Goal: Answer question/provide support: Share knowledge or assist other users

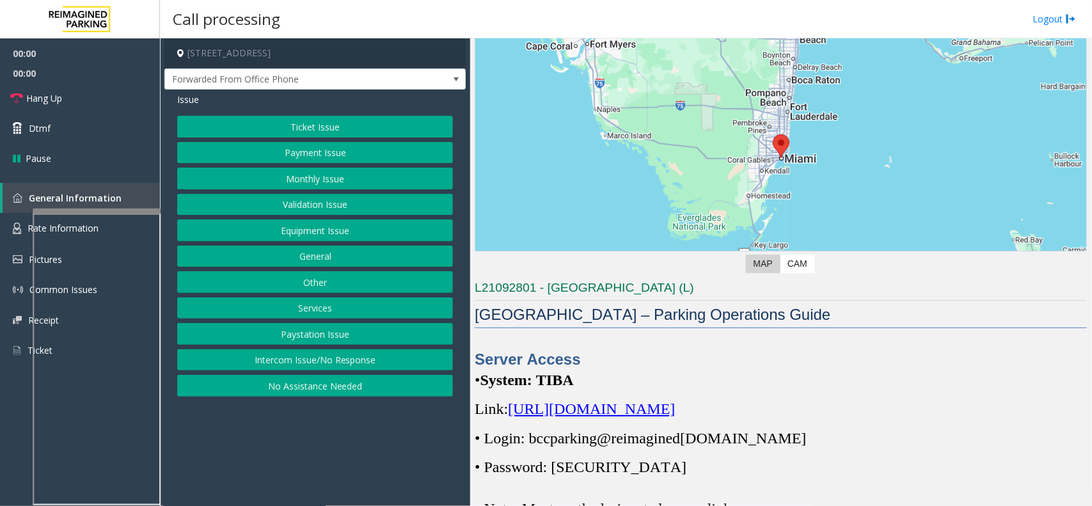
scroll to position [240, 0]
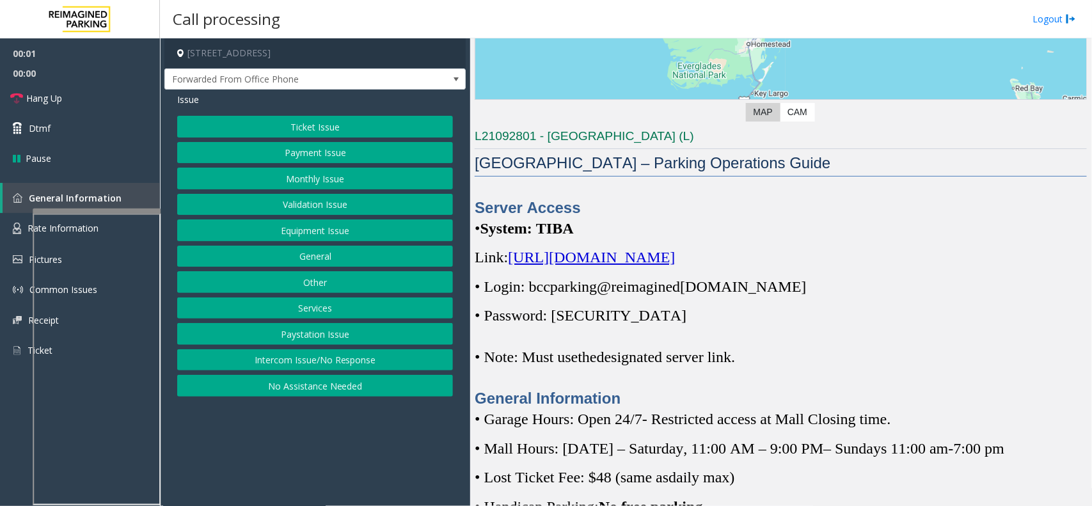
click at [629, 257] on span "https://spark-cloud.tibaparking.net/reimaginedparking/account/login" at bounding box center [591, 257] width 167 height 17
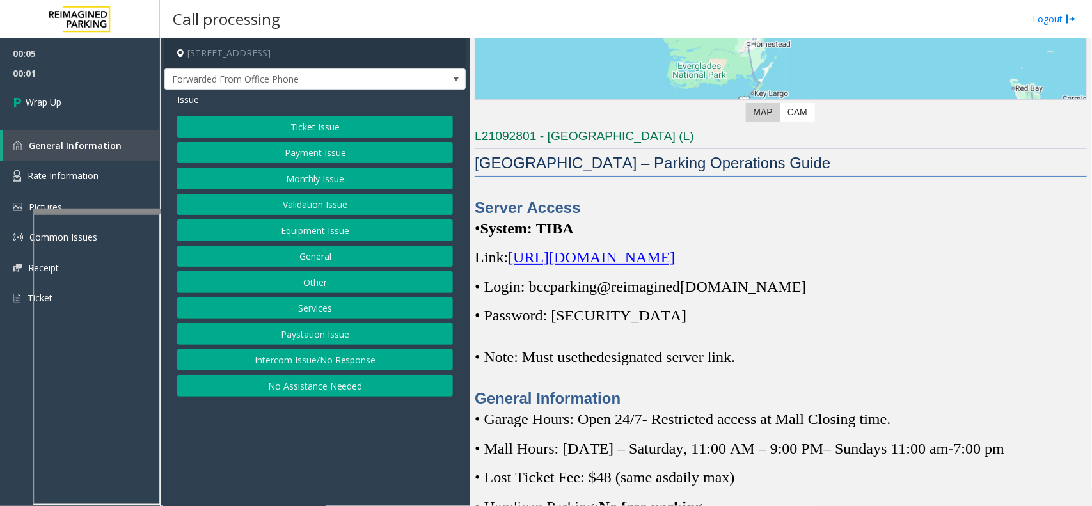
click at [283, 355] on button "Intercom Issue/No Response" at bounding box center [315, 360] width 276 height 22
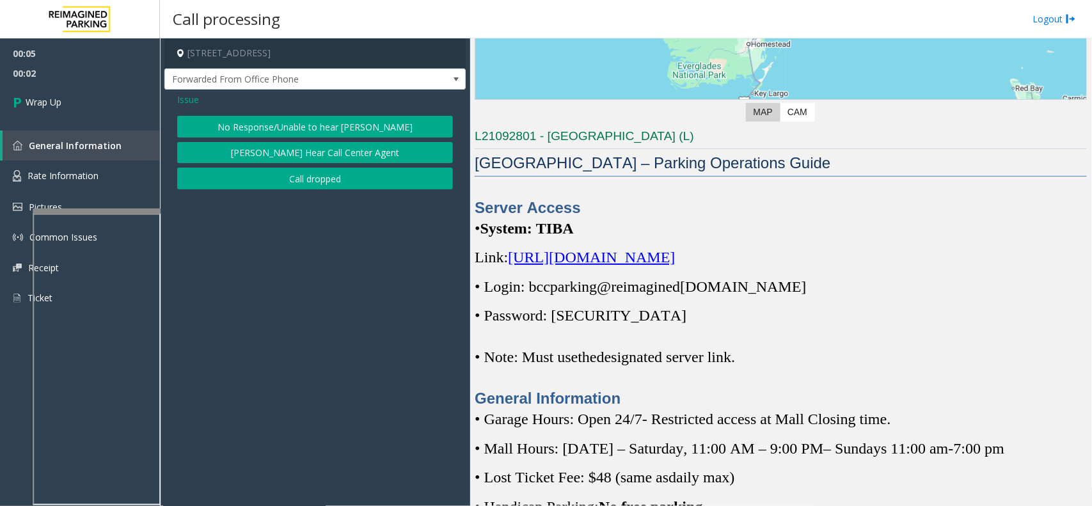
click at [301, 196] on div "Issue No Response/Unable to hear parker Parker Cannot Hear Call Center Agent Ca…" at bounding box center [314, 143] width 301 height 106
click at [308, 186] on button "Call dropped" at bounding box center [315, 179] width 276 height 22
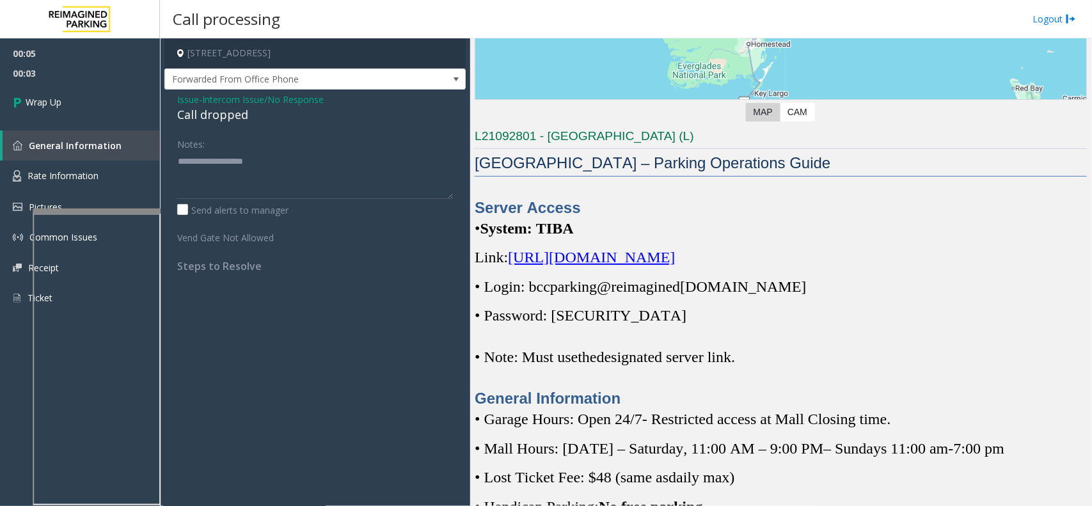
click at [210, 118] on div "Call dropped" at bounding box center [315, 114] width 276 height 17
type textarea "**********"
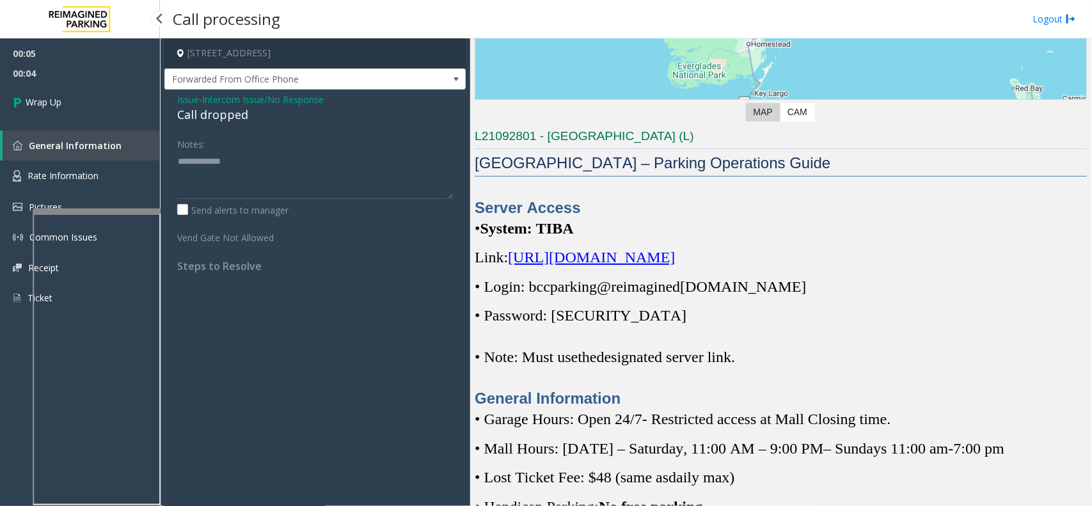
click at [147, 123] on div "00:05 00:04 Wrap Up General Information Rate Information Pictures Common Issues…" at bounding box center [80, 180] width 160 height 285
click at [120, 107] on link "Wrap Up" at bounding box center [80, 102] width 160 height 38
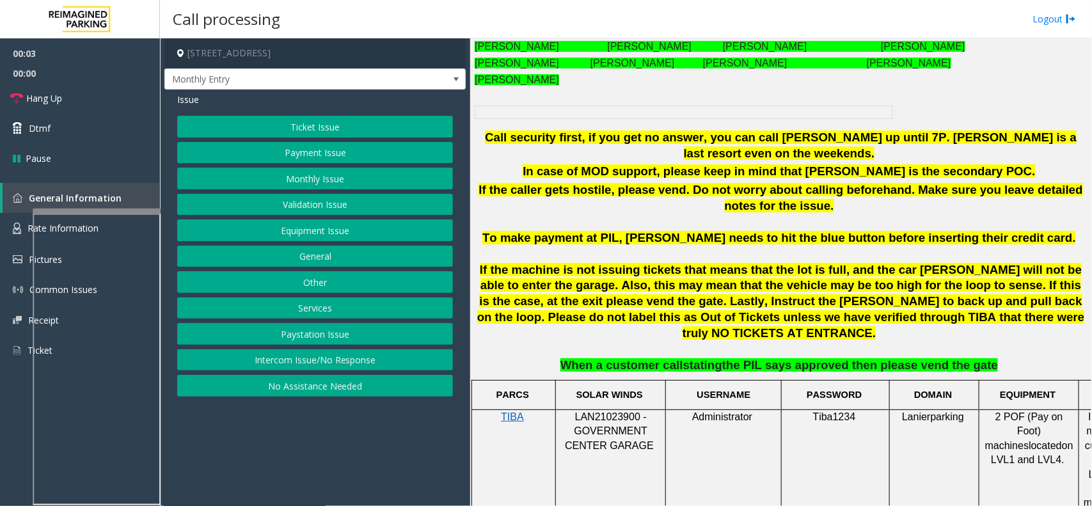
scroll to position [640, 0]
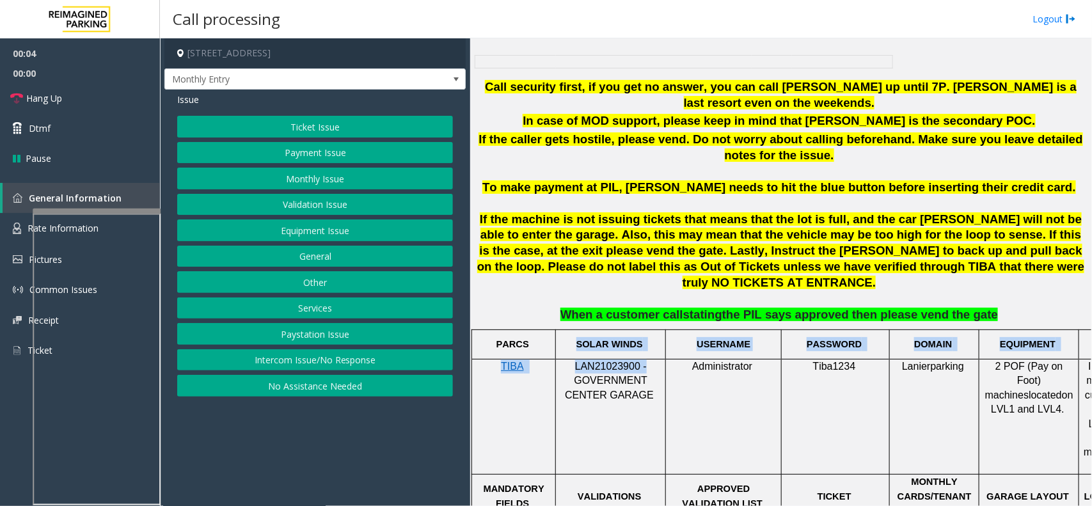
drag, startPoint x: 645, startPoint y: 333, endPoint x: 571, endPoint y: 326, distance: 74.5
click at [623, 361] on span "LAN21023900 - GOVERNMENT CENTER GARAGE" at bounding box center [609, 381] width 89 height 40
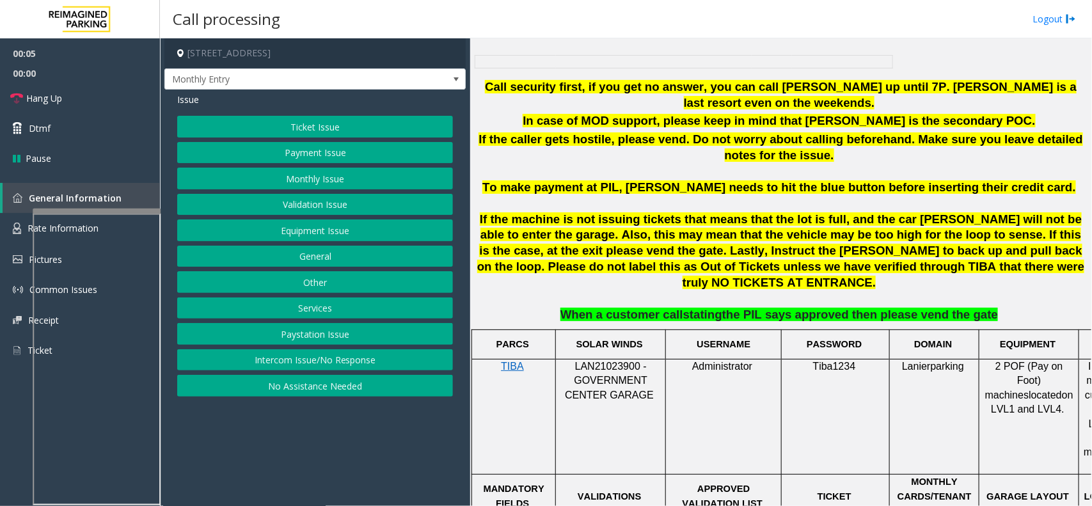
click at [608, 361] on span "LAN21023900 - GOVERNMENT CENTER GARAGE" at bounding box center [609, 381] width 89 height 40
click at [351, 359] on button "Intercom Issue/No Response" at bounding box center [315, 360] width 276 height 22
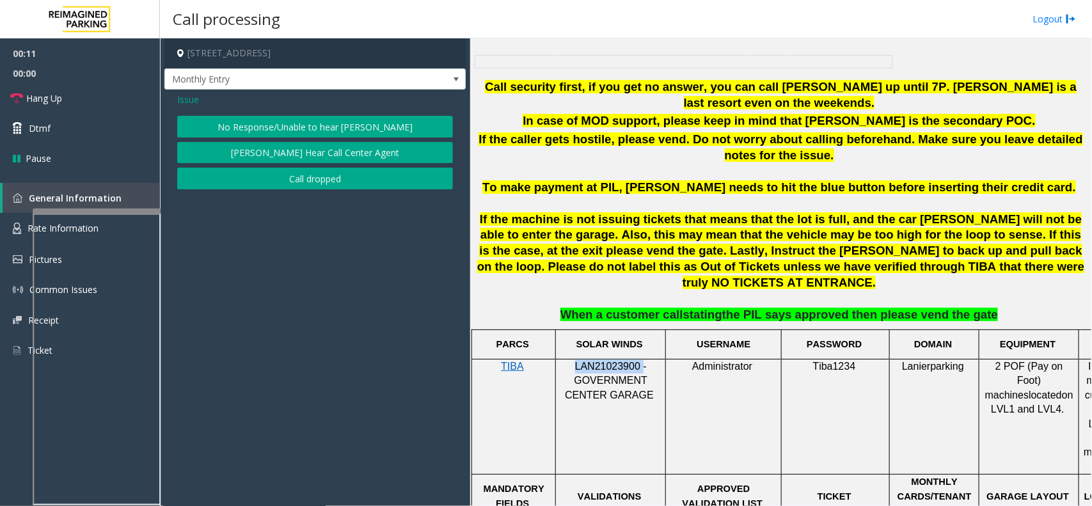
click at [304, 125] on button "No Response/Unable to hear [PERSON_NAME]" at bounding box center [315, 127] width 276 height 22
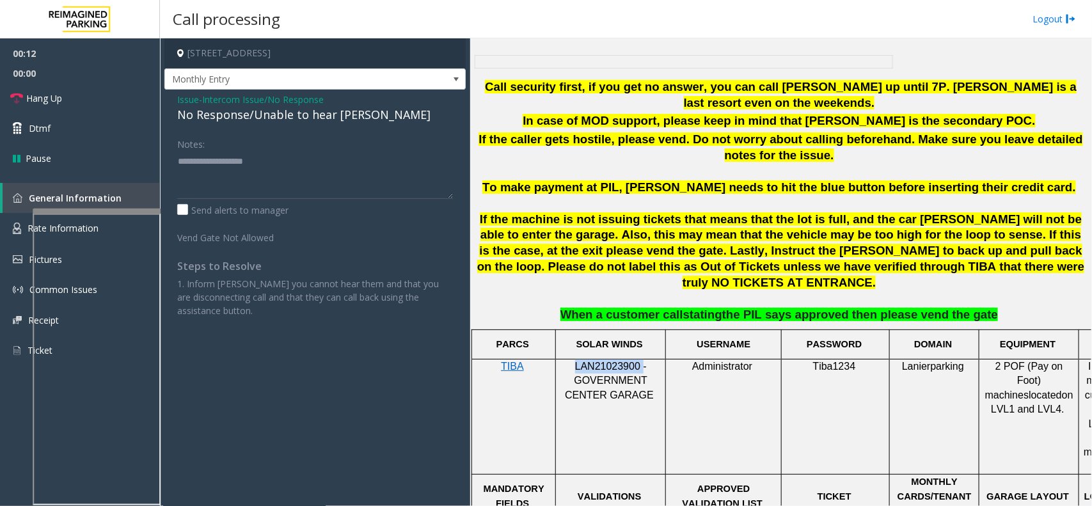
click at [304, 125] on div "Issue - Intercom Issue/No Response No Response/Unable to hear parker Notes: Sen…" at bounding box center [314, 210] width 301 height 241
click at [311, 118] on div "No Response/Unable to hear [PERSON_NAME]" at bounding box center [315, 114] width 276 height 17
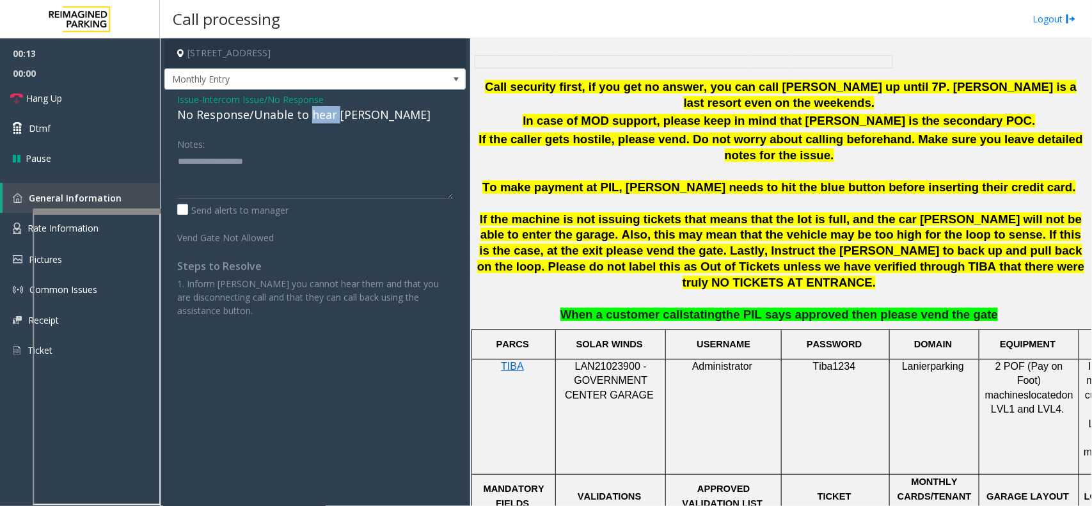
click at [311, 118] on div "No Response/Unable to hear [PERSON_NAME]" at bounding box center [315, 114] width 276 height 17
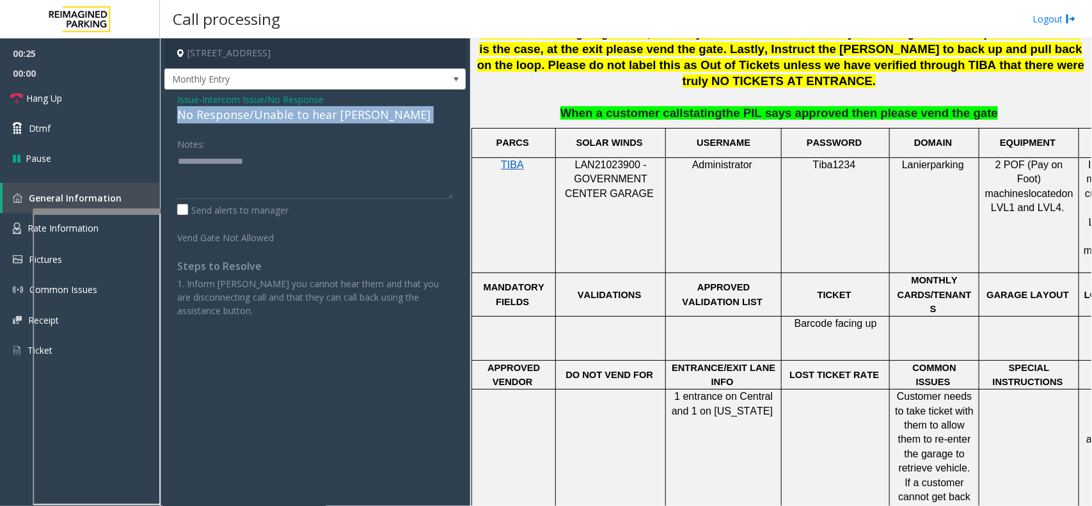
scroll to position [880, 0]
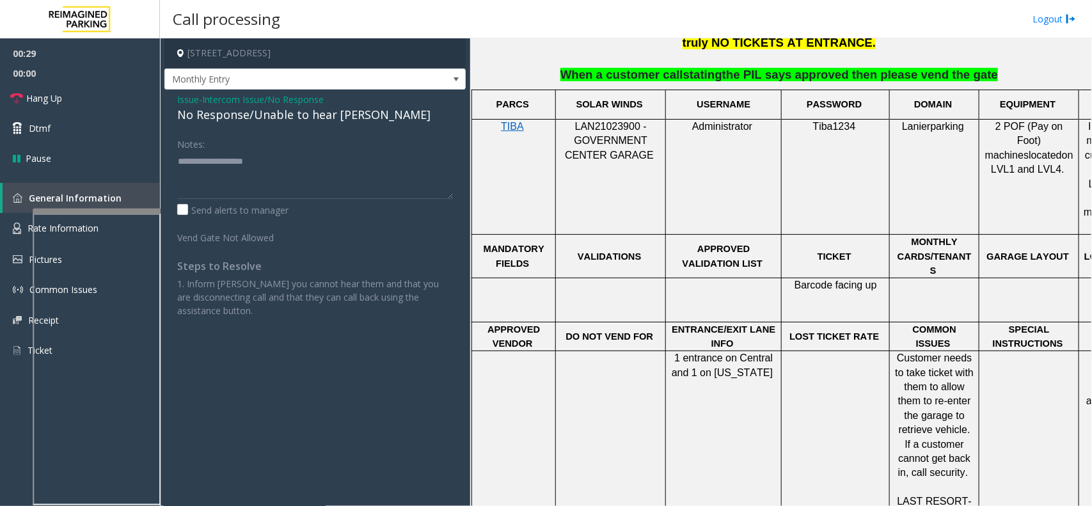
click at [257, 97] on span "Intercom Issue/No Response" at bounding box center [263, 99] width 122 height 13
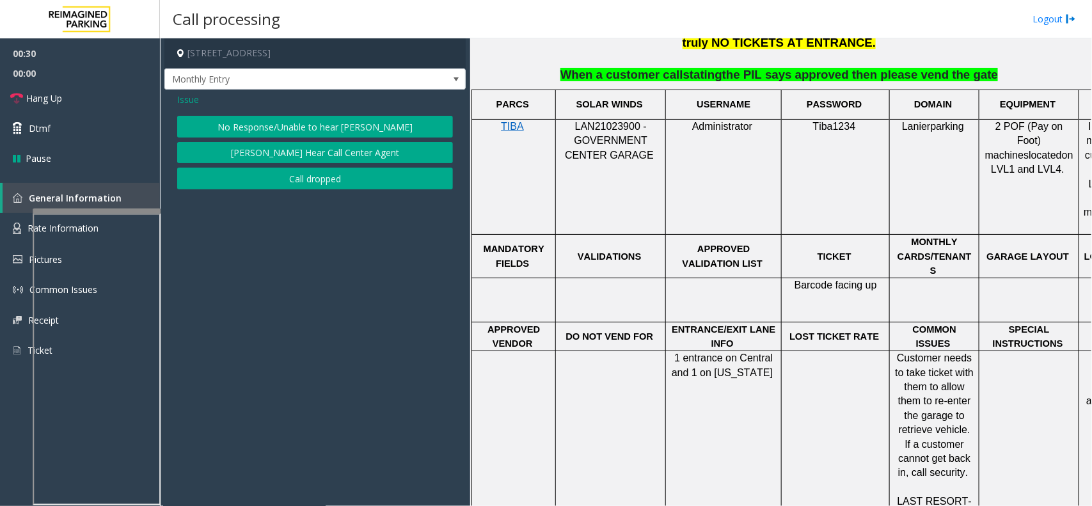
click at [184, 96] on span "Issue" at bounding box center [188, 99] width 22 height 13
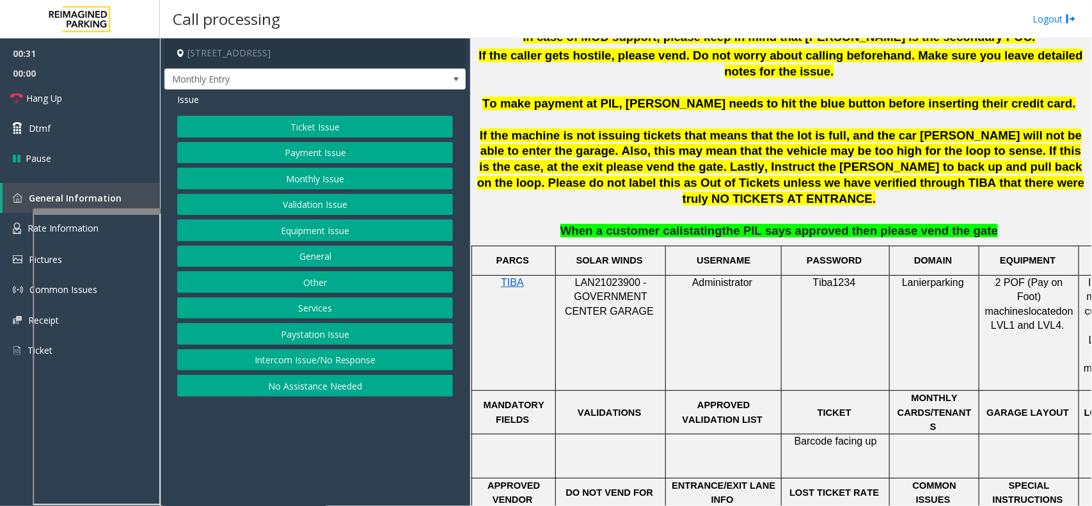
scroll to position [720, 0]
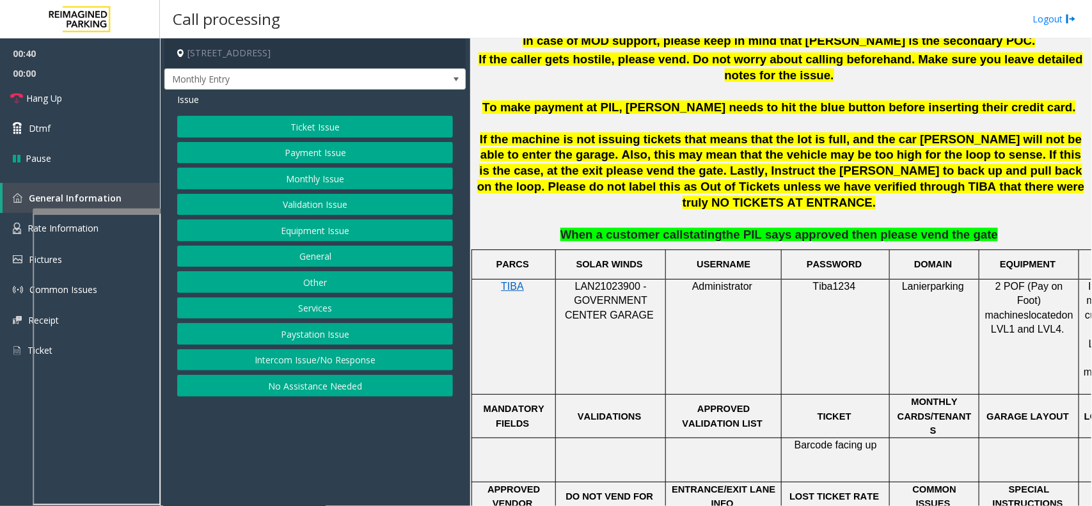
click at [591, 281] on span "LAN21023900 - GOVERNMENT CENTER GARAGE" at bounding box center [609, 301] width 89 height 40
click at [454, 72] on span at bounding box center [456, 79] width 18 height 20
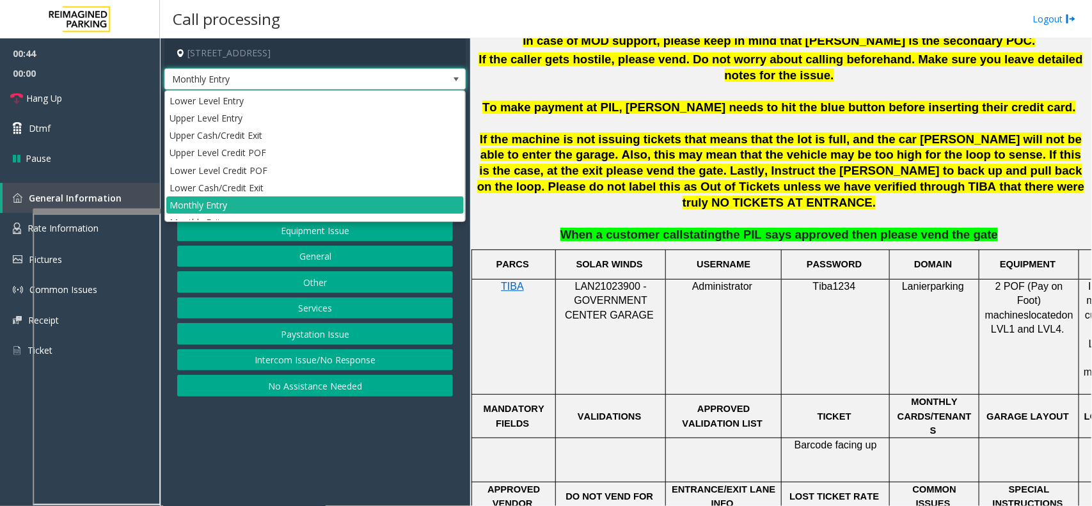
click at [454, 72] on span at bounding box center [456, 79] width 18 height 20
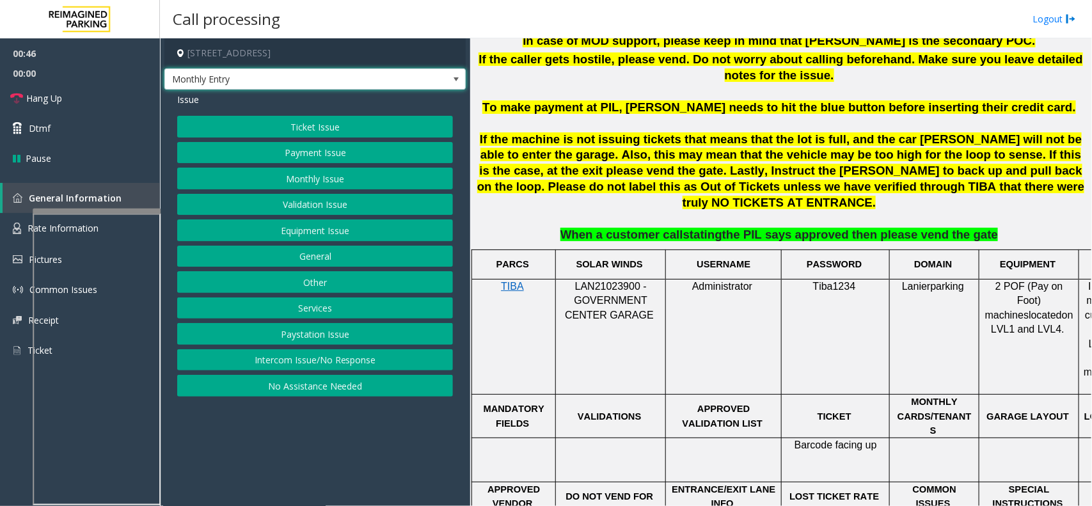
click at [456, 76] on span at bounding box center [456, 79] width 10 height 10
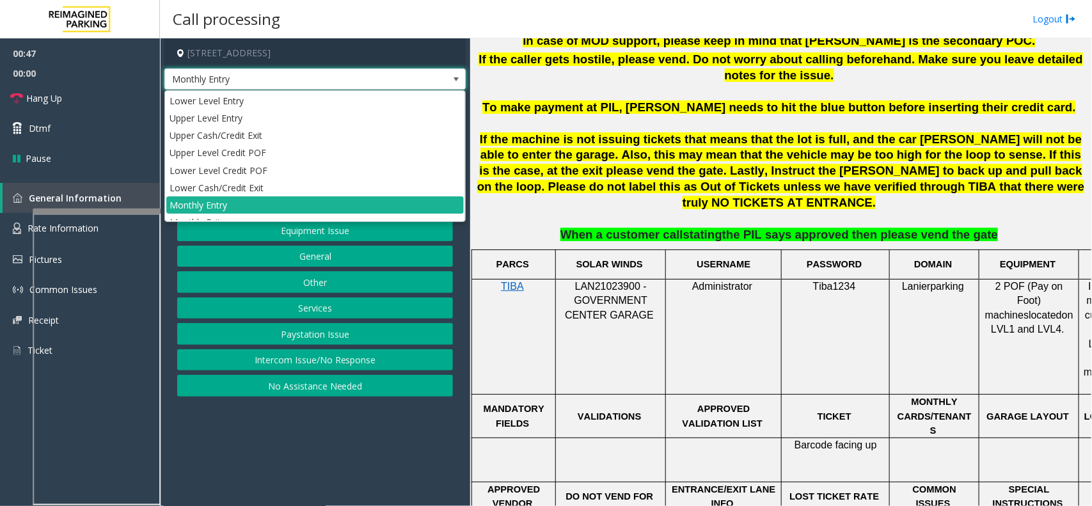
click at [456, 76] on span at bounding box center [456, 79] width 10 height 10
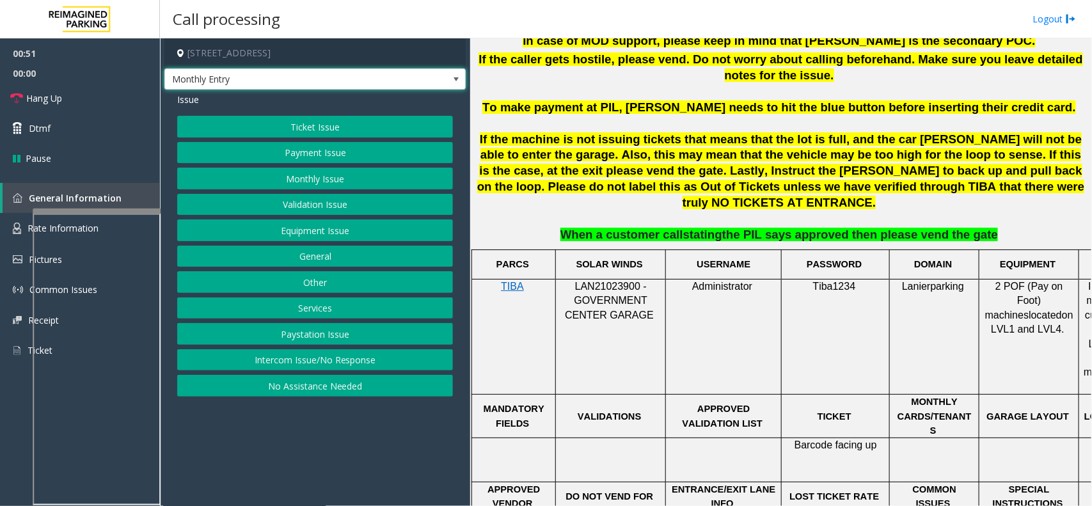
click at [452, 76] on span at bounding box center [456, 79] width 10 height 10
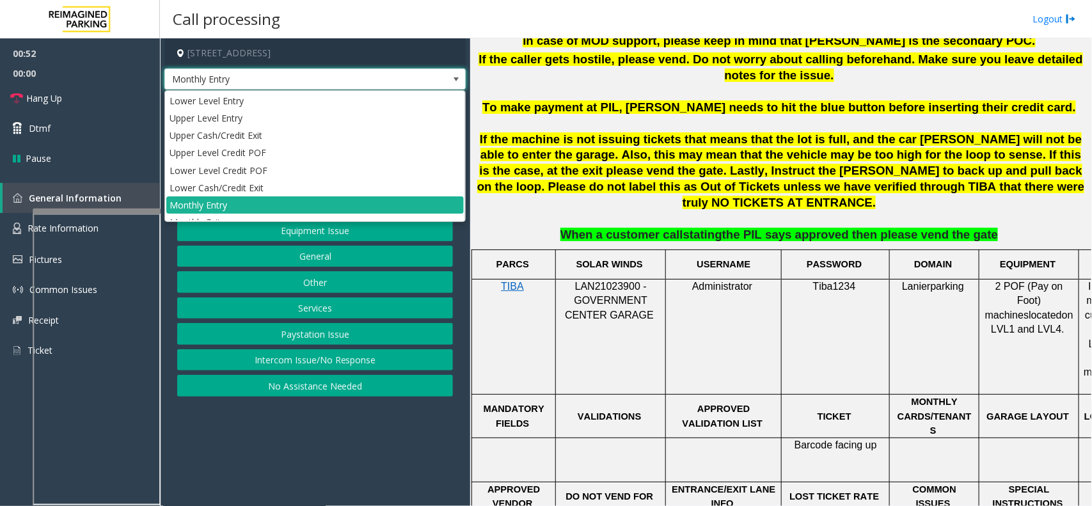
click at [452, 76] on span at bounding box center [456, 79] width 10 height 10
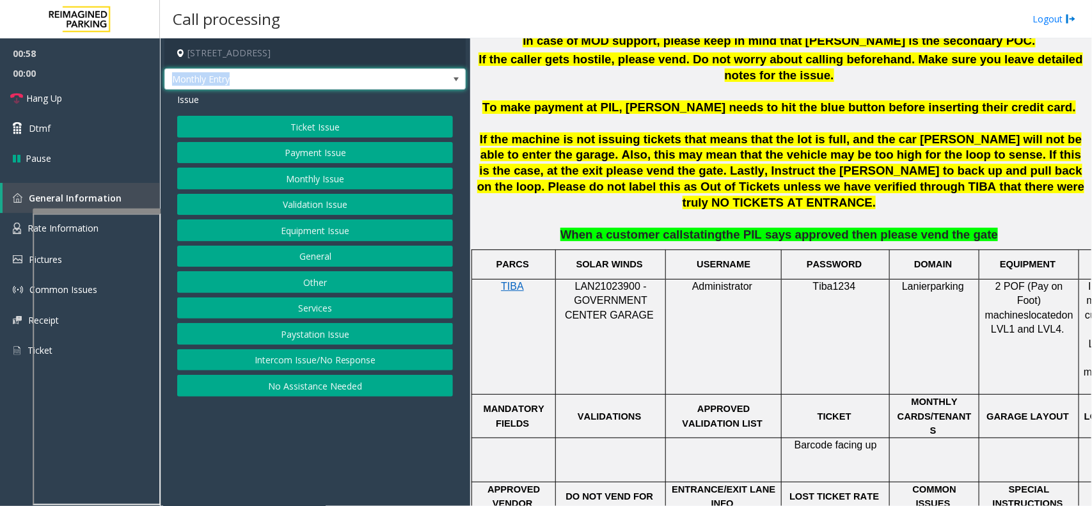
click at [451, 78] on span at bounding box center [456, 79] width 10 height 10
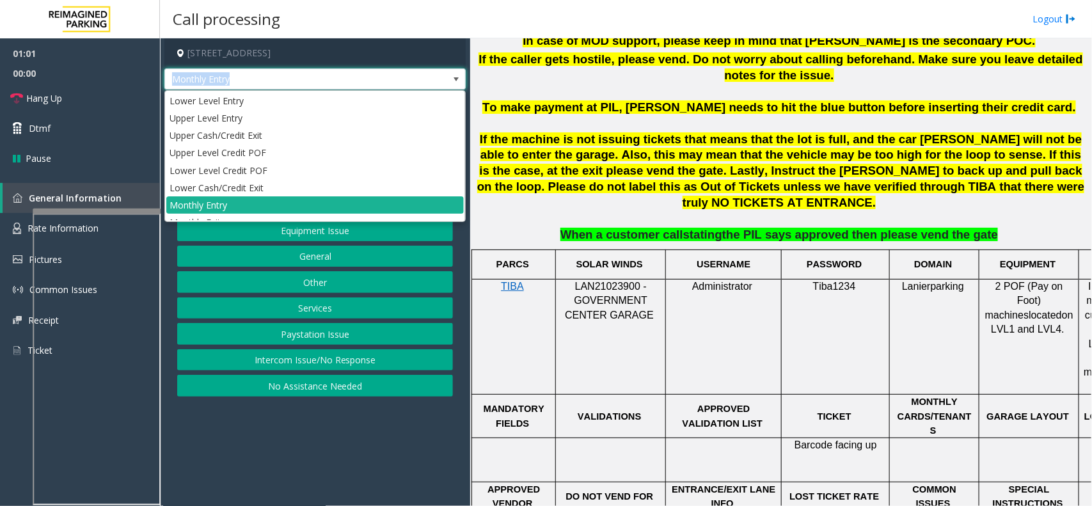
click at [451, 78] on span at bounding box center [456, 79] width 10 height 10
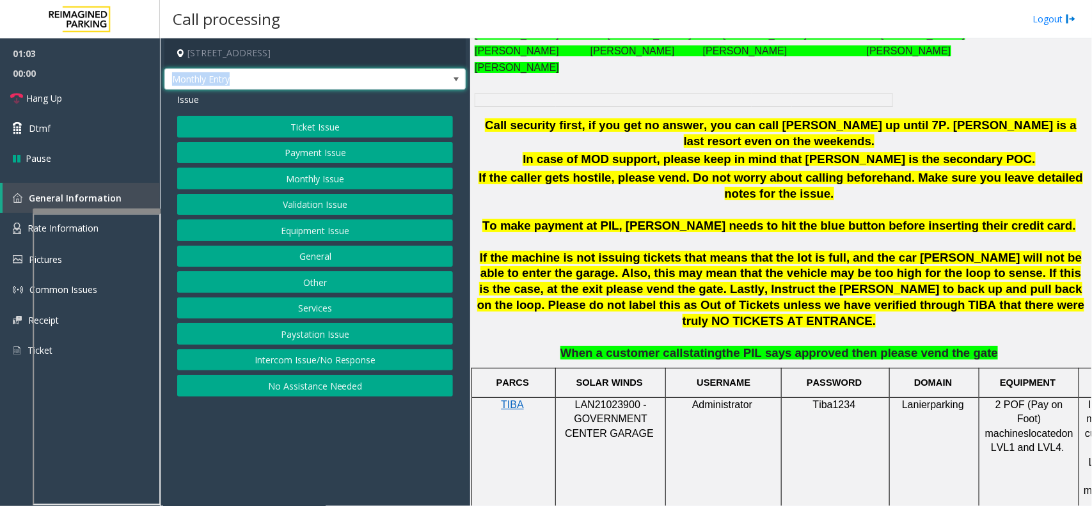
scroll to position [560, 0]
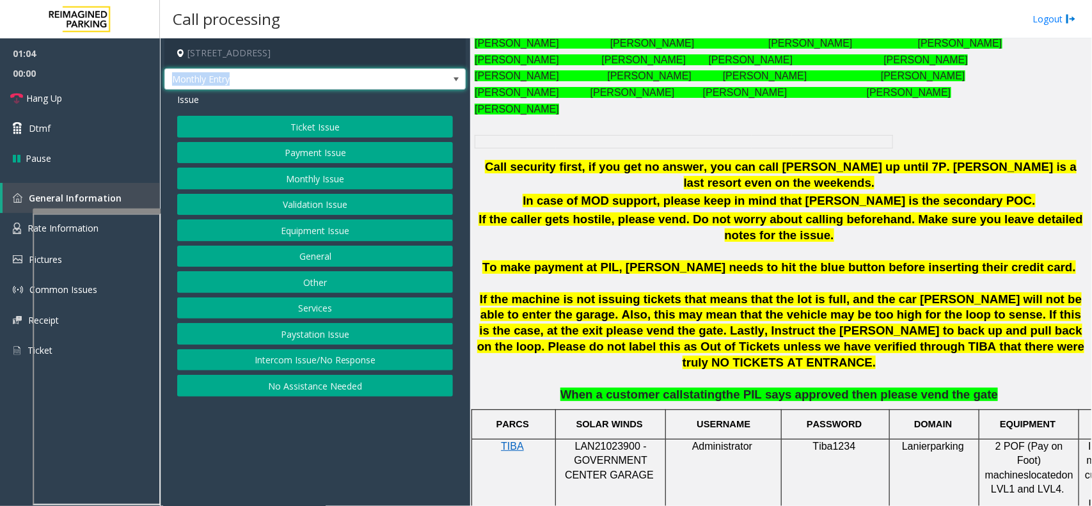
click at [365, 224] on button "Equipment Issue" at bounding box center [315, 231] width 276 height 22
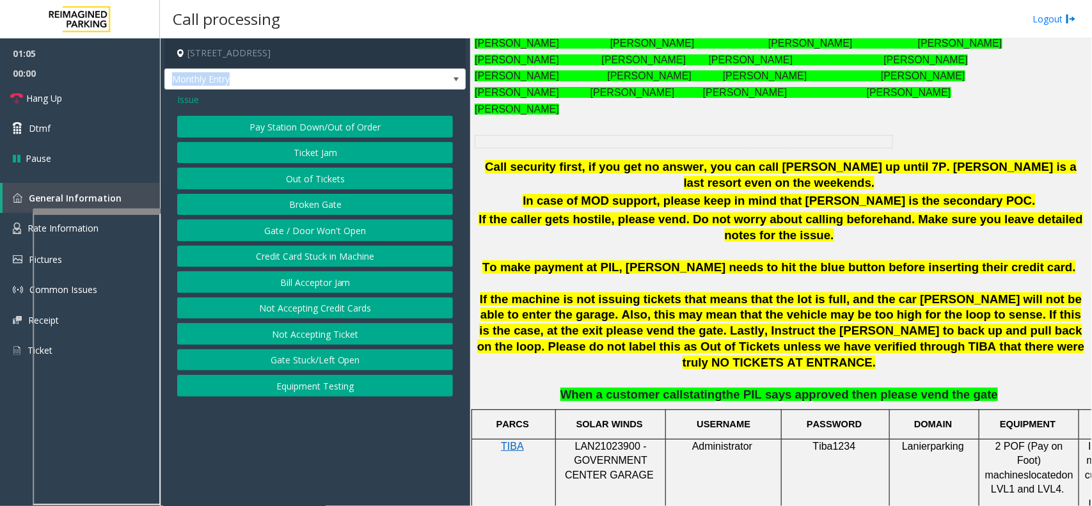
click at [365, 224] on button "Gate / Door Won't Open" at bounding box center [315, 231] width 276 height 22
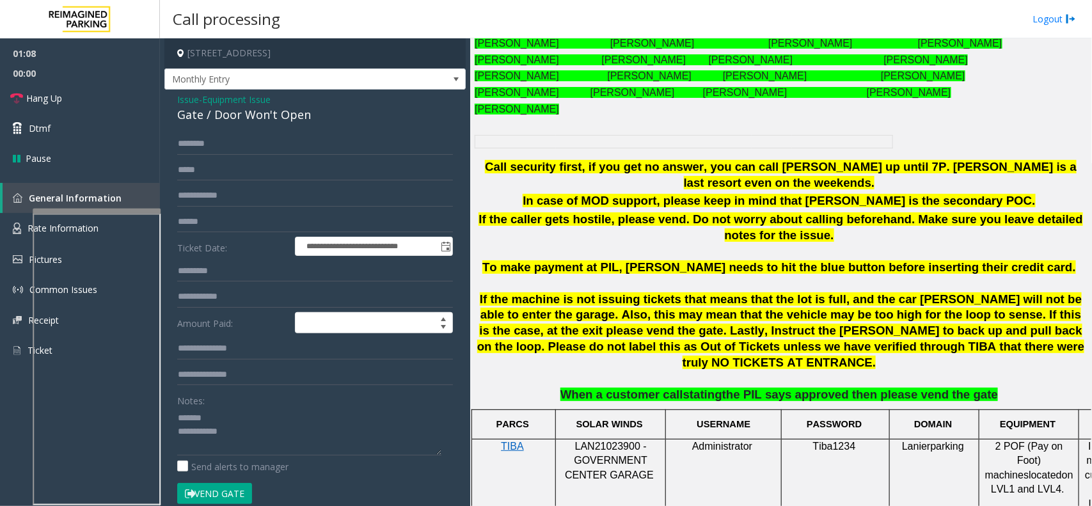
click at [257, 116] on div "Gate / Door Won't Open" at bounding box center [315, 114] width 276 height 17
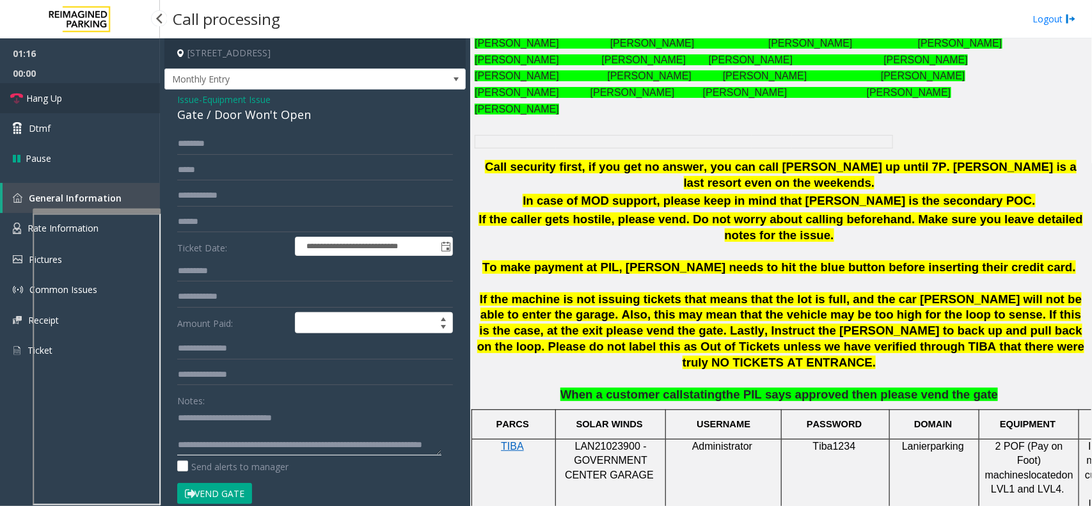
type textarea "**********"
click at [93, 101] on link "Hang Up" at bounding box center [80, 98] width 160 height 30
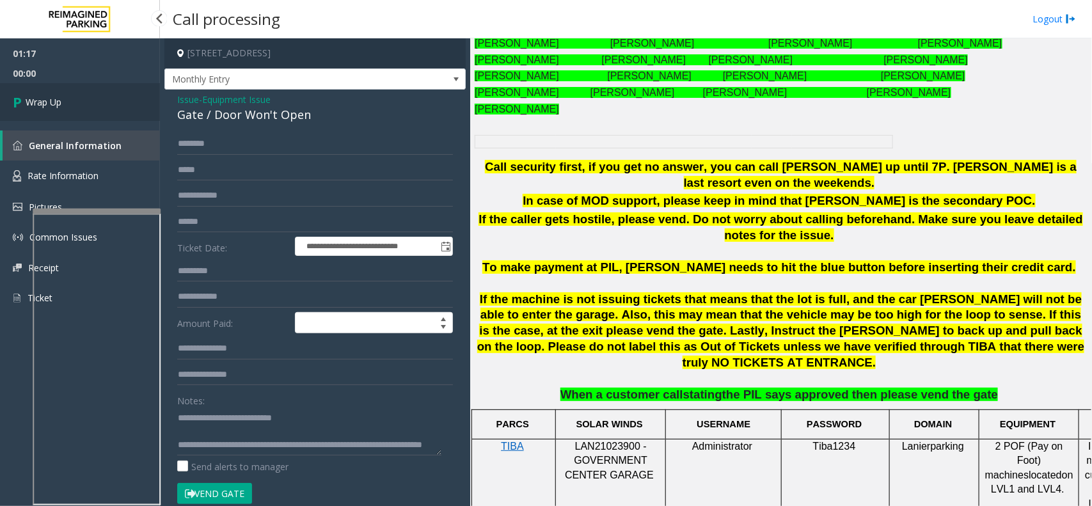
click at [74, 99] on link "Wrap Up" at bounding box center [80, 102] width 160 height 38
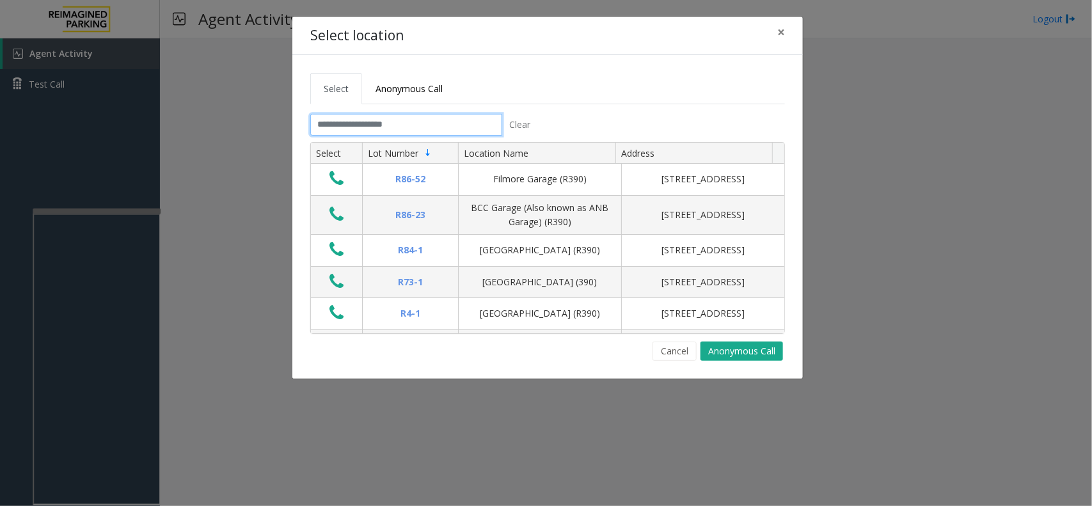
click at [391, 131] on input "text" at bounding box center [406, 125] width 192 height 22
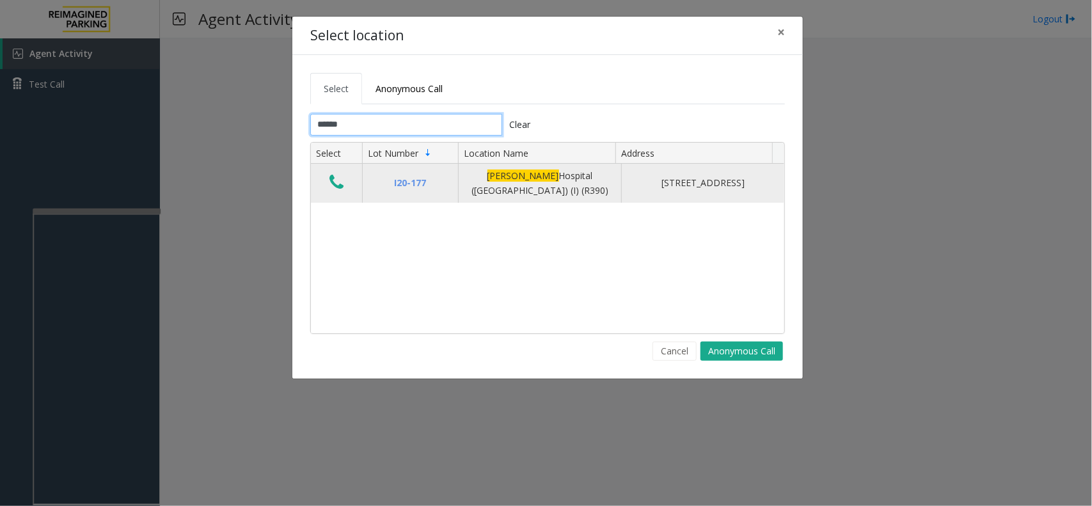
type input "******"
click at [337, 186] on icon "Data table" at bounding box center [337, 182] width 14 height 18
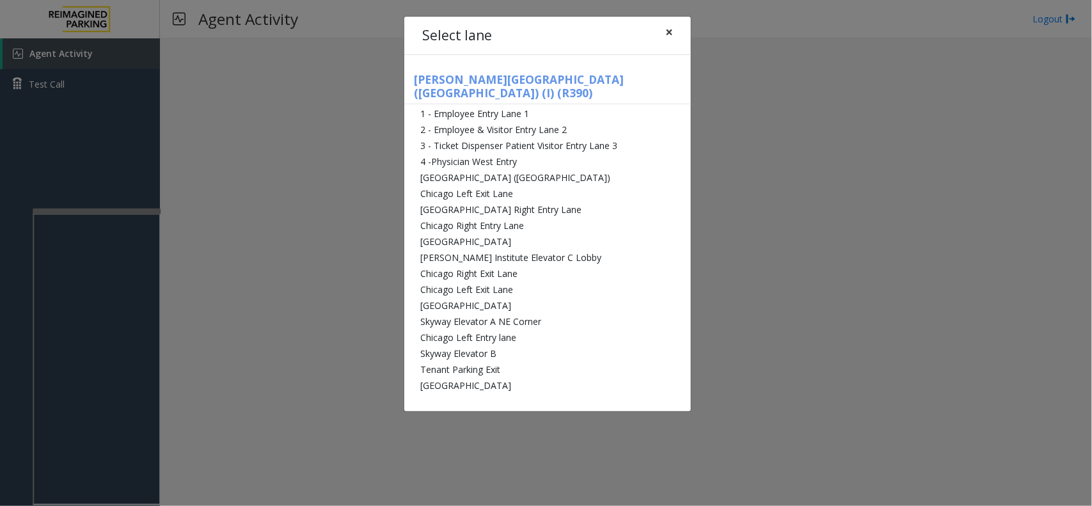
click at [673, 30] on span "×" at bounding box center [670, 32] width 8 height 18
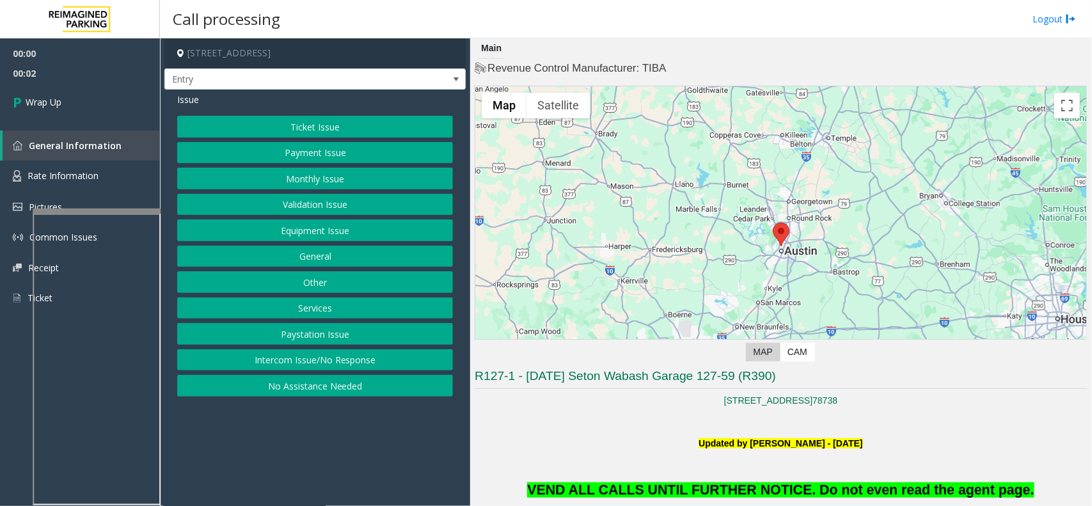
click at [315, 363] on button "Intercom Issue/No Response" at bounding box center [315, 360] width 276 height 22
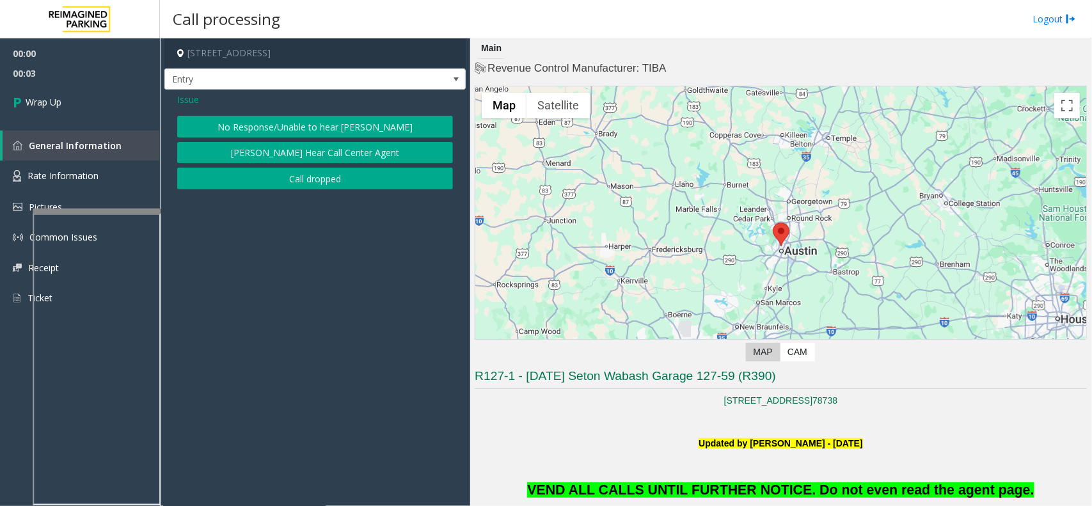
click at [308, 184] on button "Call dropped" at bounding box center [315, 179] width 276 height 22
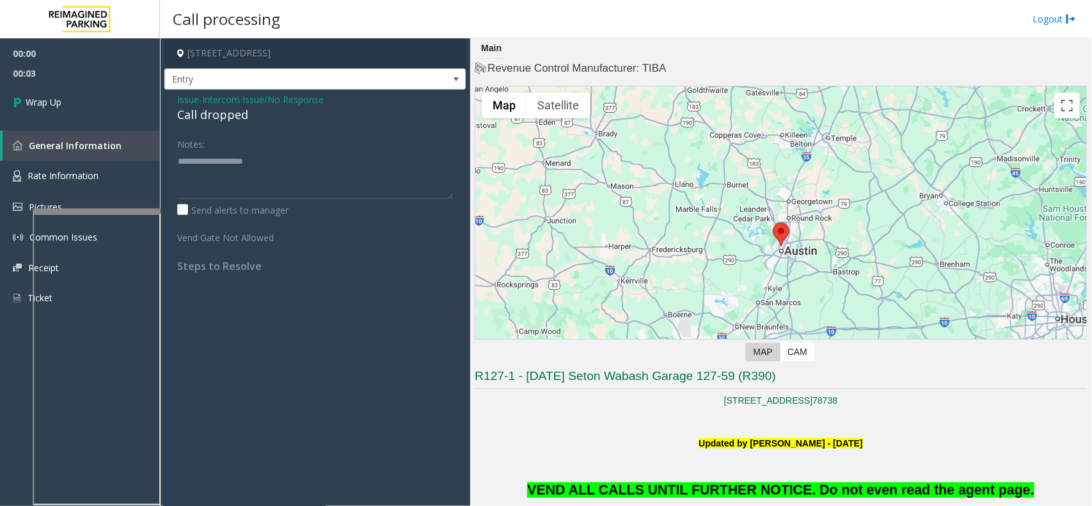
click at [225, 120] on div "Call dropped" at bounding box center [315, 114] width 276 height 17
type textarea "**********"
click at [96, 96] on link "Wrap Up" at bounding box center [80, 102] width 160 height 38
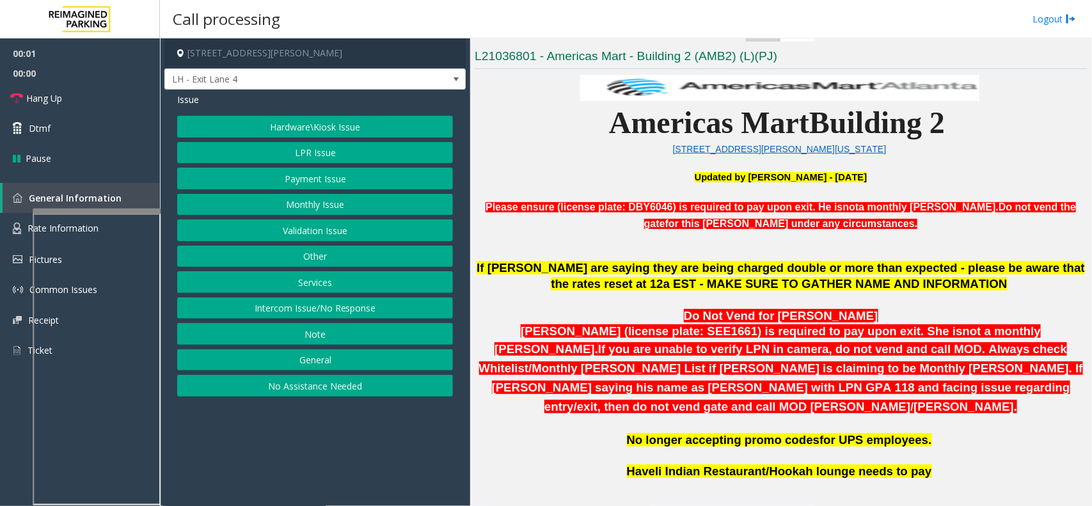
scroll to position [400, 0]
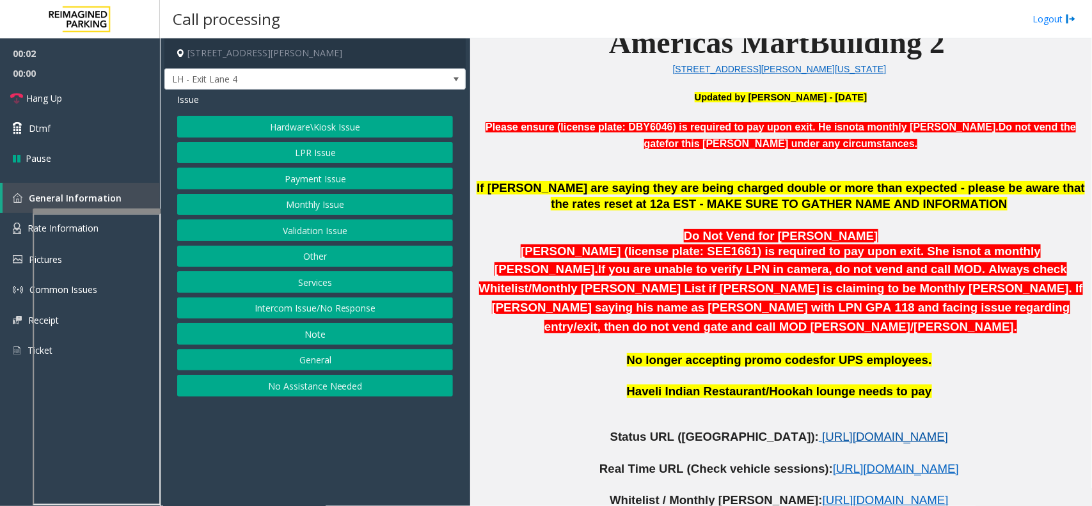
click at [822, 430] on span "https://www.parkjockey.com/en-us/manage/1633/status" at bounding box center [885, 436] width 126 height 13
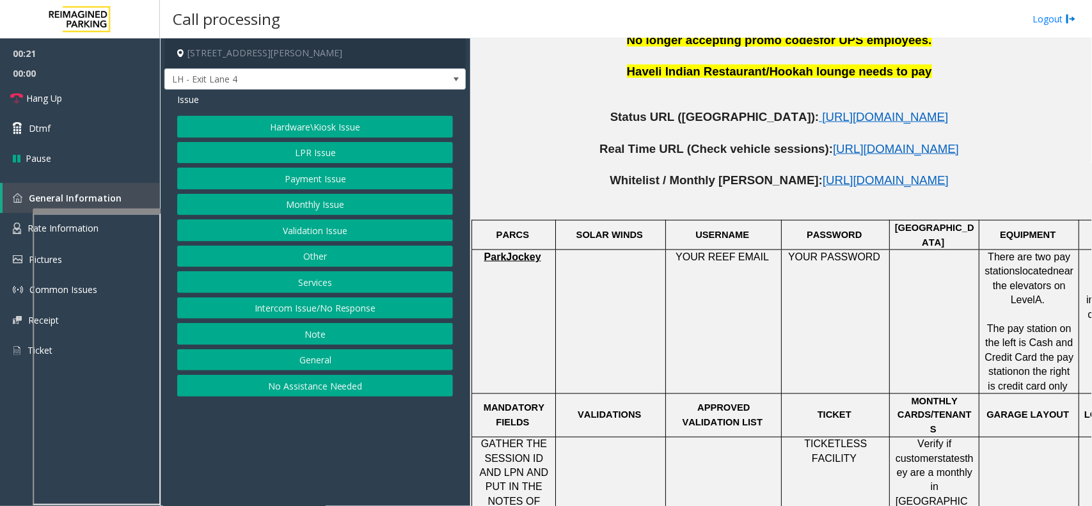
scroll to position [800, 0]
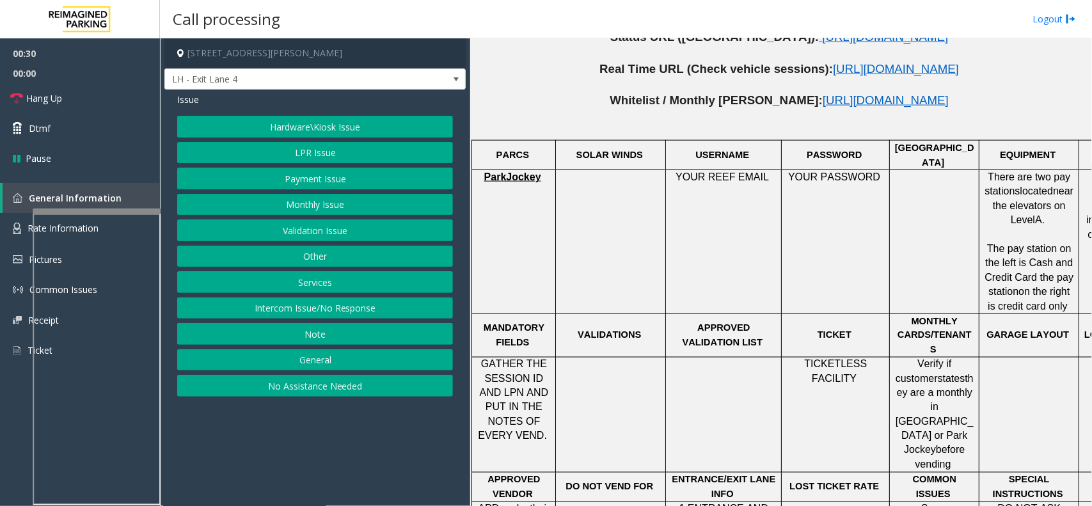
click at [334, 390] on button "No Assistance Needed" at bounding box center [315, 386] width 276 height 22
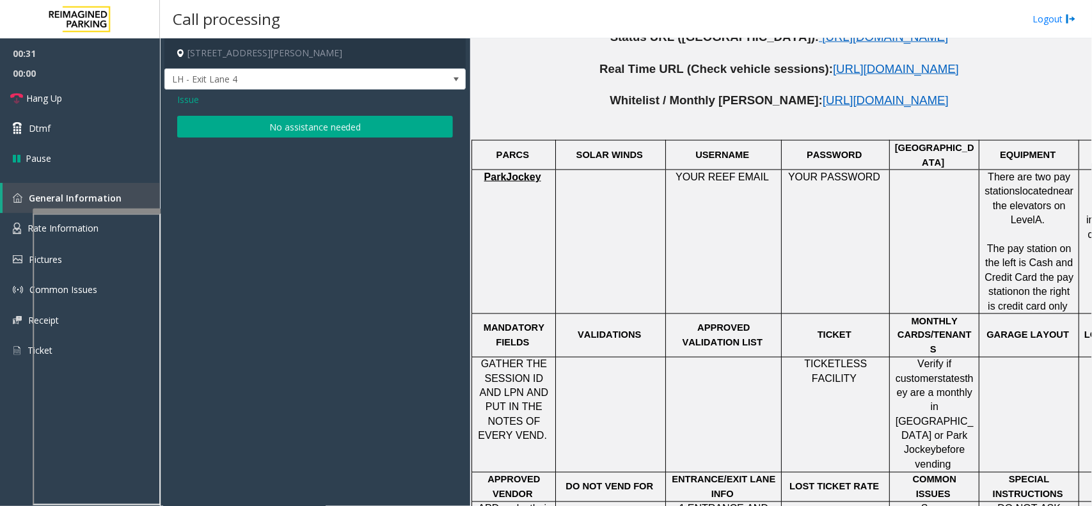
click at [292, 122] on button "No assistance needed" at bounding box center [315, 127] width 276 height 22
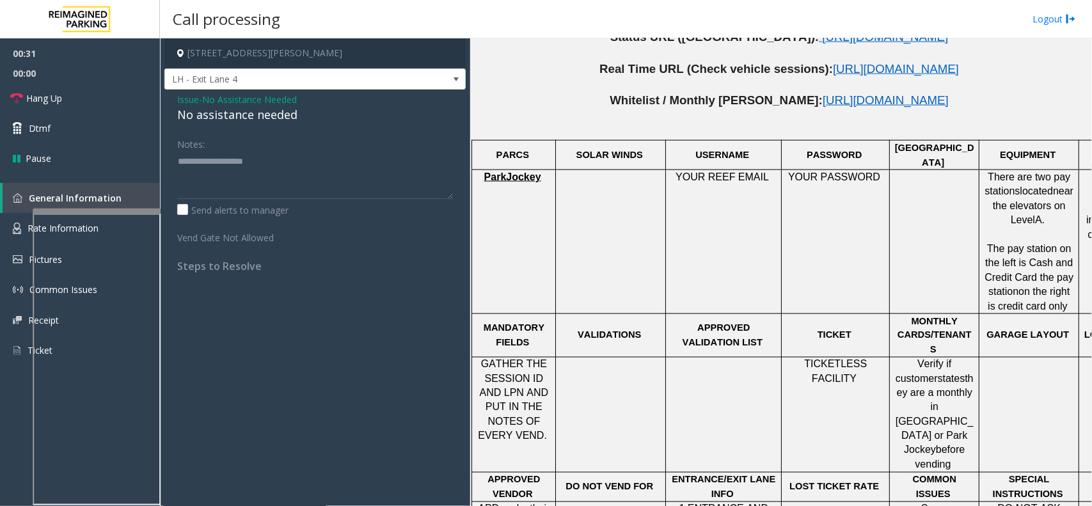
click at [254, 117] on div "No assistance needed" at bounding box center [315, 114] width 276 height 17
click at [127, 98] on link "Hang Up" at bounding box center [80, 98] width 160 height 30
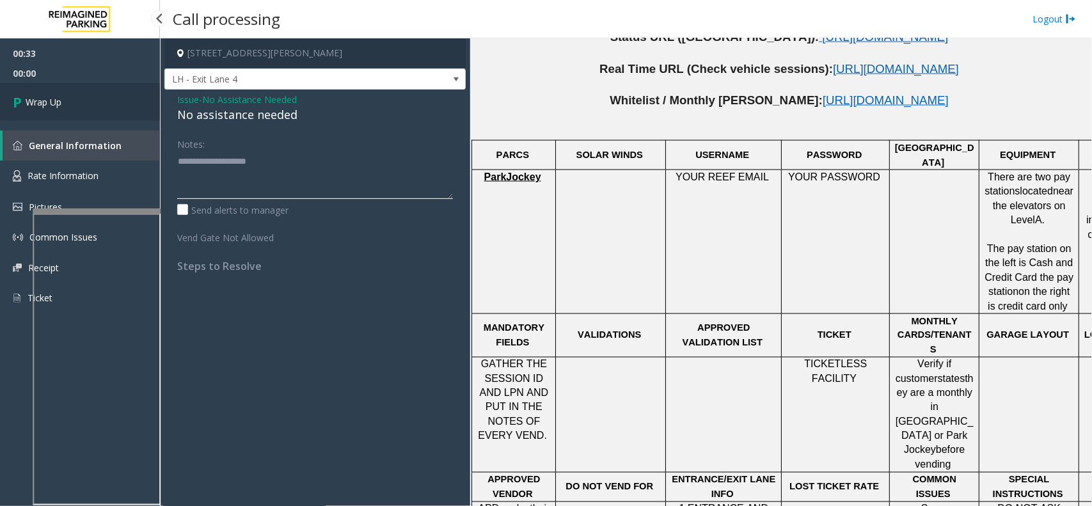
type textarea "**********"
click at [113, 106] on link "Wrap Up" at bounding box center [80, 102] width 160 height 38
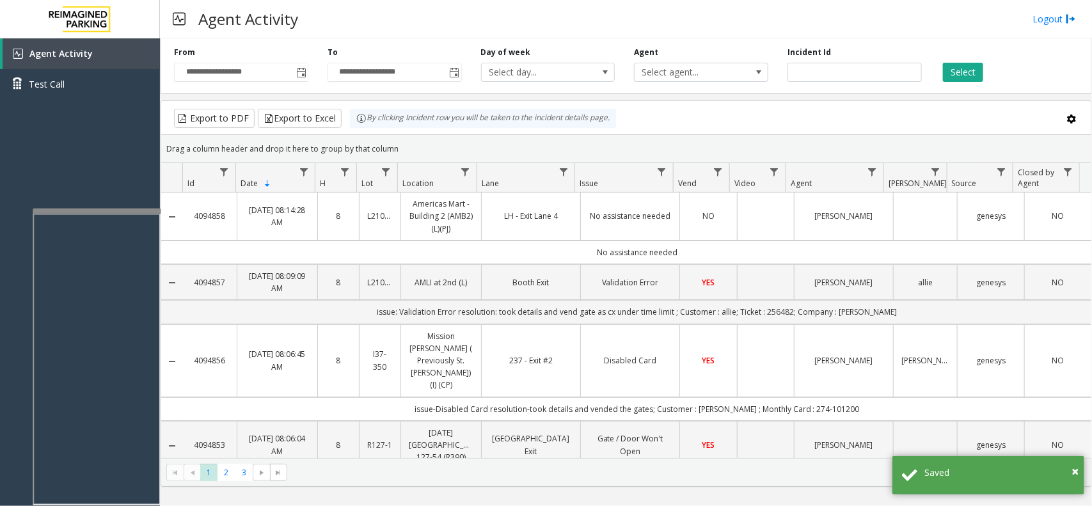
click at [574, 237] on td "LH - Exit Lane 4" at bounding box center [530, 217] width 99 height 48
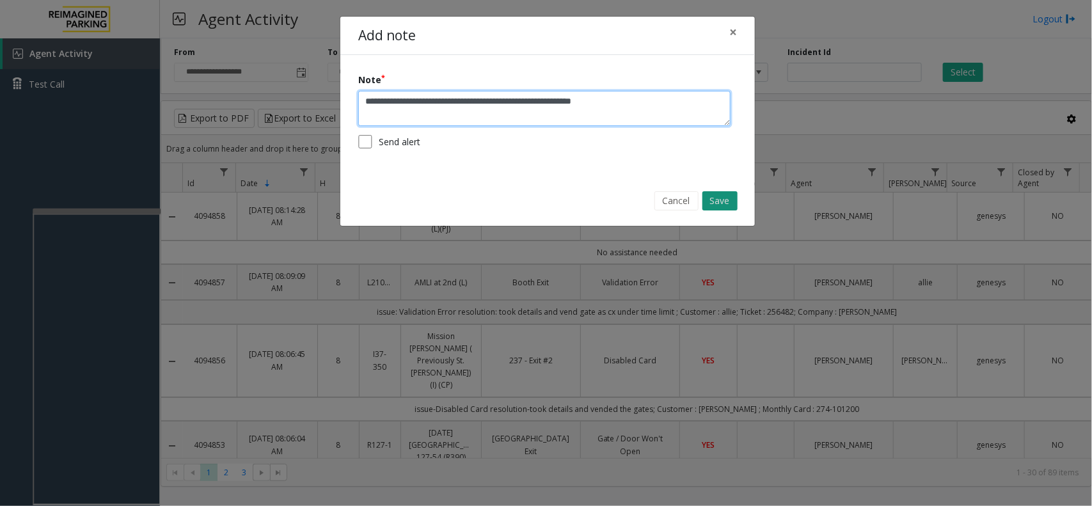
type textarea "**********"
click at [721, 202] on button "Save" at bounding box center [720, 200] width 35 height 19
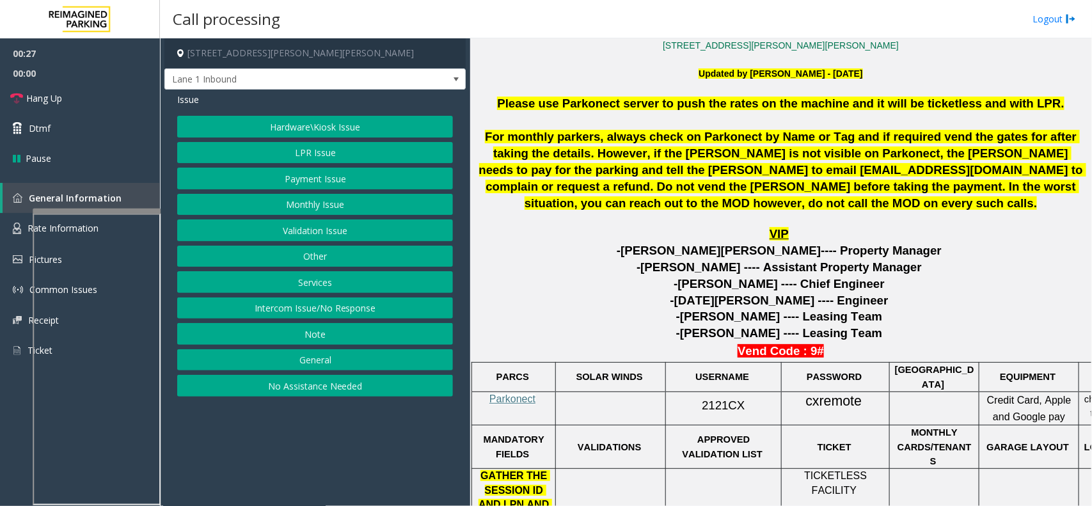
scroll to position [320, 0]
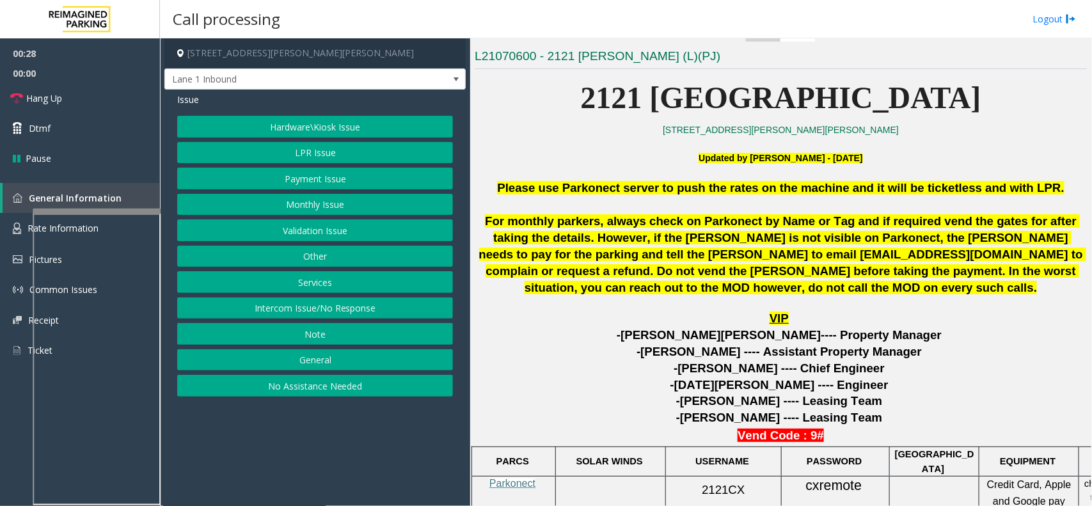
click at [381, 122] on button "Hardware\Kiosk Issue" at bounding box center [315, 127] width 276 height 22
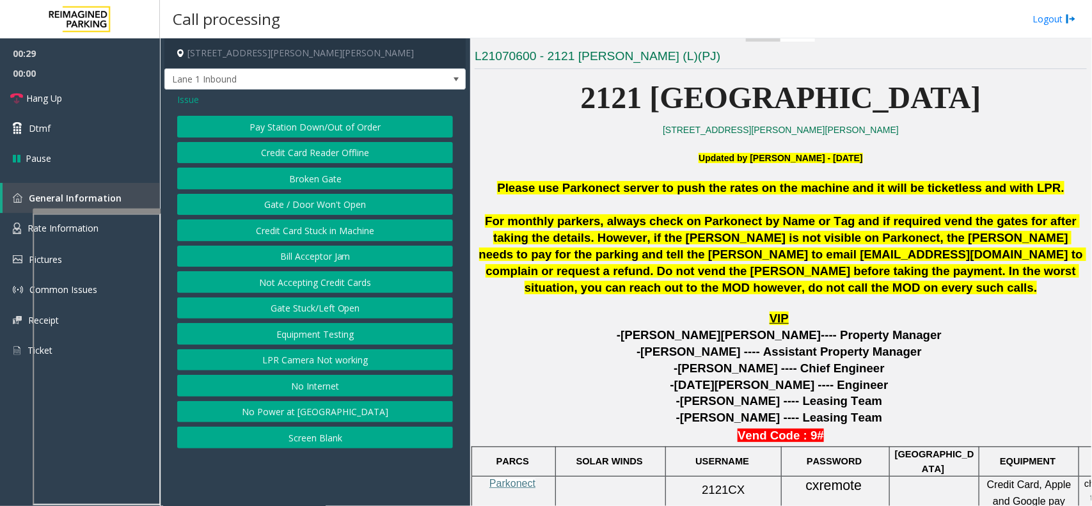
click at [190, 97] on span "Issue" at bounding box center [188, 99] width 22 height 13
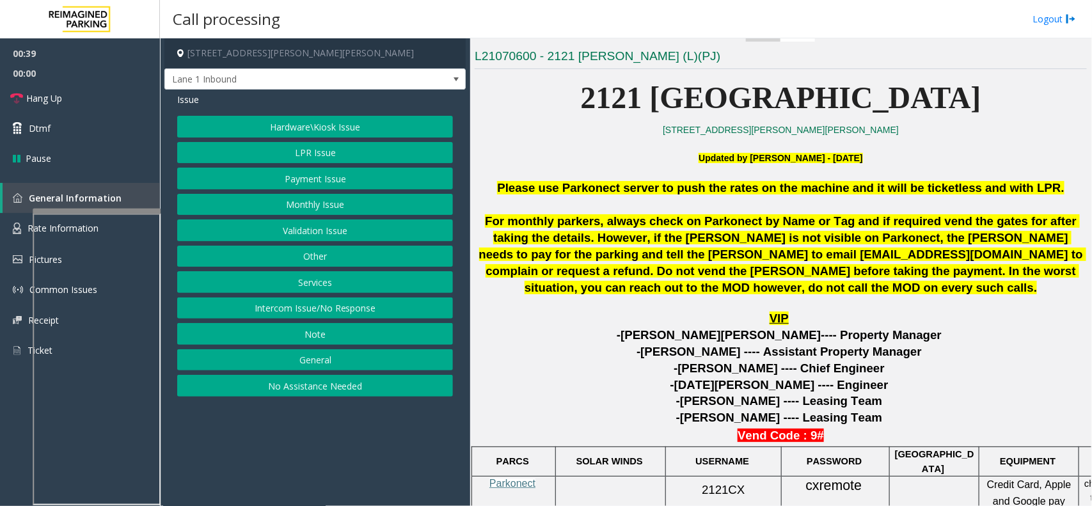
click at [303, 200] on button "Monthly Issue" at bounding box center [315, 205] width 276 height 22
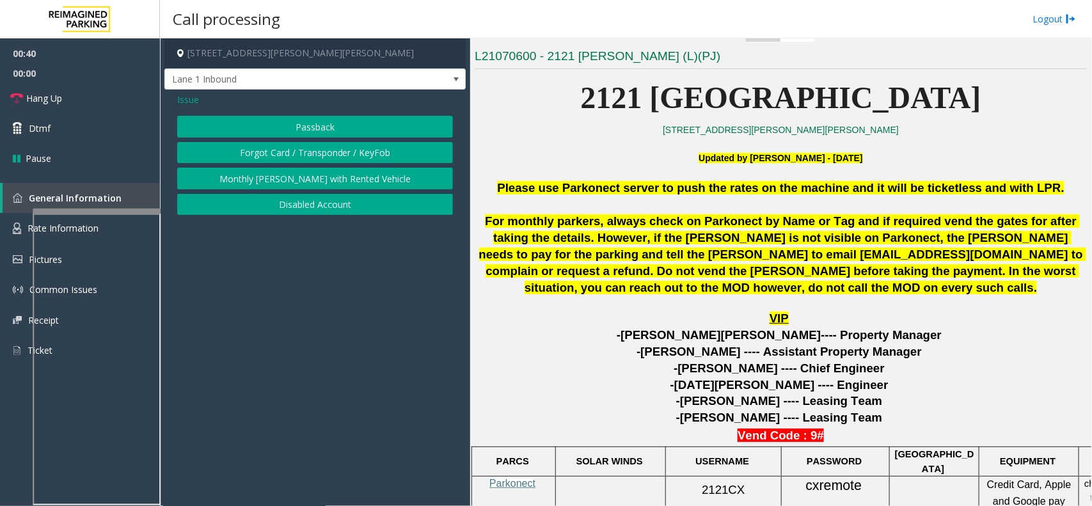
click at [305, 127] on button "Passback" at bounding box center [315, 127] width 276 height 22
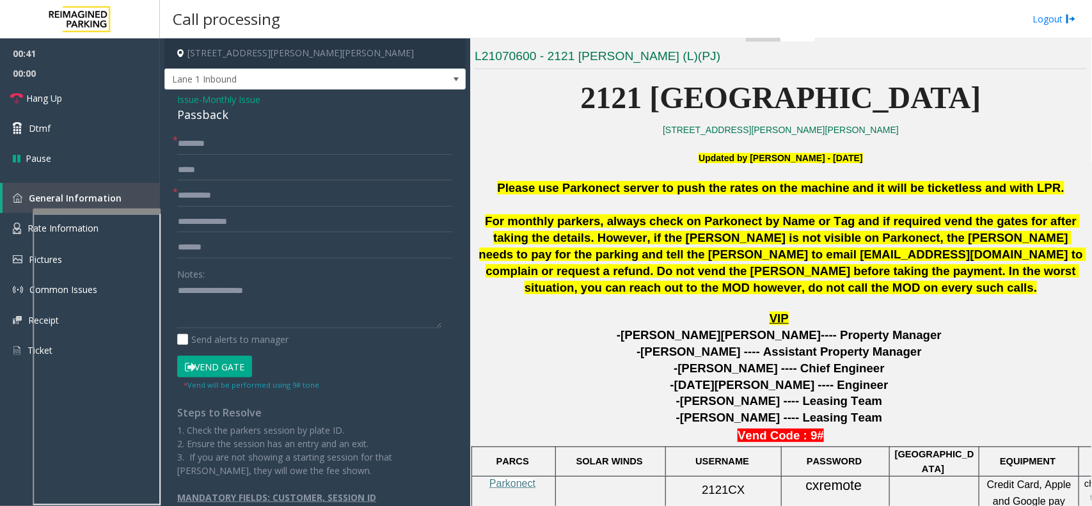
click at [213, 99] on span "Monthly Issue" at bounding box center [231, 99] width 58 height 13
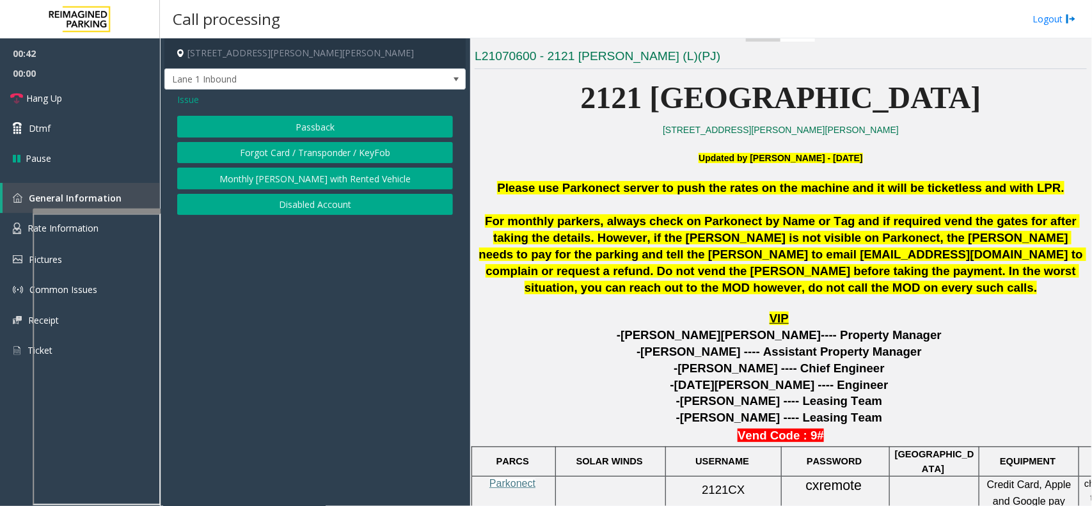
click at [273, 219] on div "Issue Passback Forgot Card / Transponder / KeyFob Monthly Parker with Rented Ve…" at bounding box center [314, 156] width 301 height 132
click at [273, 211] on button "Disabled Account" at bounding box center [315, 205] width 276 height 22
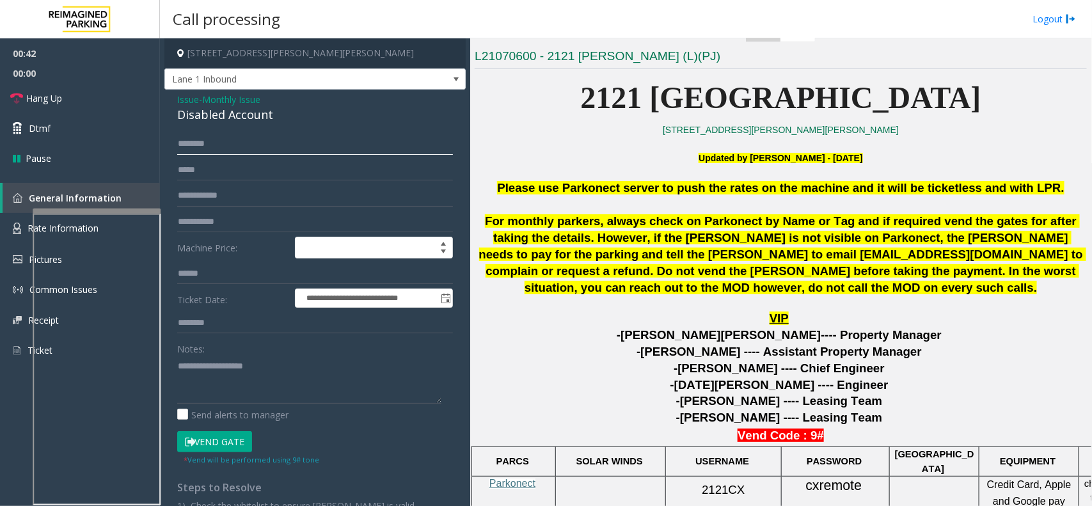
click at [220, 154] on input "text" at bounding box center [315, 144] width 276 height 22
click at [209, 193] on input "text" at bounding box center [315, 196] width 276 height 22
type textarea "**********"
click at [244, 189] on input "text" at bounding box center [315, 196] width 276 height 22
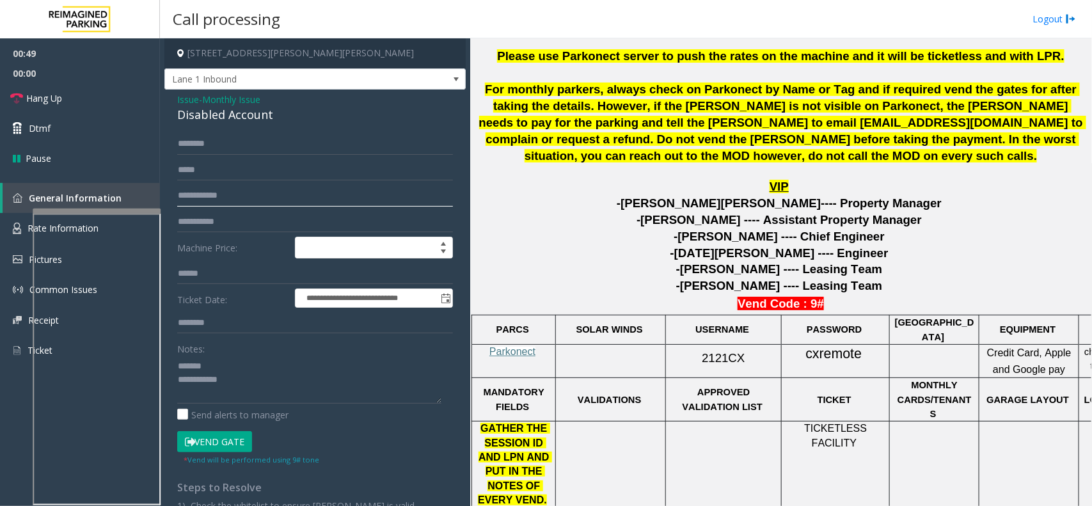
scroll to position [480, 0]
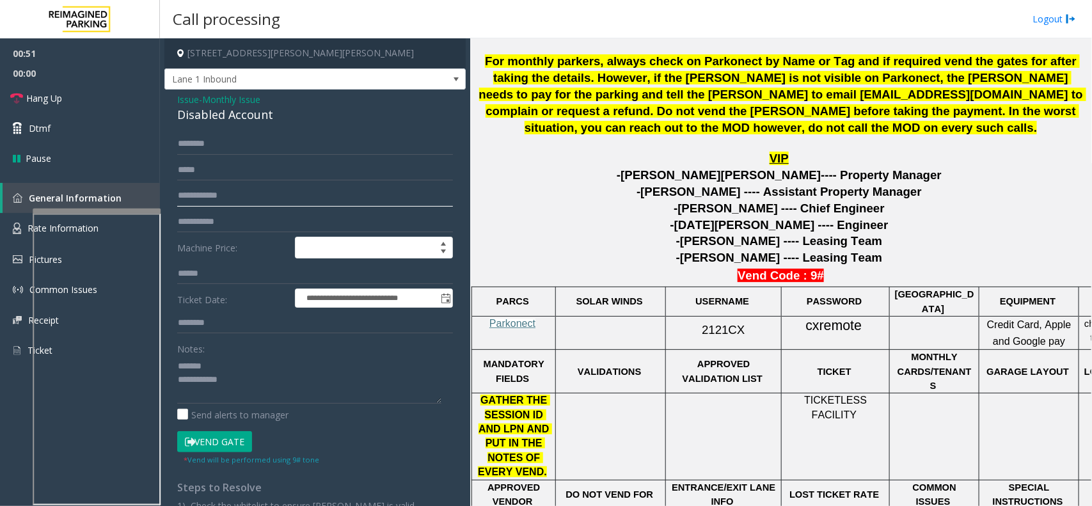
click at [263, 196] on input "text" at bounding box center [315, 196] width 276 height 22
type input "*****"
click at [253, 136] on input "text" at bounding box center [315, 144] width 276 height 22
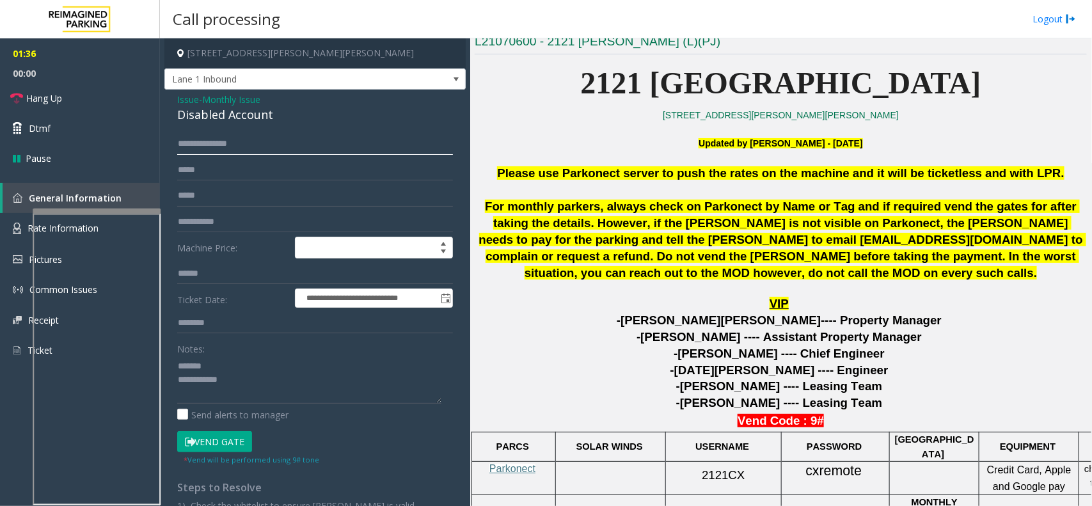
scroll to position [320, 0]
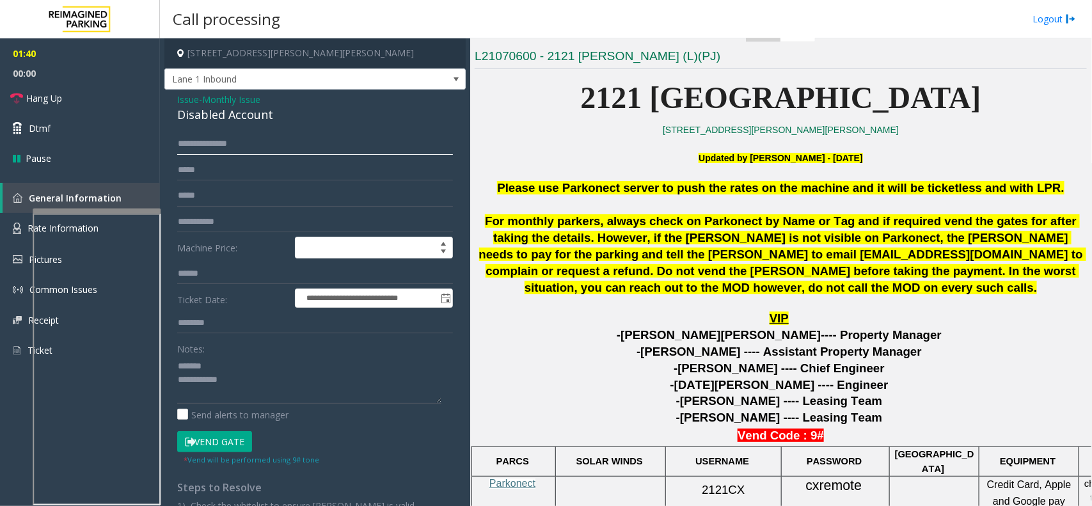
click at [240, 142] on input "**********" at bounding box center [315, 144] width 276 height 22
type input "**********"
click at [221, 365] on textarea at bounding box center [309, 380] width 264 height 48
click at [221, 113] on div "Disabled Account" at bounding box center [315, 114] width 276 height 17
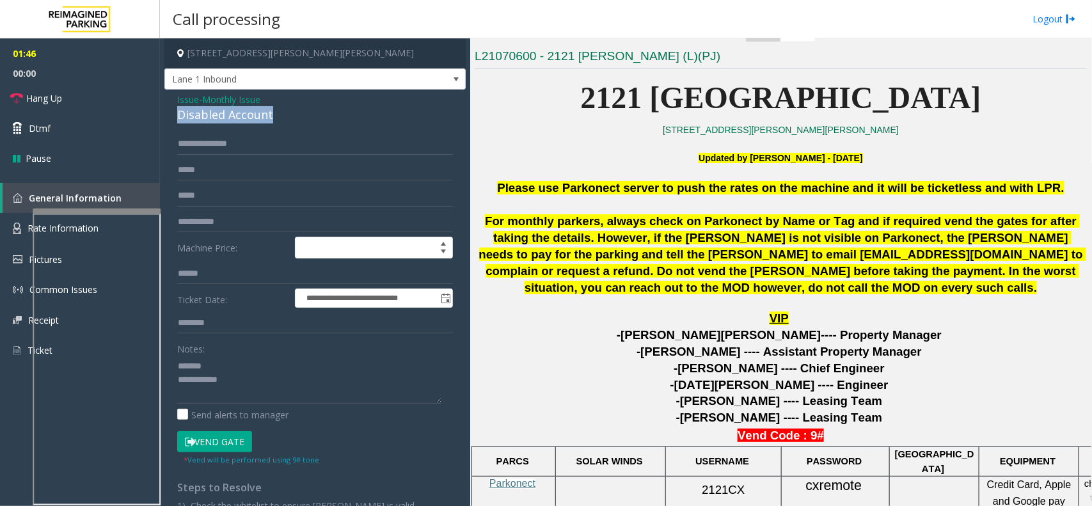
click at [221, 113] on div "Disabled Account" at bounding box center [315, 114] width 276 height 17
click at [231, 436] on button "Vend Gate" at bounding box center [214, 442] width 75 height 22
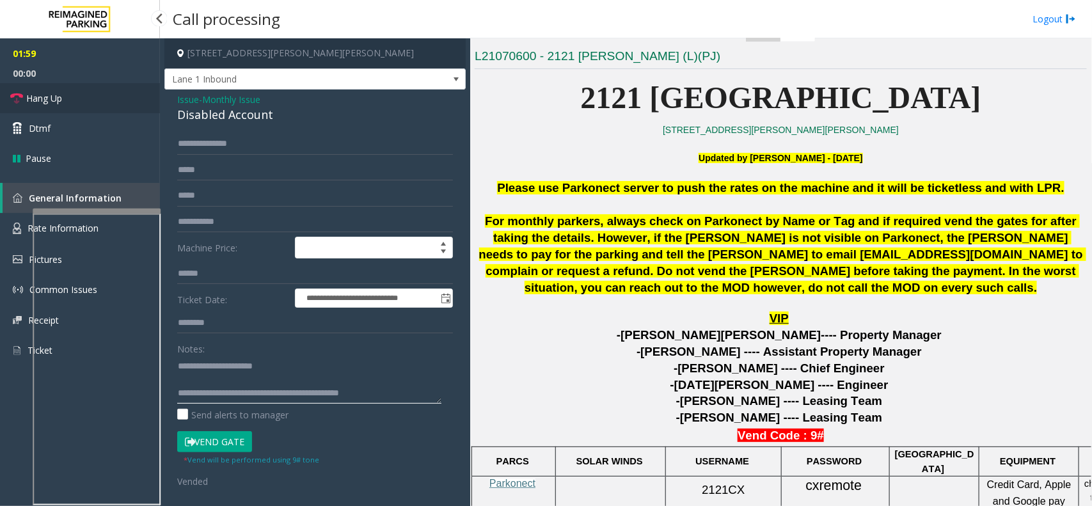
type textarea "**********"
click at [69, 92] on link "Hang Up" at bounding box center [80, 98] width 160 height 30
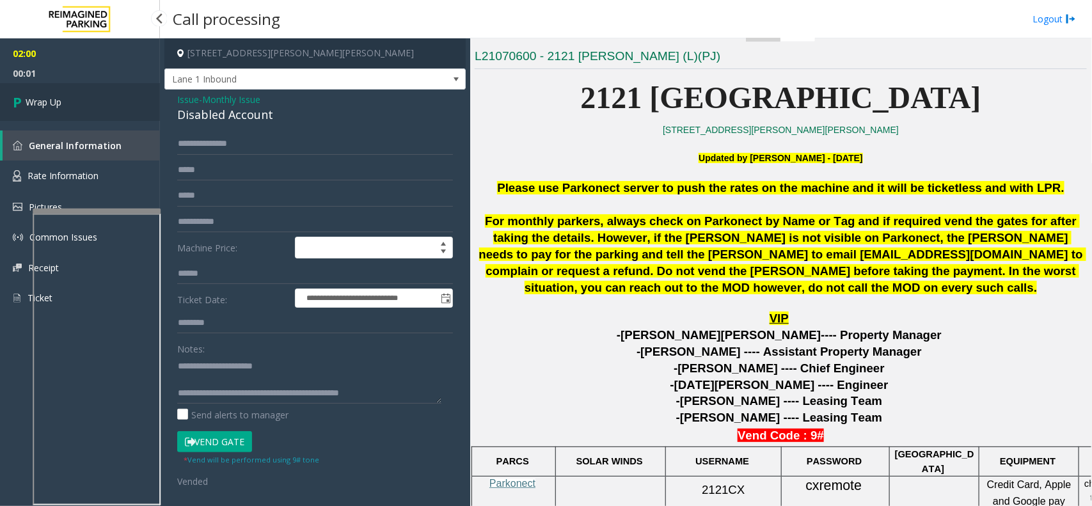
click at [69, 92] on link "Wrap Up" at bounding box center [80, 102] width 160 height 38
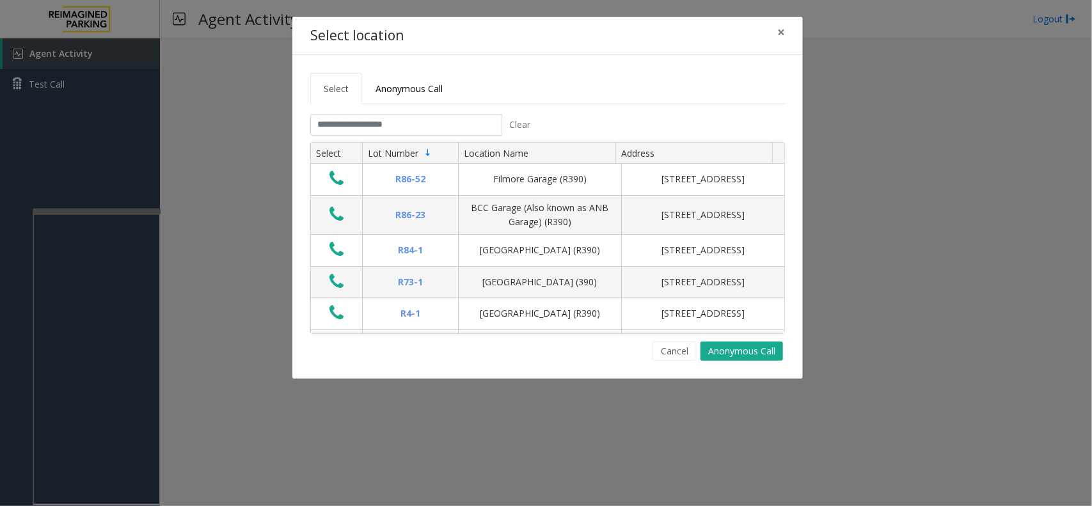
click at [379, 113] on tabset "Select Anonymous Call Clear Select Lot Number Location Name Address R86-52 Film…" at bounding box center [547, 217] width 475 height 288
click at [378, 116] on input "text" at bounding box center [406, 125] width 192 height 22
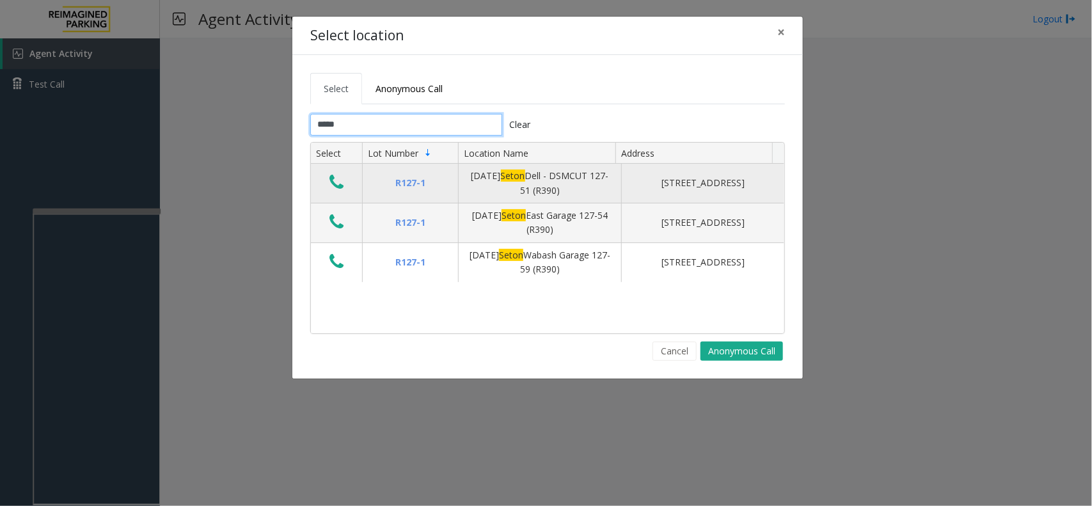
type input "*****"
click at [330, 180] on icon "Data table" at bounding box center [337, 182] width 14 height 18
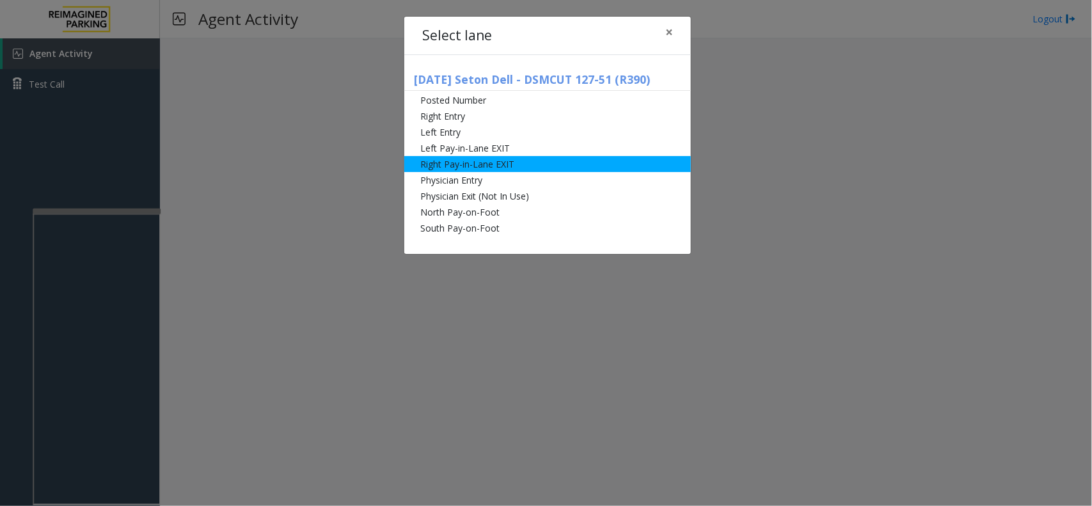
click at [475, 163] on li "Right Pay-in-Lane EXIT" at bounding box center [547, 164] width 287 height 16
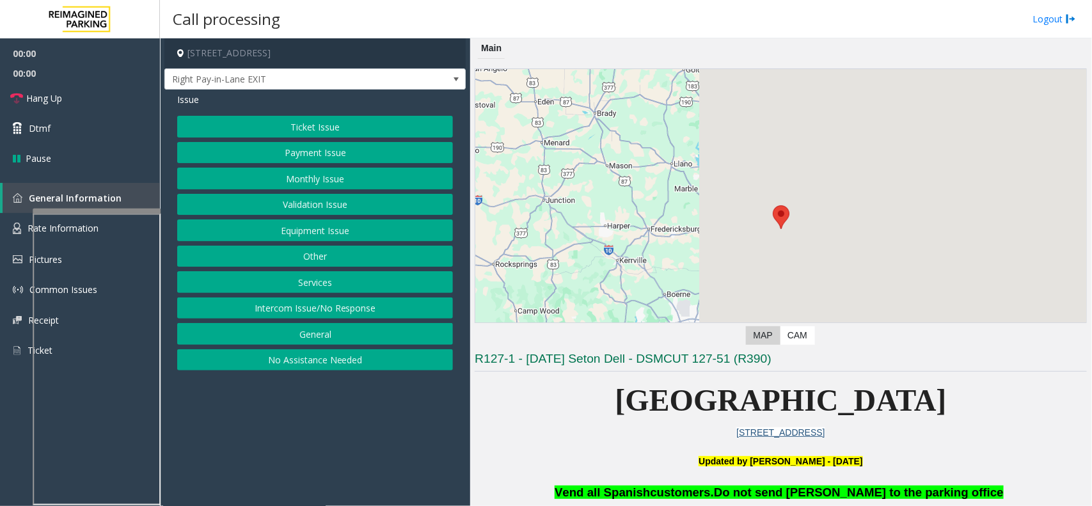
click at [324, 178] on button "Monthly Issue" at bounding box center [315, 179] width 276 height 22
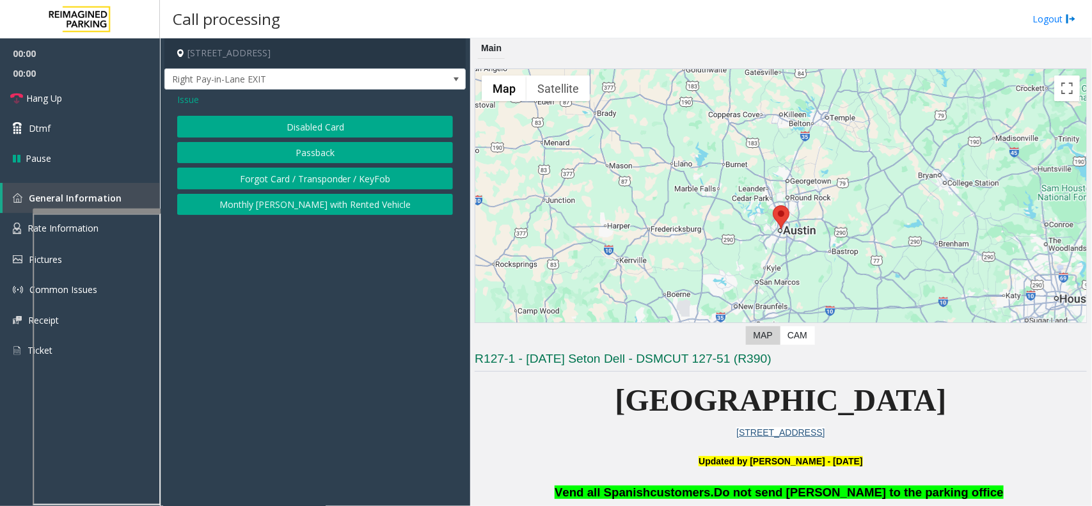
click at [328, 130] on button "Disabled Card" at bounding box center [315, 127] width 276 height 22
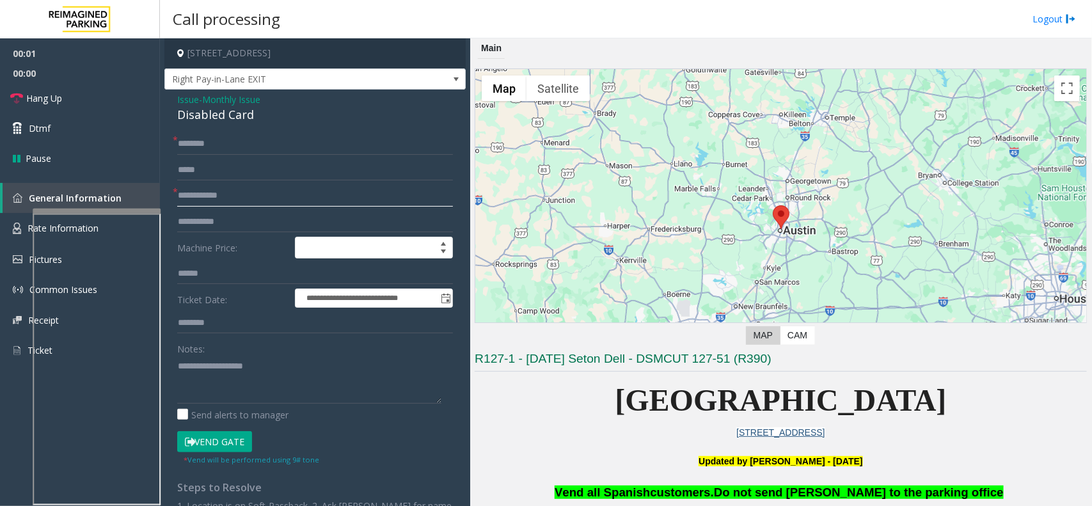
click at [264, 192] on input "text" at bounding box center [315, 196] width 276 height 22
click at [220, 168] on input "text" at bounding box center [315, 170] width 276 height 22
click at [232, 205] on input "text" at bounding box center [315, 196] width 276 height 22
click at [245, 196] on input "text" at bounding box center [315, 196] width 276 height 22
click at [219, 120] on div "Disabled Card" at bounding box center [315, 114] width 276 height 17
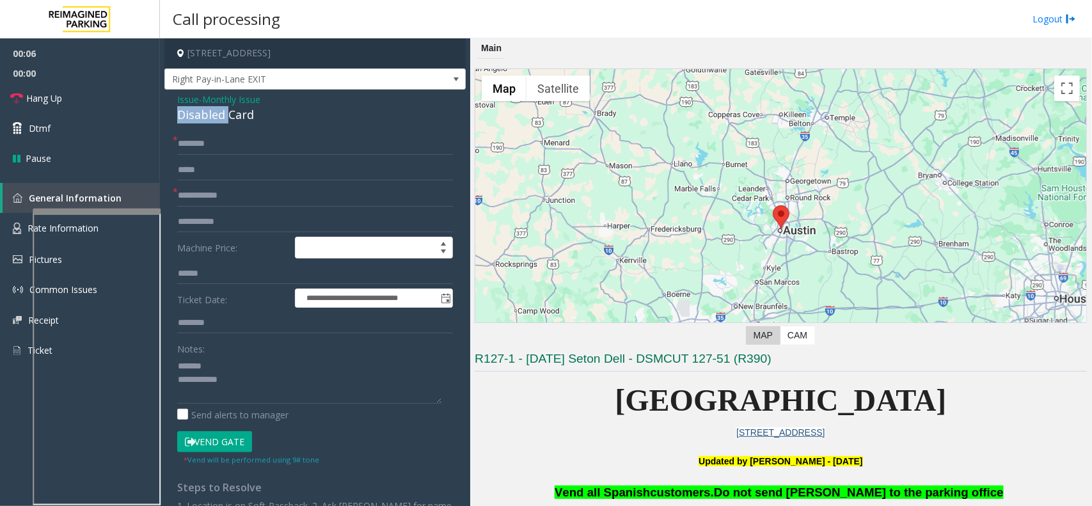
click at [219, 120] on div "Disabled Card" at bounding box center [315, 114] width 276 height 17
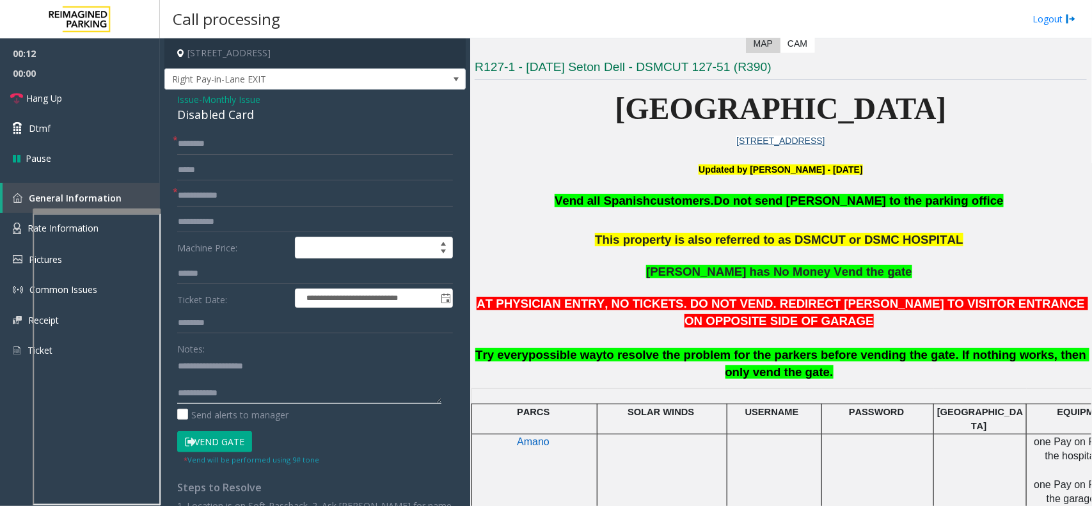
scroll to position [320, 0]
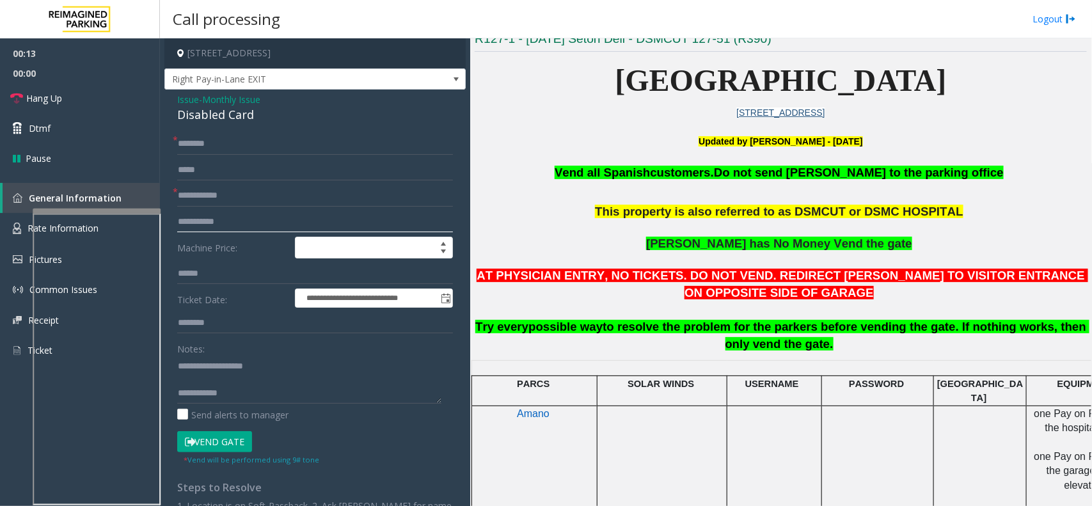
click at [274, 213] on input "text" at bounding box center [315, 222] width 276 height 22
click at [279, 203] on input "text" at bounding box center [315, 196] width 276 height 22
type textarea "**********"
click at [239, 196] on input "text" at bounding box center [315, 196] width 276 height 22
type input "******"
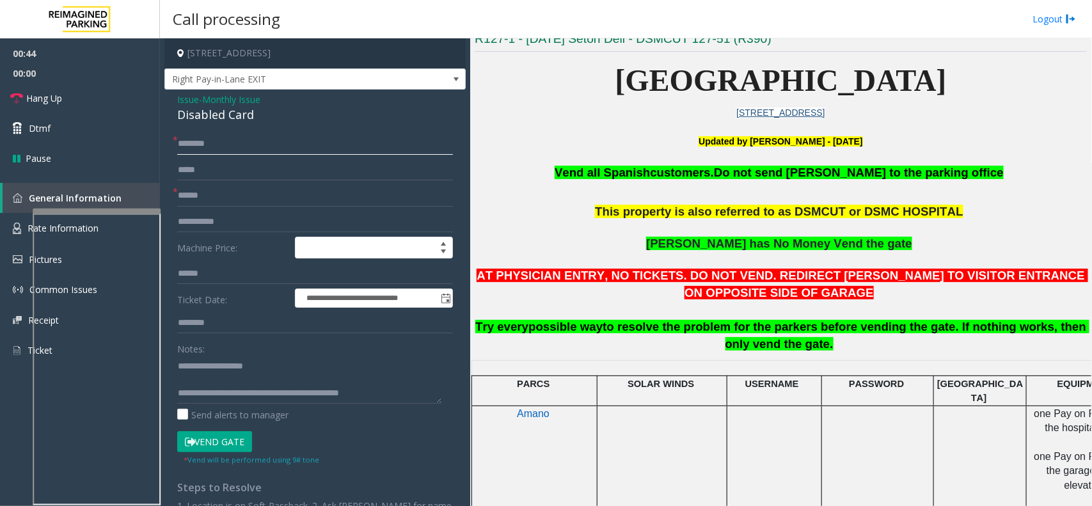
click at [218, 151] on input "text" at bounding box center [315, 144] width 276 height 22
click at [202, 145] on input "**********" at bounding box center [315, 144] width 276 height 22
click at [200, 143] on input "**********" at bounding box center [315, 144] width 276 height 22
click at [188, 145] on input "**********" at bounding box center [315, 144] width 276 height 22
type input "**********"
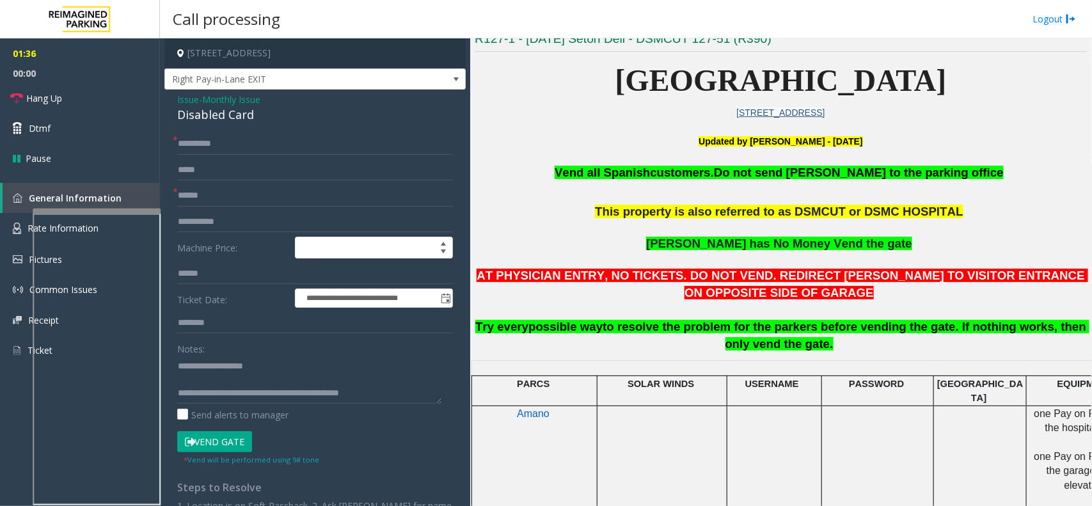
click at [219, 437] on button "Vend Gate" at bounding box center [214, 442] width 75 height 22
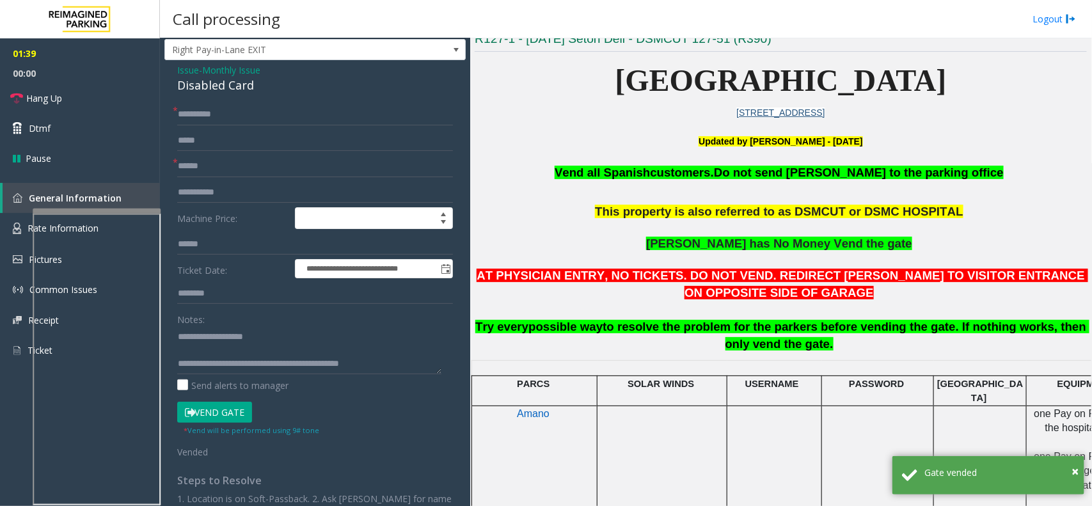
scroll to position [0, 0]
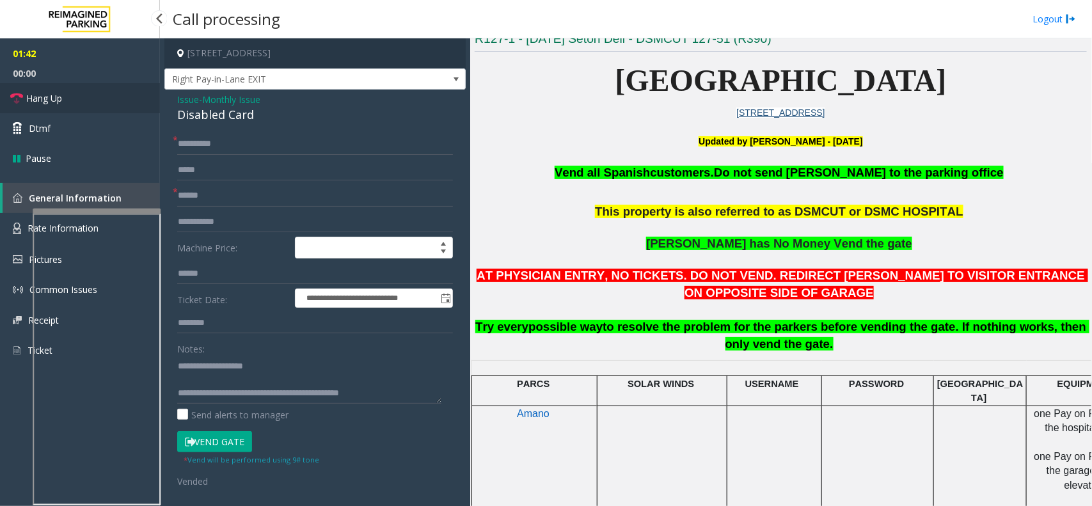
click at [111, 95] on link "Hang Up" at bounding box center [80, 98] width 160 height 30
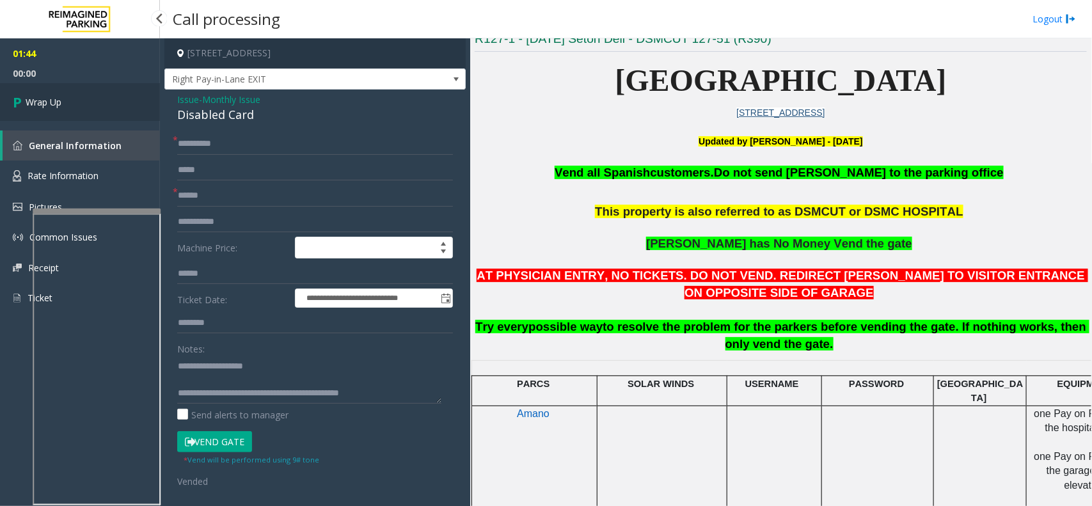
click at [111, 95] on link "Wrap Up" at bounding box center [80, 102] width 160 height 38
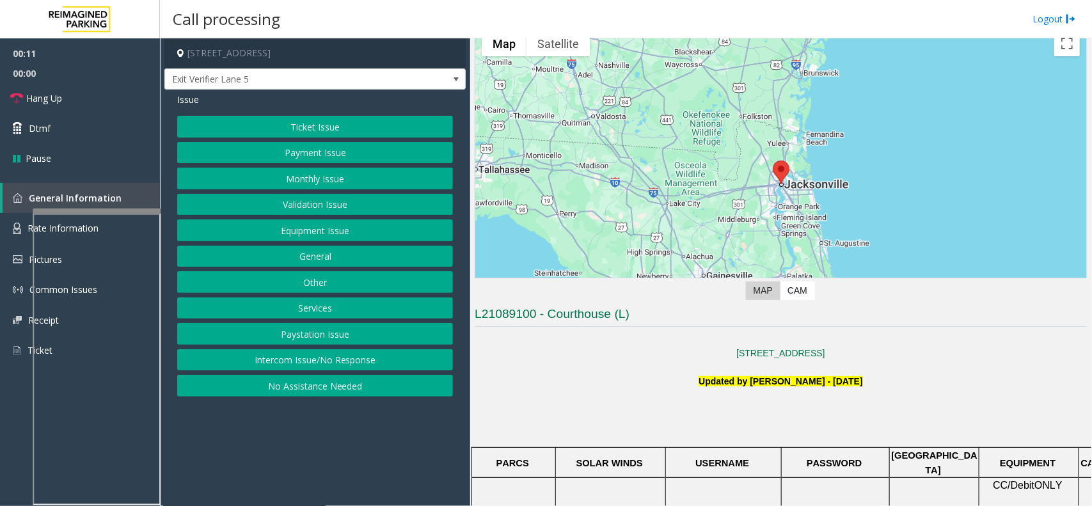
scroll to position [80, 0]
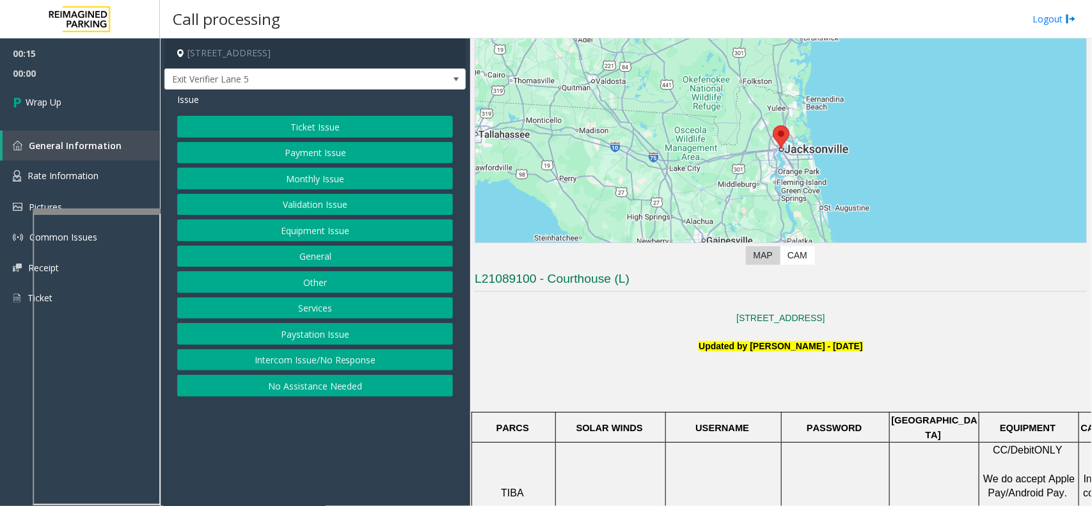
click at [355, 391] on button "No Assistance Needed" at bounding box center [315, 386] width 276 height 22
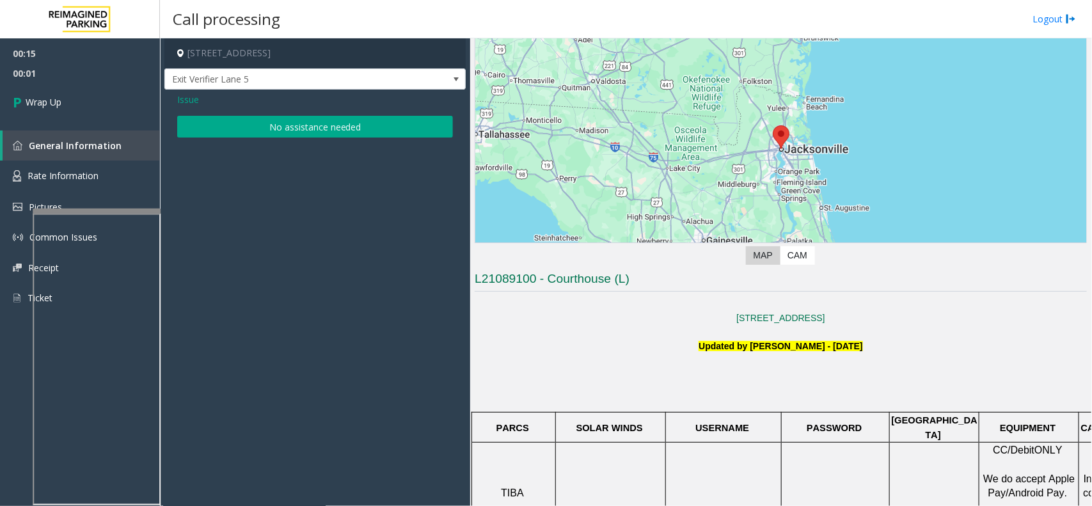
click at [187, 98] on span "Issue" at bounding box center [188, 99] width 22 height 13
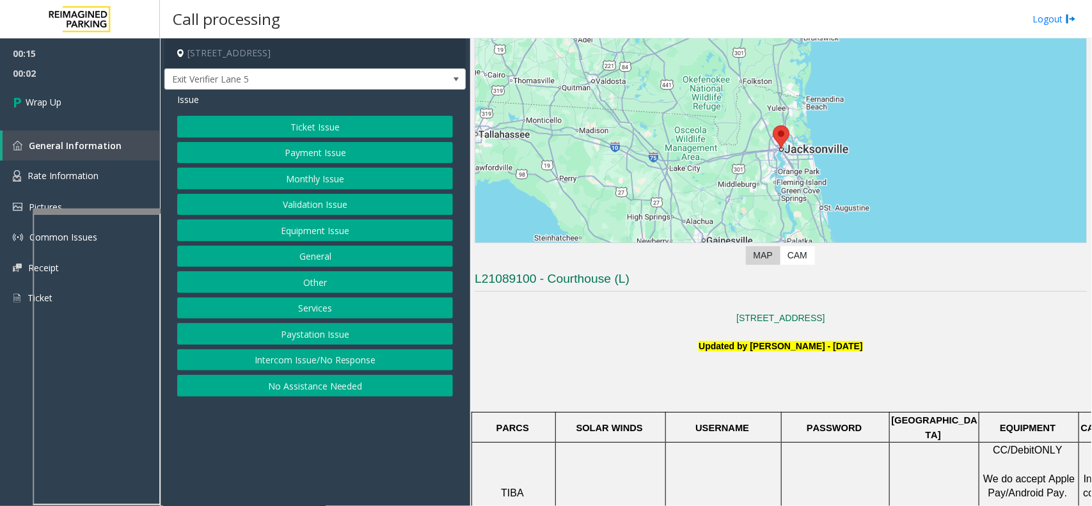
click at [286, 353] on button "Intercom Issue/No Response" at bounding box center [315, 360] width 276 height 22
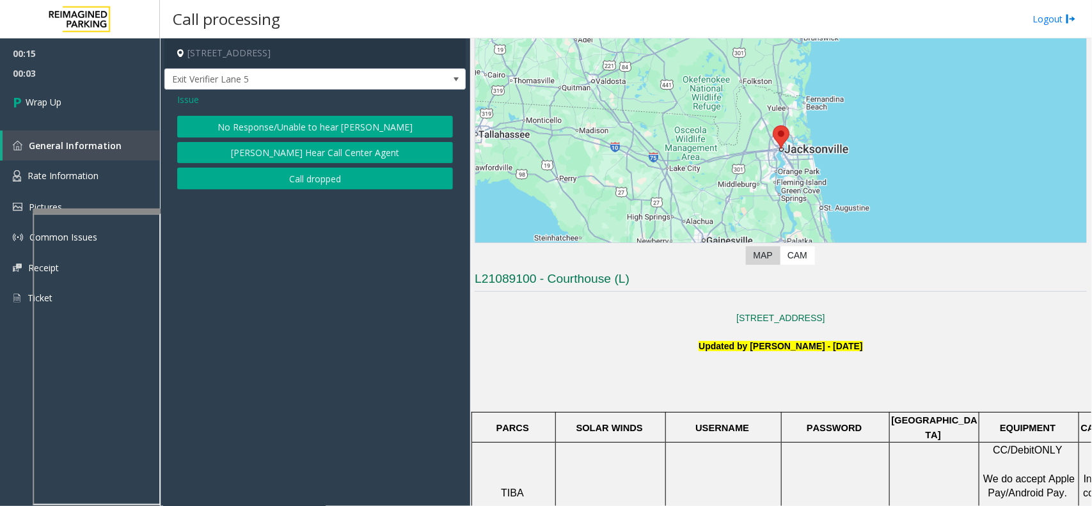
click at [305, 182] on button "Call dropped" at bounding box center [315, 179] width 276 height 22
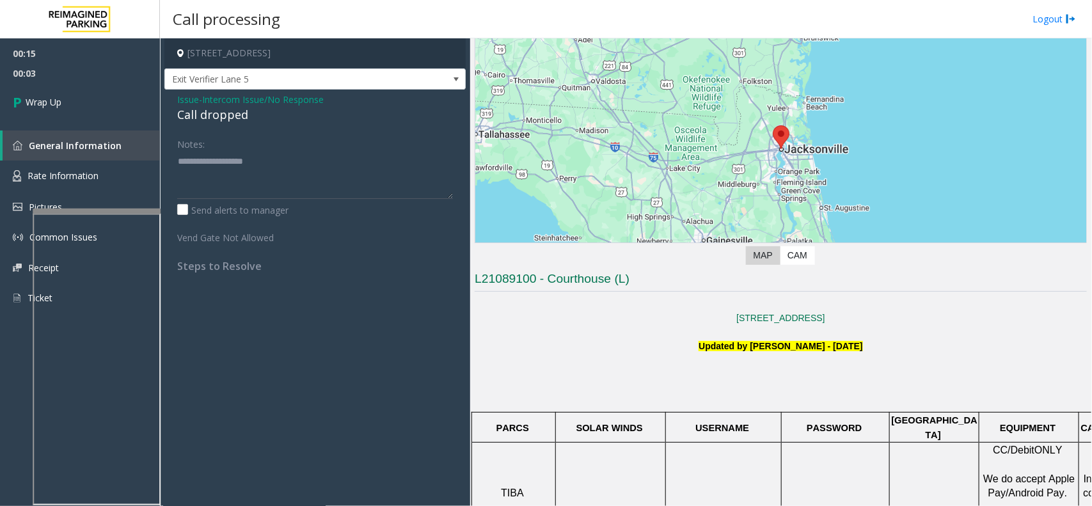
click at [218, 116] on div "Call dropped" at bounding box center [315, 114] width 276 height 17
type textarea "**********"
click at [59, 88] on link "Wrap Up" at bounding box center [80, 102] width 160 height 38
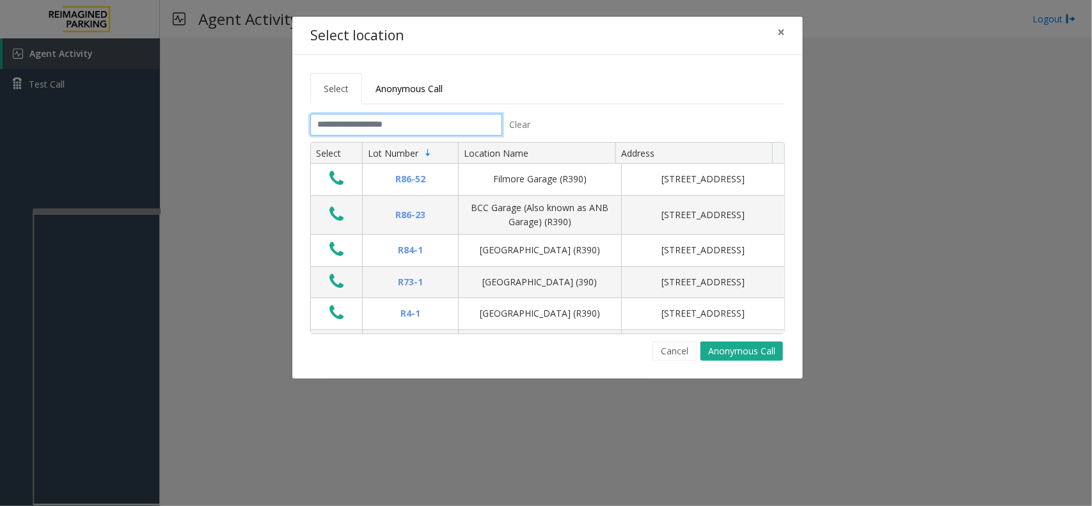
click at [442, 120] on input "text" at bounding box center [406, 125] width 192 height 22
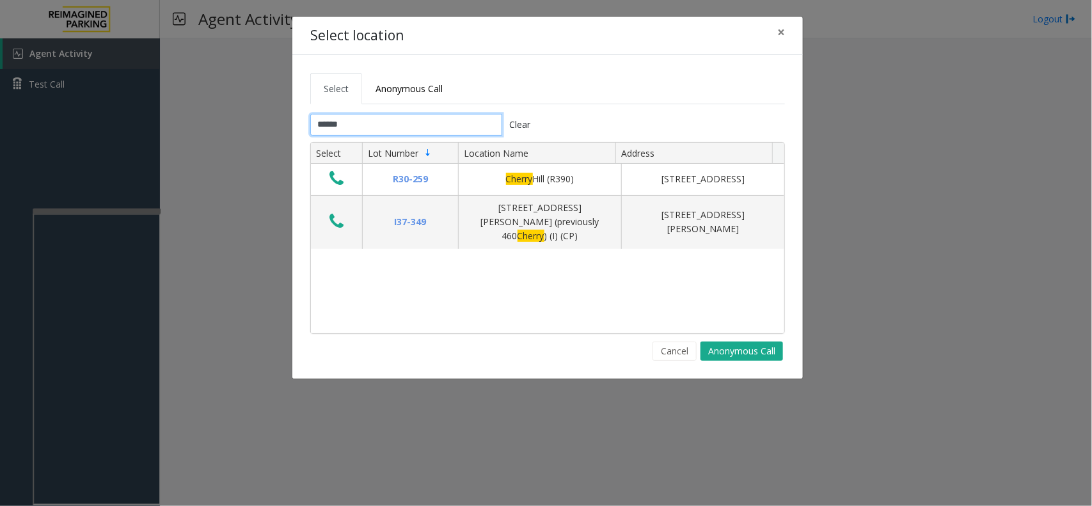
type input "******"
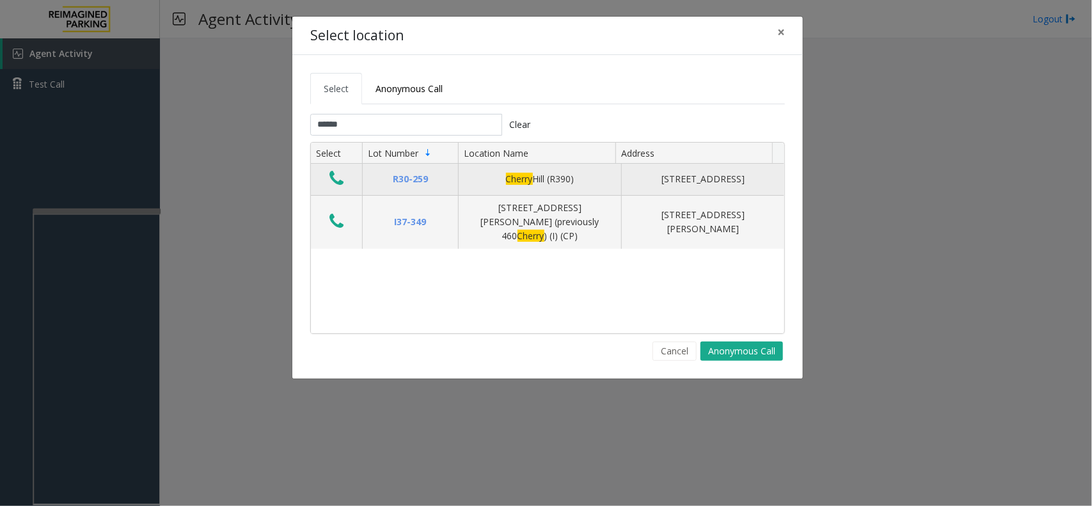
click at [344, 180] on button "Data table" at bounding box center [337, 179] width 22 height 20
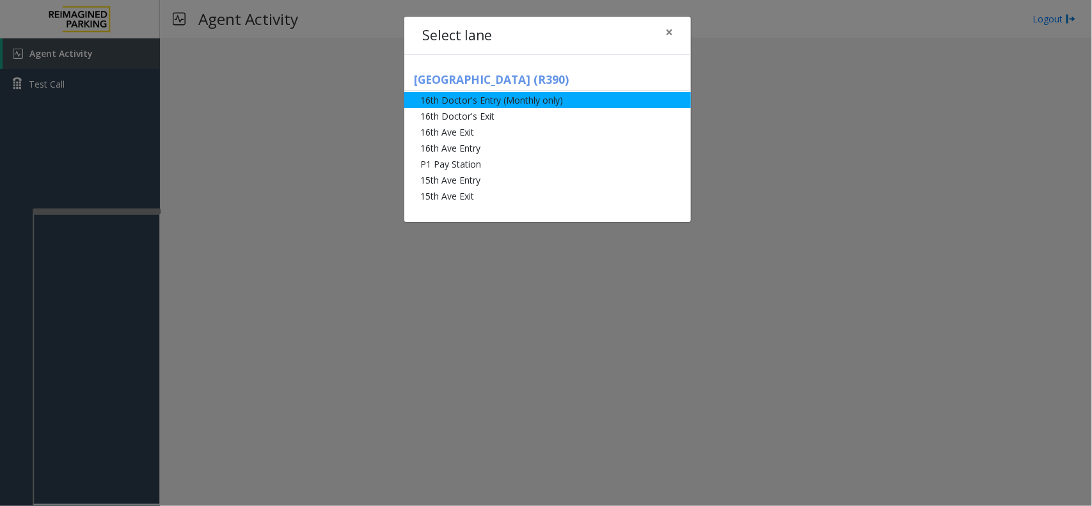
click at [443, 100] on li "16th Doctor's Entry (Monthly only)" at bounding box center [547, 100] width 287 height 16
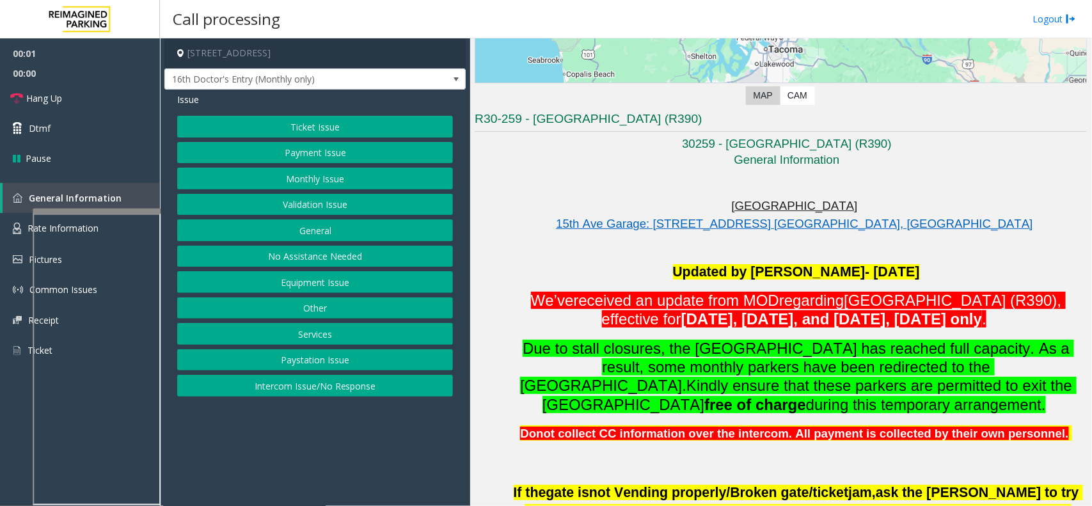
scroll to position [320, 0]
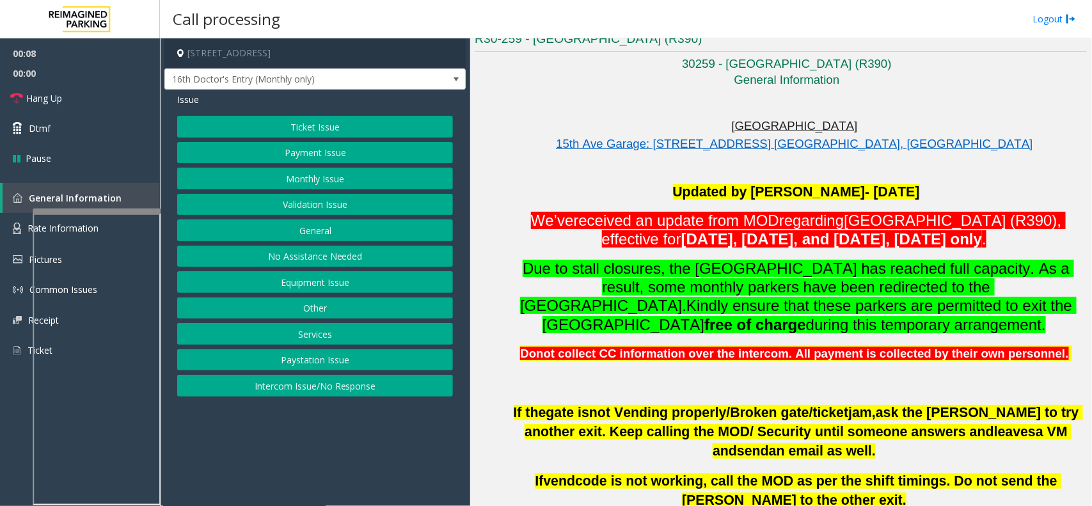
click at [392, 174] on button "Monthly Issue" at bounding box center [315, 179] width 276 height 22
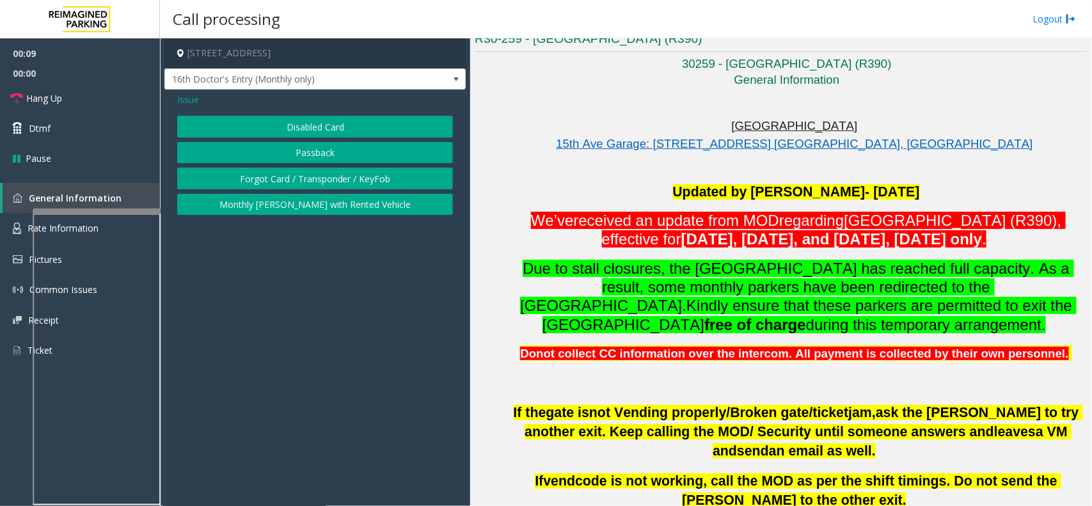
click at [335, 119] on button "Disabled Card" at bounding box center [315, 127] width 276 height 22
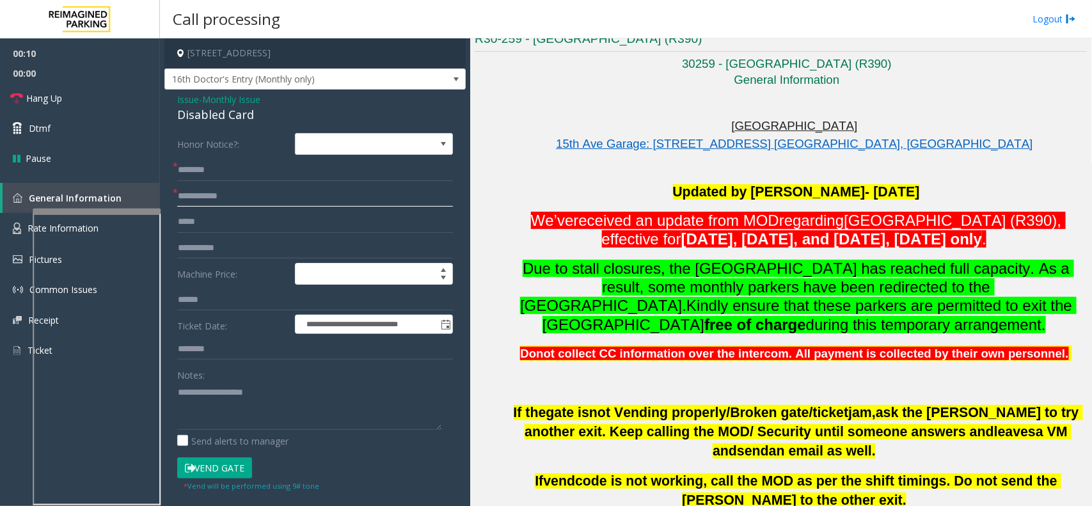
click at [239, 193] on input "text" at bounding box center [315, 197] width 276 height 22
click at [236, 189] on input "text" at bounding box center [315, 197] width 276 height 22
click at [209, 120] on div "Disabled Card" at bounding box center [315, 114] width 276 height 17
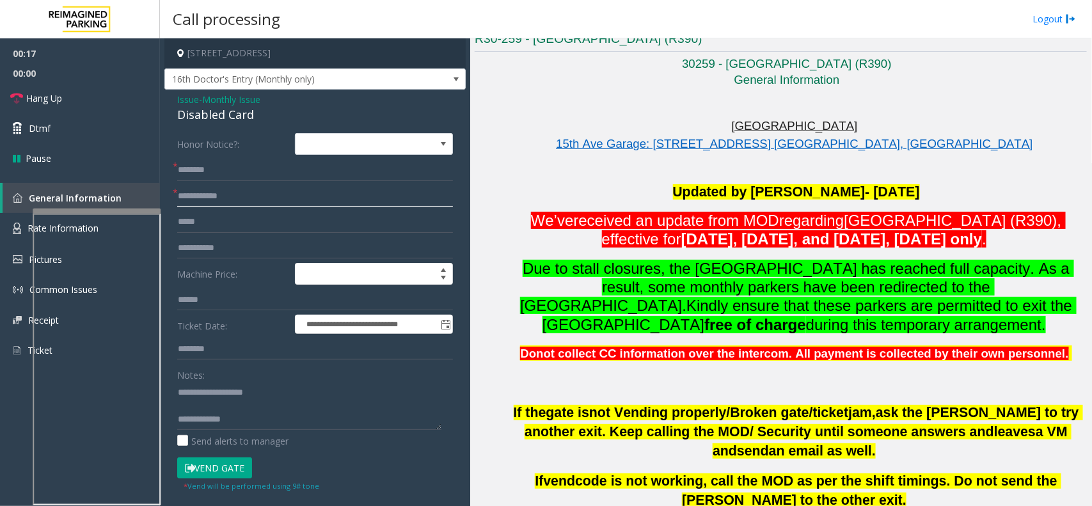
click at [203, 200] on input "text" at bounding box center [315, 197] width 276 height 22
type textarea "**********"
click at [213, 202] on input "text" at bounding box center [315, 197] width 276 height 22
type input "******"
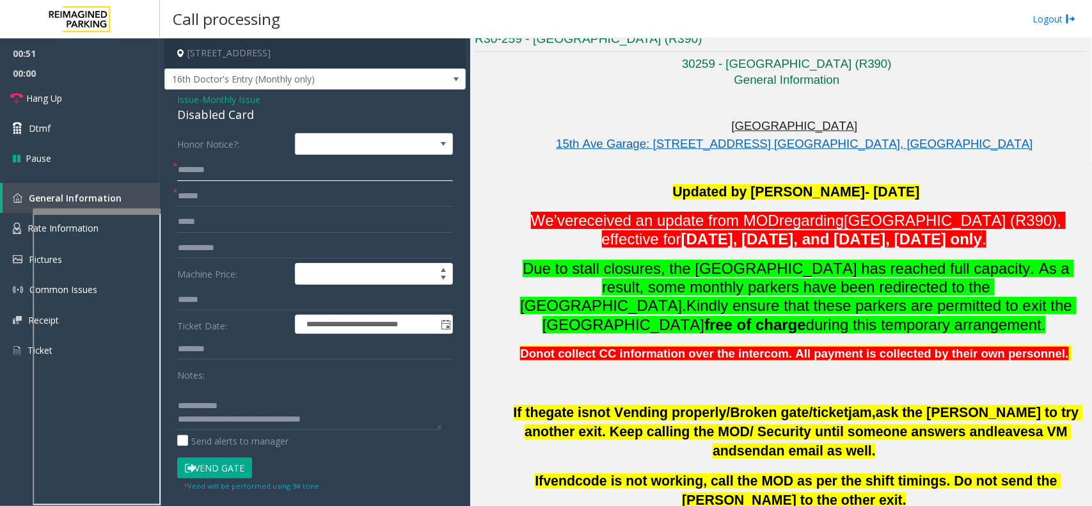
click at [254, 177] on input "text" at bounding box center [315, 170] width 276 height 22
type input "**********"
click at [228, 474] on button "Vend Gate" at bounding box center [214, 469] width 75 height 22
click at [106, 100] on link "Hang Up" at bounding box center [80, 98] width 160 height 30
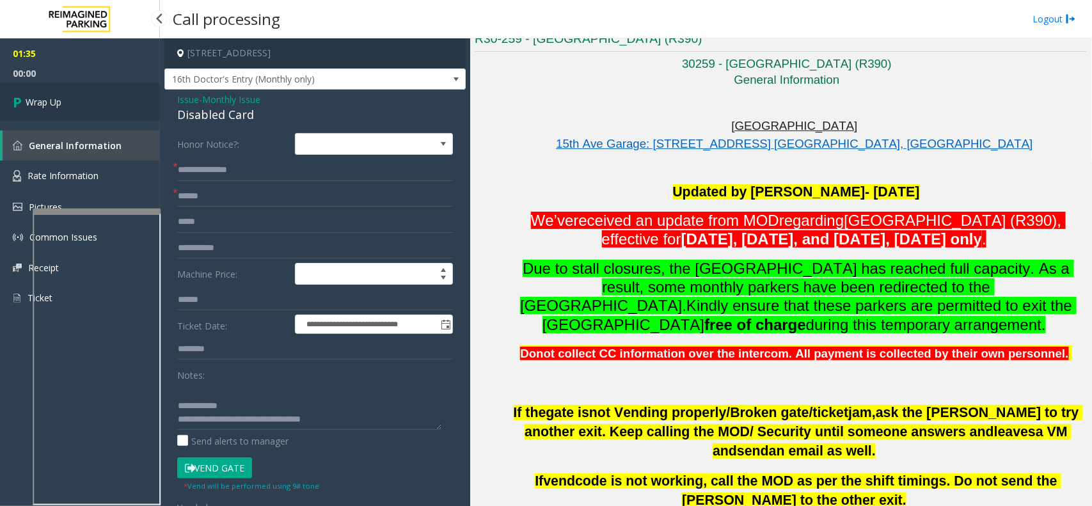
click at [68, 97] on link "Wrap Up" at bounding box center [80, 102] width 160 height 38
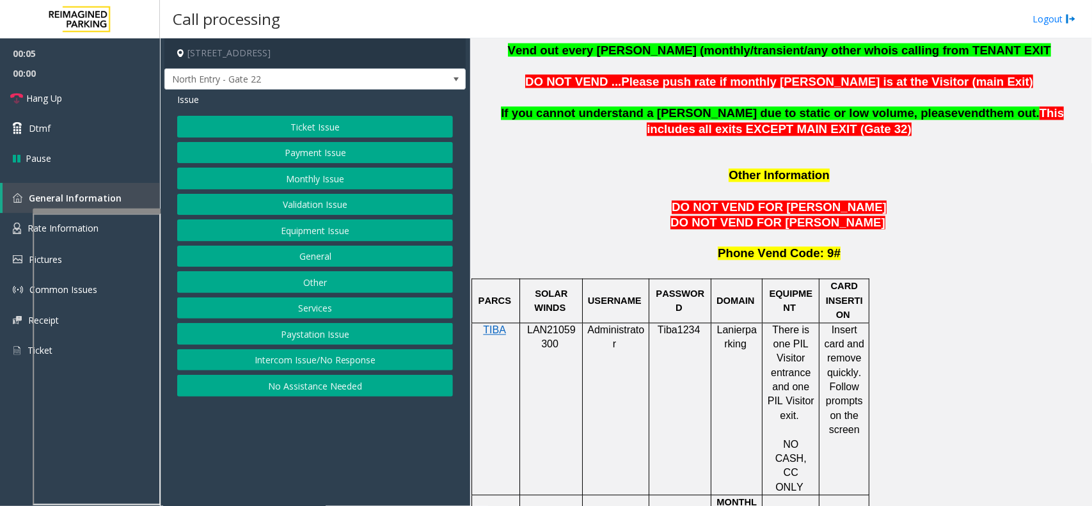
scroll to position [1040, 0]
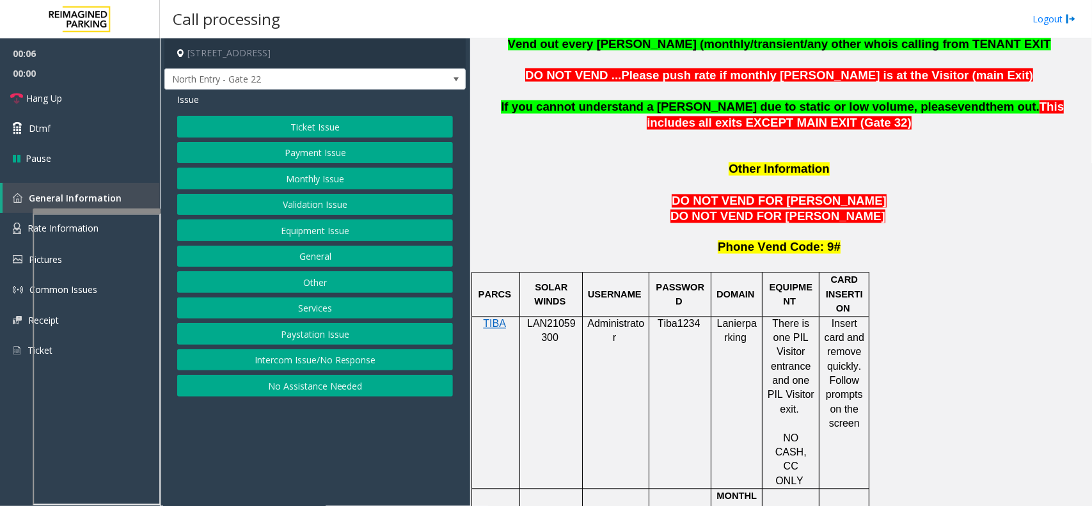
click at [567, 319] on span "LAN21059300" at bounding box center [551, 331] width 49 height 25
copy p "LAN21059300"
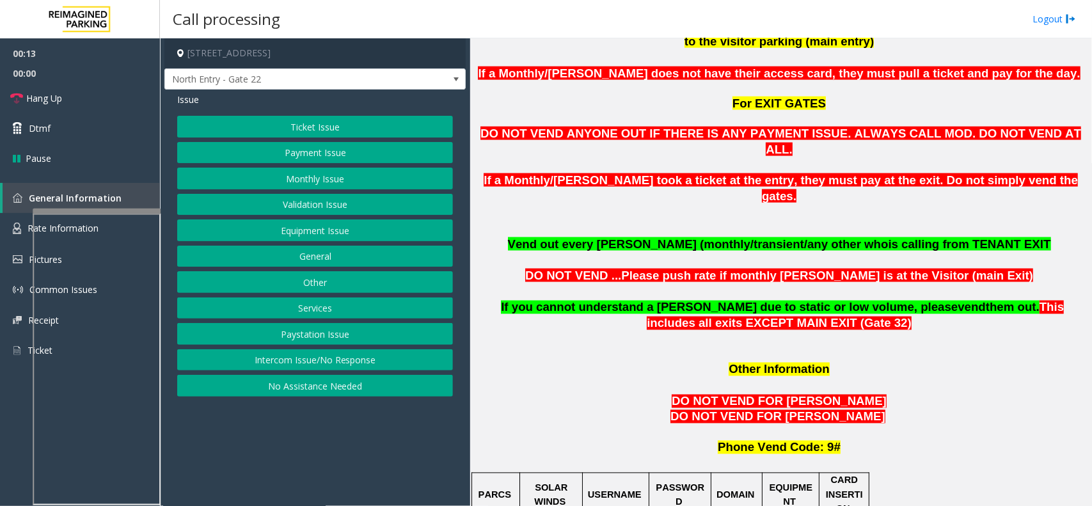
scroll to position [800, 0]
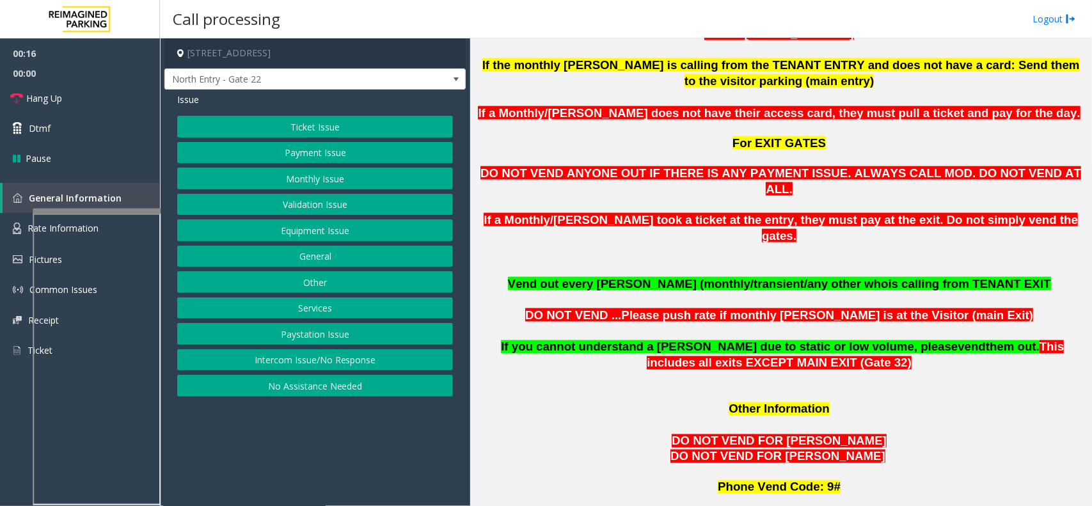
click at [302, 177] on button "Monthly Issue" at bounding box center [315, 179] width 276 height 22
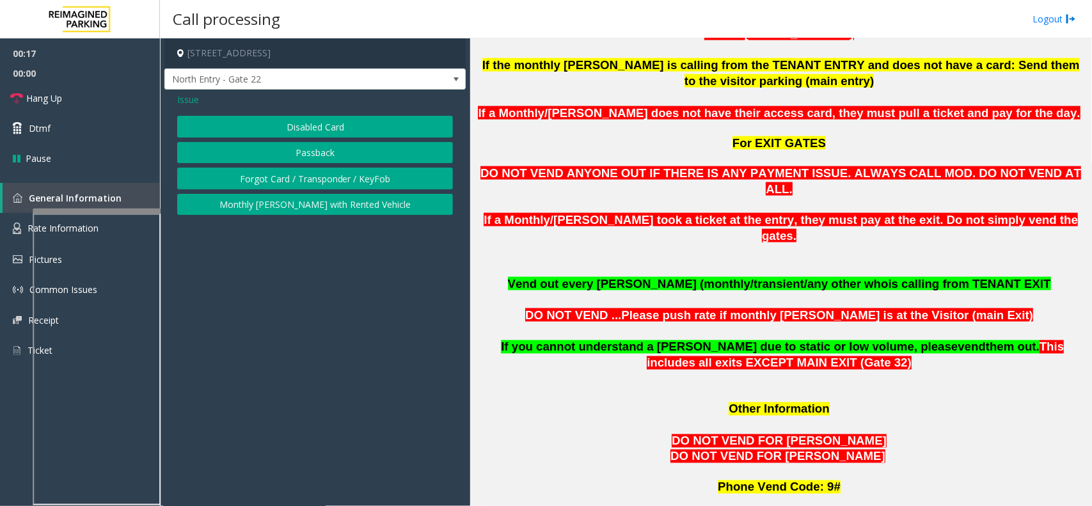
click at [305, 132] on button "Disabled Card" at bounding box center [315, 127] width 276 height 22
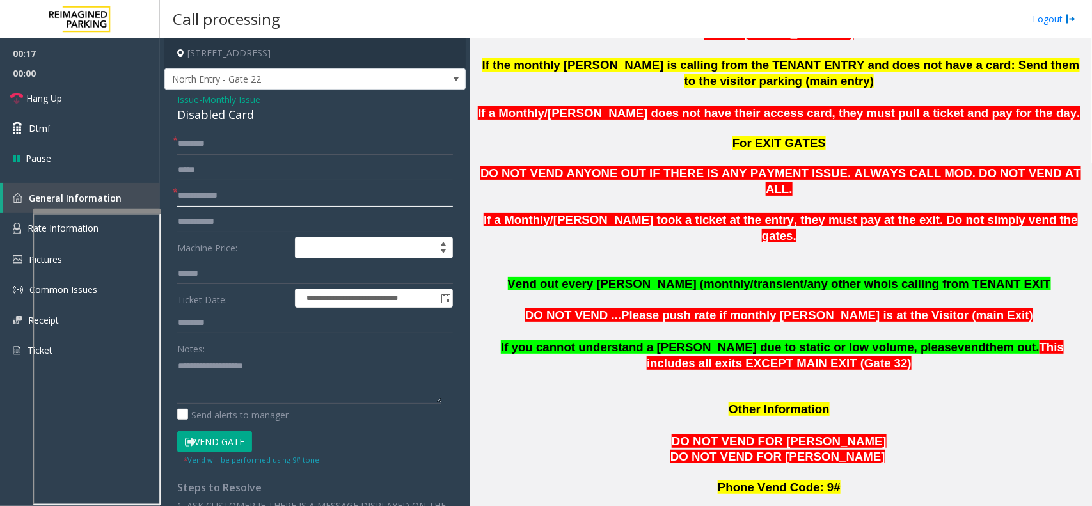
click at [210, 196] on input "text" at bounding box center [315, 196] width 276 height 22
click at [234, 199] on input "text" at bounding box center [315, 196] width 276 height 22
type input "*****"
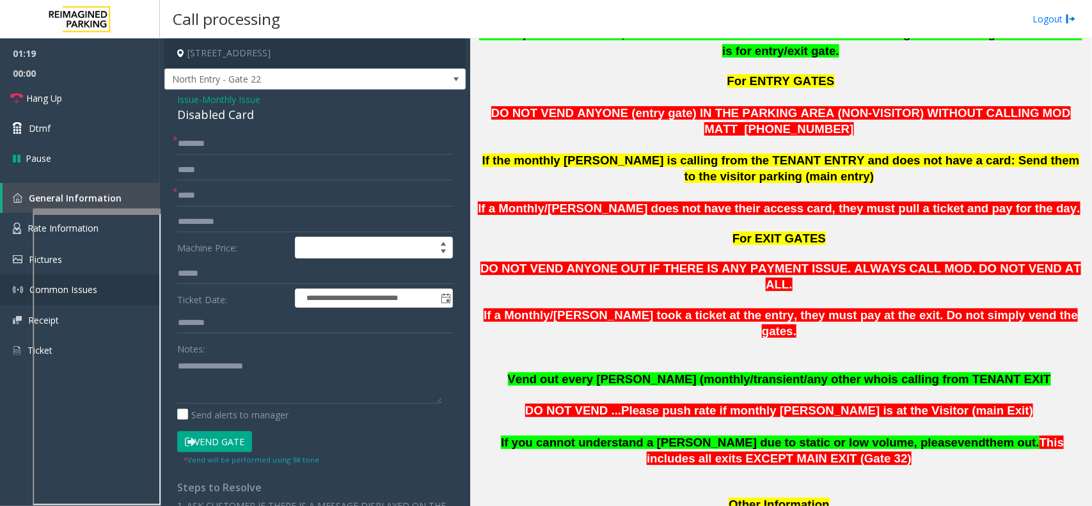
scroll to position [720, 0]
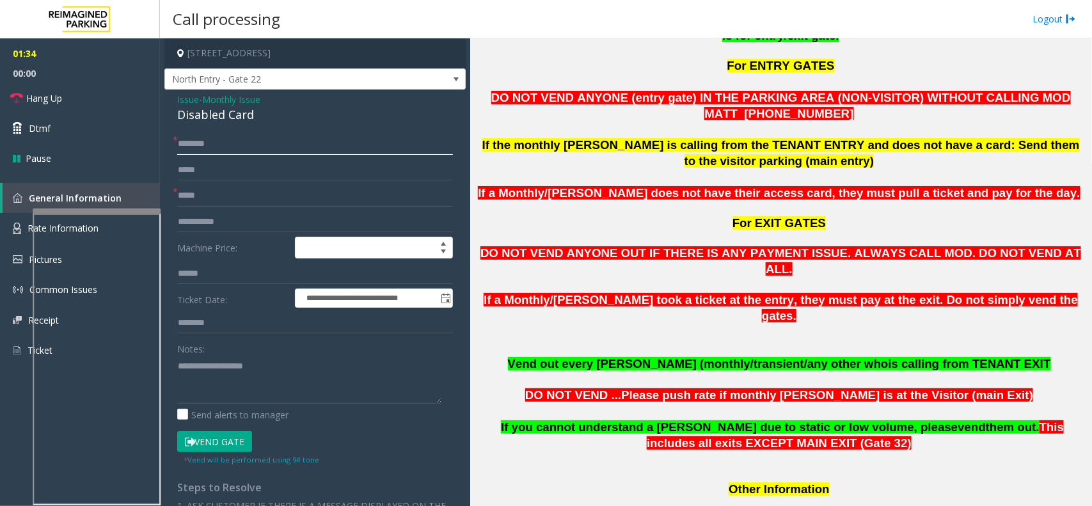
click at [232, 148] on input "text" at bounding box center [315, 144] width 276 height 22
click at [224, 148] on input "text" at bounding box center [315, 144] width 276 height 22
paste input "********"
click at [240, 151] on input "********" at bounding box center [315, 144] width 276 height 22
click at [240, 145] on input "********" at bounding box center [315, 144] width 276 height 22
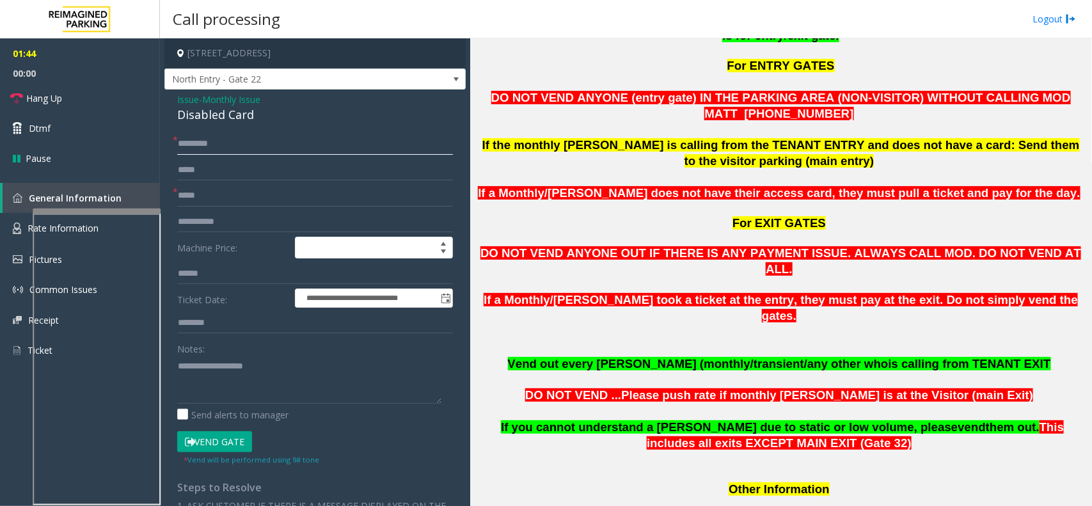
paste input "*******"
type input "**********"
click at [220, 199] on input "*****" at bounding box center [315, 196] width 276 height 22
click at [211, 119] on div "Disabled Card" at bounding box center [315, 114] width 276 height 17
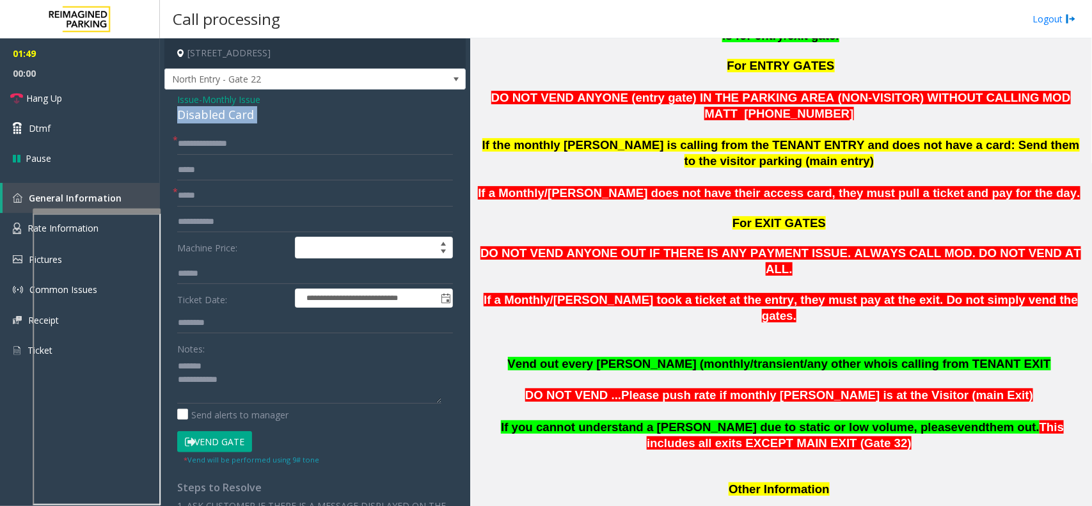
click at [211, 119] on div "Disabled Card" at bounding box center [315, 114] width 276 height 17
click at [90, 88] on link "Hang Up" at bounding box center [80, 98] width 160 height 30
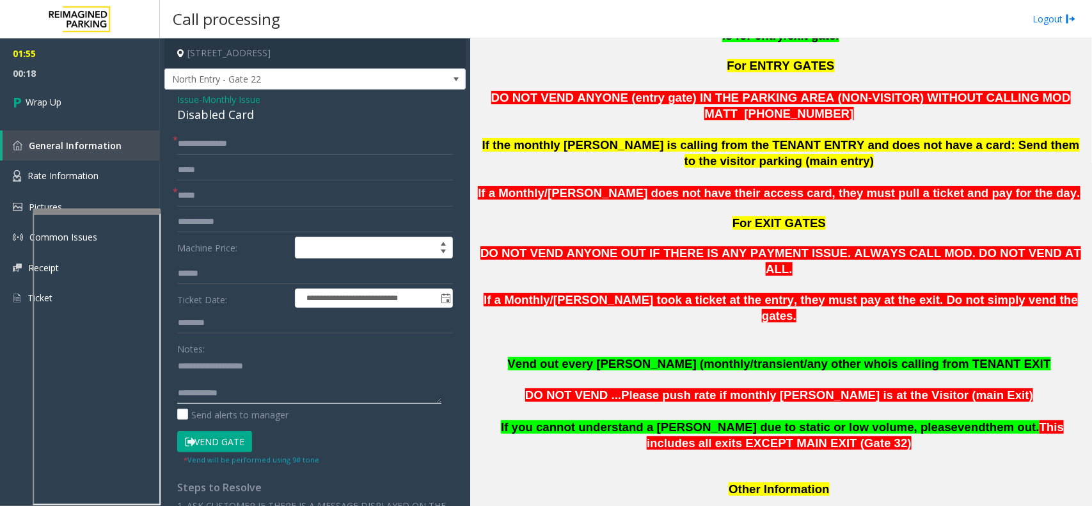
click at [320, 399] on textarea at bounding box center [309, 380] width 264 height 48
click at [228, 363] on textarea at bounding box center [309, 380] width 264 height 48
click at [221, 363] on textarea at bounding box center [309, 380] width 264 height 48
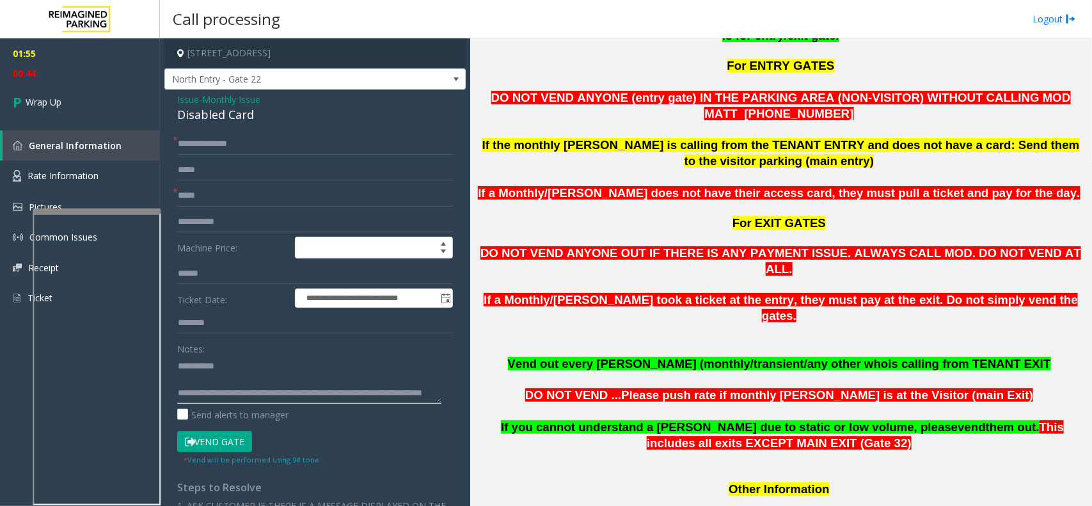
click at [221, 363] on textarea at bounding box center [309, 380] width 264 height 48
type textarea "**********"
click at [212, 98] on span "Monthly Issue" at bounding box center [231, 99] width 58 height 13
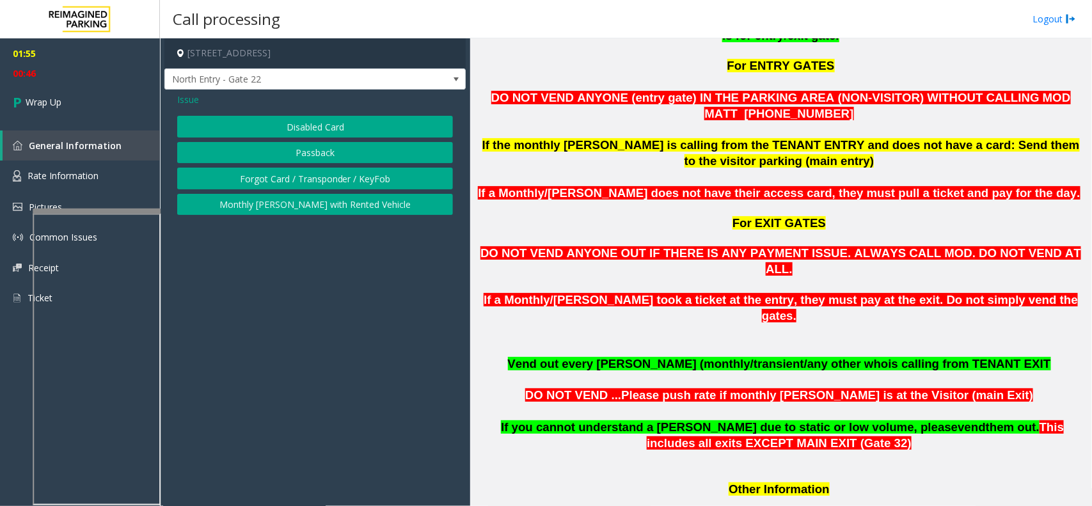
click at [287, 158] on button "Passback" at bounding box center [315, 153] width 276 height 22
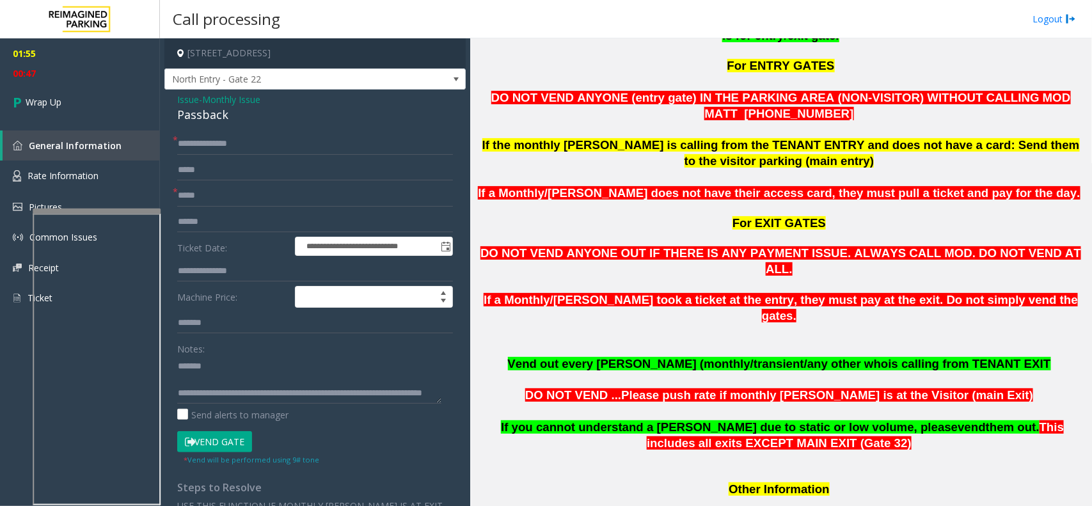
click at [214, 113] on div "Passback" at bounding box center [315, 114] width 276 height 17
type textarea "**********"
click at [93, 108] on link "Wrap Up" at bounding box center [80, 102] width 160 height 38
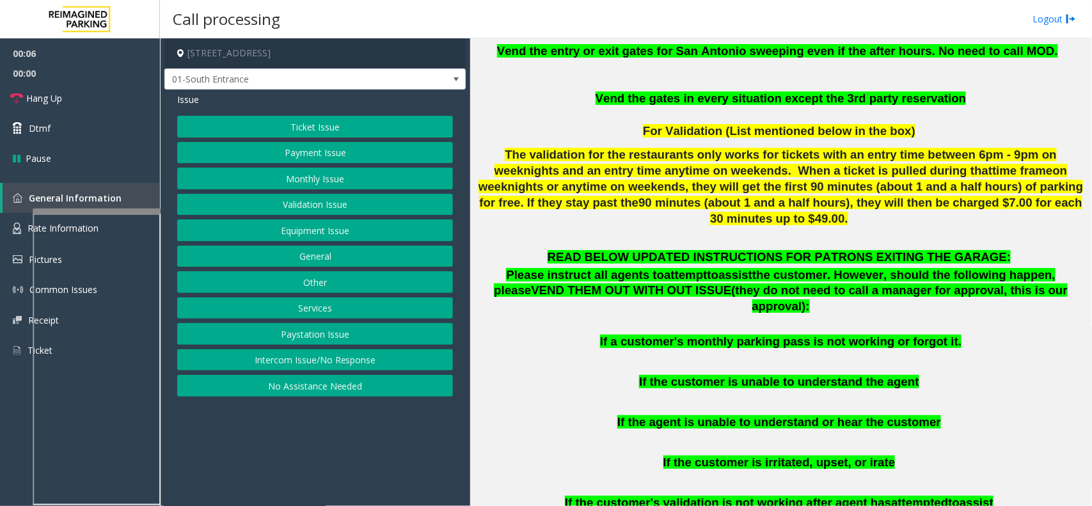
scroll to position [560, 0]
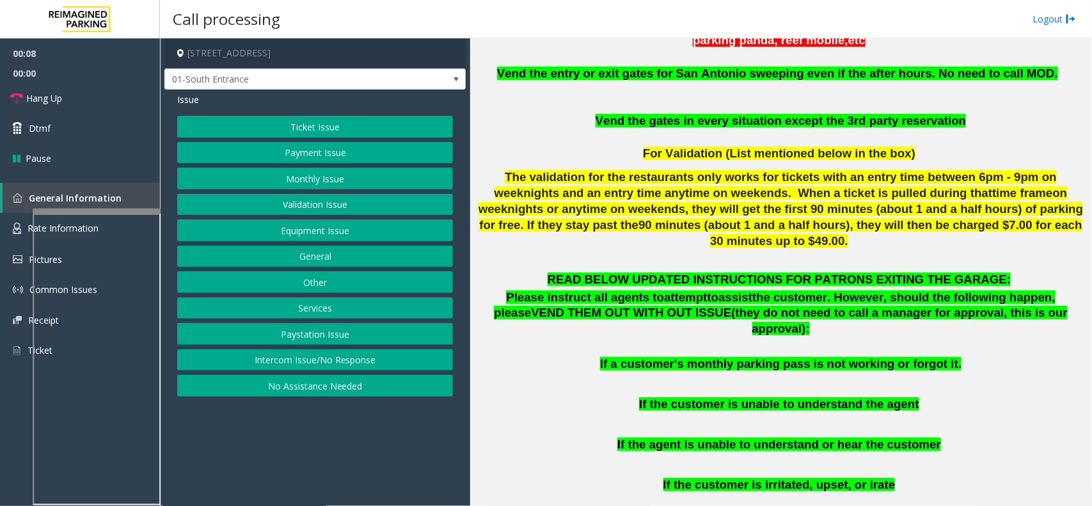
click at [310, 360] on button "Intercom Issue/No Response" at bounding box center [315, 360] width 276 height 22
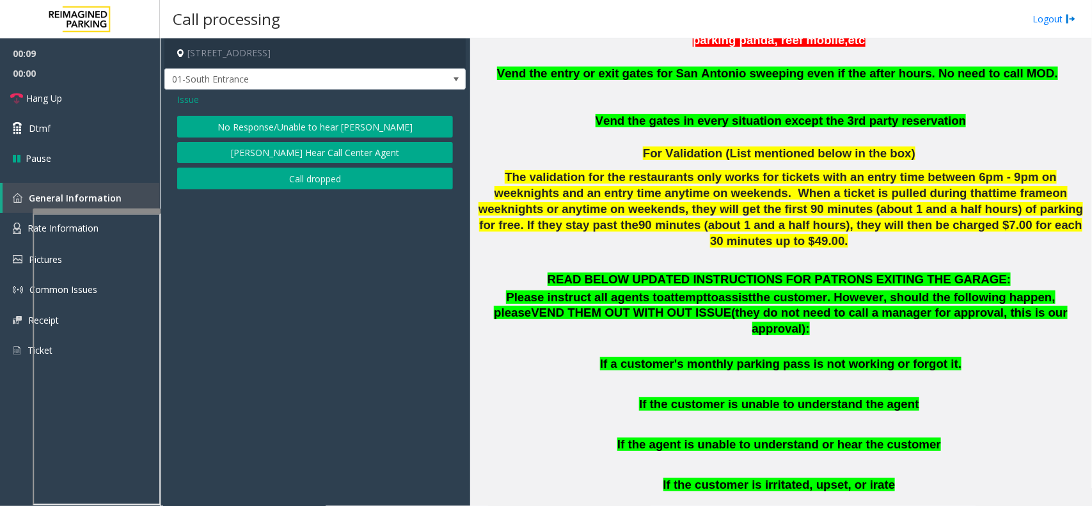
click at [341, 127] on button "No Response/Unable to hear [PERSON_NAME]" at bounding box center [315, 127] width 276 height 22
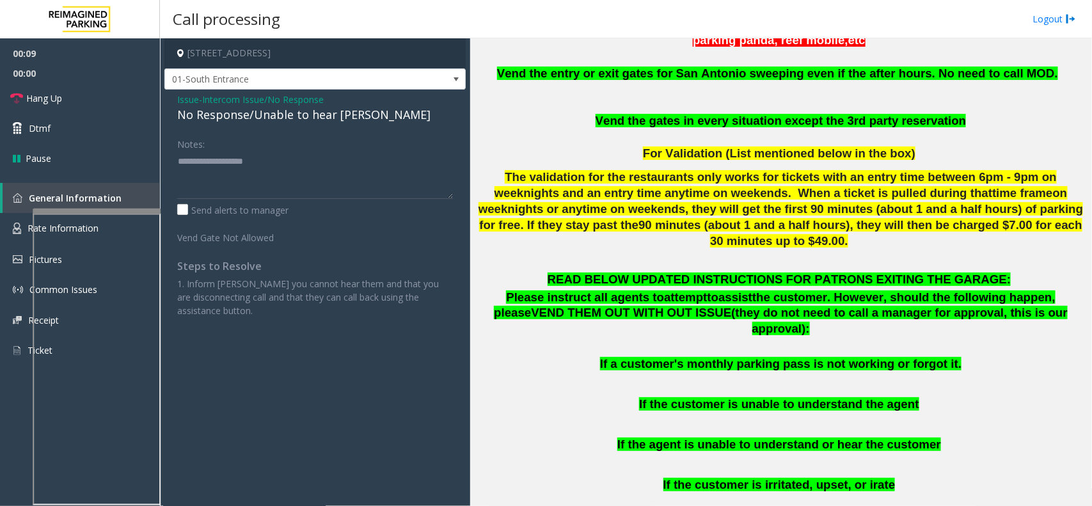
click at [276, 120] on div "No Response/Unable to hear [PERSON_NAME]" at bounding box center [315, 114] width 276 height 17
click at [299, 100] on span "Intercom Issue/No Response" at bounding box center [263, 99] width 122 height 13
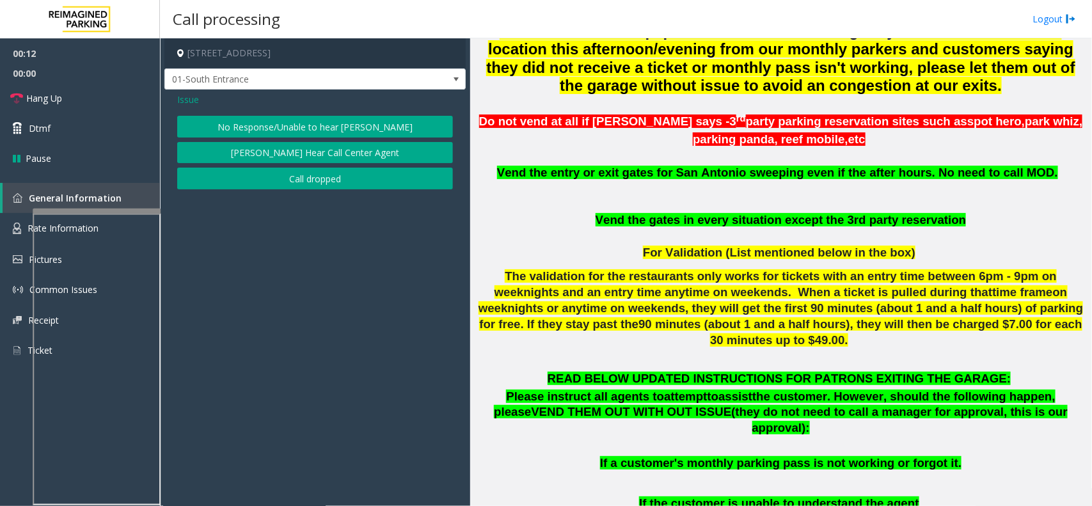
scroll to position [240, 0]
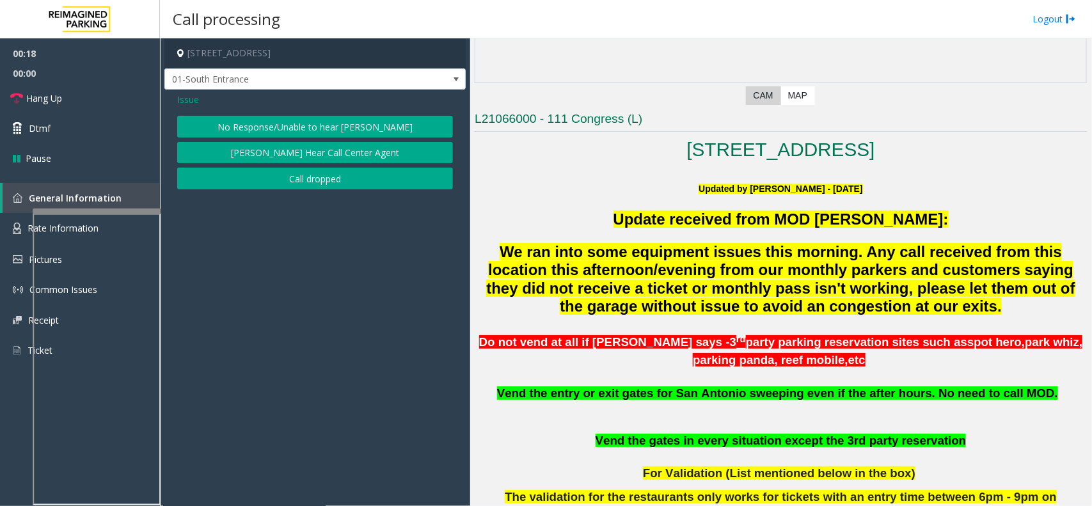
click at [196, 98] on span "Issue" at bounding box center [188, 99] width 22 height 13
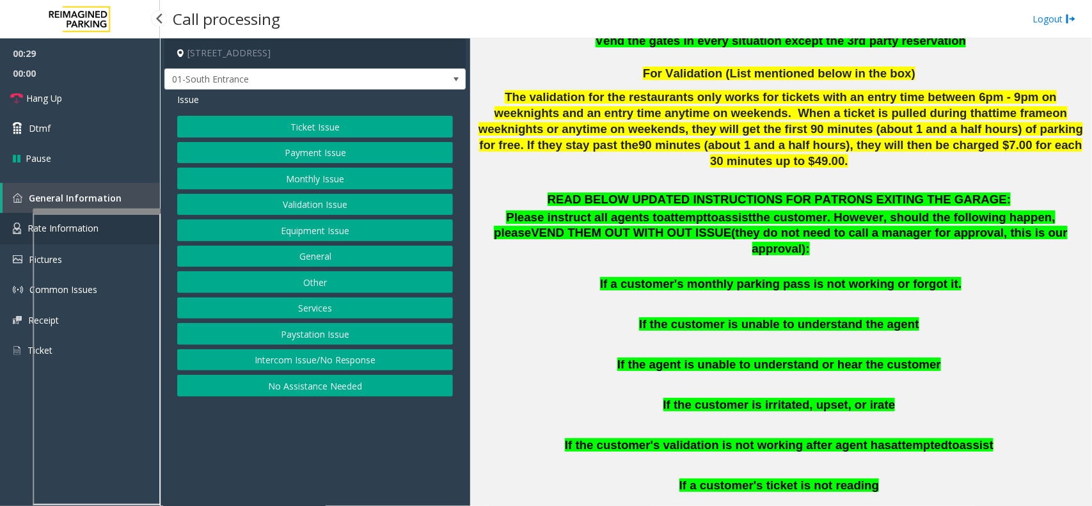
click at [24, 227] on link "Rate Information" at bounding box center [80, 228] width 160 height 31
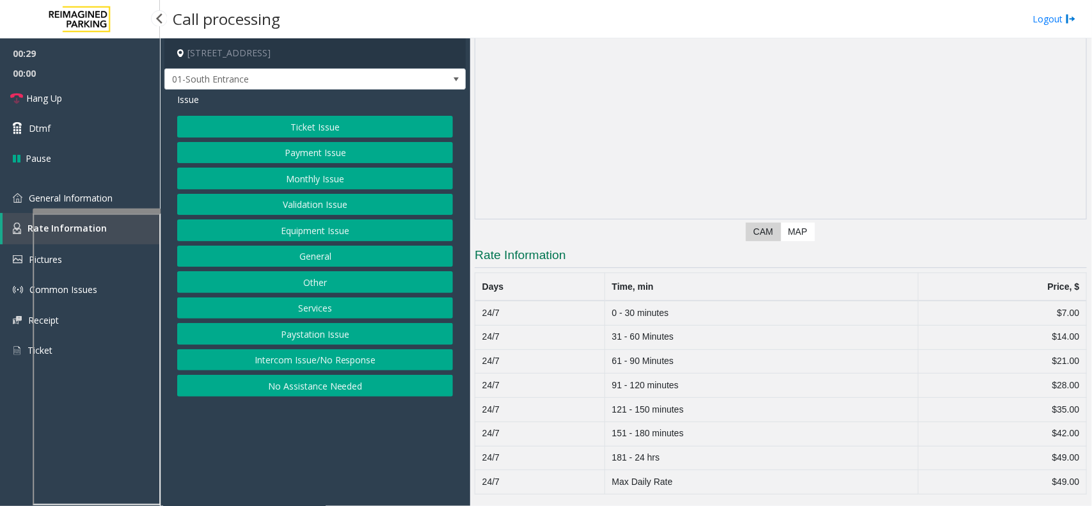
click at [24, 227] on link "Rate Information" at bounding box center [81, 228] width 157 height 31
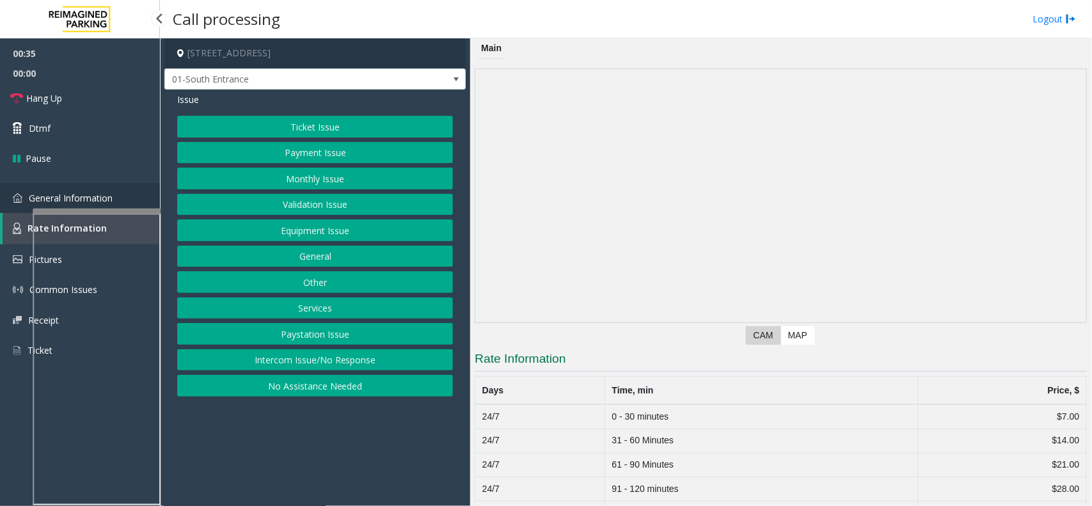
click at [68, 194] on span "General Information" at bounding box center [71, 198] width 84 height 12
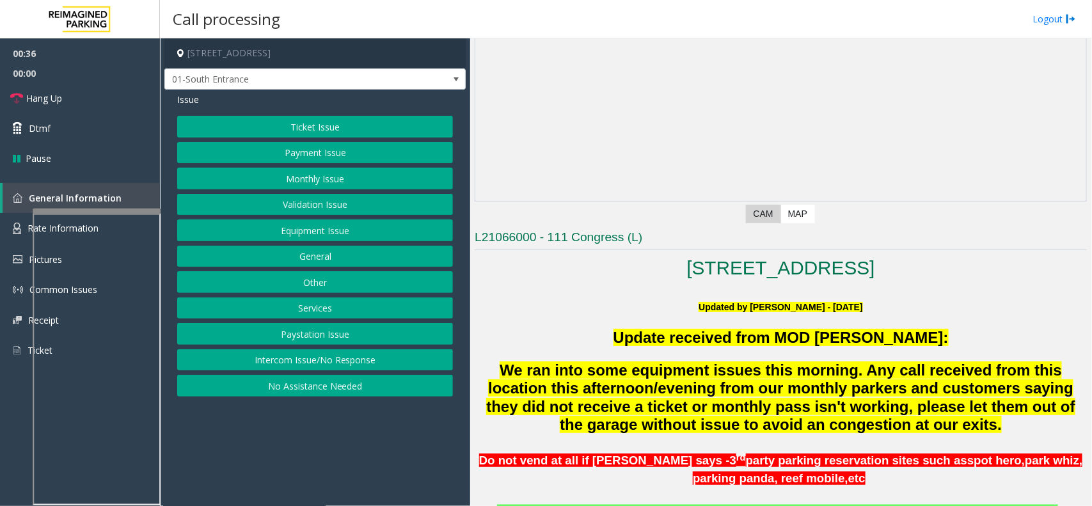
scroll to position [240, 0]
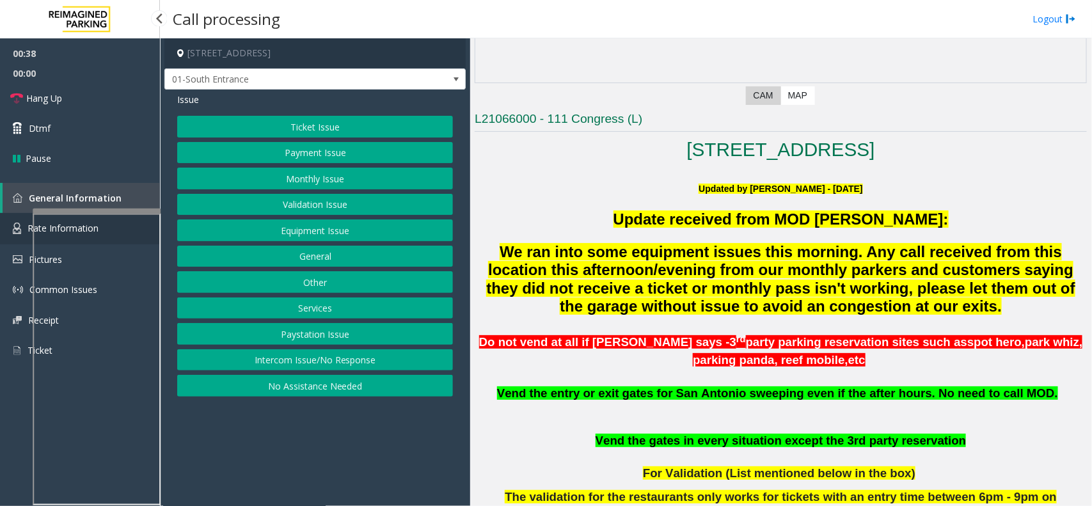
click at [11, 224] on link "Rate Information" at bounding box center [80, 228] width 160 height 31
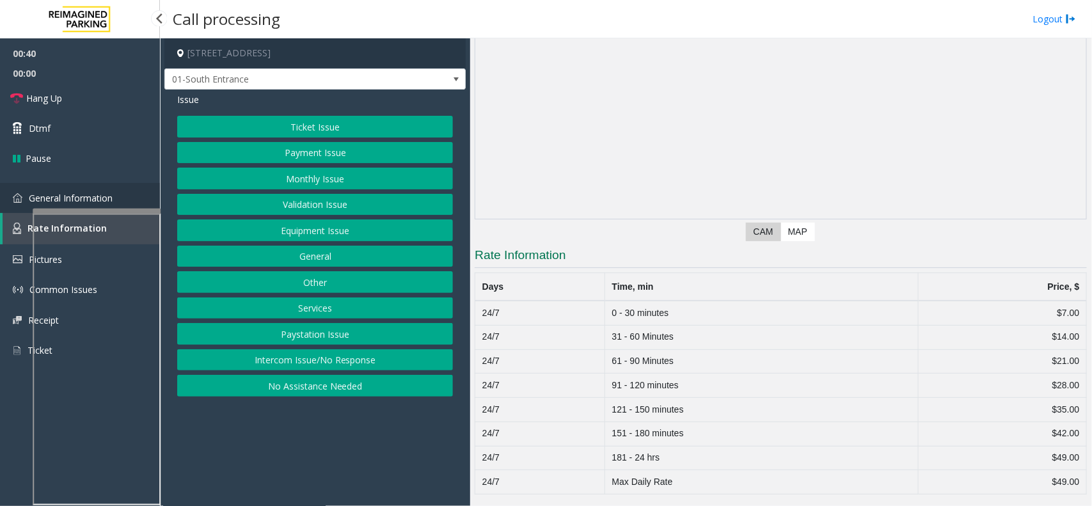
click at [15, 206] on link "General Information" at bounding box center [80, 198] width 160 height 30
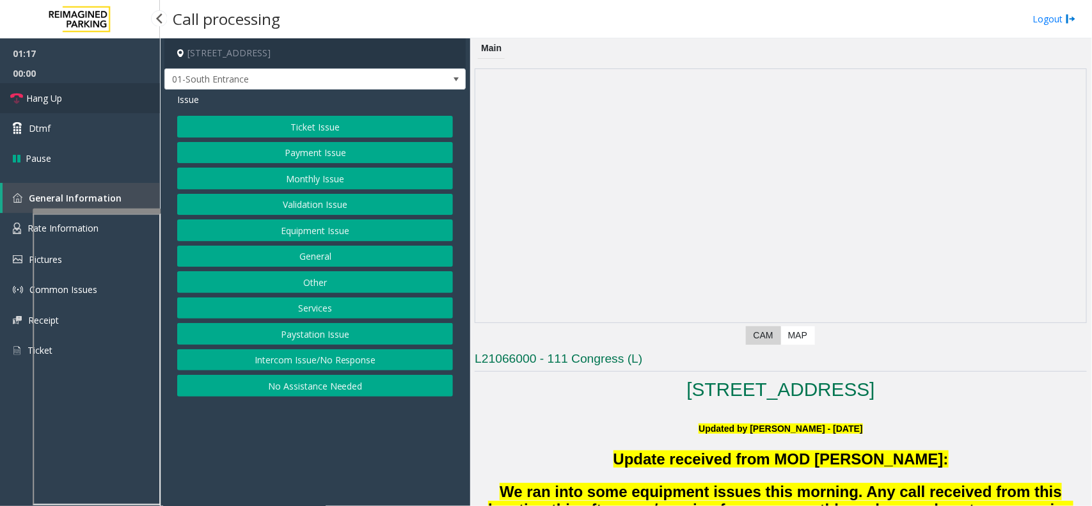
click at [106, 92] on link "Hang Up" at bounding box center [80, 98] width 160 height 30
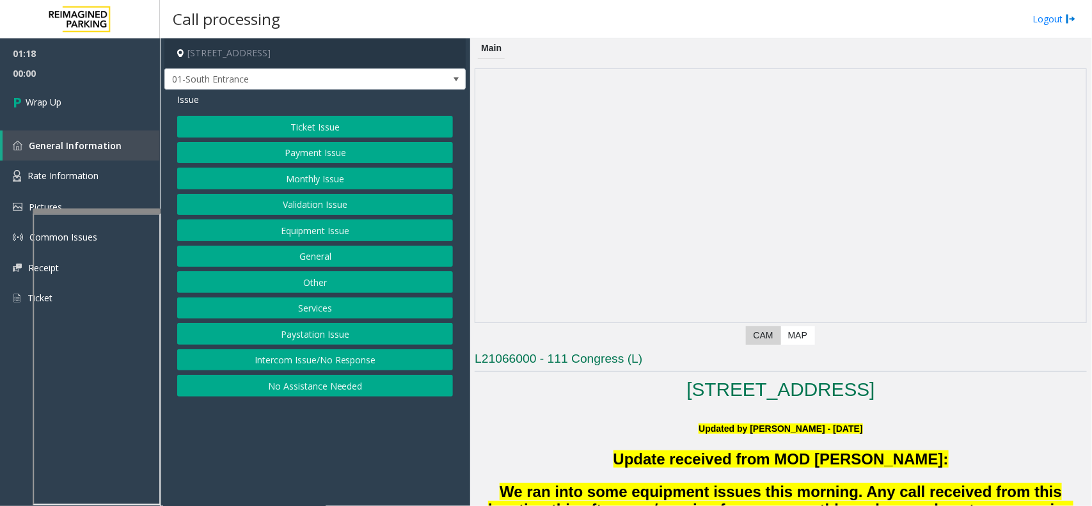
click at [305, 231] on button "Equipment Issue" at bounding box center [315, 231] width 276 height 22
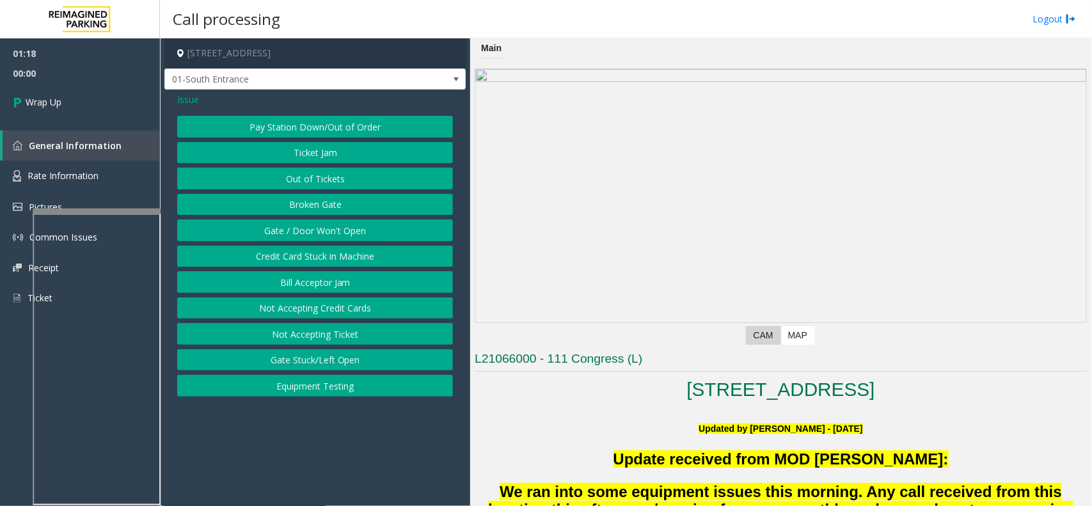
click at [314, 228] on button "Gate / Door Won't Open" at bounding box center [315, 231] width 276 height 22
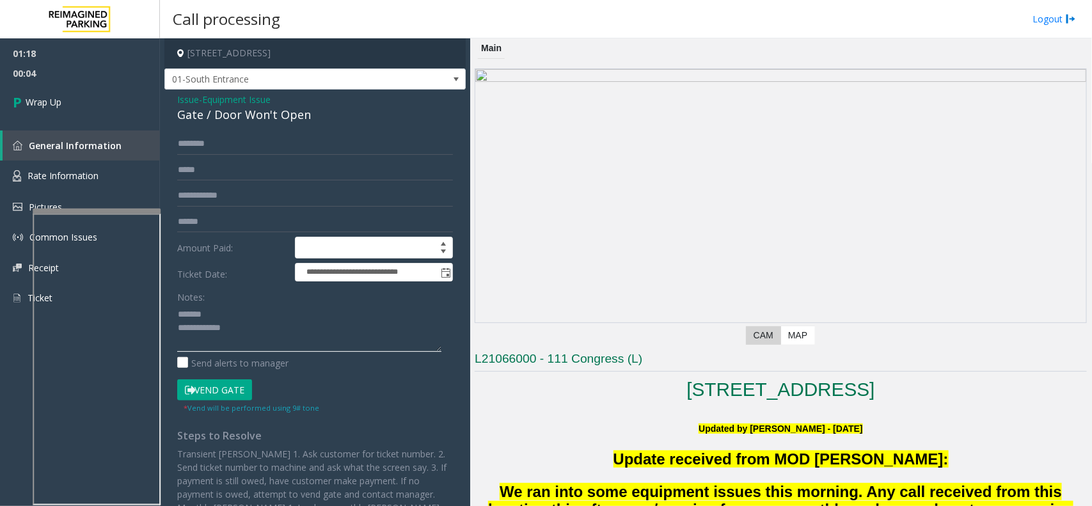
type textarea "**********"
click at [215, 132] on div "**********" at bounding box center [314, 342] width 301 height 504
click at [221, 126] on div "**********" at bounding box center [314, 342] width 301 height 504
click at [225, 119] on div "Gate / Door Won't Open" at bounding box center [315, 114] width 276 height 17
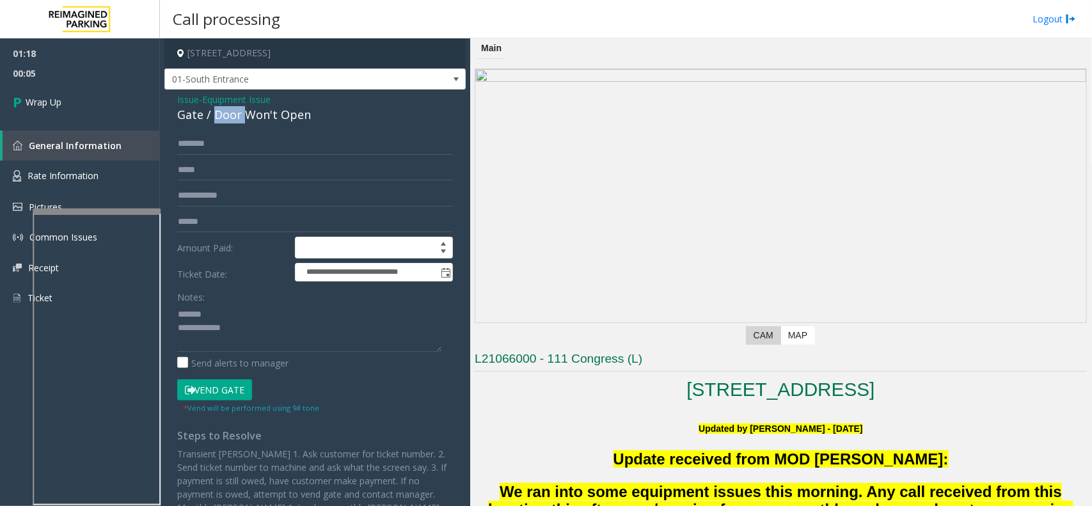
click at [225, 119] on div "Gate / Door Won't Open" at bounding box center [315, 114] width 276 height 17
click at [253, 109] on div "Gate / Door Won't Open" at bounding box center [315, 114] width 276 height 17
click at [253, 102] on span "Equipment Issue" at bounding box center [236, 99] width 68 height 13
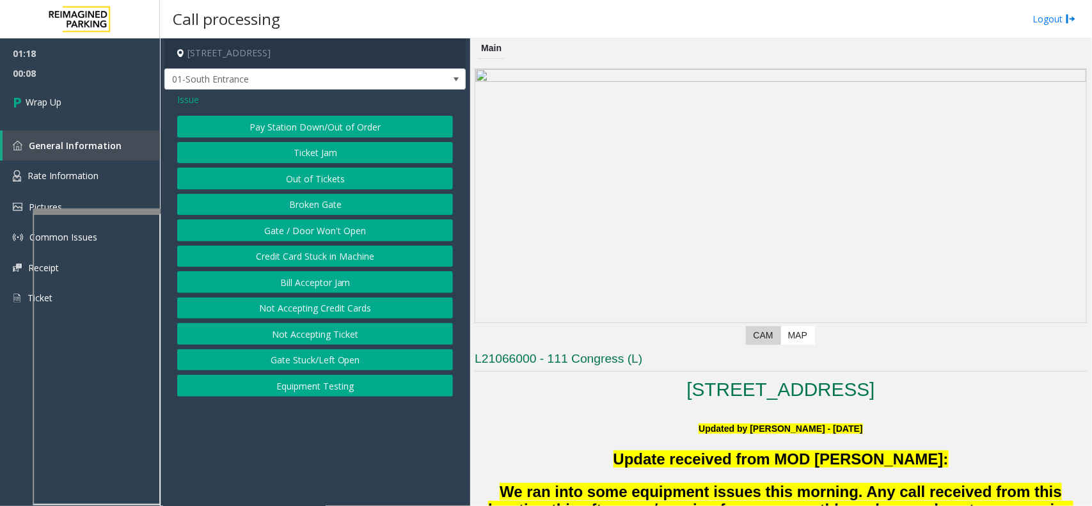
click at [187, 102] on span "Issue" at bounding box center [188, 99] width 22 height 13
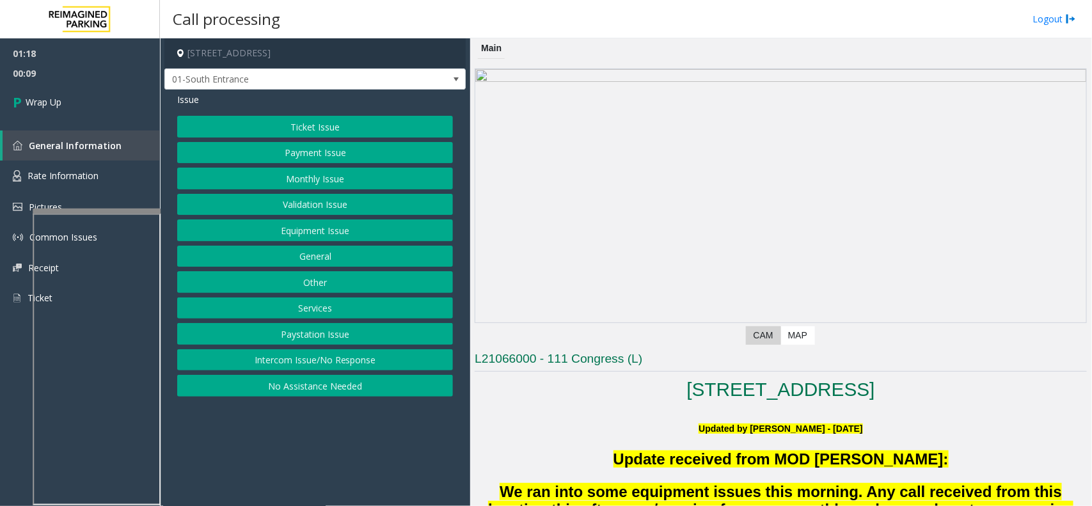
click at [306, 310] on button "Services" at bounding box center [315, 309] width 276 height 22
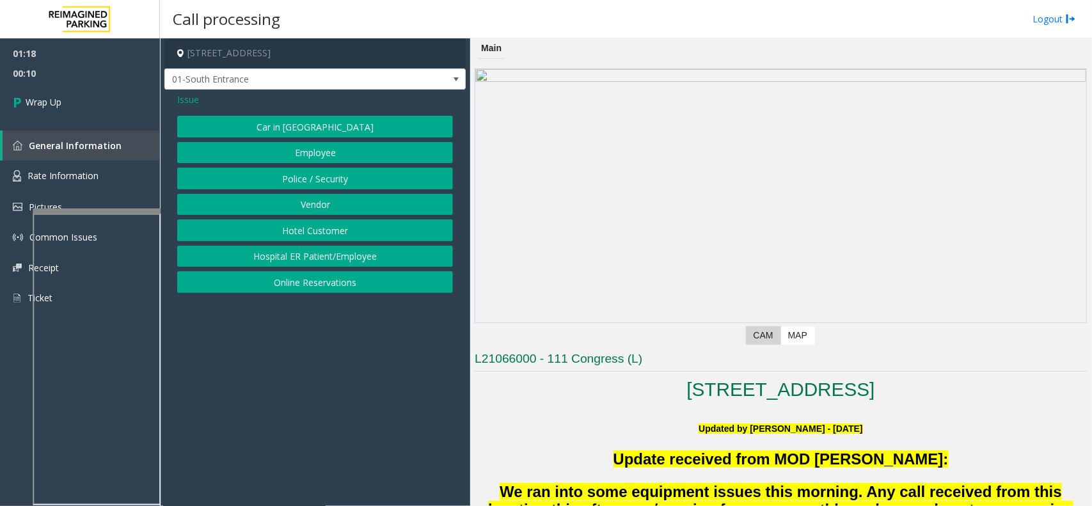
click at [195, 98] on span "Issue" at bounding box center [188, 99] width 22 height 13
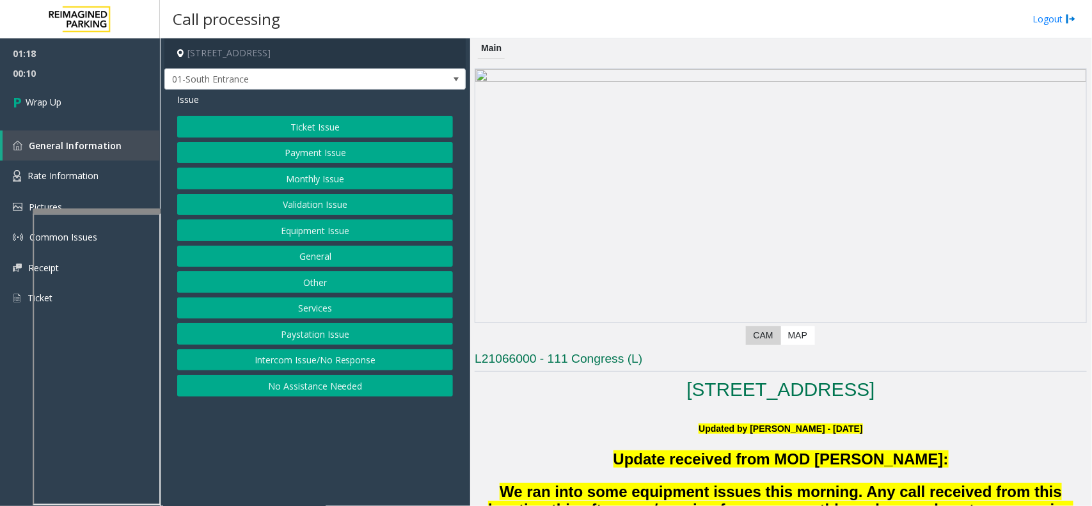
click at [304, 271] on div "Ticket Issue Payment Issue Monthly Issue Validation Issue Equipment Issue Gener…" at bounding box center [315, 256] width 276 height 281
click at [304, 280] on button "Other" at bounding box center [315, 282] width 276 height 22
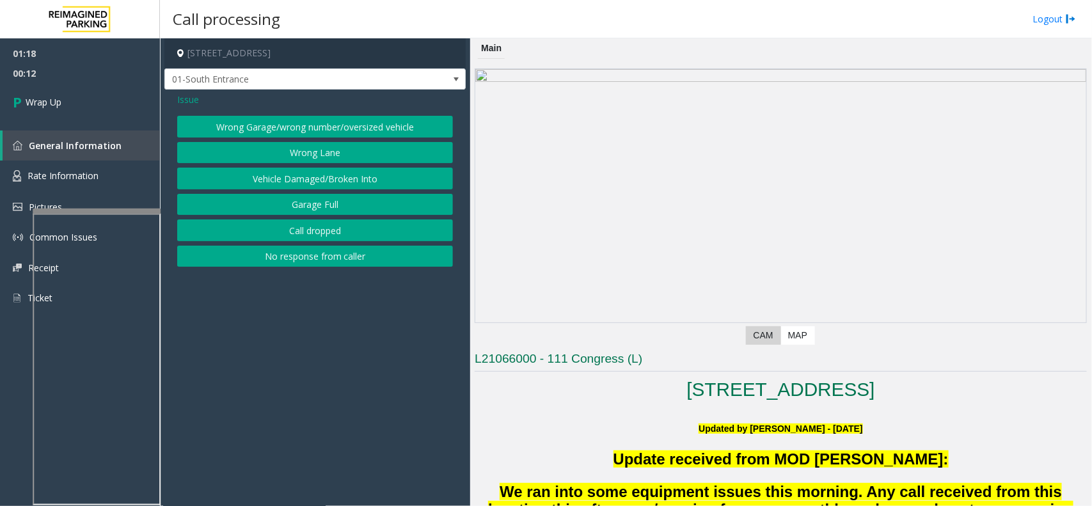
click at [186, 103] on span "Issue" at bounding box center [188, 99] width 22 height 13
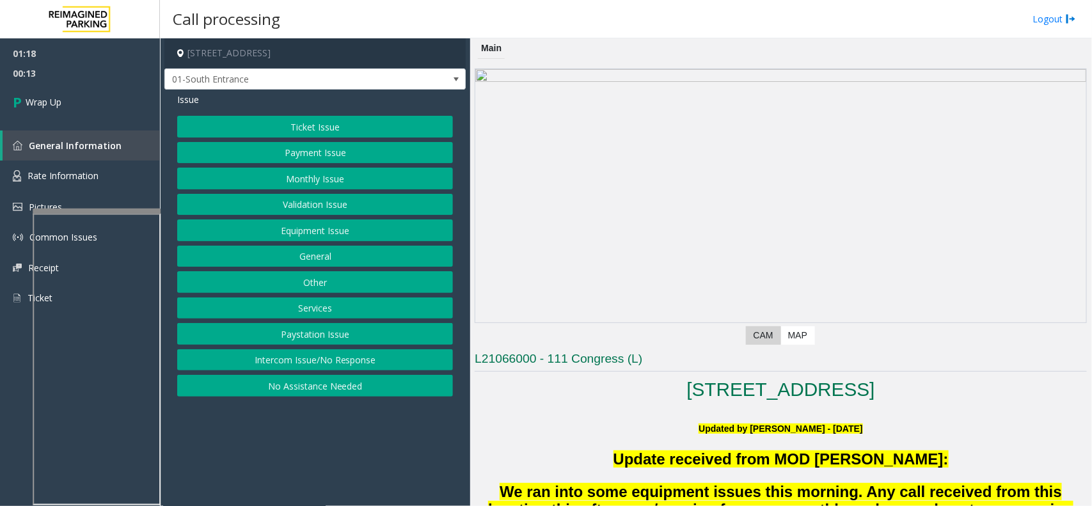
click at [291, 248] on button "General" at bounding box center [315, 257] width 276 height 22
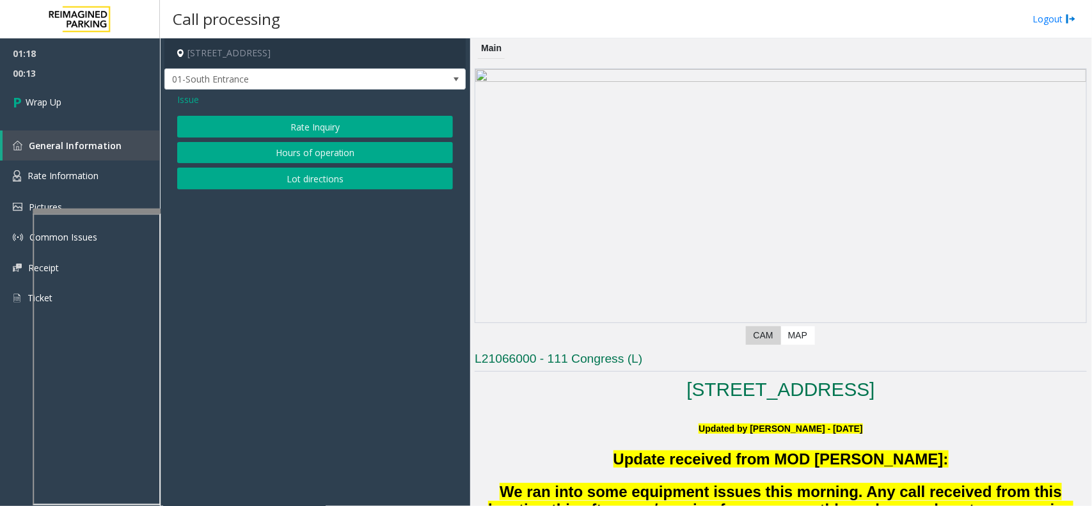
click at [285, 130] on button "Rate Inquiry" at bounding box center [315, 127] width 276 height 22
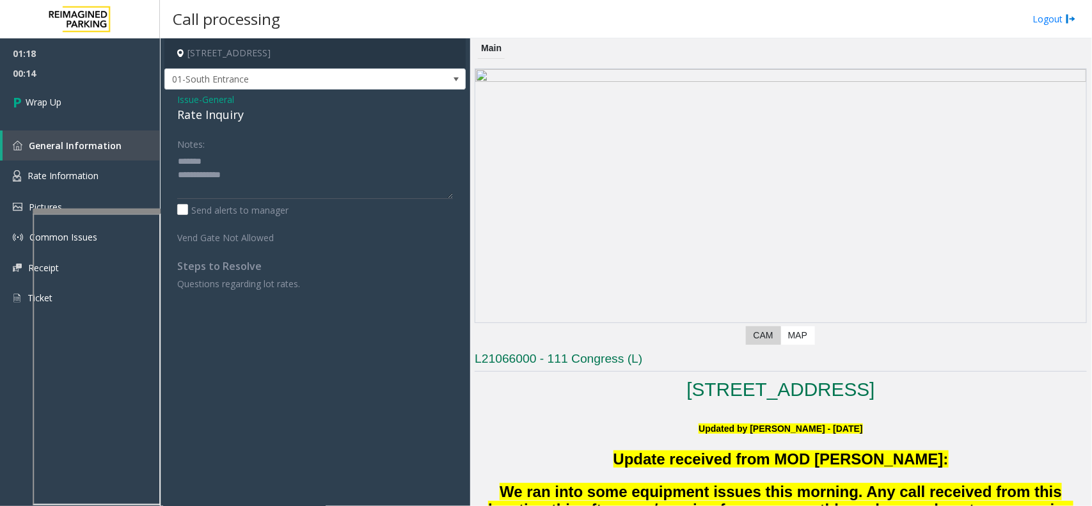
click at [221, 119] on div "Rate Inquiry" at bounding box center [315, 114] width 276 height 17
type textarea "**********"
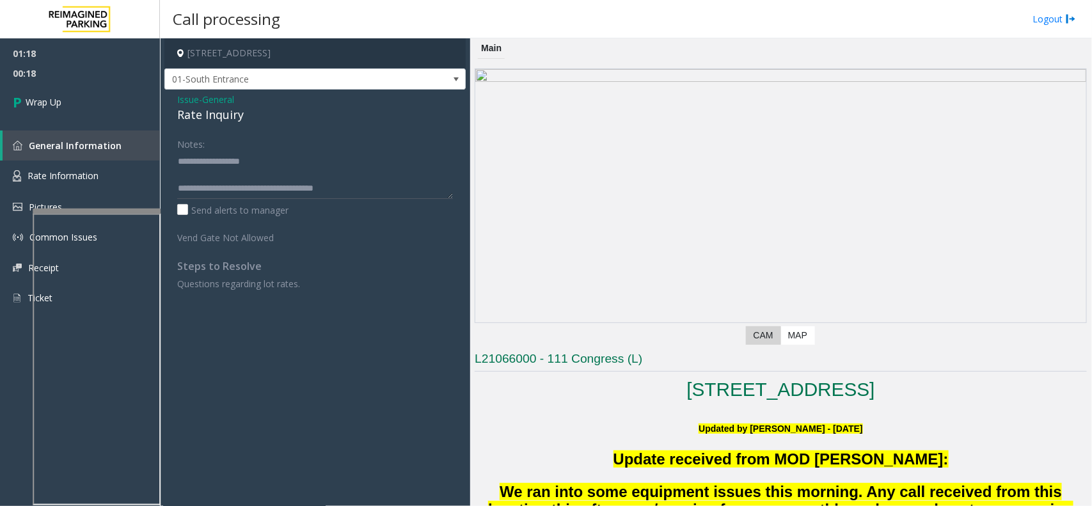
click at [161, 88] on app-call-processing-form "111 Congress Avenue, Austin, TX 01-South Entrance Issue - General Rate Inquiry …" at bounding box center [315, 272] width 310 height 468
click at [124, 97] on link "Wrap Up" at bounding box center [80, 102] width 160 height 38
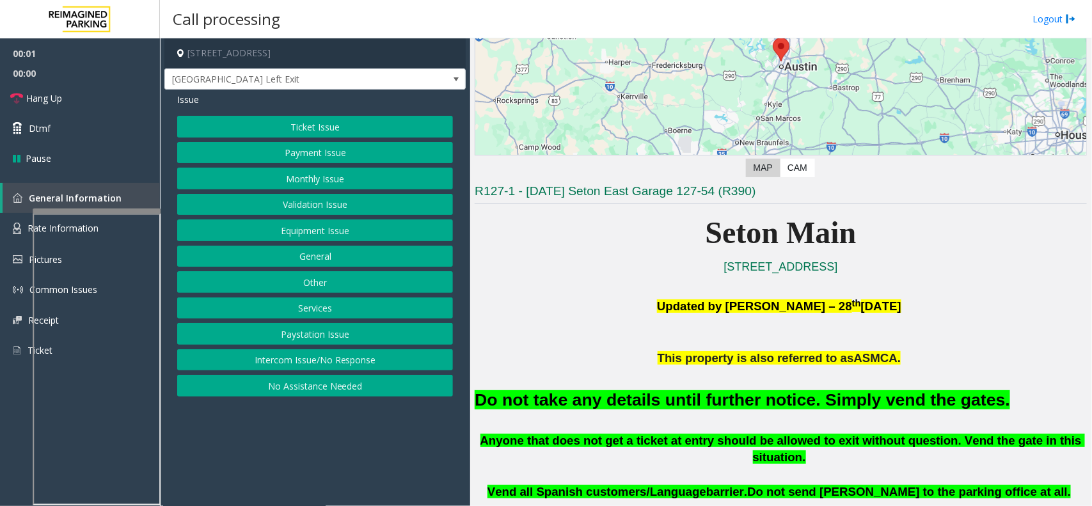
scroll to position [320, 0]
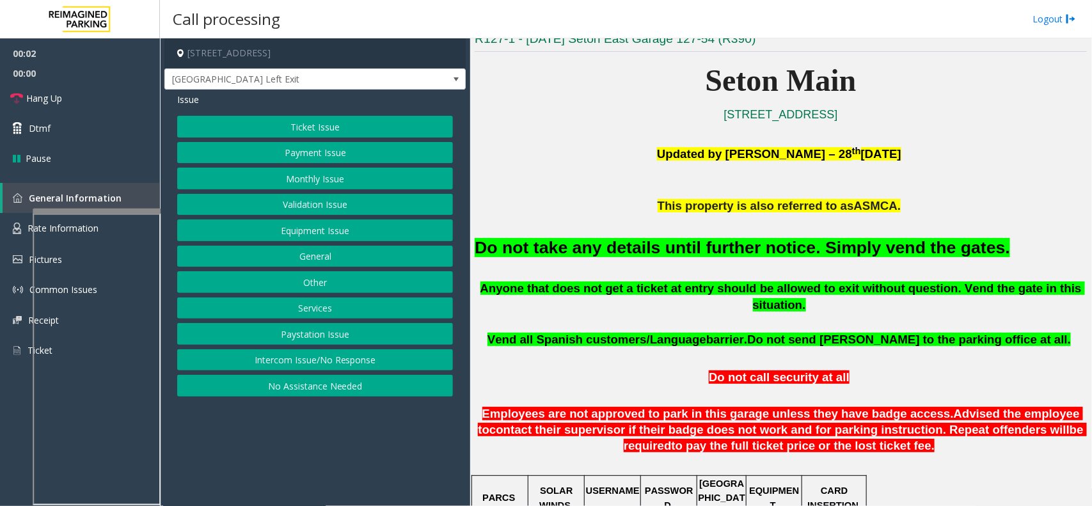
click at [381, 239] on button "Equipment Issue" at bounding box center [315, 231] width 276 height 22
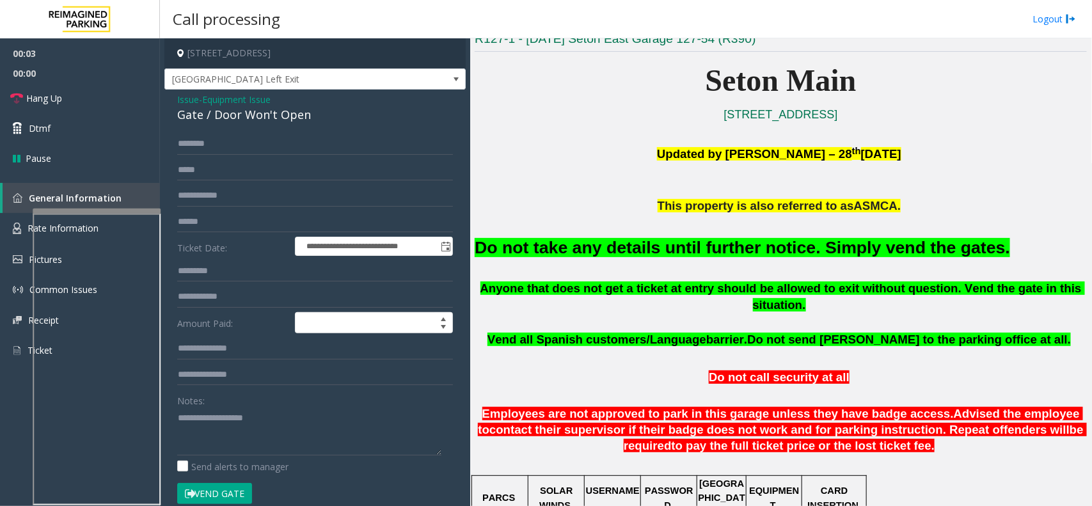
drag, startPoint x: 238, startPoint y: 498, endPoint x: 347, endPoint y: 402, distance: 145.6
click at [239, 497] on button "Vend Gate" at bounding box center [214, 494] width 75 height 22
click at [515, 246] on font "Do not take any details until further notice. Simply vend the gates." at bounding box center [743, 247] width 536 height 19
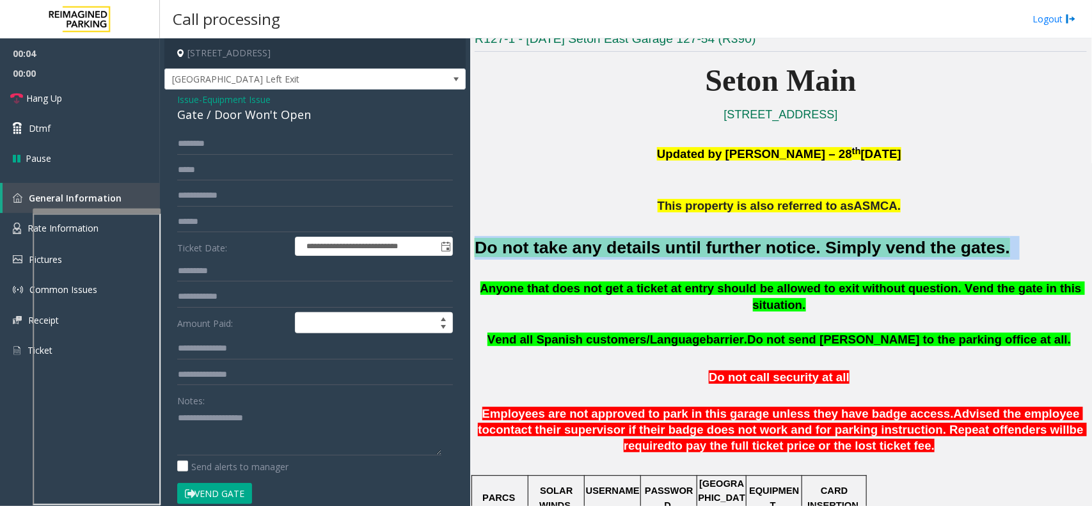
click at [515, 246] on font "Do not take any details until further notice. Simply vend the gates." at bounding box center [743, 247] width 536 height 19
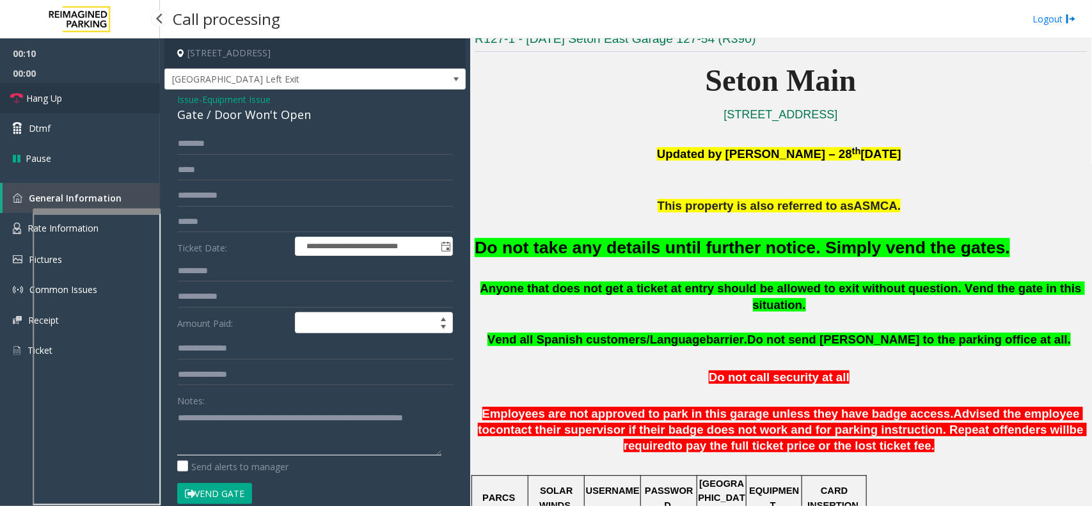
type textarea "**********"
click at [104, 86] on link "Hang Up" at bounding box center [80, 98] width 160 height 30
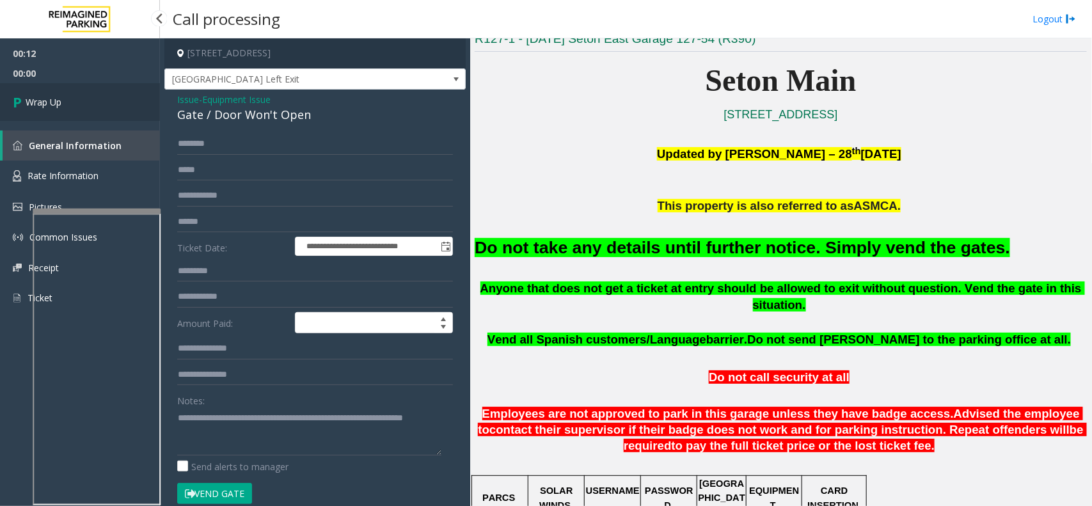
click at [90, 92] on link "Wrap Up" at bounding box center [80, 102] width 160 height 38
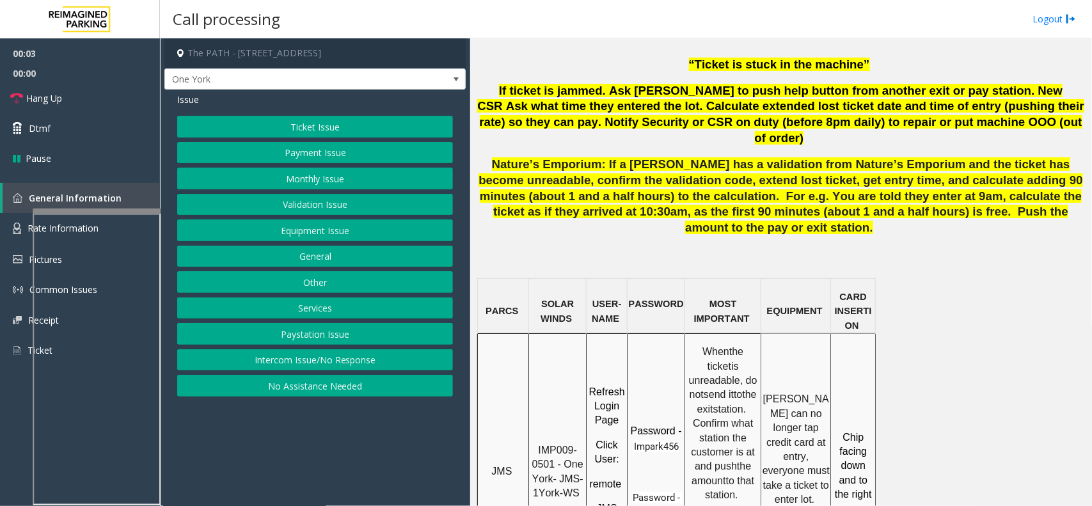
scroll to position [880, 0]
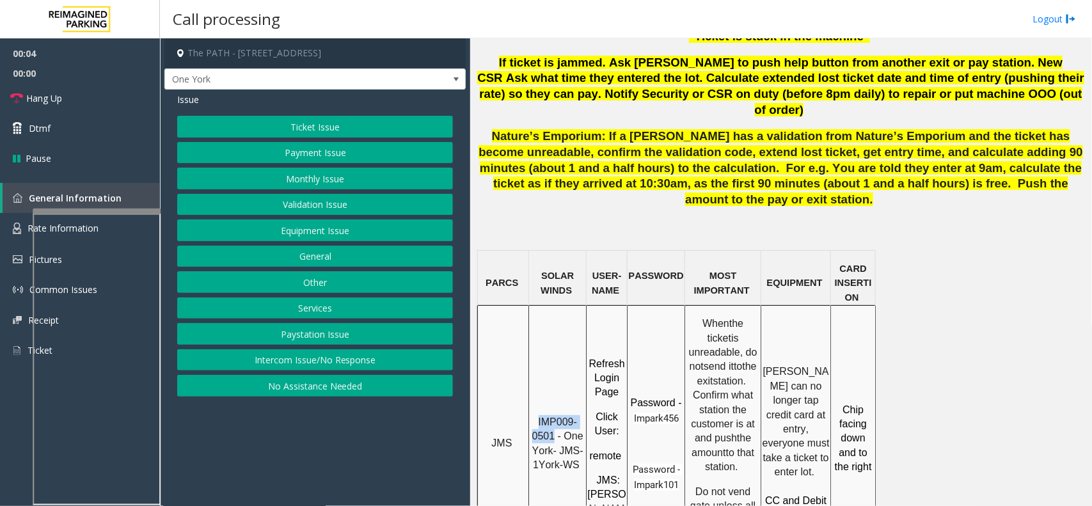
drag, startPoint x: 555, startPoint y: 337, endPoint x: 539, endPoint y: 326, distance: 19.0
click at [539, 415] on p "IMP009-0501 - One York- JMS-1York-WS" at bounding box center [558, 444] width 56 height 58
copy span "IMP009-0501"
drag, startPoint x: 465, startPoint y: 96, endPoint x: 475, endPoint y: 82, distance: 17.4
click at [465, 96] on div "Issue Ticket Issue Payment Issue Monthly Issue Validation Issue Equipment Issue…" at bounding box center [314, 247] width 301 height 314
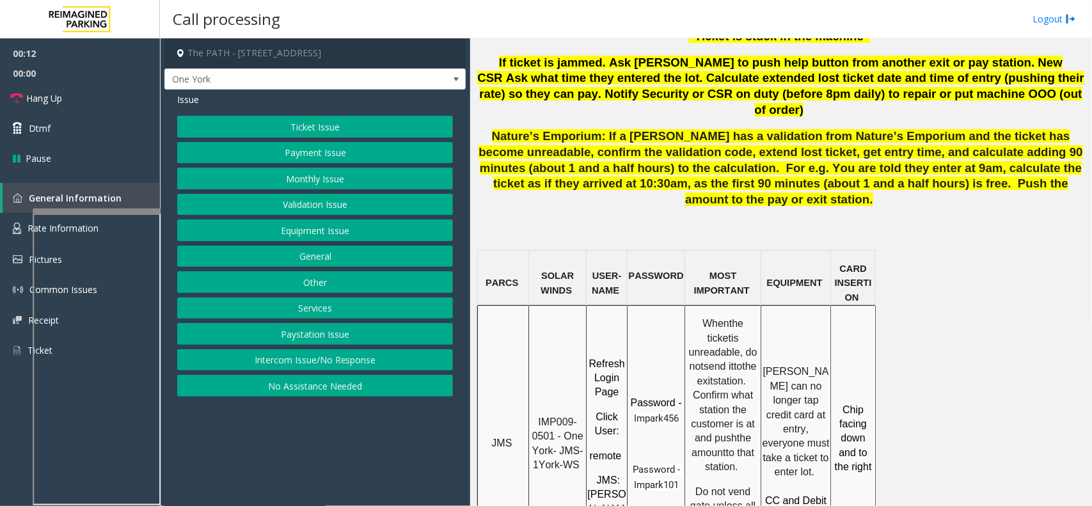
click at [477, 129] on p "Nature’s Emporium: If a parker has a validation from Nature’s Emporium and the …" at bounding box center [781, 168] width 612 height 79
click at [449, 83] on span at bounding box center [456, 79] width 18 height 20
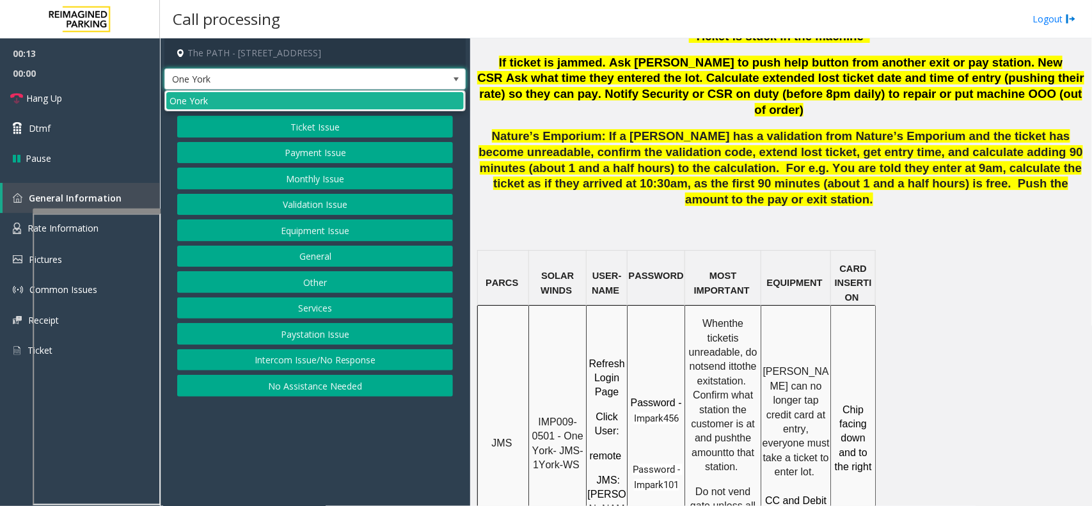
click at [448, 83] on span at bounding box center [456, 79] width 18 height 20
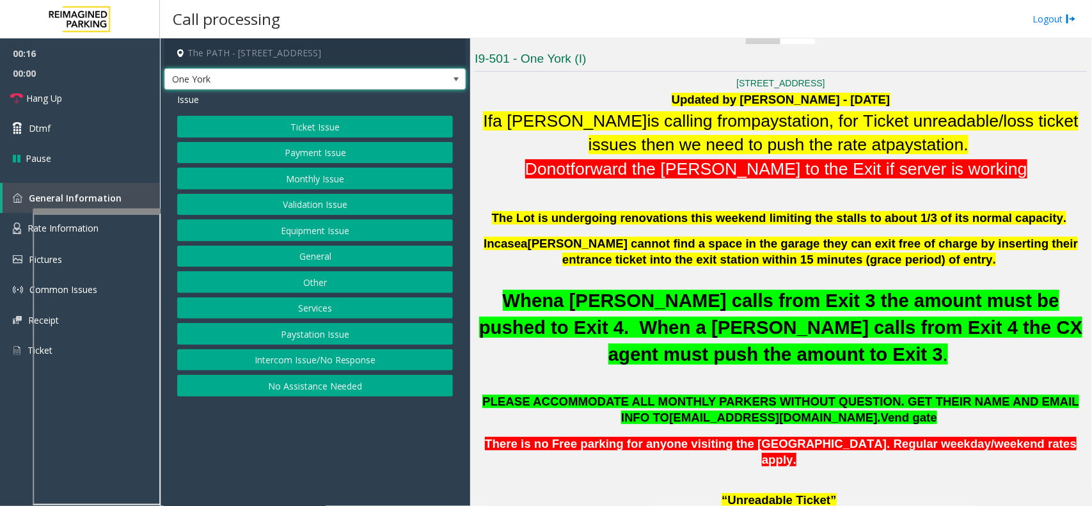
scroll to position [240, 0]
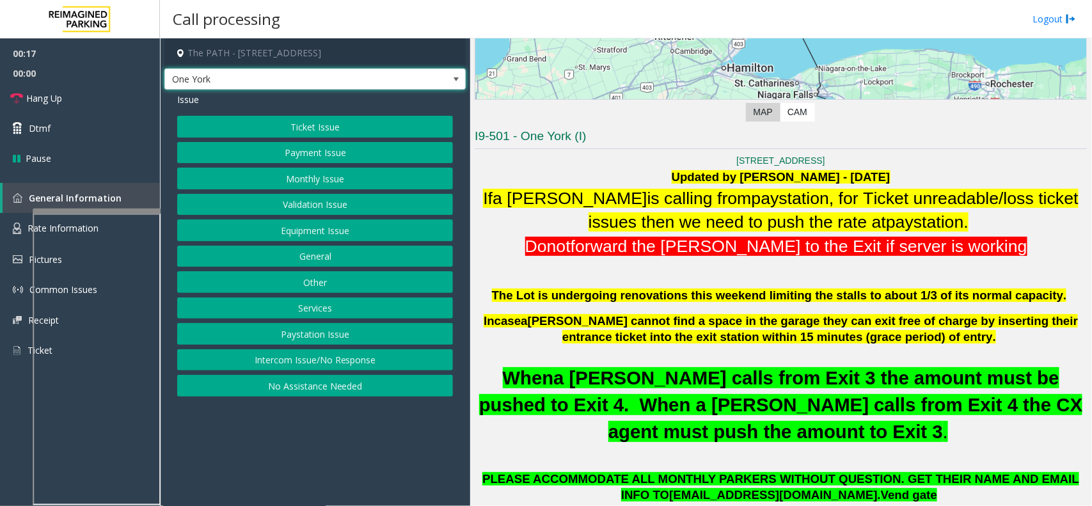
click at [363, 134] on button "Ticket Issue" at bounding box center [315, 127] width 276 height 22
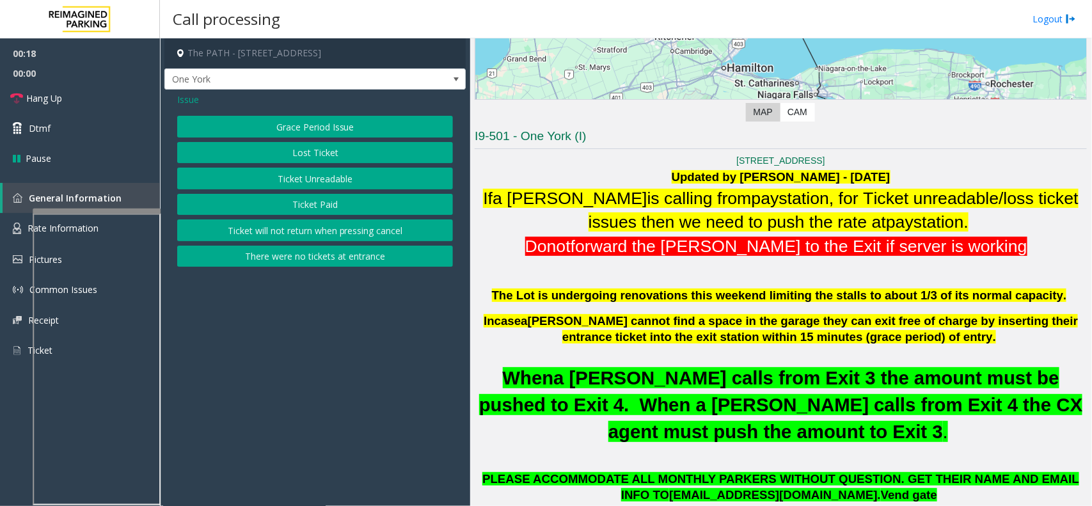
click at [367, 255] on button "There were no tickets at entrance" at bounding box center [315, 257] width 276 height 22
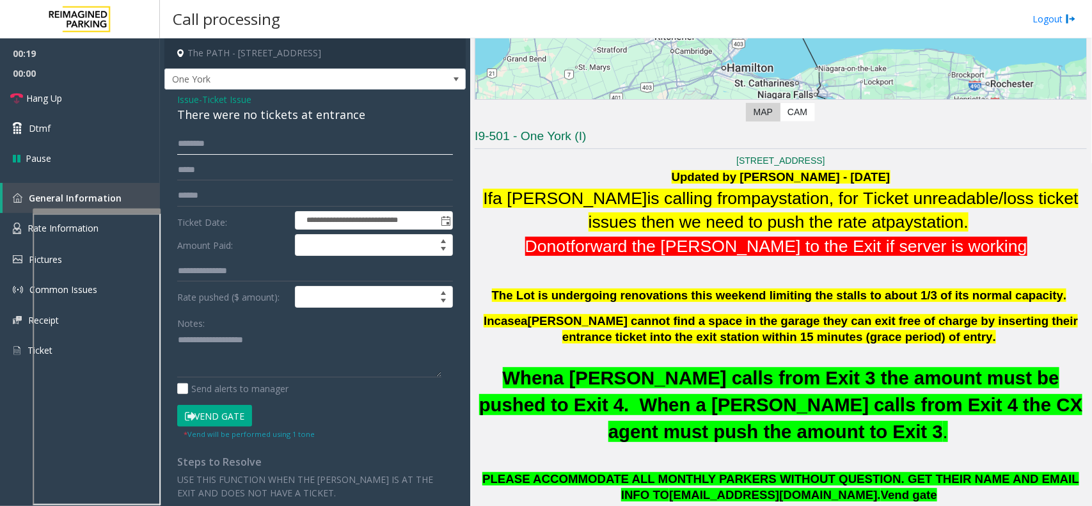
click at [299, 143] on input "text" at bounding box center [315, 144] width 276 height 22
type textarea "**********"
click at [225, 131] on div "**********" at bounding box center [314, 382] width 301 height 584
click at [223, 149] on input "text" at bounding box center [315, 144] width 276 height 22
type input "*"
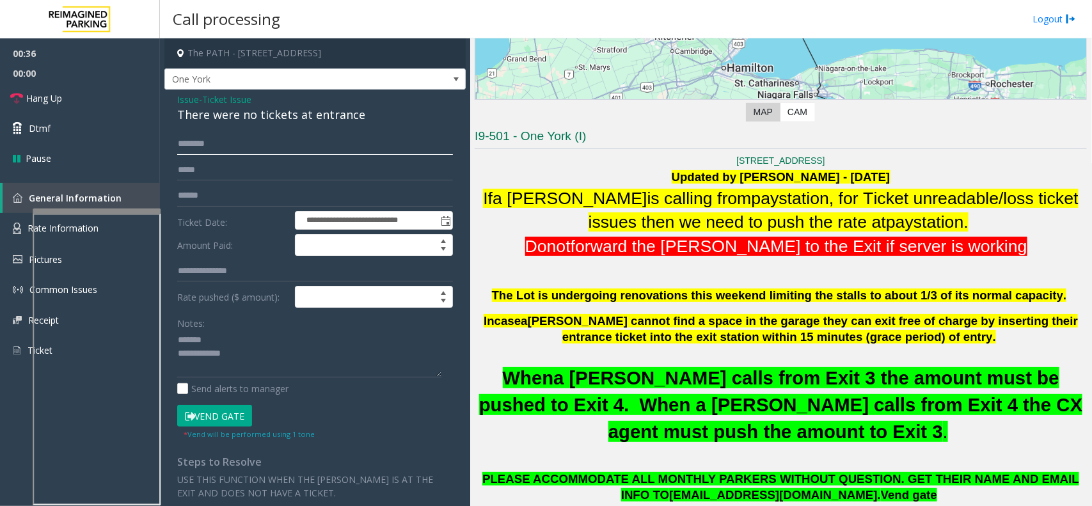
type input "********"
click at [230, 202] on input "text" at bounding box center [315, 196] width 276 height 22
click at [232, 349] on textarea at bounding box center [309, 354] width 264 height 48
click at [269, 120] on div "There were no tickets at entrance" at bounding box center [315, 114] width 276 height 17
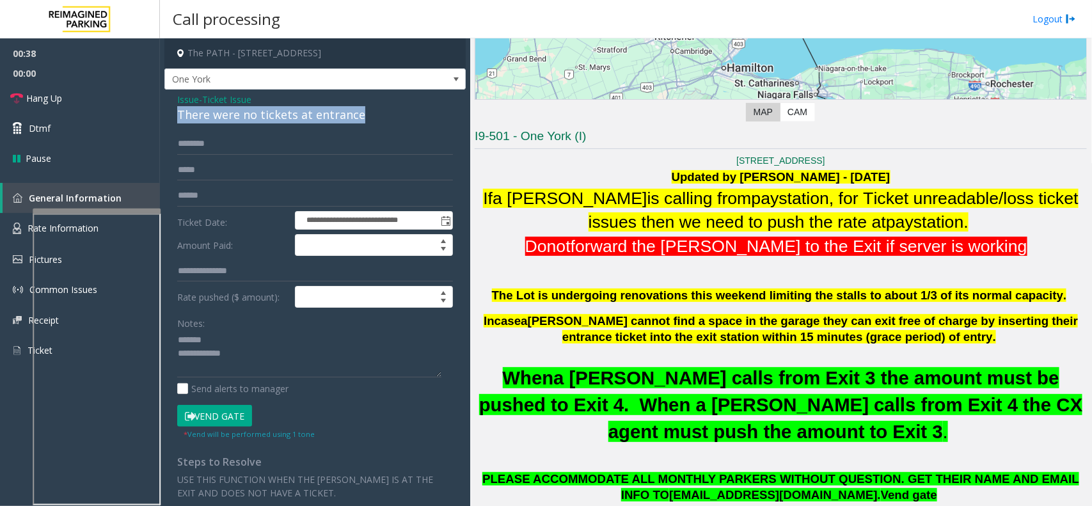
click at [269, 120] on div "There were no tickets at entrance" at bounding box center [315, 114] width 276 height 17
click at [328, 362] on textarea at bounding box center [309, 354] width 264 height 48
type textarea "**********"
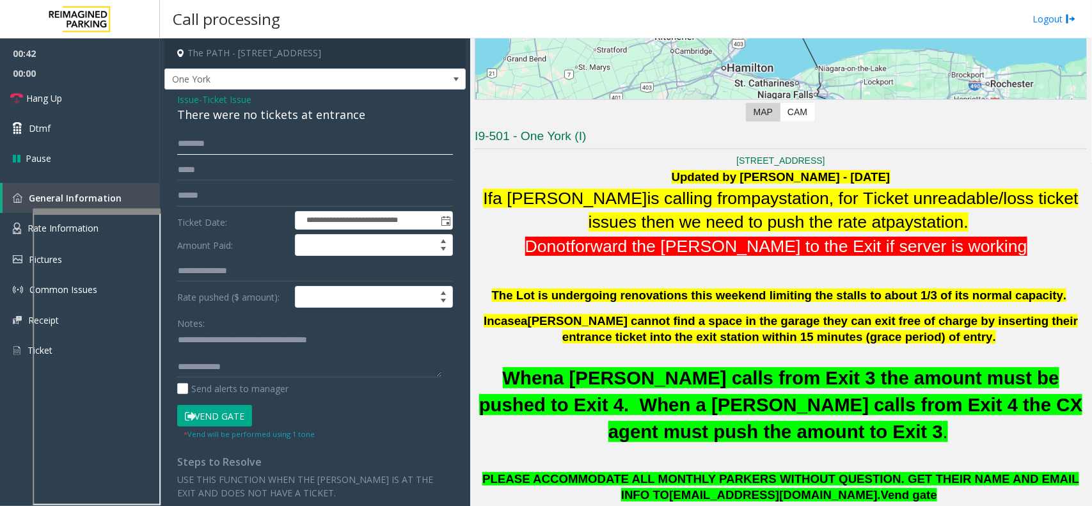
click at [200, 144] on input "********" at bounding box center [315, 144] width 276 height 22
type input "********"
click at [227, 422] on button "Vend Gate" at bounding box center [214, 416] width 75 height 22
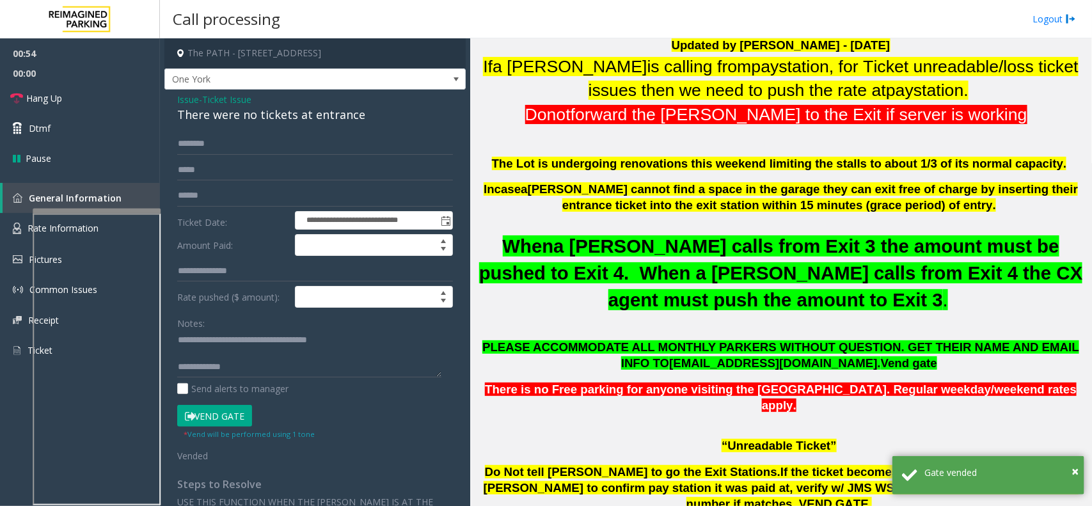
scroll to position [400, 0]
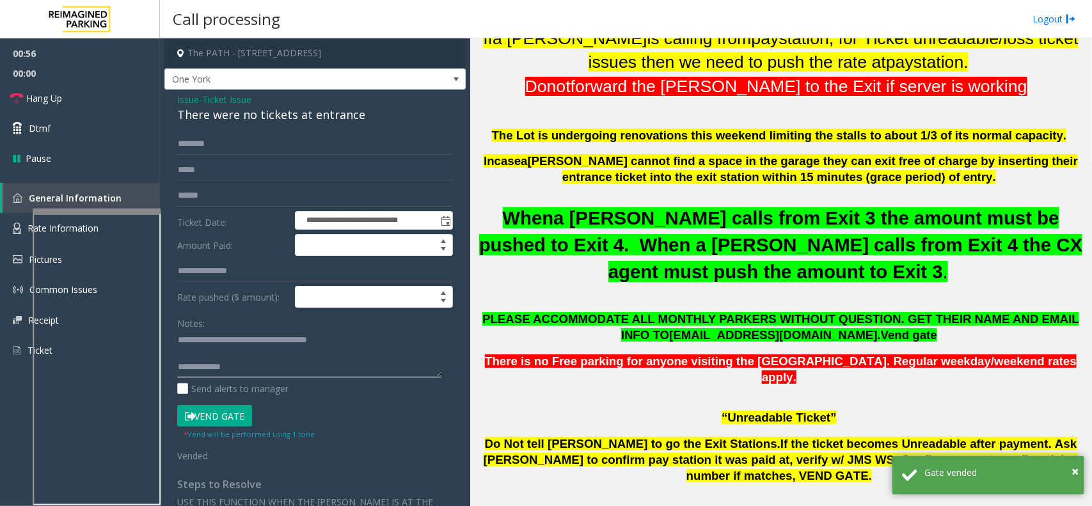
click at [318, 366] on textarea at bounding box center [309, 354] width 264 height 48
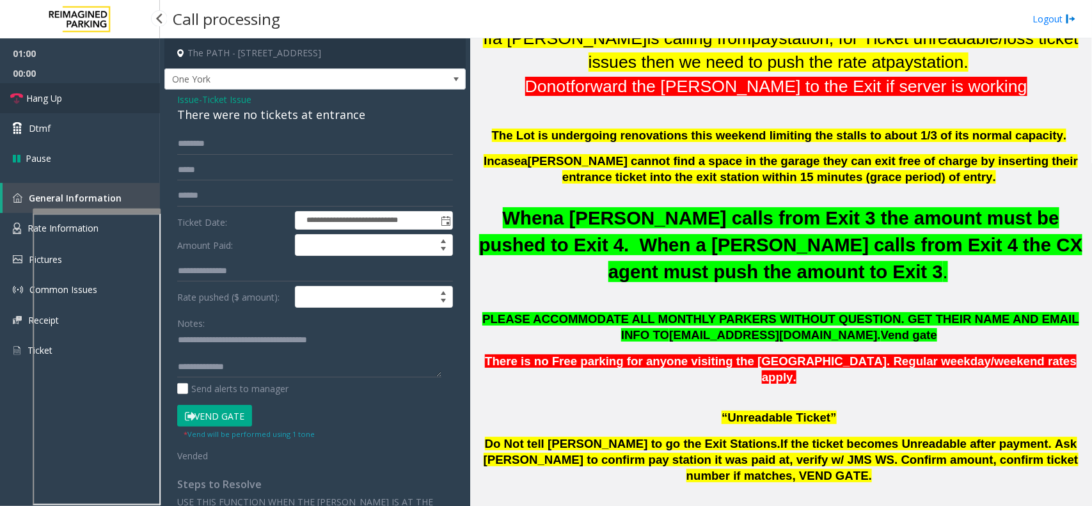
click at [122, 104] on link "Hang Up" at bounding box center [80, 98] width 160 height 30
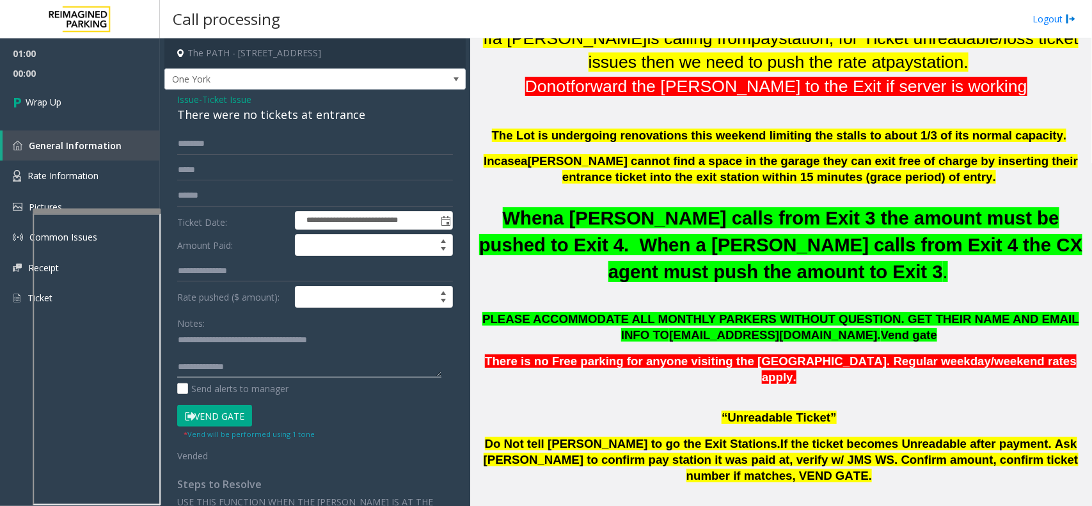
click at [279, 370] on textarea at bounding box center [309, 354] width 264 height 48
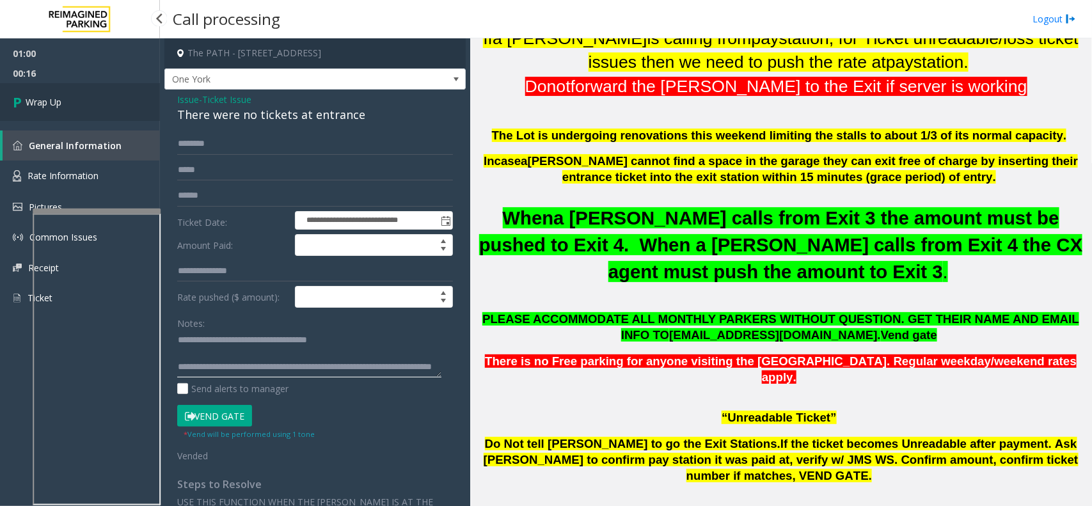
type textarea "**********"
click at [145, 109] on link "Wrap Up" at bounding box center [80, 102] width 160 height 38
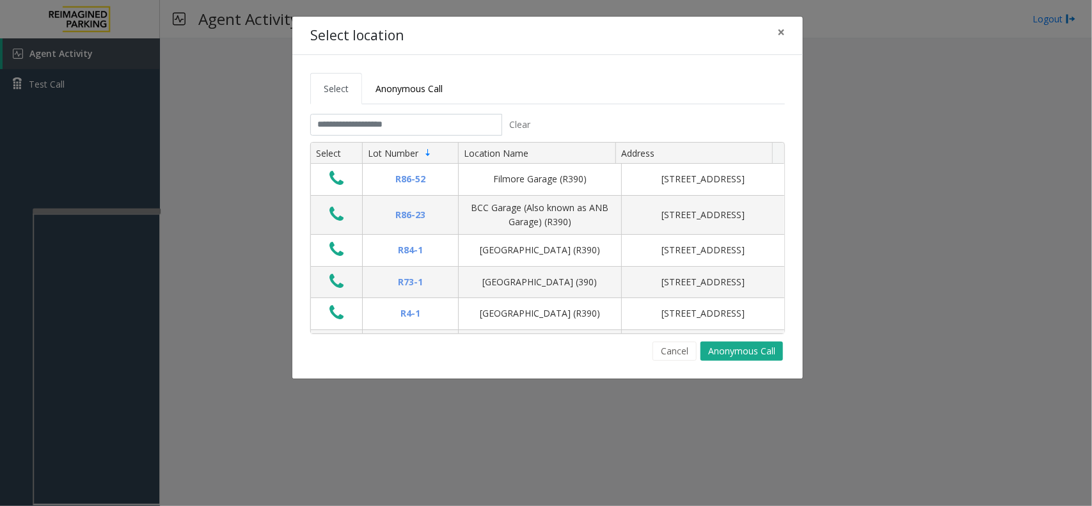
click at [353, 109] on tabset "Select Anonymous Call Clear Select Lot Number Location Name Address R86-52 Film…" at bounding box center [547, 217] width 475 height 288
click at [353, 122] on input "text" at bounding box center [406, 125] width 192 height 22
drag, startPoint x: 781, startPoint y: 27, endPoint x: 676, endPoint y: 141, distance: 154.9
click at [781, 28] on span "×" at bounding box center [782, 32] width 8 height 18
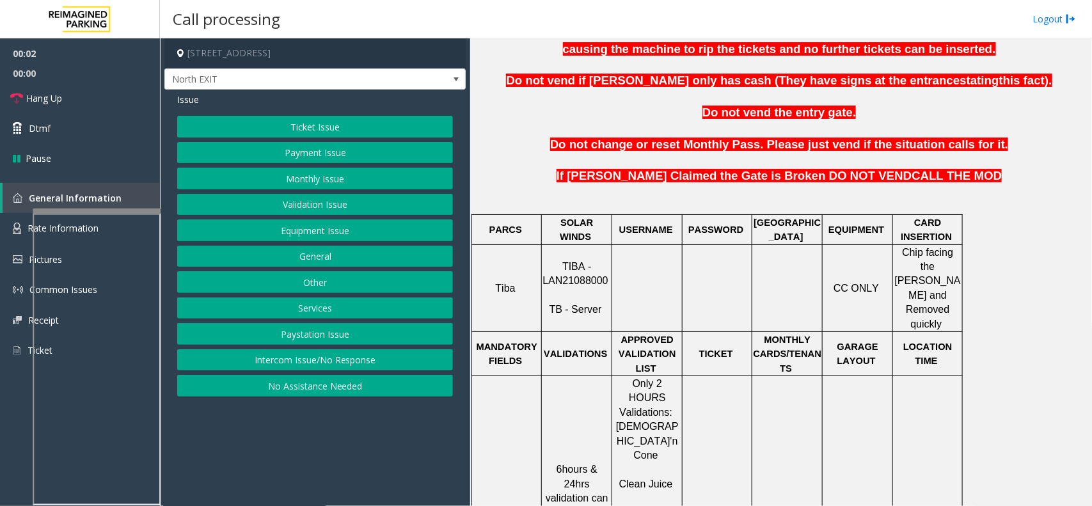
scroll to position [480, 0]
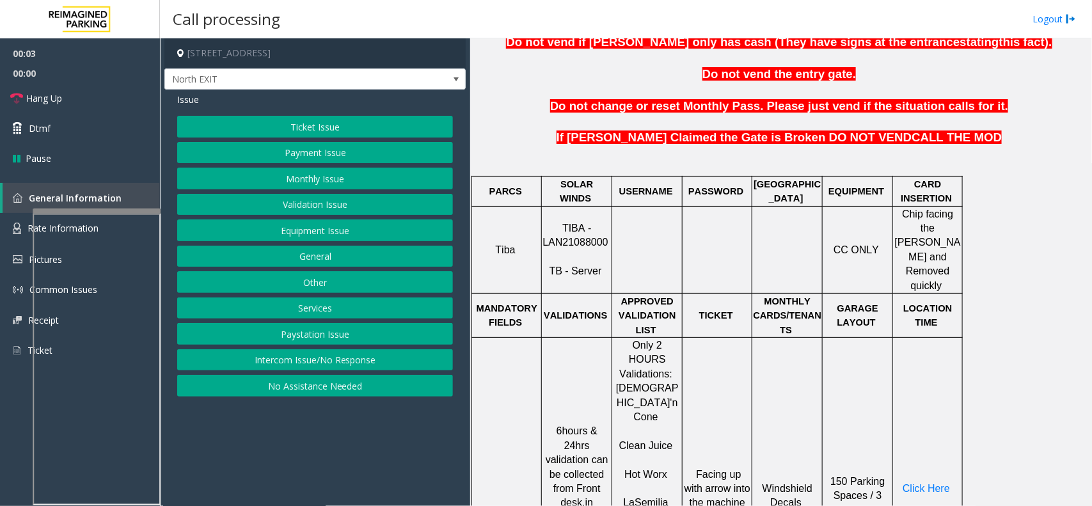
click at [558, 226] on span "TIBA - LAN21088000" at bounding box center [575, 235] width 65 height 25
copy p "LAN21088000"
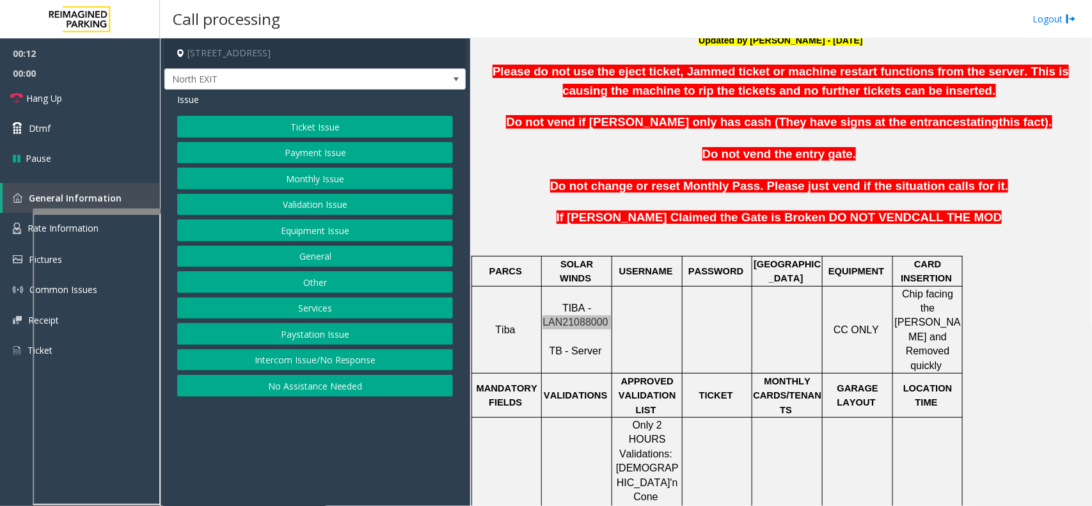
scroll to position [320, 0]
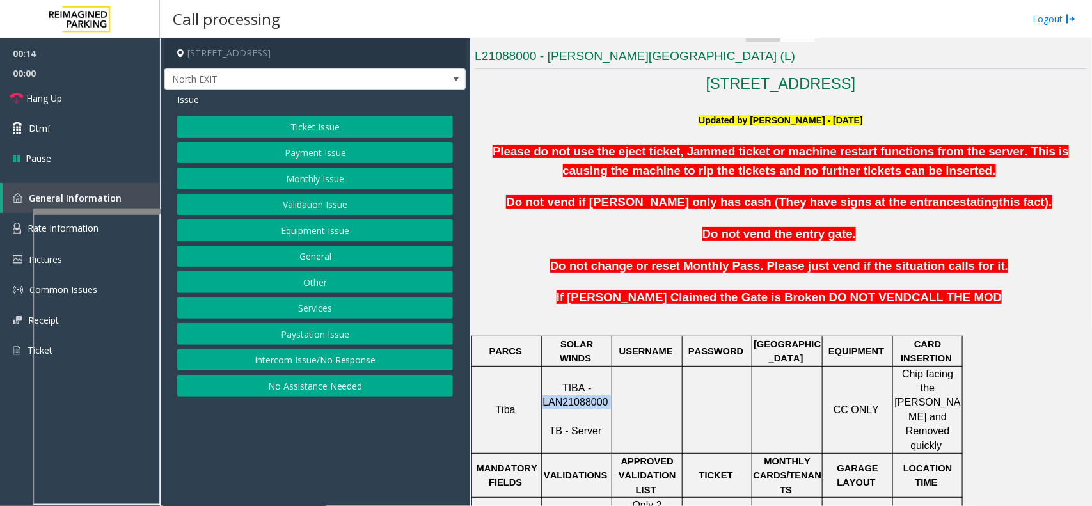
click at [397, 152] on button "Payment Issue" at bounding box center [315, 153] width 276 height 22
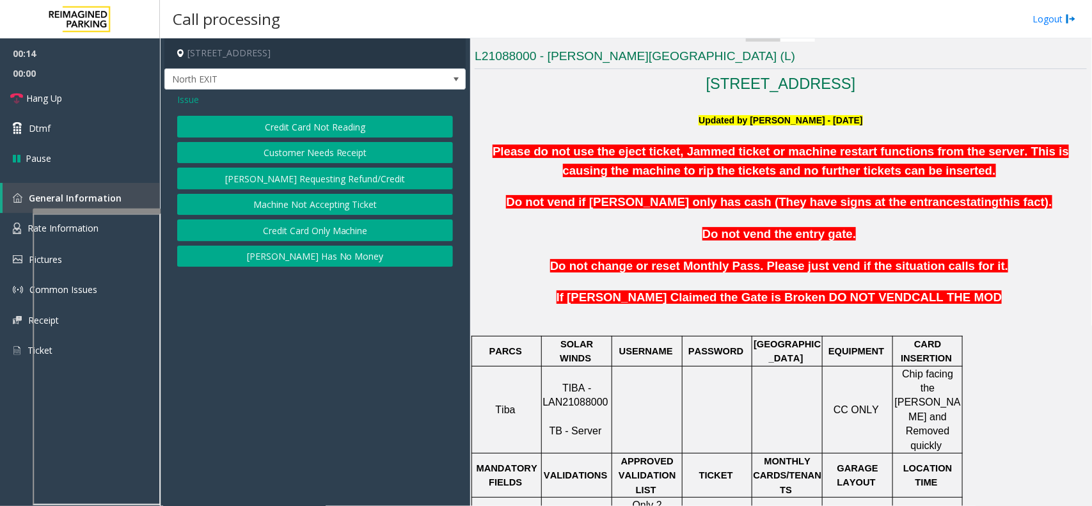
click at [314, 139] on div "Credit Card Not Reading Customer Needs Receipt Parker Requesting Refund/Credit …" at bounding box center [315, 191] width 276 height 151
click at [317, 122] on button "Credit Card Not Reading" at bounding box center [315, 127] width 276 height 22
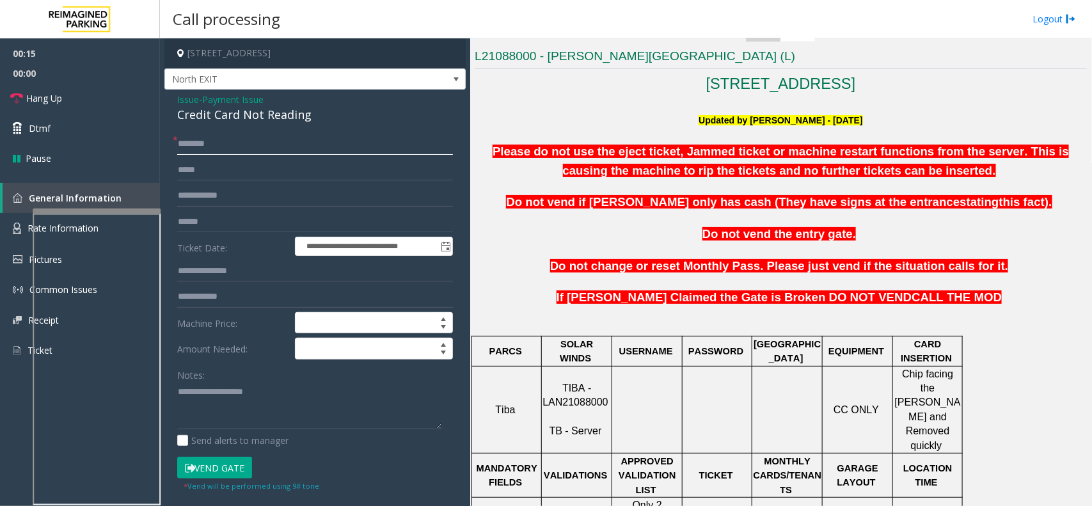
click at [192, 138] on input "text" at bounding box center [315, 144] width 276 height 22
click at [269, 397] on textarea at bounding box center [309, 406] width 264 height 48
click at [267, 397] on textarea at bounding box center [309, 406] width 264 height 48
type textarea "**********"
click at [239, 112] on div "Credit Card Not Reading" at bounding box center [315, 114] width 276 height 17
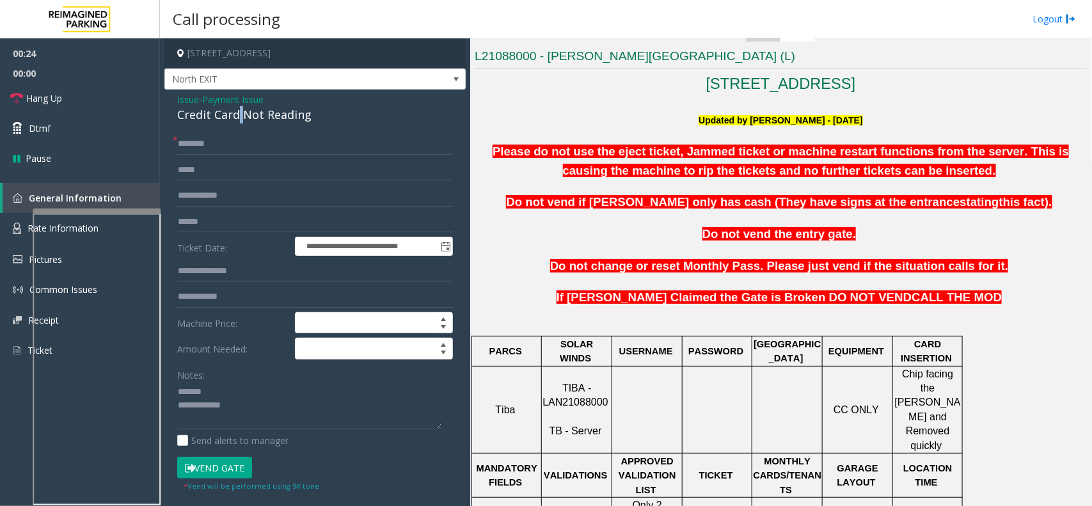
click at [239, 112] on div "Credit Card Not Reading" at bounding box center [315, 114] width 276 height 17
click at [203, 93] on div "Issue - Payment Issue Credit Card Not Reading" at bounding box center [315, 108] width 276 height 31
click at [202, 100] on span "- Payment Issue" at bounding box center [231, 99] width 65 height 12
click at [184, 99] on span "Issue" at bounding box center [188, 99] width 22 height 13
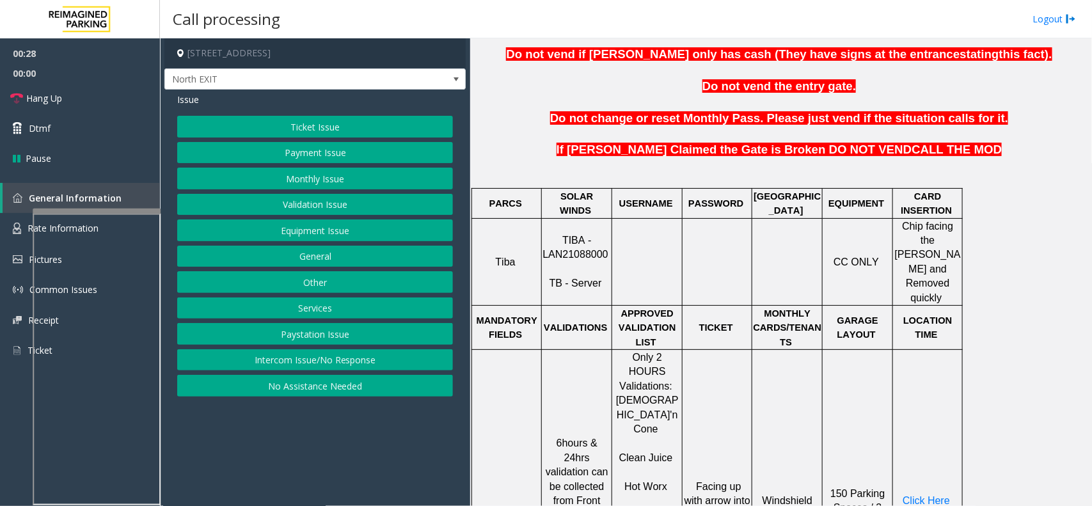
scroll to position [560, 0]
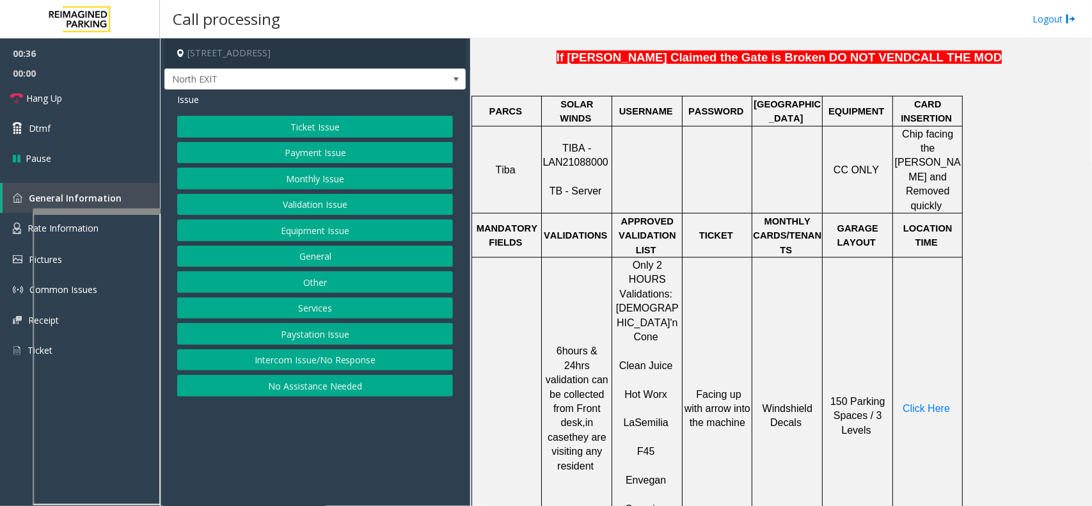
click at [312, 136] on button "Ticket Issue" at bounding box center [315, 127] width 276 height 22
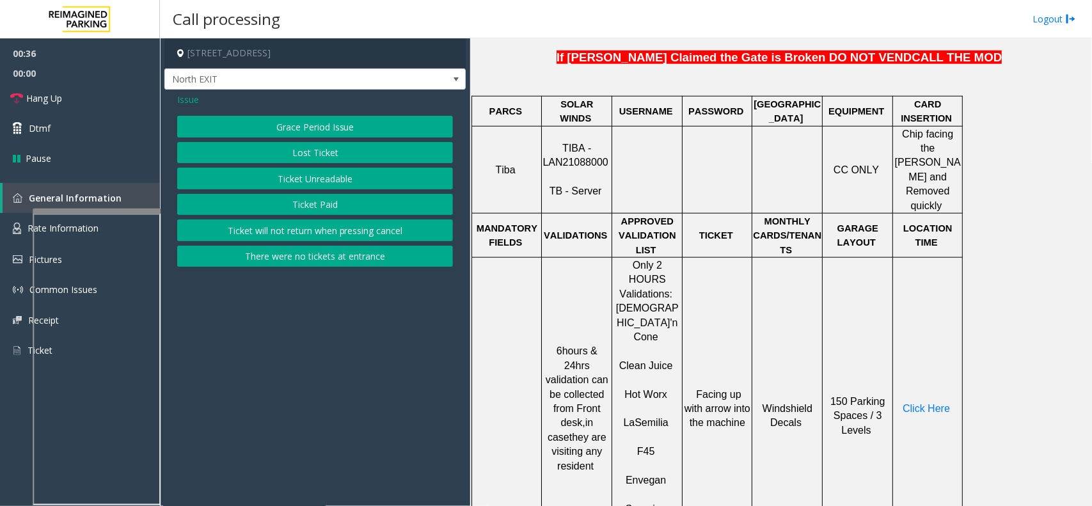
click at [312, 193] on div "Grace Period Issue Lost Ticket Ticket Unreadable Ticket Paid Ticket will not re…" at bounding box center [315, 191] width 276 height 151
click at [314, 189] on button "Ticket Unreadable" at bounding box center [315, 179] width 276 height 22
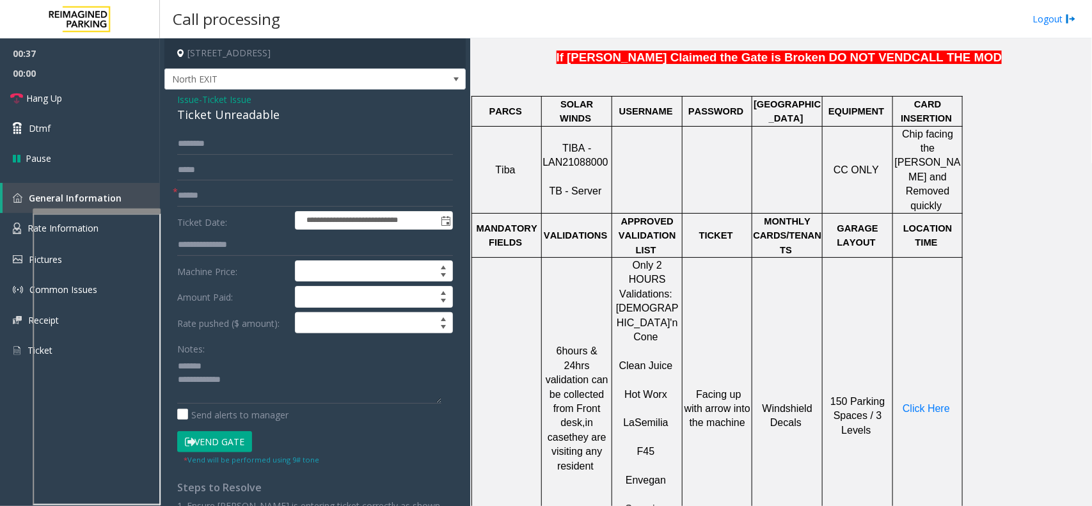
click at [237, 113] on div "Ticket Unreadable" at bounding box center [315, 114] width 276 height 17
type textarea "**********"
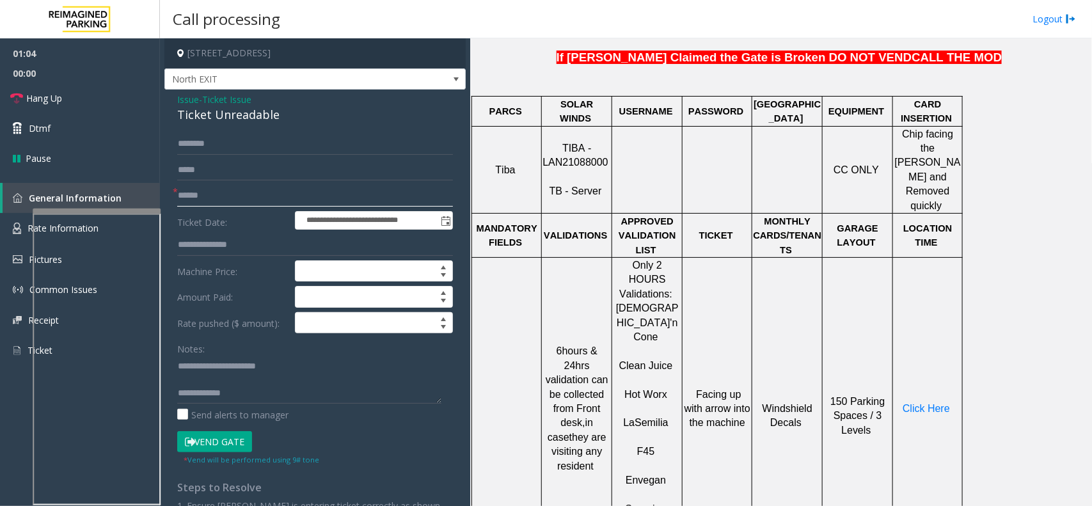
click at [196, 199] on input "text" at bounding box center [315, 196] width 276 height 22
click at [212, 189] on input "text" at bounding box center [315, 196] width 276 height 22
type input "*******"
click at [920, 403] on span "Click Here" at bounding box center [926, 408] width 47 height 11
click at [24, 215] on link "Rate Information" at bounding box center [80, 228] width 160 height 31
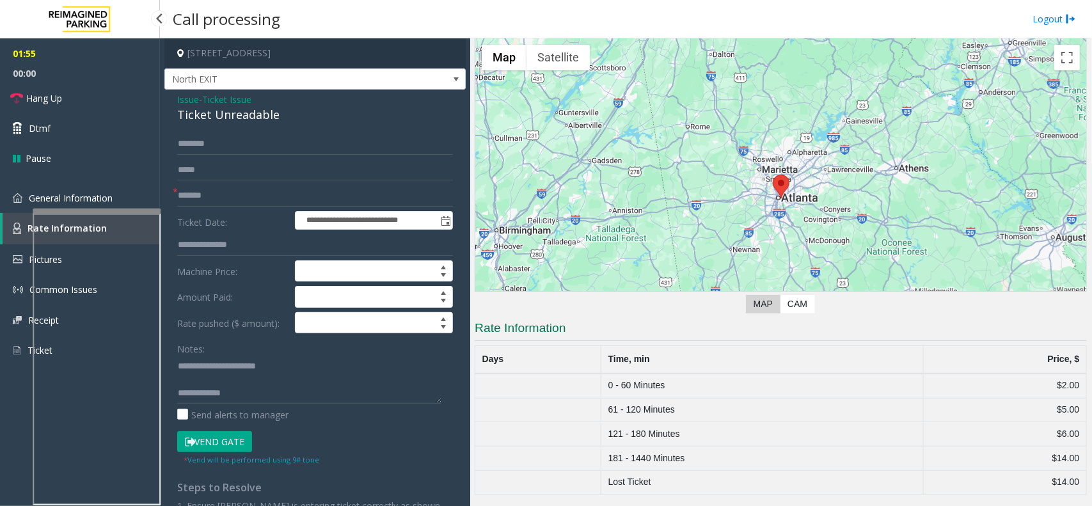
scroll to position [49, 0]
click at [19, 205] on link "General Information" at bounding box center [80, 198] width 160 height 30
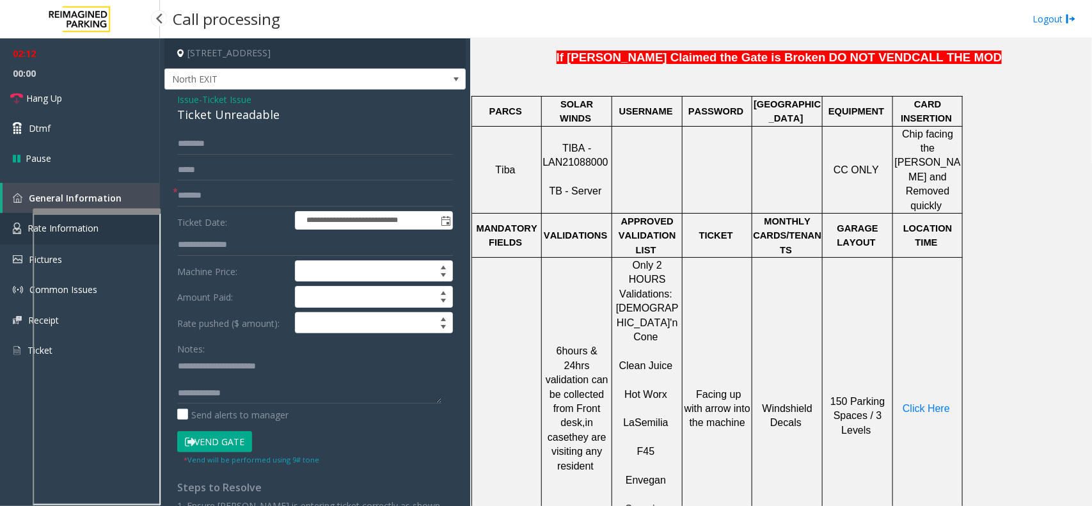
click at [24, 230] on link "Rate Information" at bounding box center [80, 228] width 160 height 31
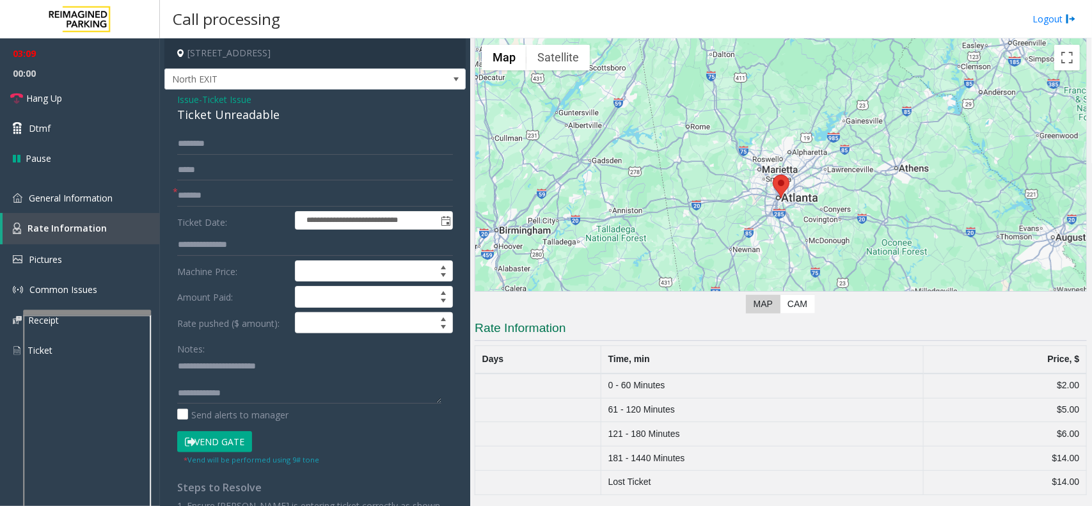
click at [79, 311] on div at bounding box center [87, 312] width 128 height 5
click at [65, 222] on span "Rate Information" at bounding box center [67, 228] width 79 height 12
click at [90, 91] on link "Hang Up" at bounding box center [80, 98] width 160 height 30
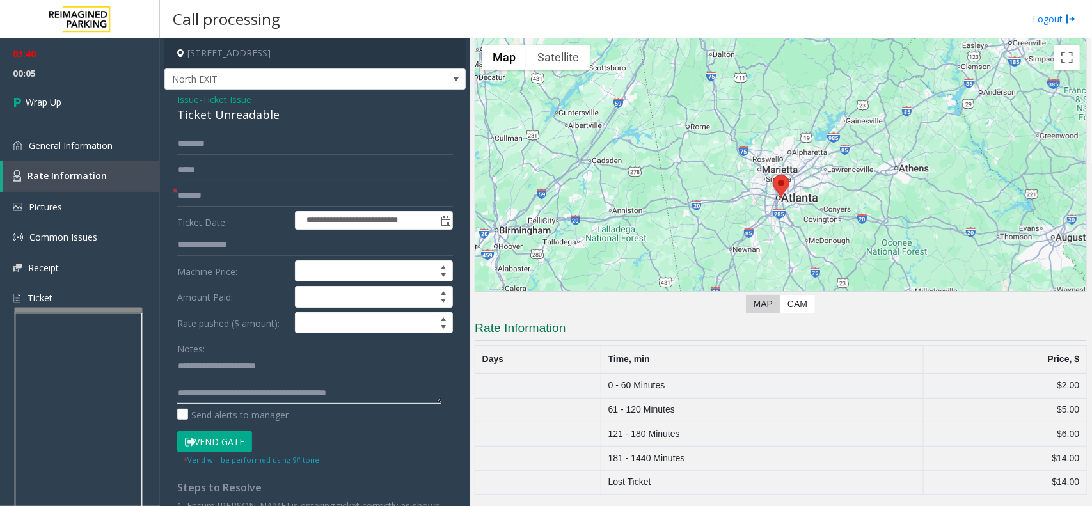
scroll to position [0, 0]
click at [303, 388] on textarea at bounding box center [309, 380] width 264 height 48
type textarea "**********"
click at [80, 96] on link "Wrap Up" at bounding box center [80, 102] width 160 height 38
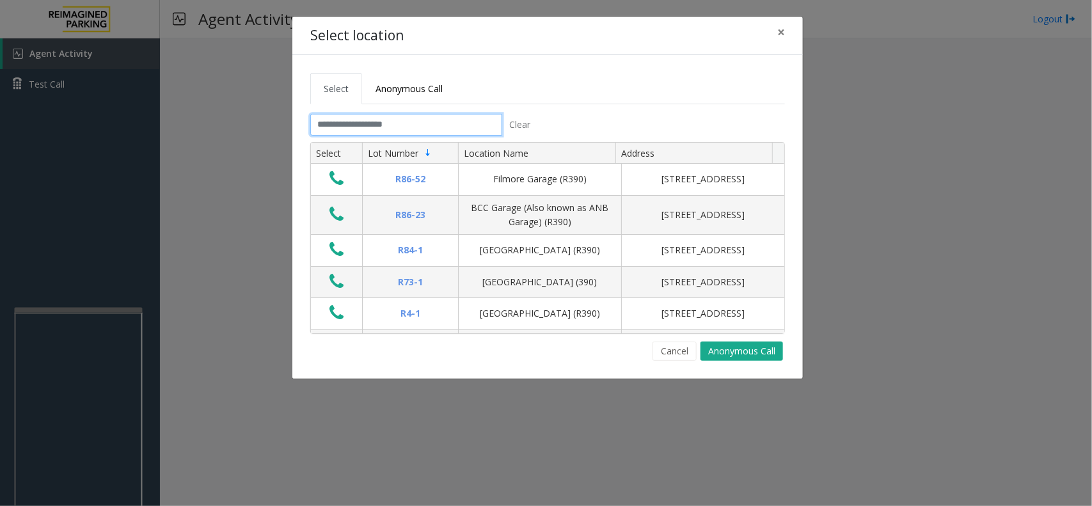
click at [423, 127] on input "text" at bounding box center [406, 125] width 192 height 22
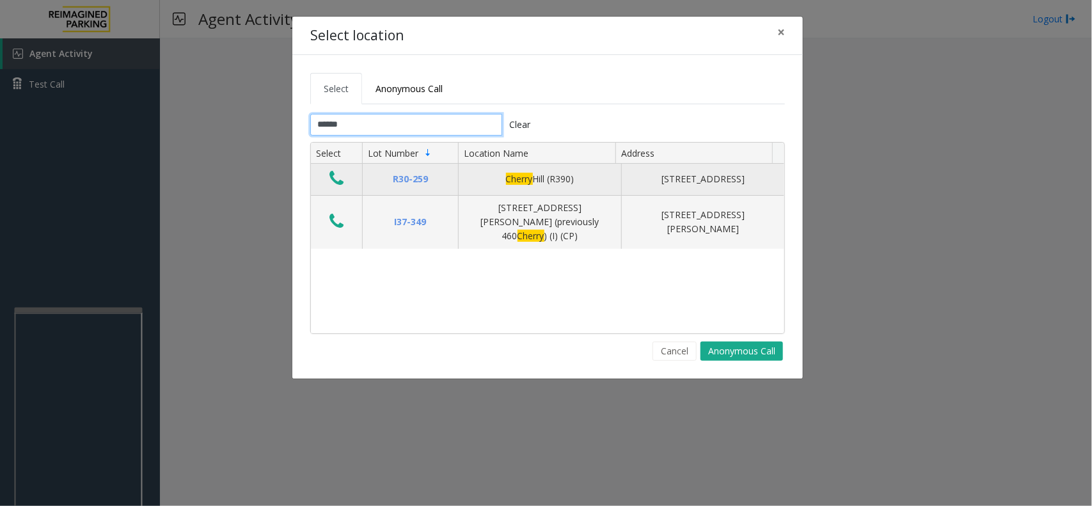
type input "******"
click at [339, 179] on icon "Data table" at bounding box center [337, 179] width 14 height 18
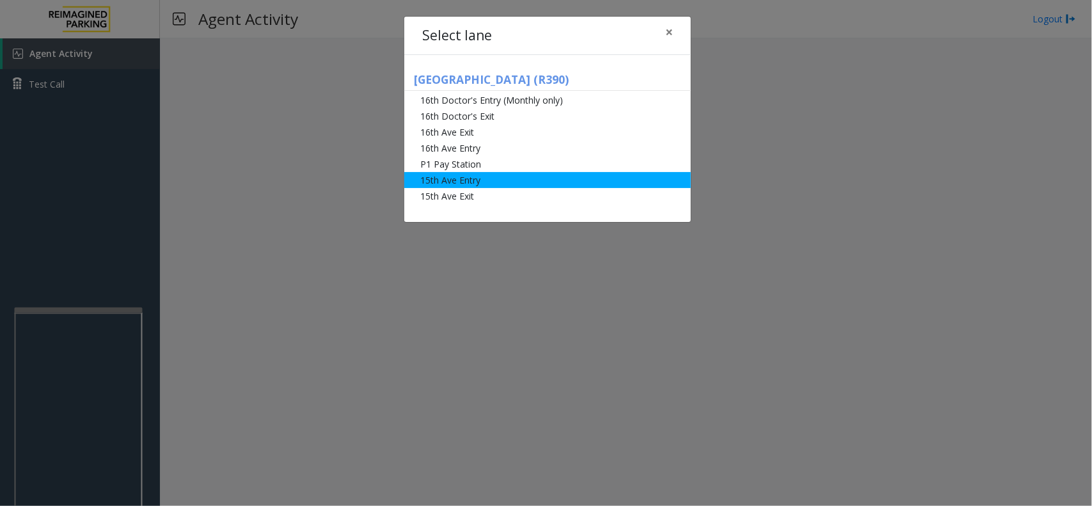
click at [445, 175] on li "15th Ave Entry" at bounding box center [547, 180] width 287 height 16
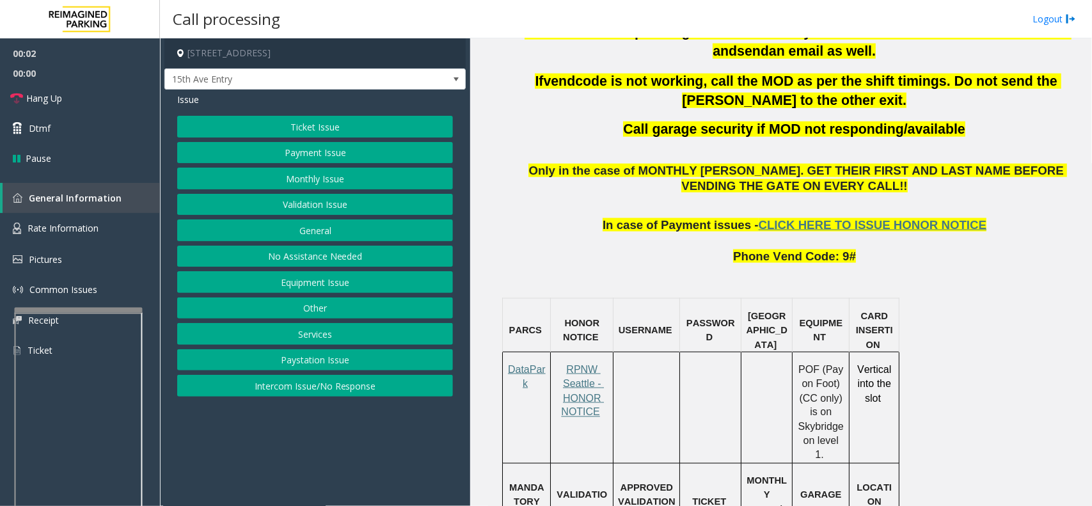
scroll to position [880, 0]
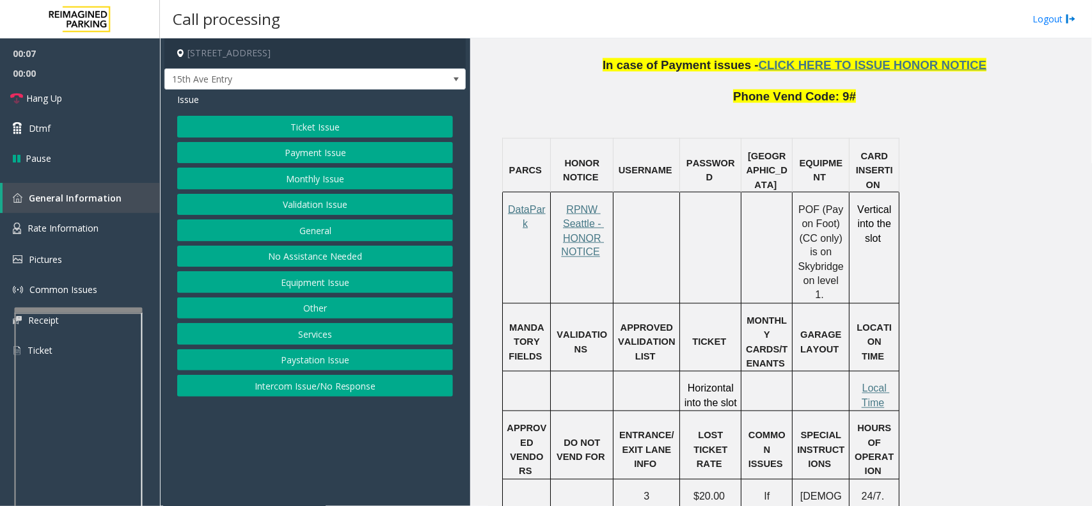
click at [372, 174] on button "Monthly Issue" at bounding box center [315, 179] width 276 height 22
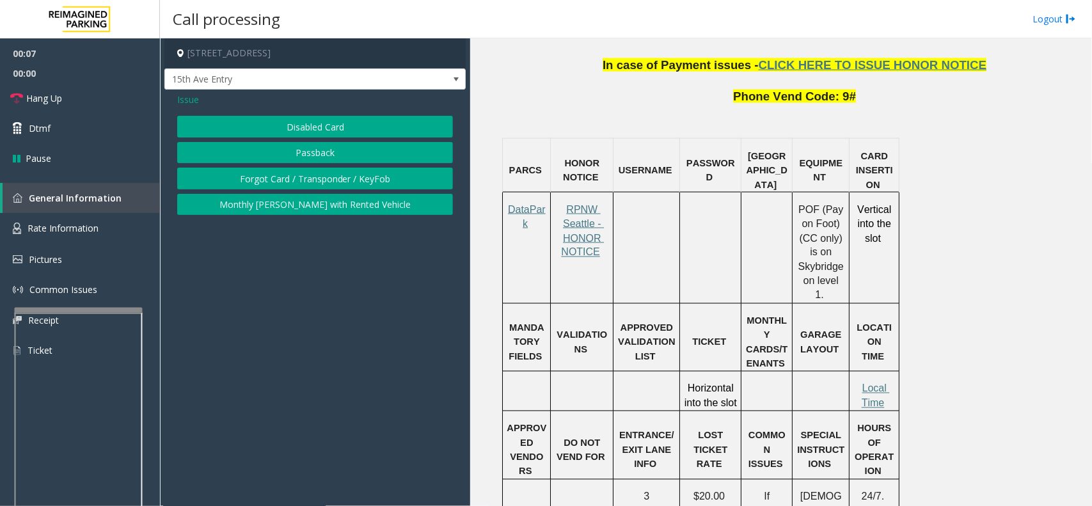
click at [435, 101] on div "Issue" at bounding box center [315, 99] width 276 height 13
click at [406, 120] on button "Disabled Card" at bounding box center [315, 127] width 276 height 22
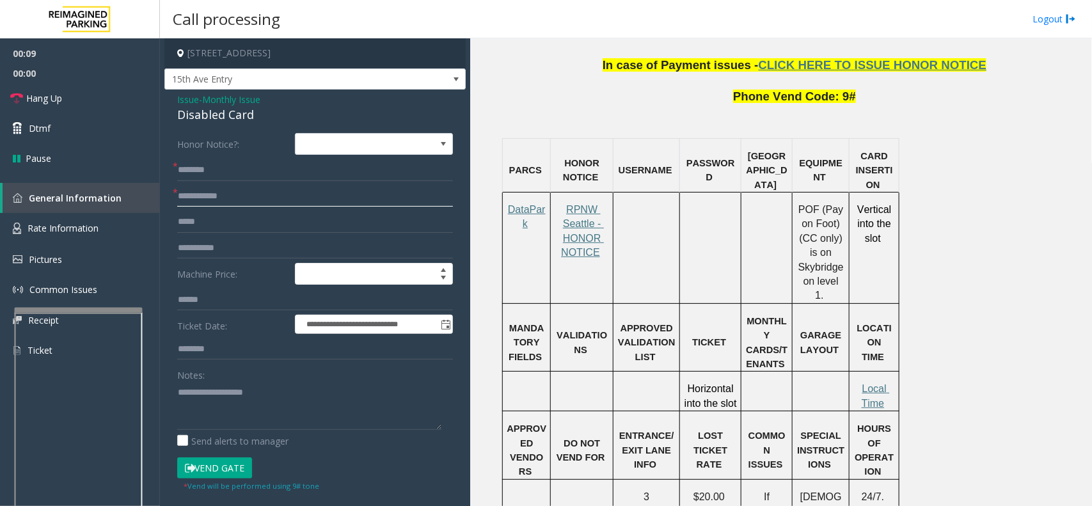
click at [261, 193] on input "text" at bounding box center [315, 197] width 276 height 22
click at [202, 165] on input "text" at bounding box center [315, 170] width 276 height 22
click at [202, 187] on input "text" at bounding box center [315, 197] width 276 height 22
click at [210, 120] on div "Disabled Card" at bounding box center [315, 114] width 276 height 17
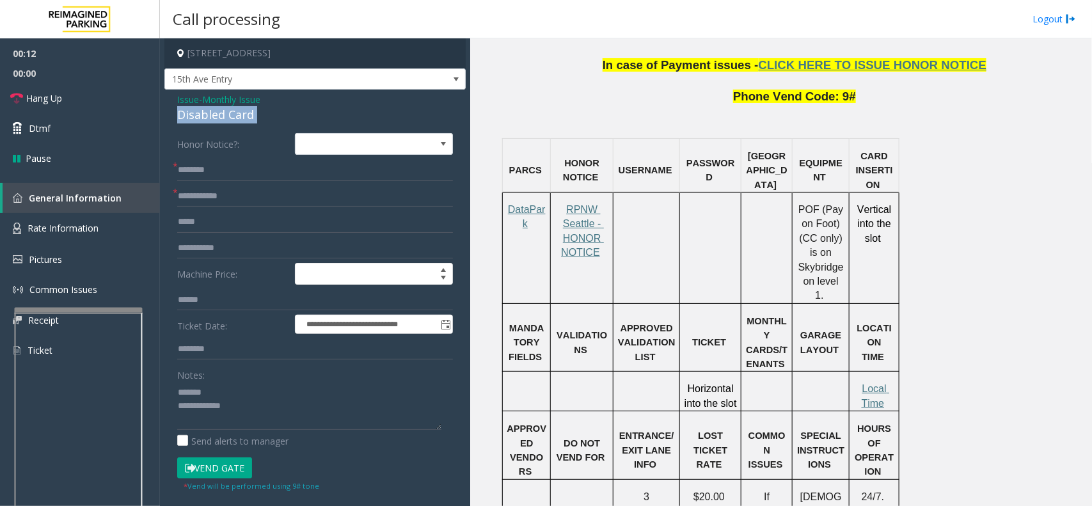
click at [210, 120] on div "Disabled Card" at bounding box center [315, 114] width 276 height 17
click at [210, 189] on input "text" at bounding box center [315, 197] width 276 height 22
type textarea "**********"
click at [241, 197] on input "text" at bounding box center [315, 197] width 276 height 22
click at [199, 161] on input "text" at bounding box center [315, 170] width 276 height 22
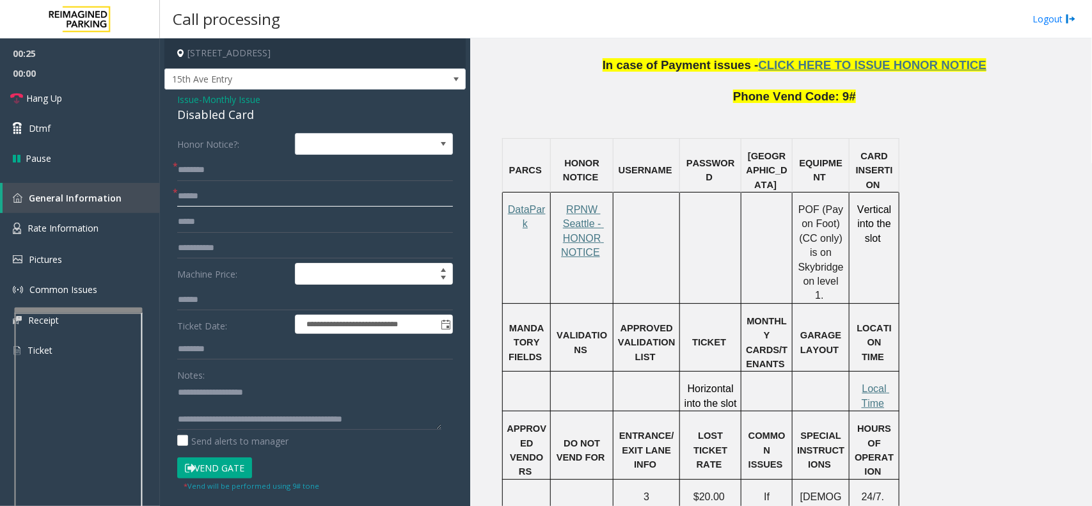
click at [183, 198] on input "******" at bounding box center [315, 197] width 276 height 22
type input "******"
click at [202, 170] on input "text" at bounding box center [315, 170] width 276 height 22
type input "**********"
click at [237, 466] on button "Vend Gate" at bounding box center [214, 469] width 75 height 22
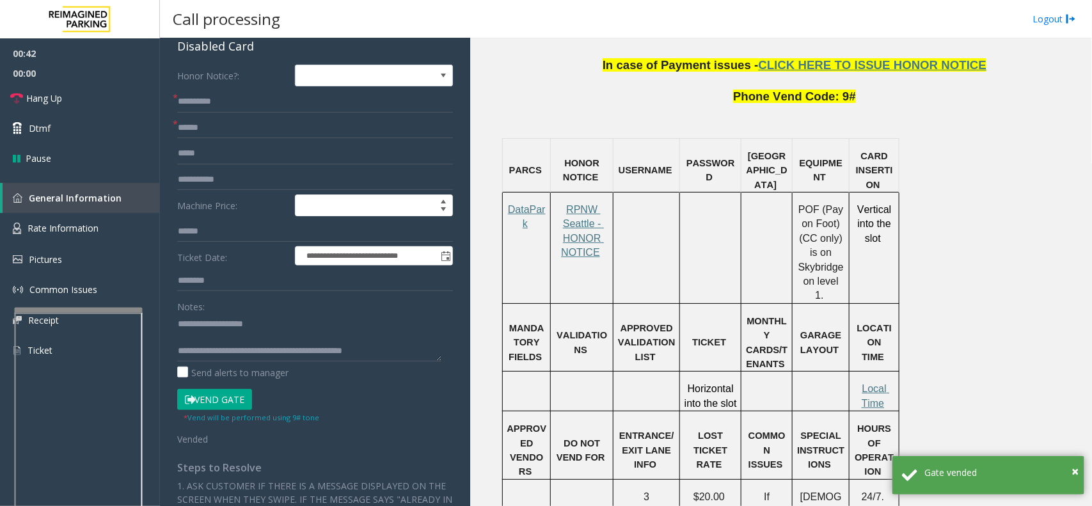
scroll to position [0, 0]
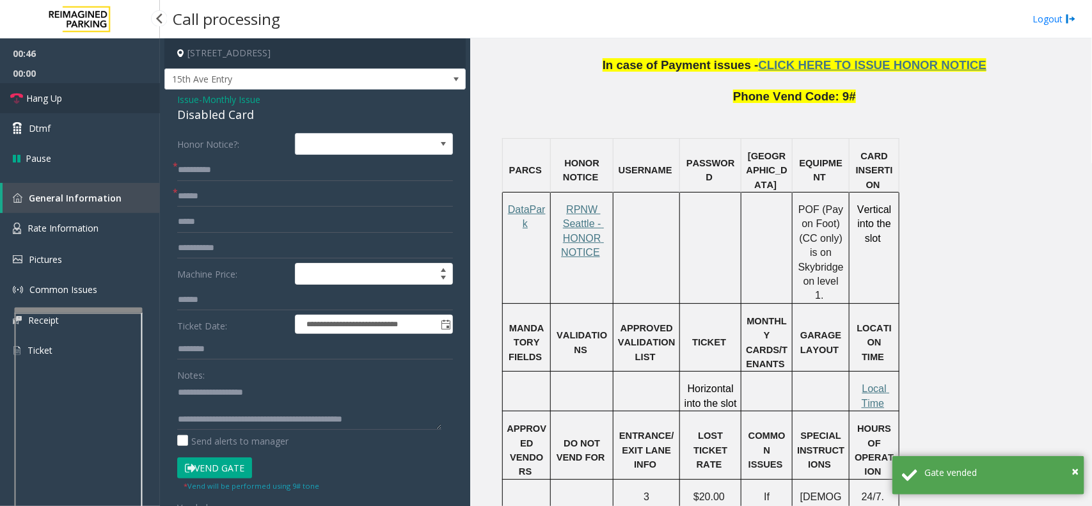
click at [84, 104] on link "Hang Up" at bounding box center [80, 98] width 160 height 30
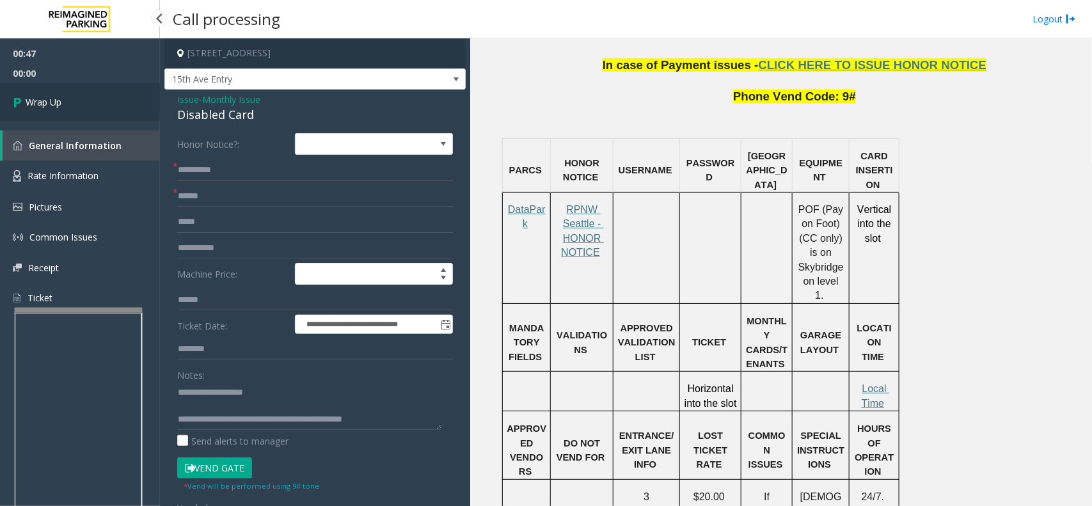
click at [84, 104] on link "Wrap Up" at bounding box center [80, 102] width 160 height 38
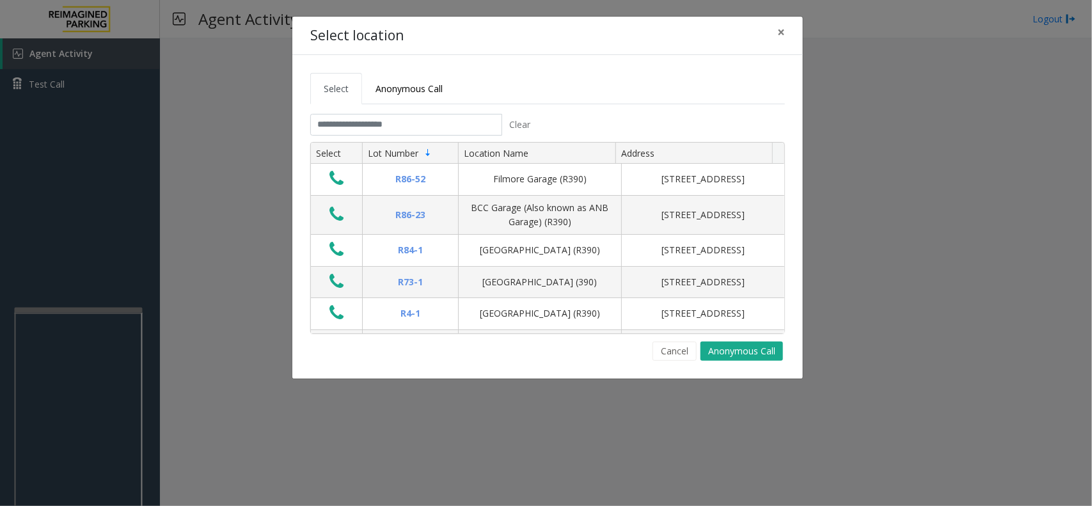
click at [389, 112] on tabset "Select Anonymous Call Clear Select Lot Number Location Name Address R86-52 Film…" at bounding box center [547, 217] width 475 height 288
click at [387, 120] on input "text" at bounding box center [406, 125] width 192 height 22
click at [785, 30] on button "×" at bounding box center [782, 32] width 26 height 31
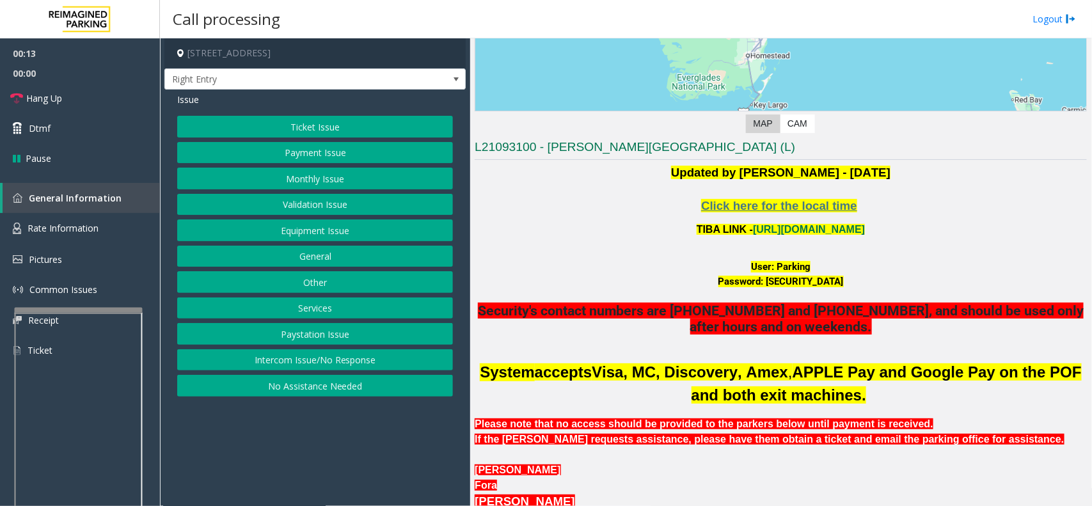
scroll to position [240, 0]
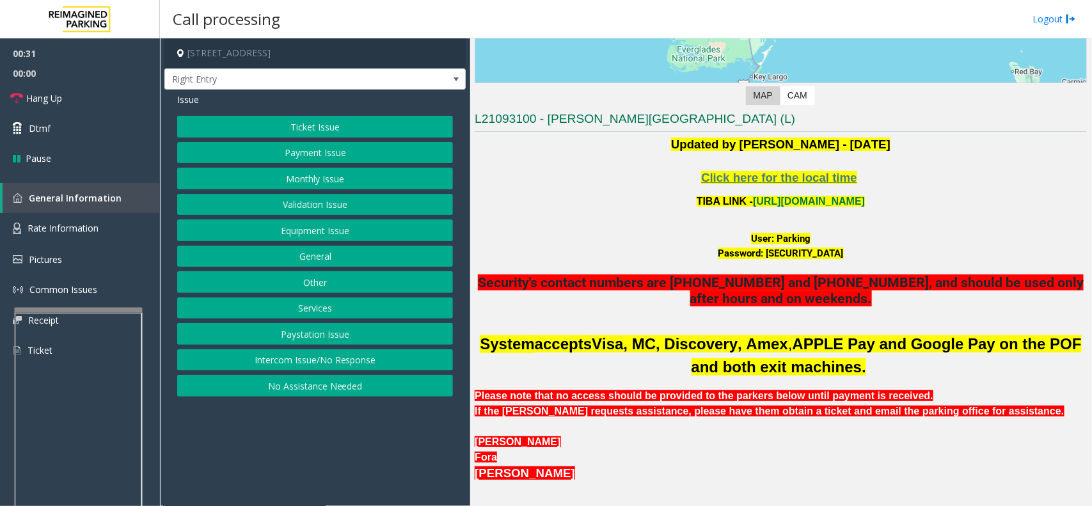
click at [315, 232] on button "Equipment Issue" at bounding box center [315, 231] width 276 height 22
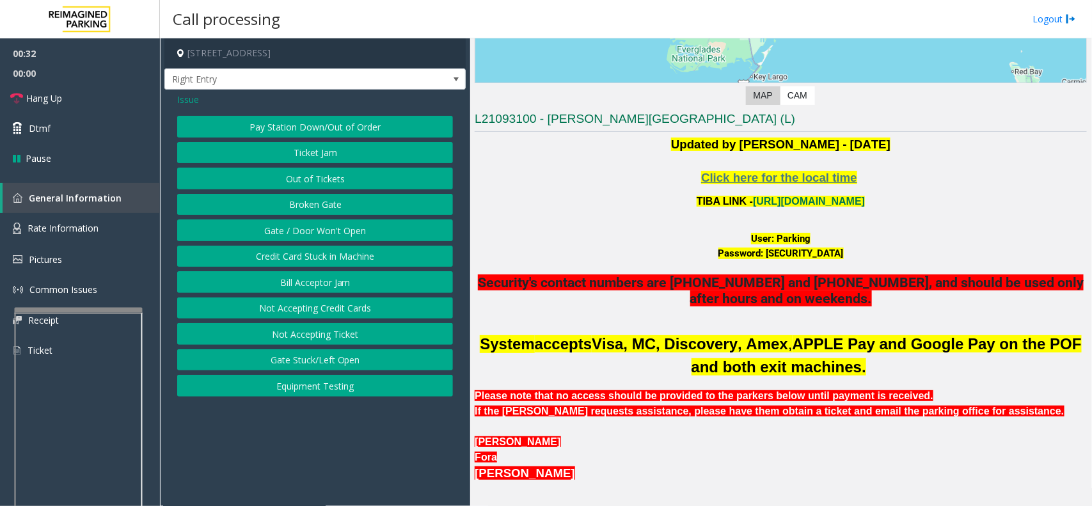
click at [191, 99] on span "Issue" at bounding box center [188, 99] width 22 height 13
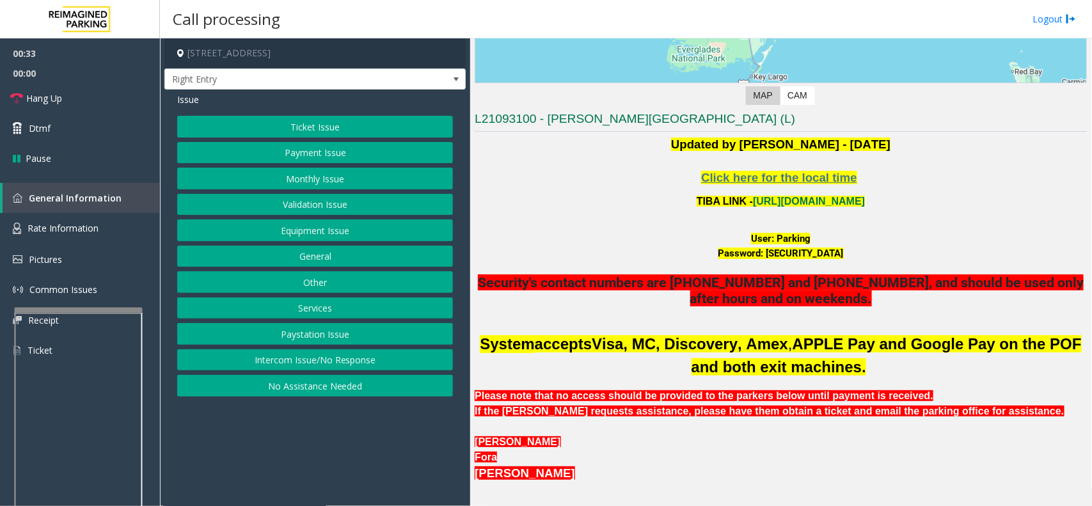
click at [314, 183] on button "Monthly Issue" at bounding box center [315, 179] width 276 height 22
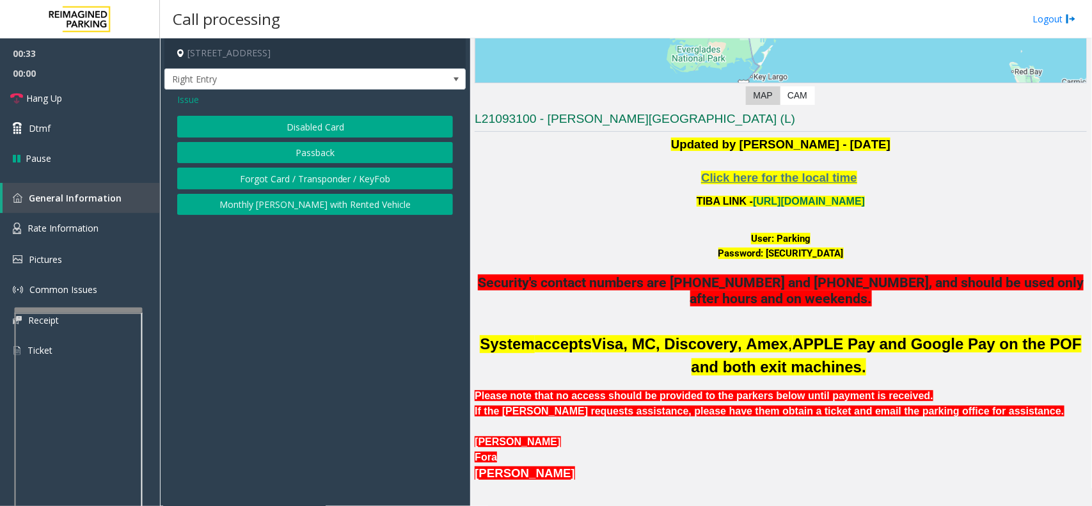
click at [314, 135] on button "Disabled Card" at bounding box center [315, 127] width 276 height 22
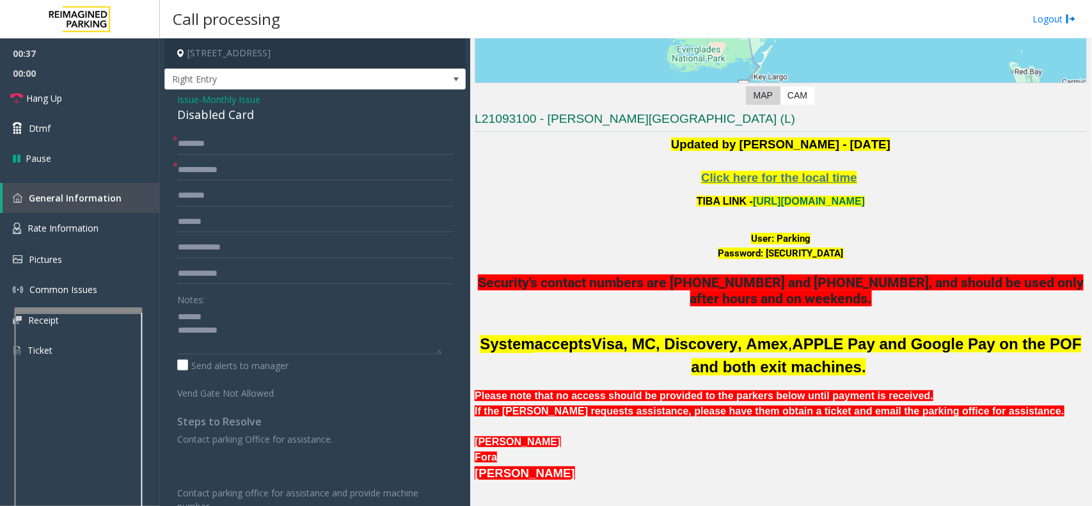
click at [206, 116] on div "Disabled Card" at bounding box center [315, 114] width 276 height 17
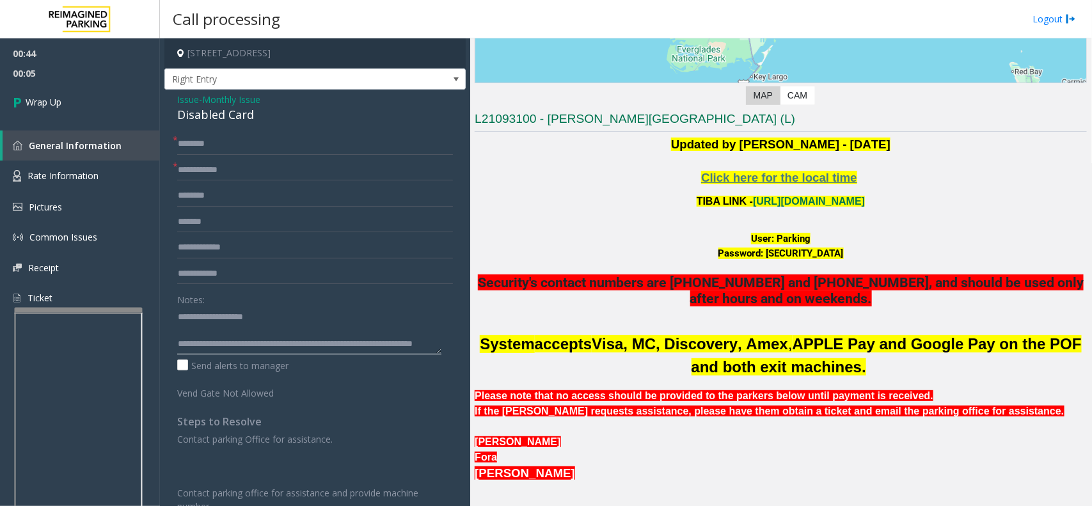
type textarea "**********"
click at [247, 170] on input "text" at bounding box center [315, 170] width 276 height 22
type input "**"
click at [210, 145] on input "text" at bounding box center [315, 144] width 276 height 22
type input "**"
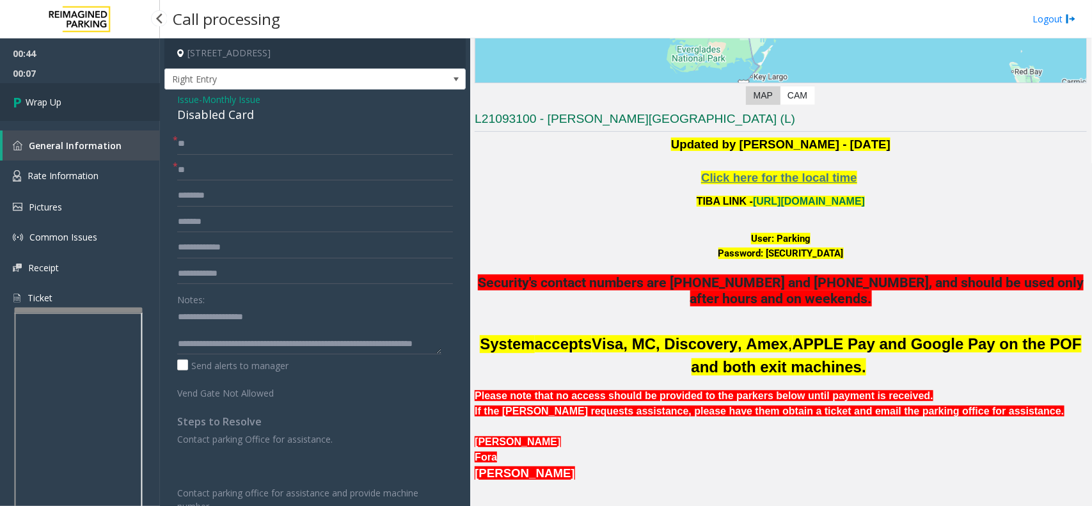
click at [81, 112] on link "Wrap Up" at bounding box center [80, 102] width 160 height 38
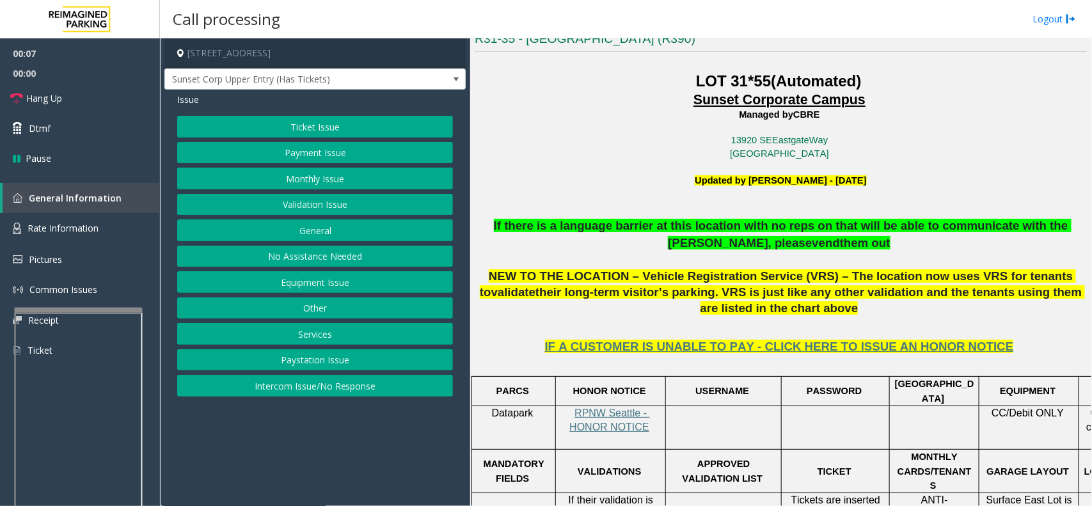
scroll to position [400, 0]
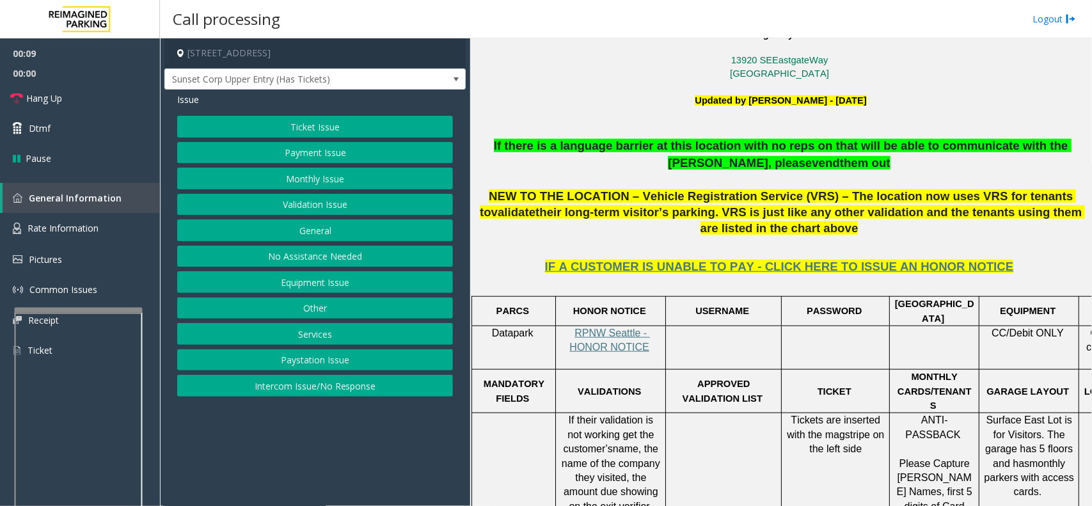
click at [317, 179] on button "Monthly Issue" at bounding box center [315, 179] width 276 height 22
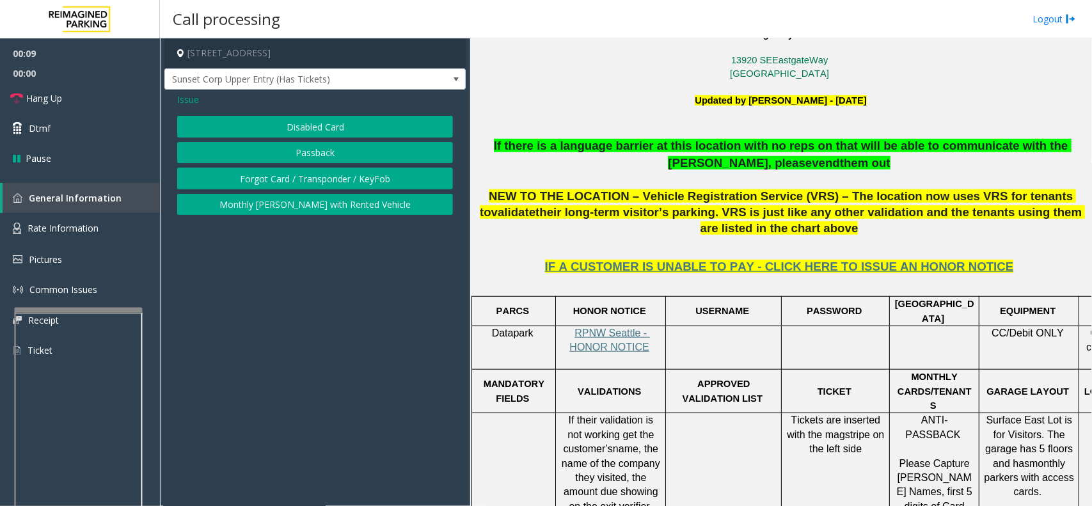
click at [318, 131] on button "Disabled Card" at bounding box center [315, 127] width 276 height 22
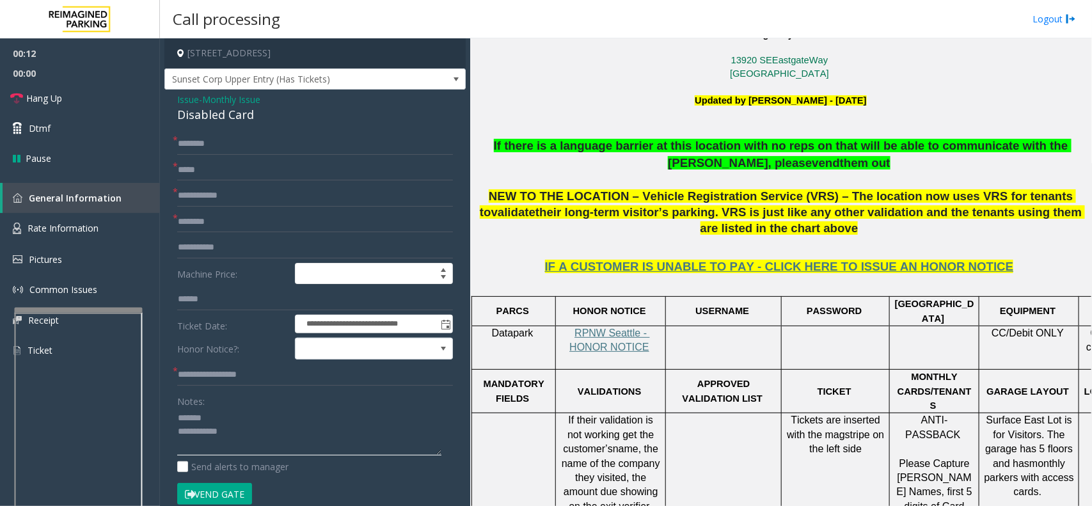
type textarea "**********"
click at [226, 148] on input "text" at bounding box center [315, 144] width 276 height 22
type input "**"
click at [222, 175] on input "text" at bounding box center [315, 170] width 276 height 22
type input "**"
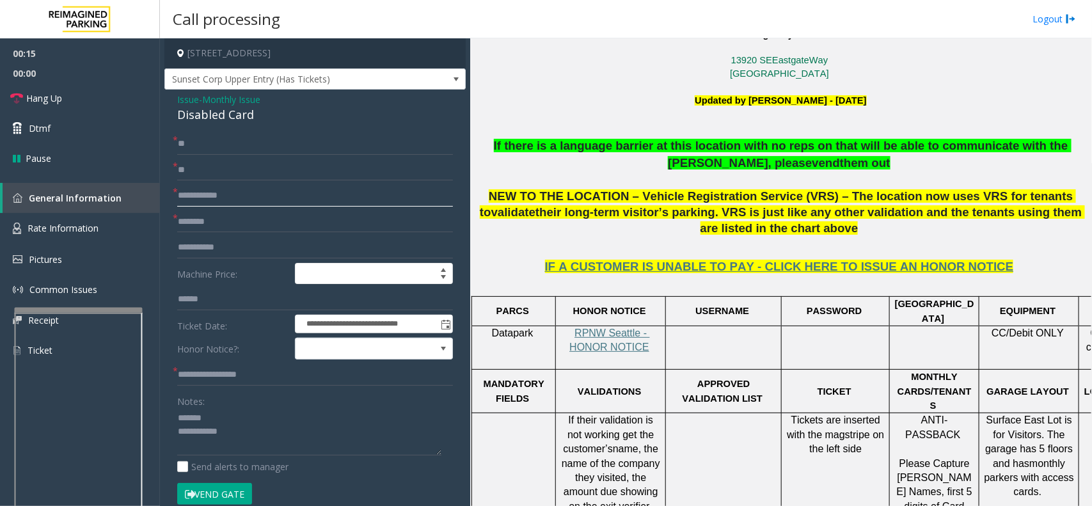
click at [221, 193] on input "text" at bounding box center [315, 196] width 276 height 22
type input "**"
click at [206, 223] on input "text" at bounding box center [315, 222] width 276 height 22
type input "**"
click at [240, 417] on textarea at bounding box center [309, 432] width 264 height 48
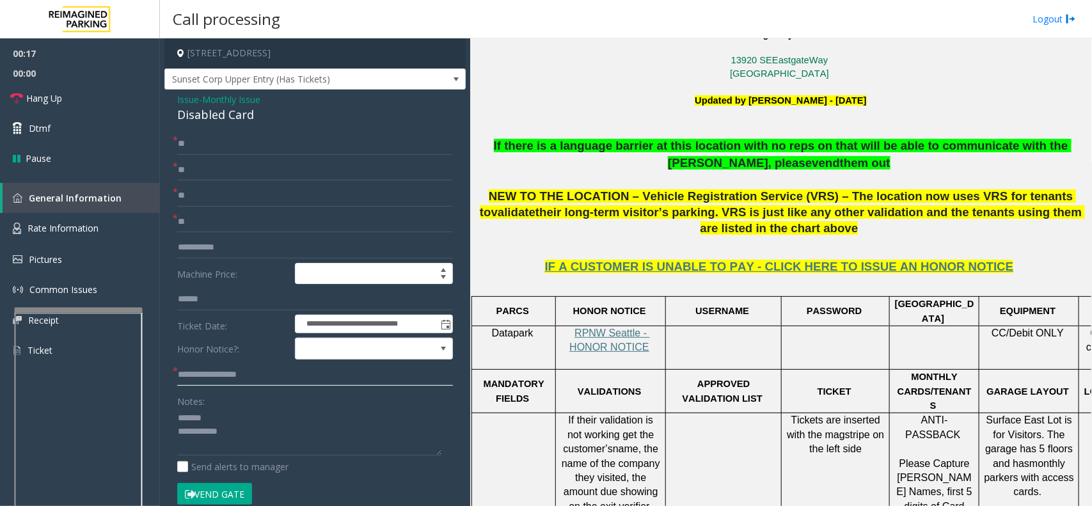
click at [228, 376] on input "text" at bounding box center [315, 375] width 276 height 22
type input "**"
click at [187, 113] on div "Disabled Card" at bounding box center [315, 114] width 276 height 17
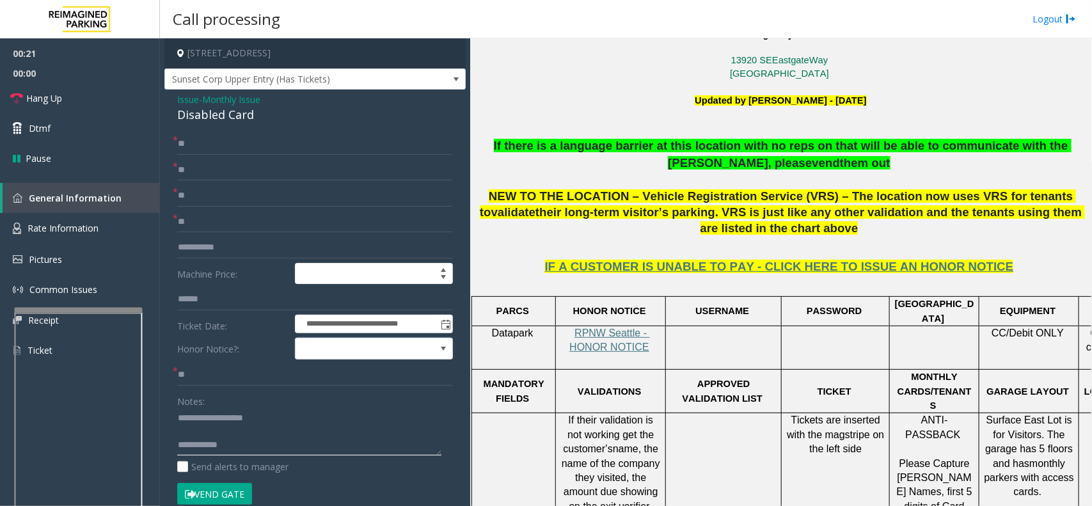
click at [247, 442] on textarea at bounding box center [309, 432] width 264 height 48
click at [285, 431] on textarea at bounding box center [309, 432] width 264 height 48
click at [285, 419] on textarea at bounding box center [309, 432] width 264 height 48
click at [285, 433] on textarea at bounding box center [309, 432] width 264 height 48
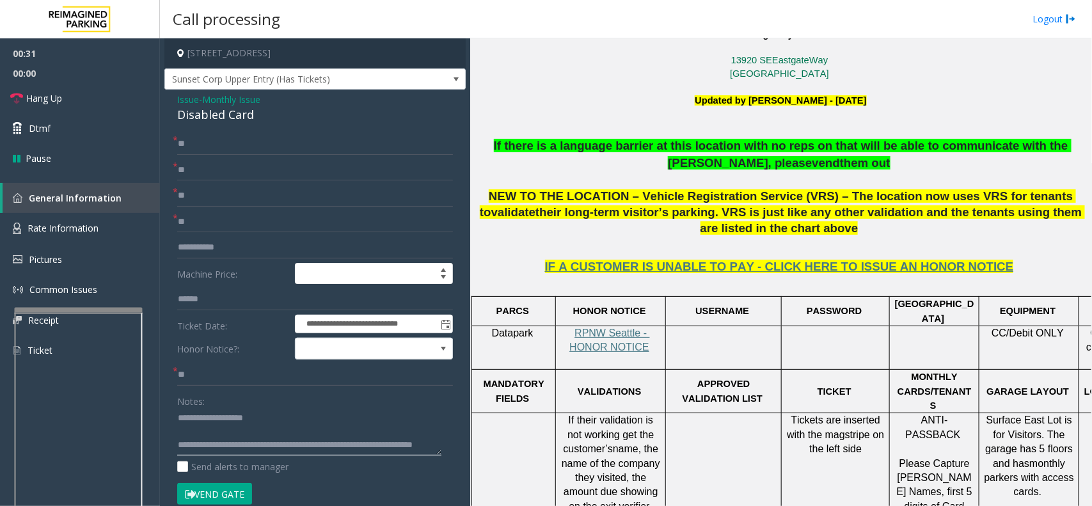
scroll to position [13, 0]
click at [277, 439] on textarea at bounding box center [309, 432] width 264 height 48
click at [276, 429] on textarea at bounding box center [309, 432] width 264 height 48
type textarea "**********"
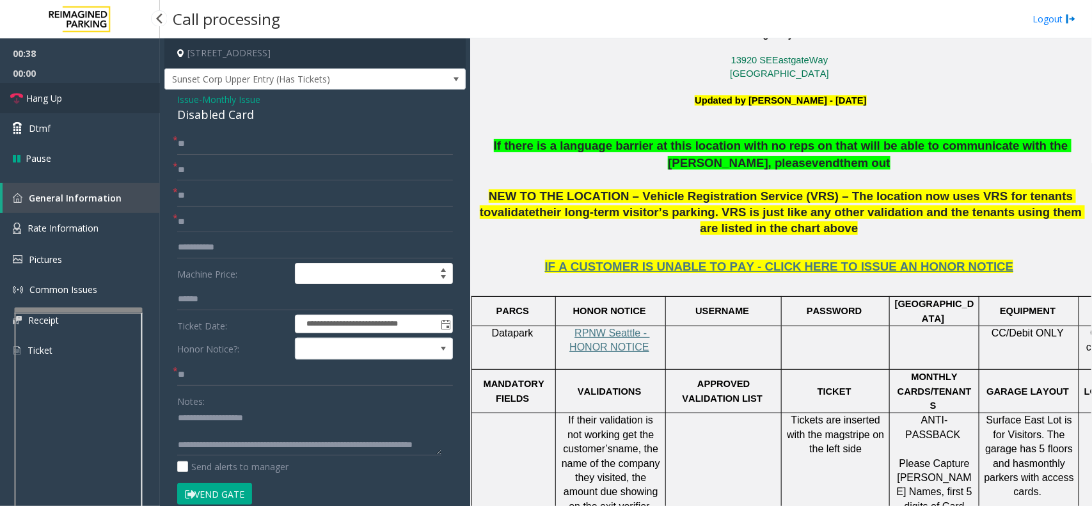
click at [90, 92] on link "Hang Up" at bounding box center [80, 98] width 160 height 30
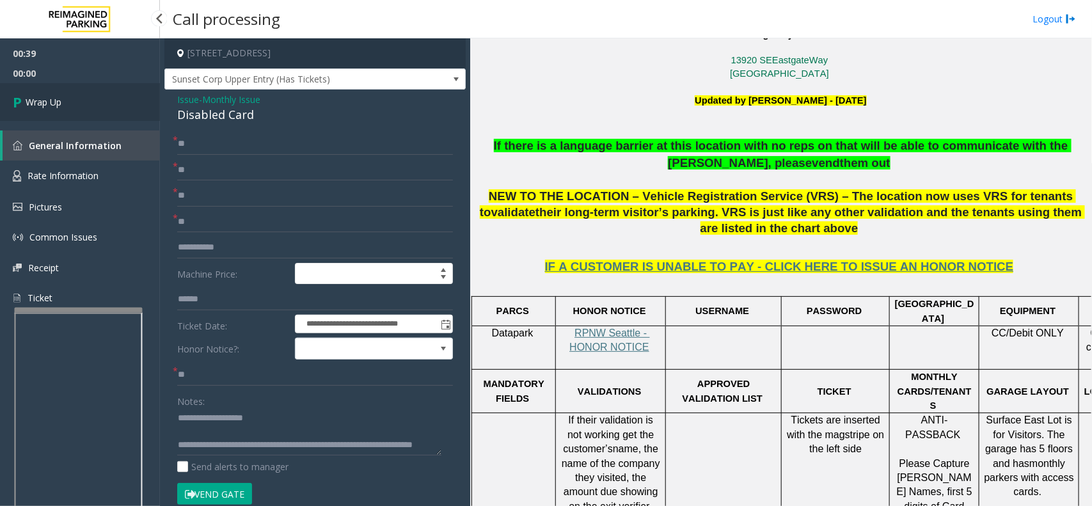
click at [90, 92] on link "Wrap Up" at bounding box center [80, 102] width 160 height 38
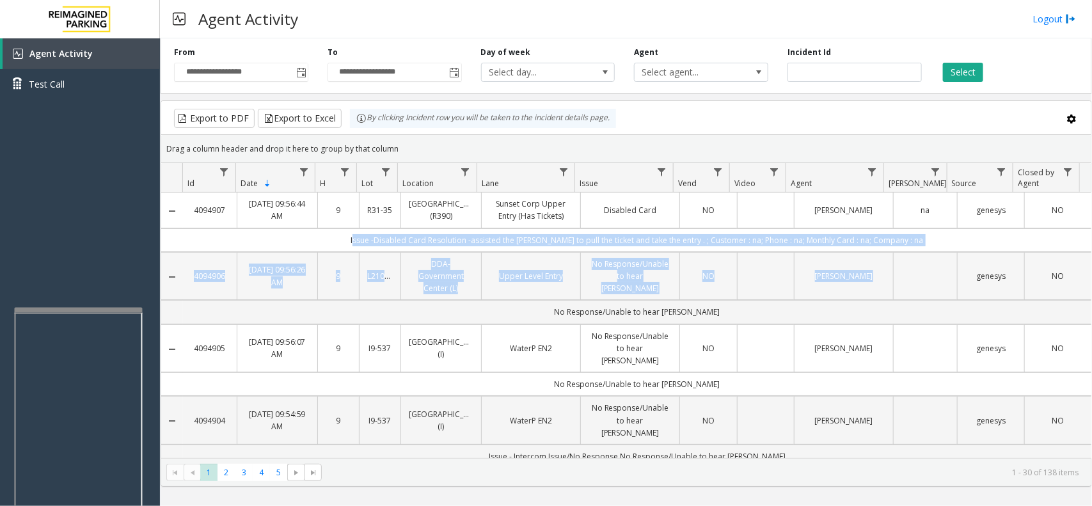
drag, startPoint x: 360, startPoint y: 240, endPoint x: 961, endPoint y: 274, distance: 601.9
click at [962, 242] on td "Issue -Disabled Card Resolution -assisted the [PERSON_NAME] to pull the ticket …" at bounding box center [637, 240] width 909 height 24
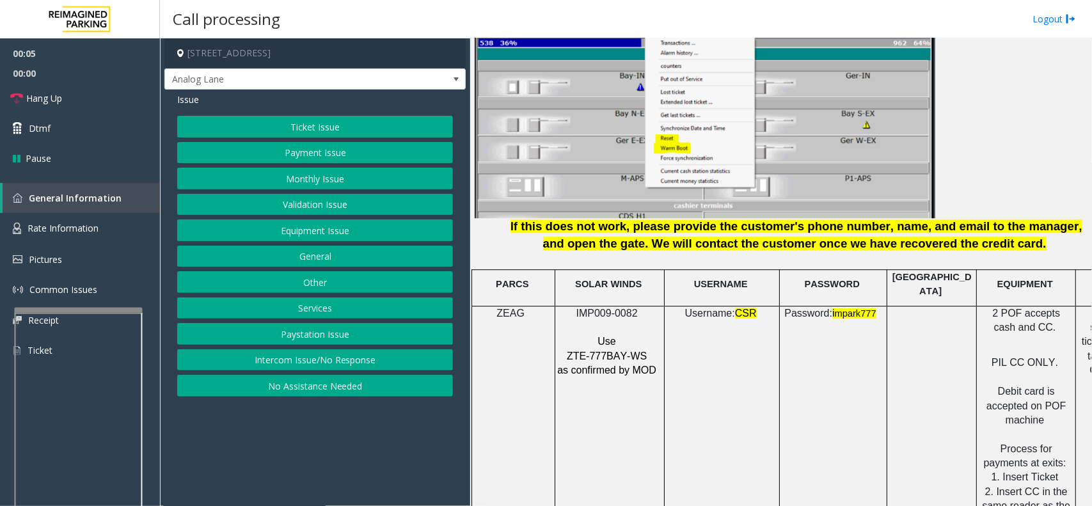
scroll to position [1600, 0]
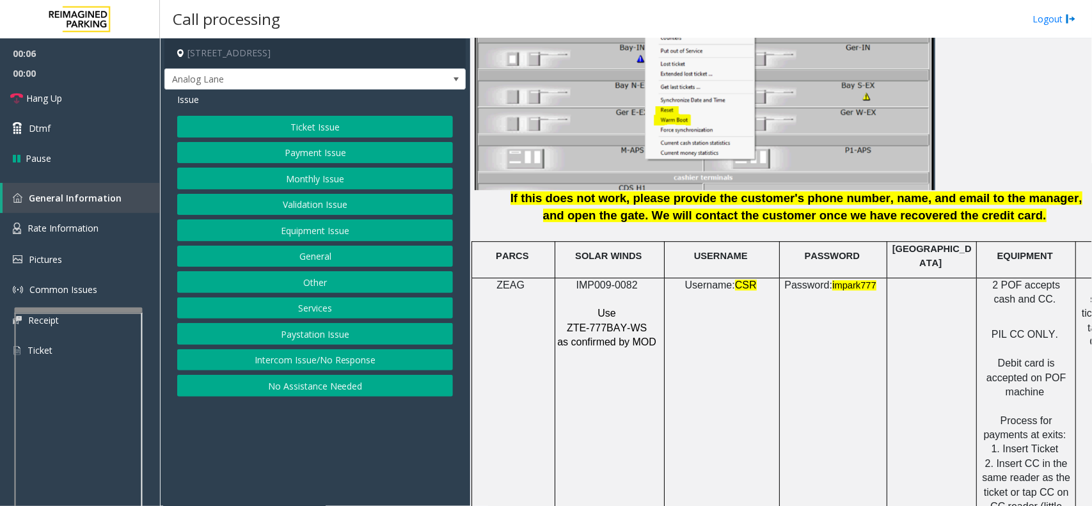
click at [611, 280] on span "IMP009-0082" at bounding box center [607, 285] width 61 height 11
copy p "IMP009-0082"
click at [245, 356] on button "Intercom Issue/No Response" at bounding box center [315, 360] width 276 height 22
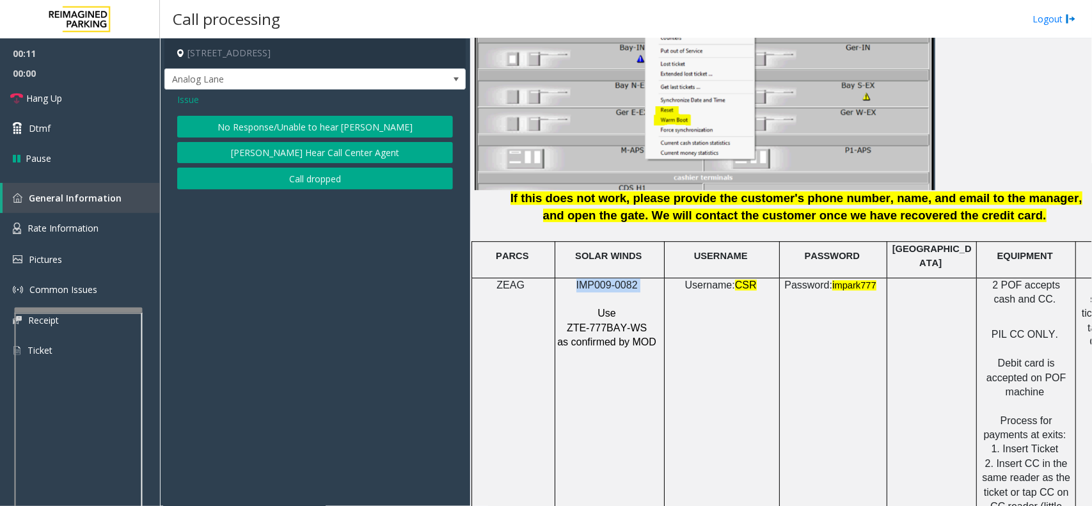
click at [234, 117] on button "No Response/Unable to hear [PERSON_NAME]" at bounding box center [315, 127] width 276 height 22
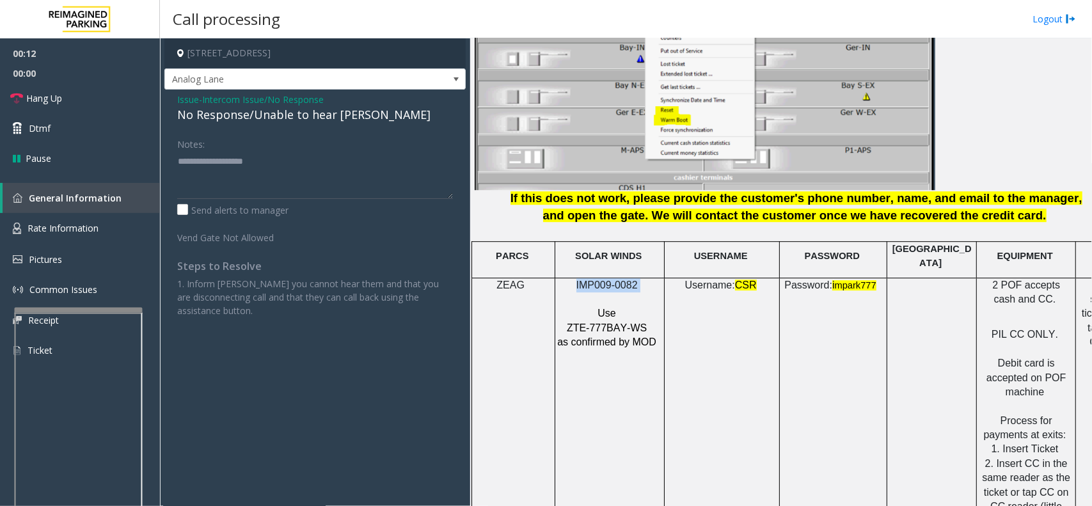
click at [234, 116] on div "No Response/Unable to hear [PERSON_NAME]" at bounding box center [315, 114] width 276 height 17
type textarea "**********"
click at [77, 93] on link "Hang Up" at bounding box center [80, 98] width 160 height 30
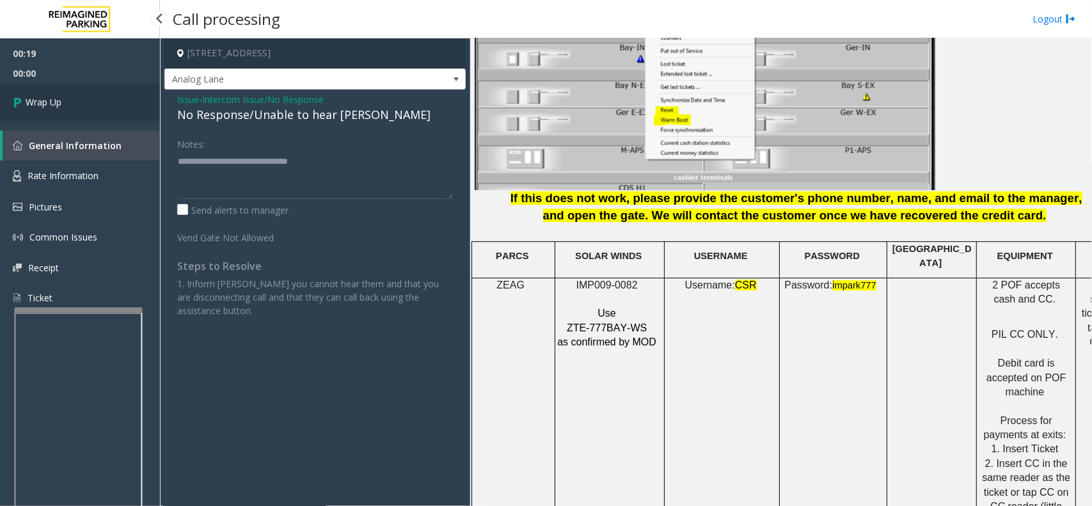
click at [68, 93] on link "Wrap Up" at bounding box center [80, 102] width 160 height 38
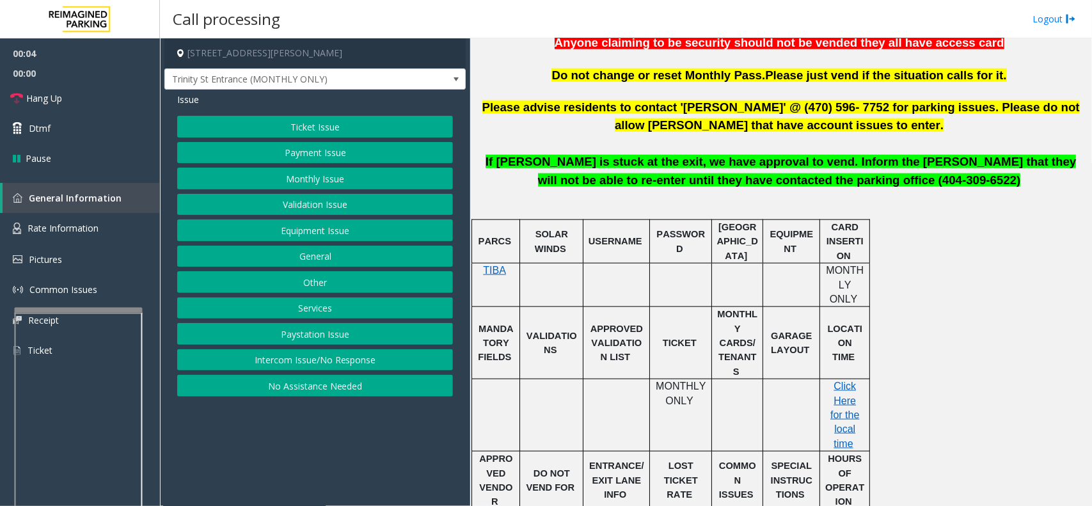
scroll to position [640, 0]
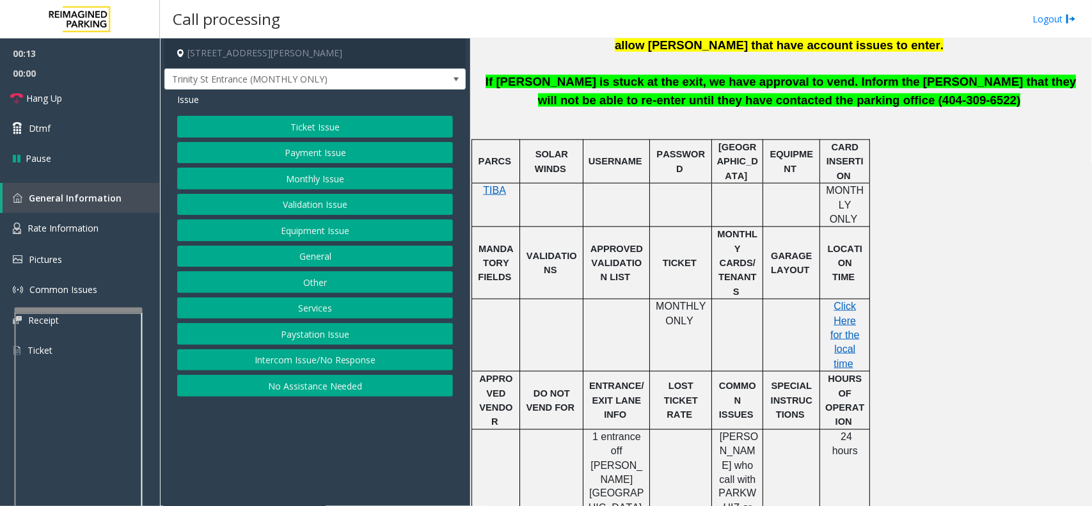
click at [293, 360] on button "Intercom Issue/No Response" at bounding box center [315, 360] width 276 height 22
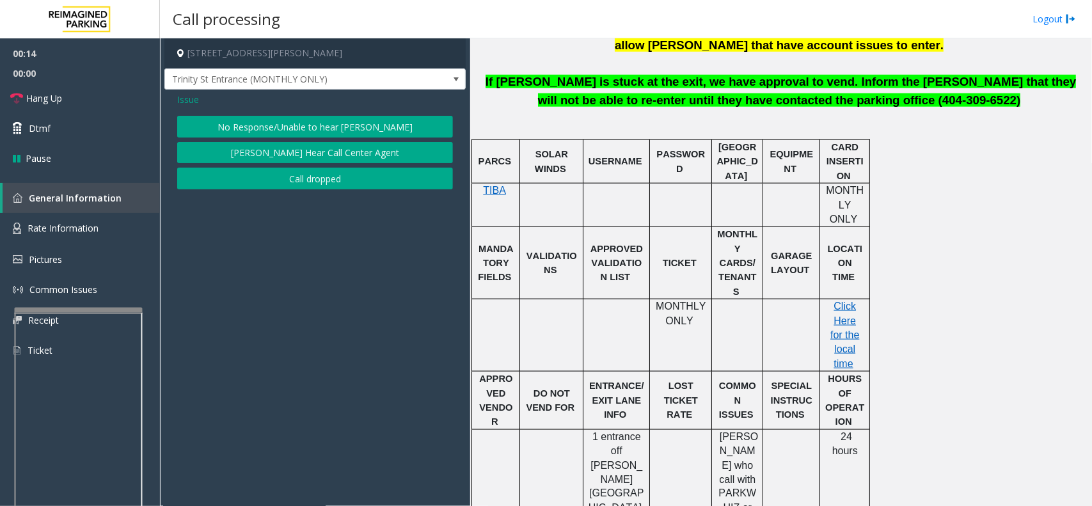
click at [301, 136] on button "No Response/Unable to hear [PERSON_NAME]" at bounding box center [315, 127] width 276 height 22
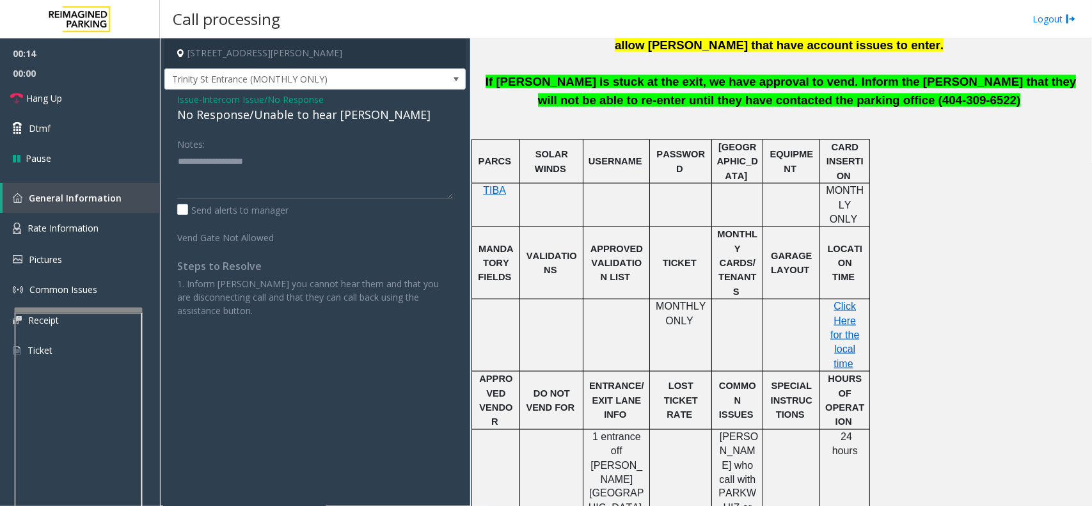
click at [303, 125] on div "Issue - Intercom Issue/No Response No Response/Unable to hear parker Notes: Sen…" at bounding box center [314, 210] width 301 height 241
click at [304, 120] on div "No Response/Unable to hear [PERSON_NAME]" at bounding box center [315, 114] width 276 height 17
type textarea "**********"
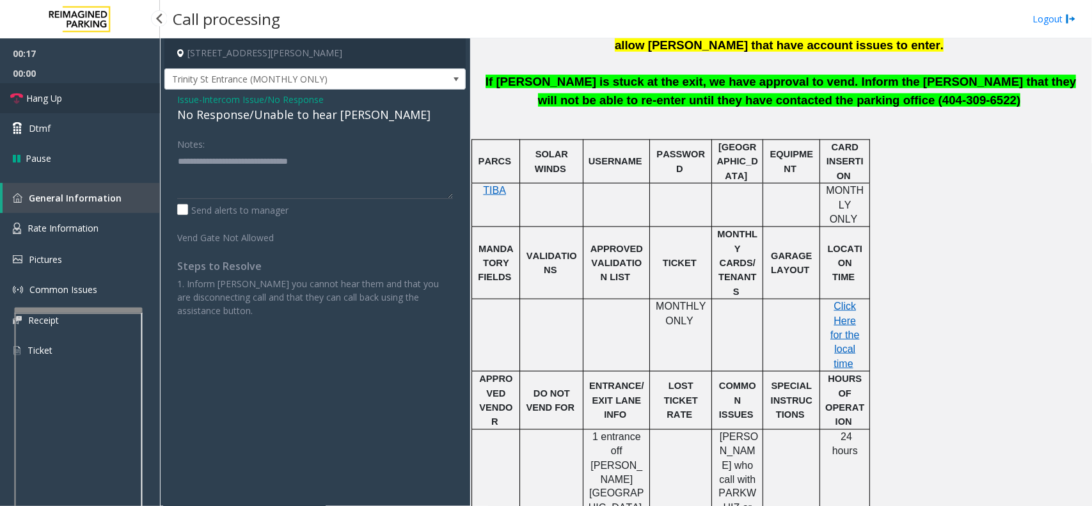
click at [61, 96] on span "Hang Up" at bounding box center [44, 98] width 36 height 13
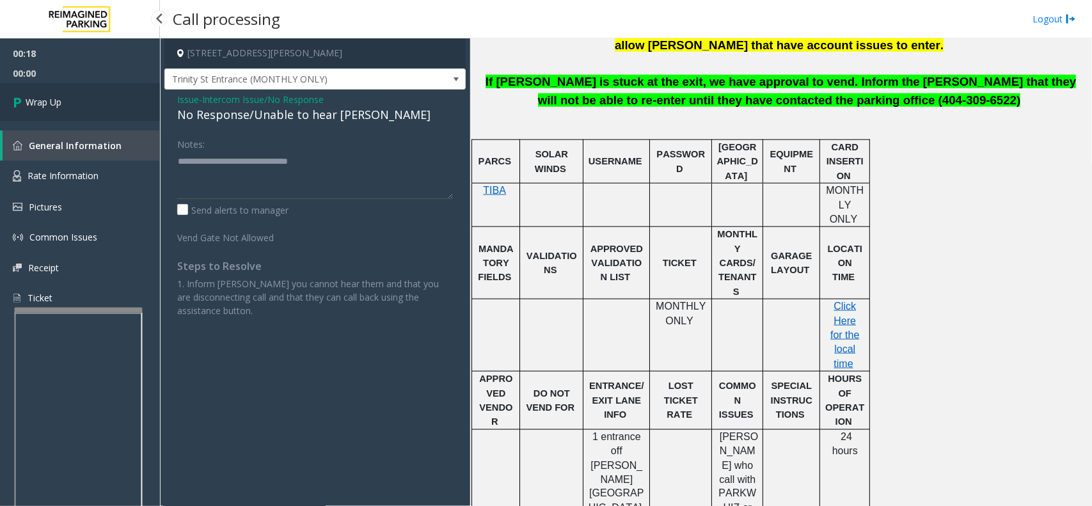
click at [61, 96] on span "Wrap Up" at bounding box center [44, 101] width 36 height 13
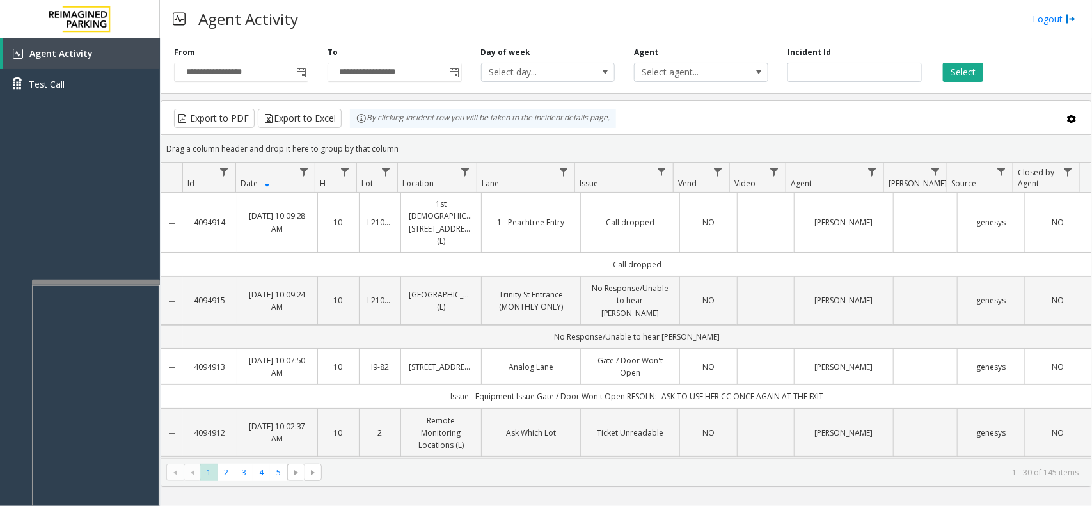
click at [117, 280] on div at bounding box center [96, 282] width 128 height 5
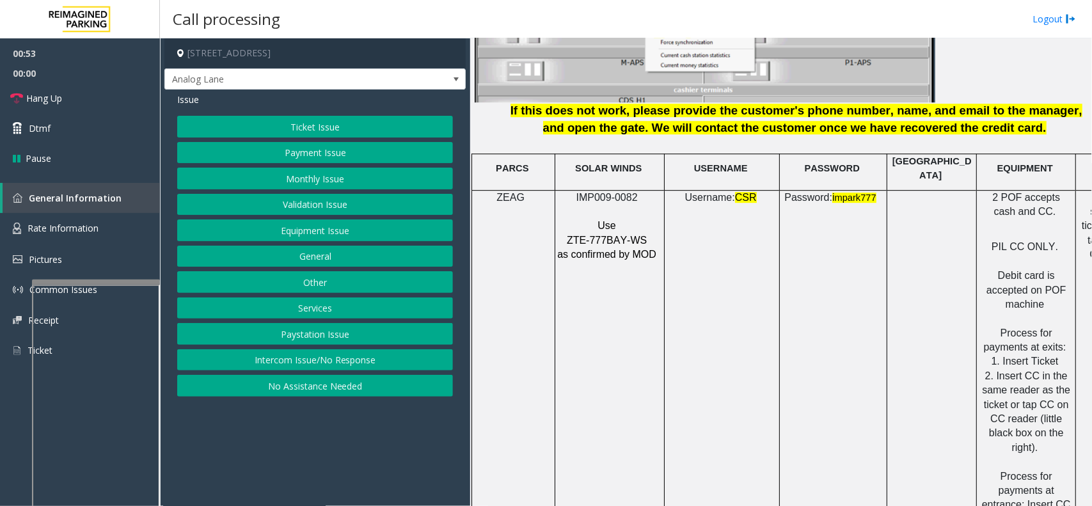
scroll to position [1675, 0]
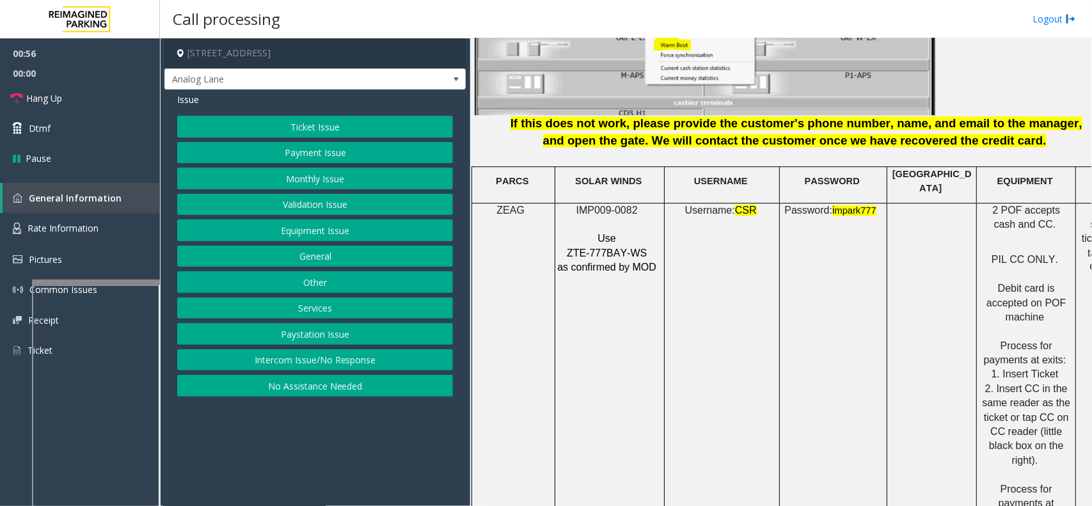
click at [315, 156] on button "Payment Issue" at bounding box center [315, 153] width 276 height 22
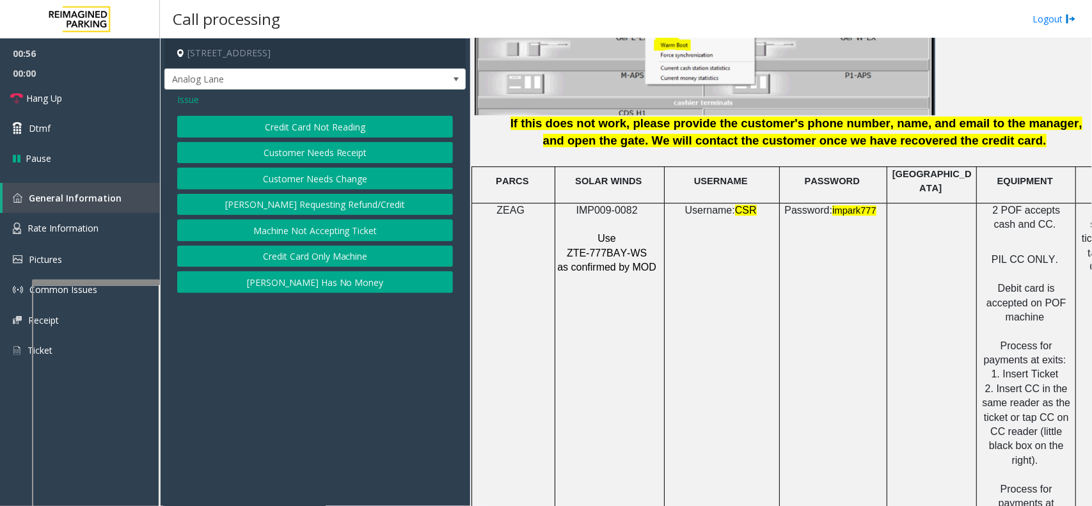
click at [330, 127] on button "Credit Card Not Reading" at bounding box center [315, 127] width 276 height 22
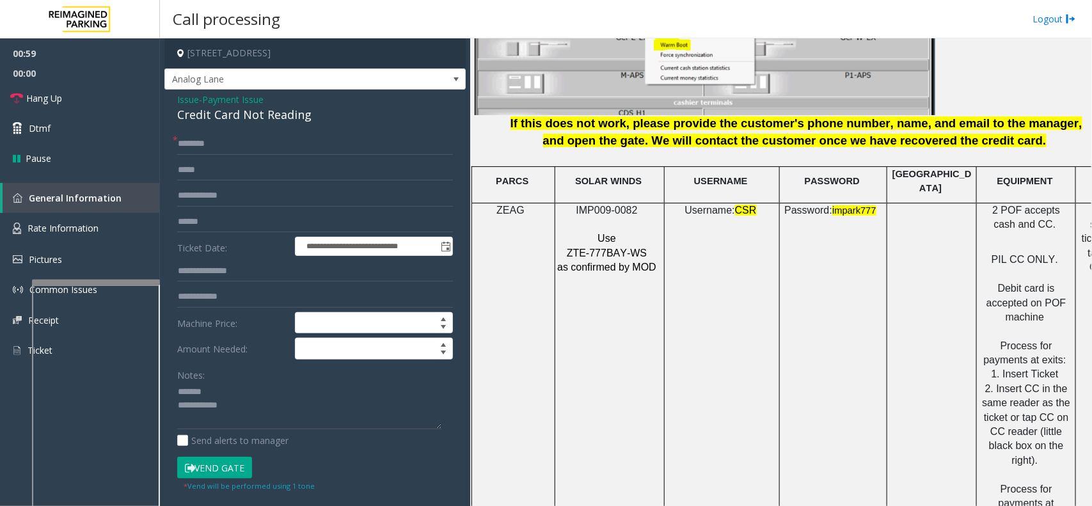
click at [216, 113] on div "Credit Card Not Reading" at bounding box center [315, 114] width 276 height 17
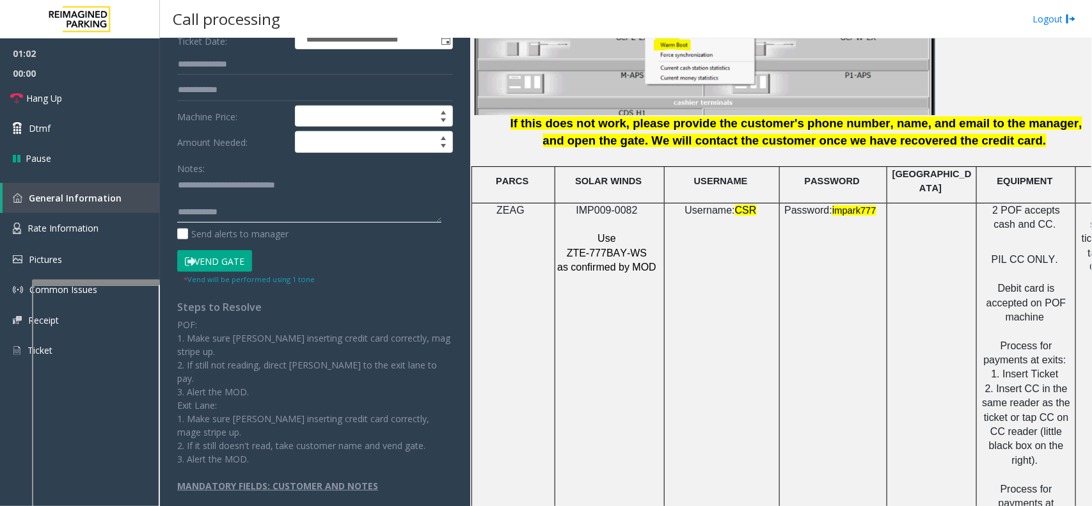
scroll to position [0, 0]
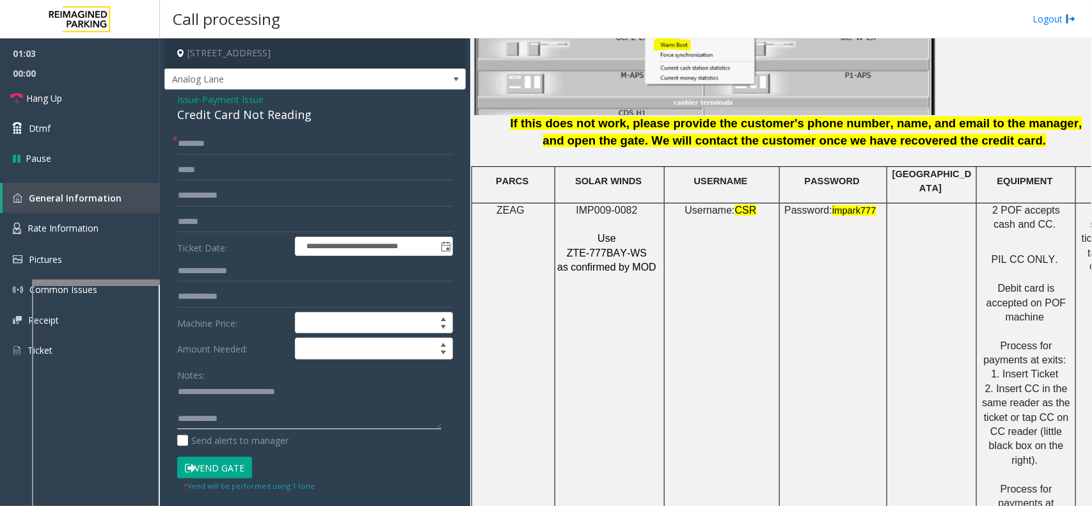
click at [293, 426] on textarea at bounding box center [309, 406] width 264 height 48
click at [266, 424] on textarea at bounding box center [309, 406] width 264 height 48
click at [127, 234] on link "Rate Information" at bounding box center [80, 228] width 160 height 31
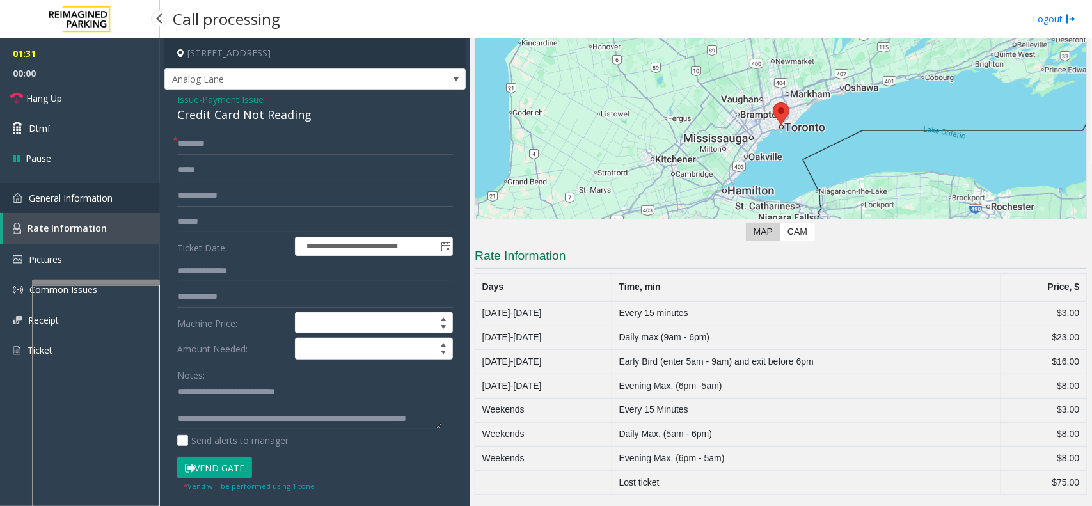
click at [117, 209] on link "General Information" at bounding box center [80, 198] width 160 height 30
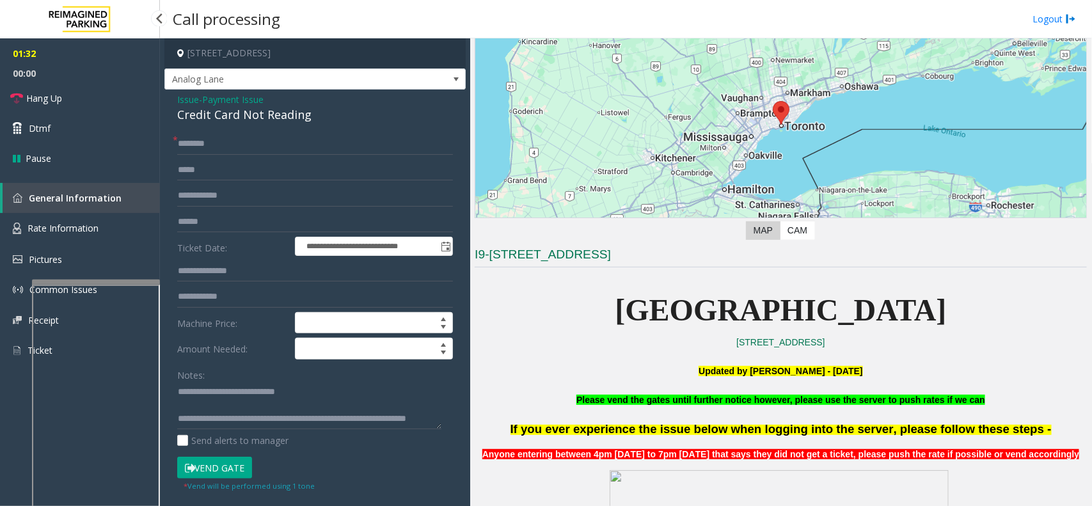
scroll to position [1675, 0]
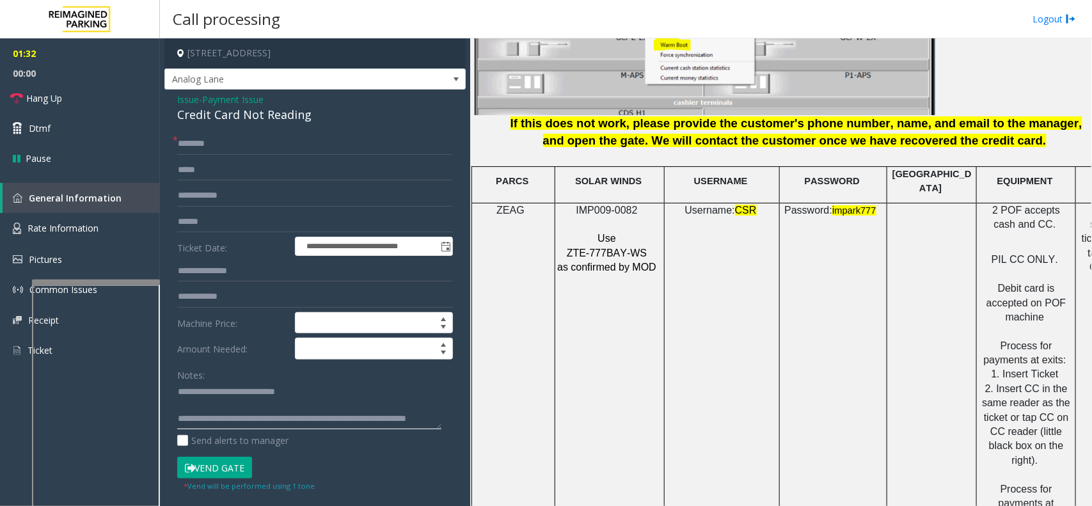
click at [270, 419] on textarea at bounding box center [309, 406] width 264 height 48
click at [368, 150] on input "text" at bounding box center [315, 144] width 276 height 22
drag, startPoint x: 231, startPoint y: 411, endPoint x: 277, endPoint y: 435, distance: 52.1
click at [277, 435] on div "Notes: Send alerts to manager" at bounding box center [315, 406] width 276 height 84
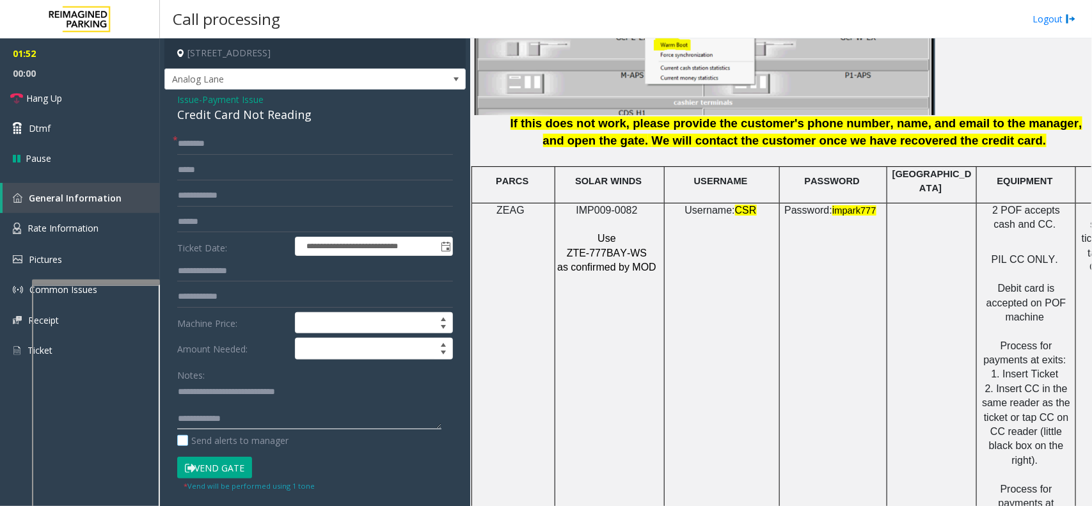
scroll to position [0, 0]
type textarea "**********"
click at [239, 138] on input "text" at bounding box center [315, 144] width 276 height 22
type input "**"
drag, startPoint x: 111, startPoint y: 93, endPoint x: 20, endPoint y: 125, distance: 96.0
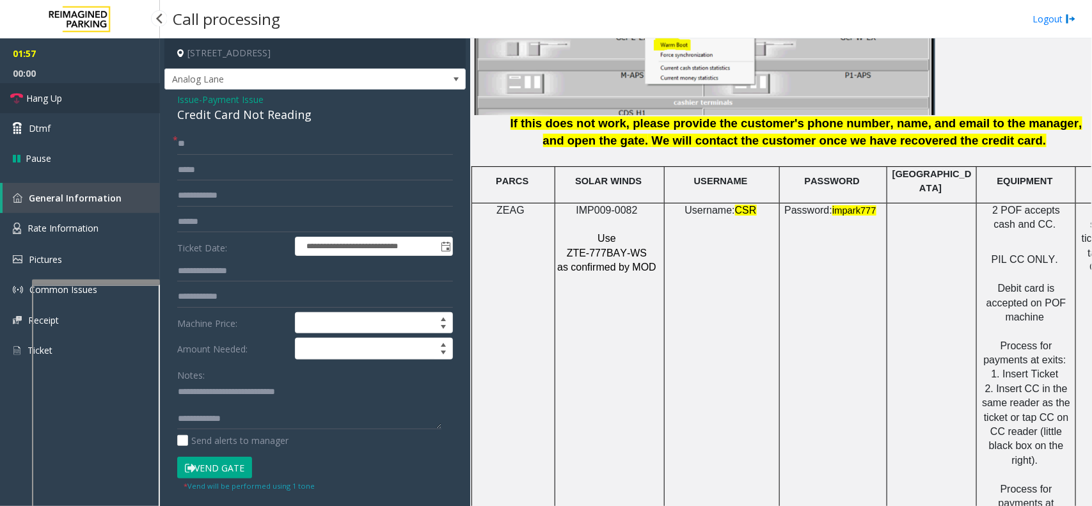
click at [111, 93] on link "Hang Up" at bounding box center [80, 98] width 160 height 30
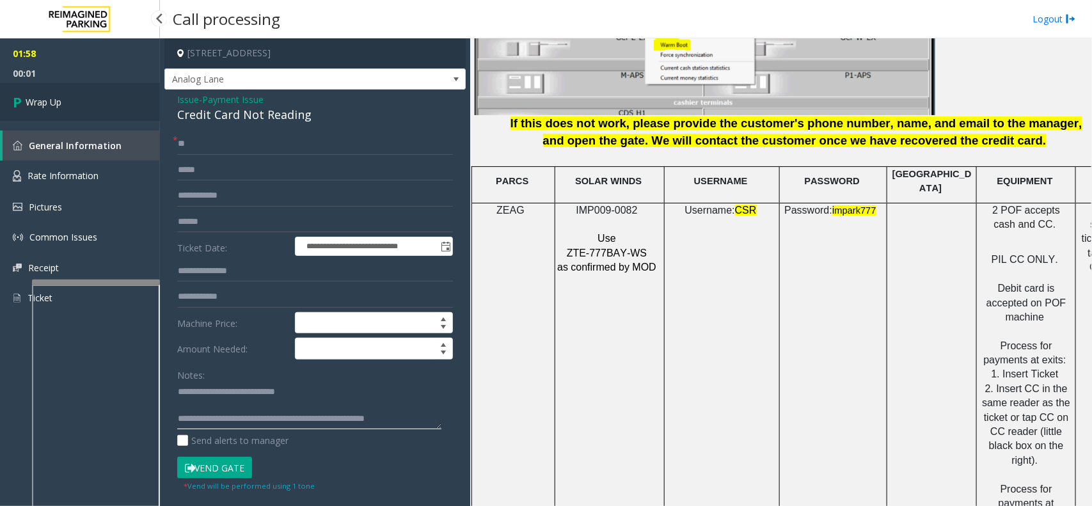
type textarea "**********"
click at [88, 111] on link "Wrap Up" at bounding box center [80, 102] width 160 height 38
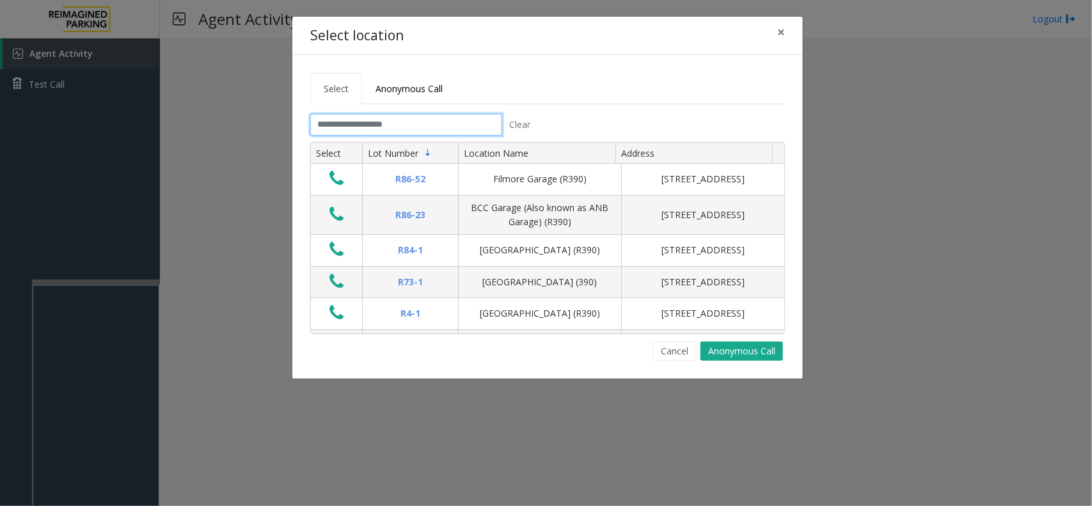
click at [410, 133] on input "text" at bounding box center [406, 125] width 192 height 22
click at [785, 24] on span "×" at bounding box center [782, 32] width 8 height 18
click at [366, 117] on input "text" at bounding box center [406, 125] width 192 height 22
click at [776, 32] on button "×" at bounding box center [782, 32] width 26 height 31
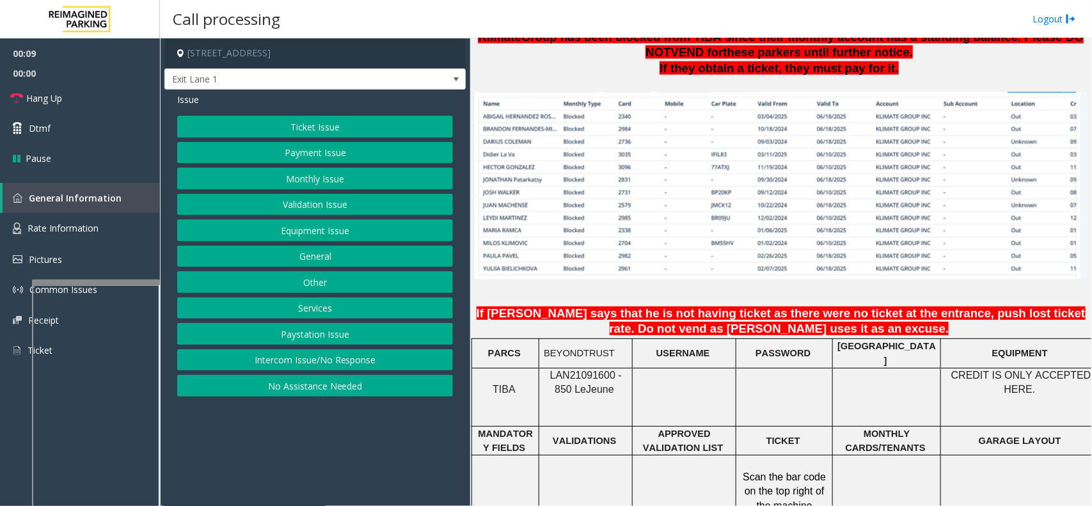
scroll to position [880, 0]
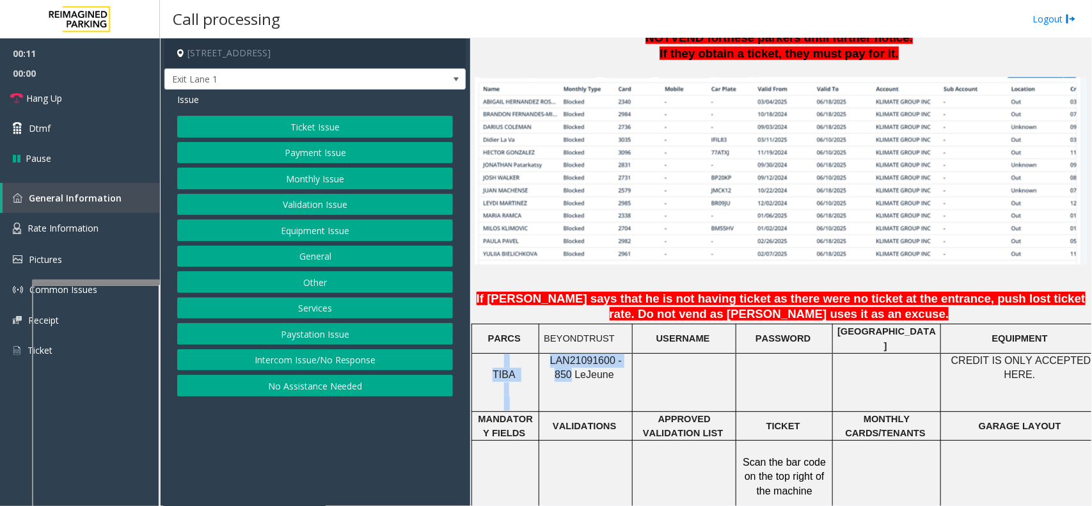
drag, startPoint x: 627, startPoint y: 352, endPoint x: 529, endPoint y: 358, distance: 98.8
click at [529, 358] on tr "TIBA LAN21091600 - 850 Le Jeune CREDIT IS ONLY ACCEPTED HERE. Mag stripe down a…" at bounding box center [833, 383] width 722 height 58
click at [558, 356] on span "LAN21091600 - 850 Le" at bounding box center [586, 367] width 72 height 25
click at [552, 356] on span "LAN21091600 - 850 Le" at bounding box center [586, 367] width 72 height 25
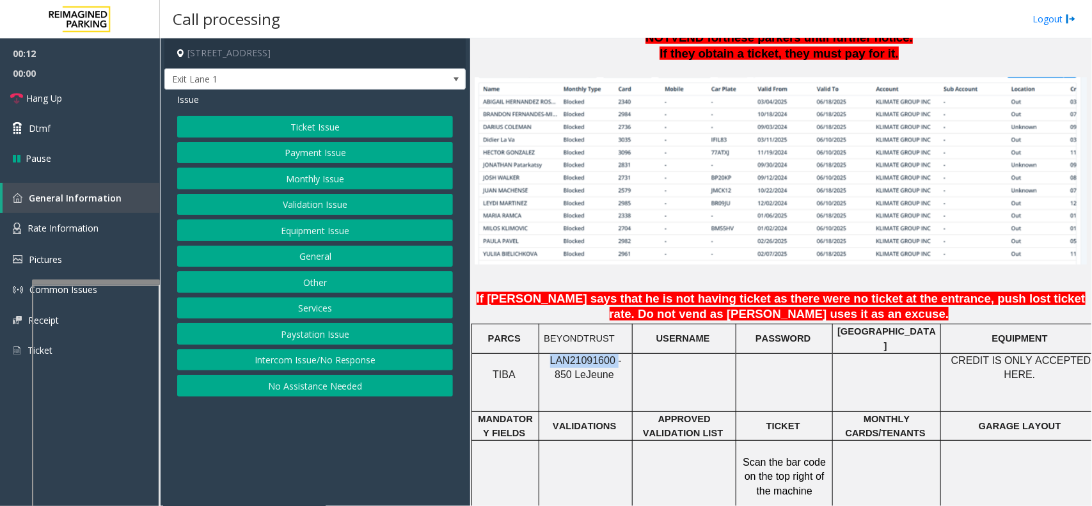
click at [539, 362] on div "LAN21091600 - 850 Le Jeune" at bounding box center [585, 368] width 93 height 29
drag, startPoint x: 543, startPoint y: 356, endPoint x: 630, endPoint y: 350, distance: 87.9
click at [630, 354] on div "LAN21091600 - 850 Le Jeune" at bounding box center [585, 368] width 93 height 29
copy span "LAN21091600 - 850"
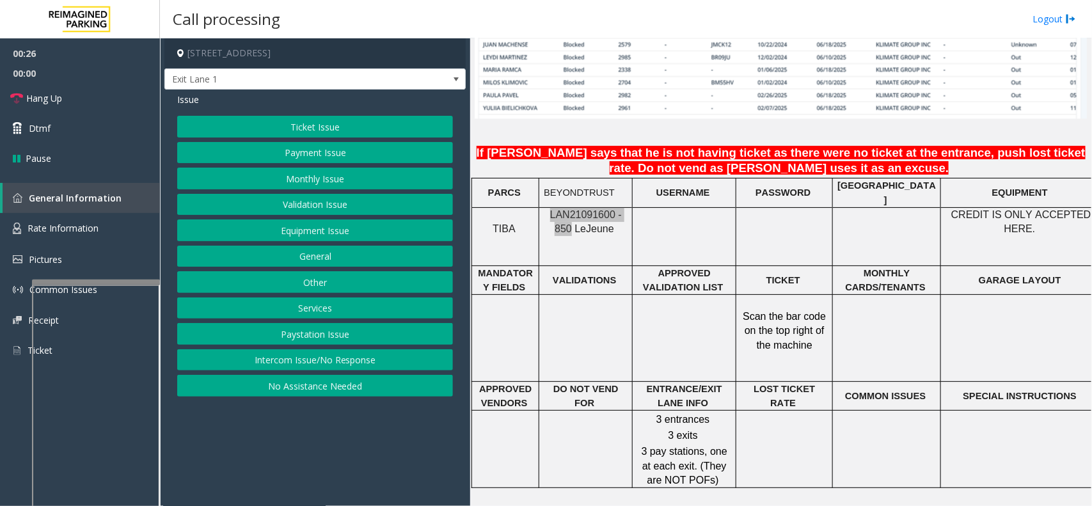
scroll to position [1040, 0]
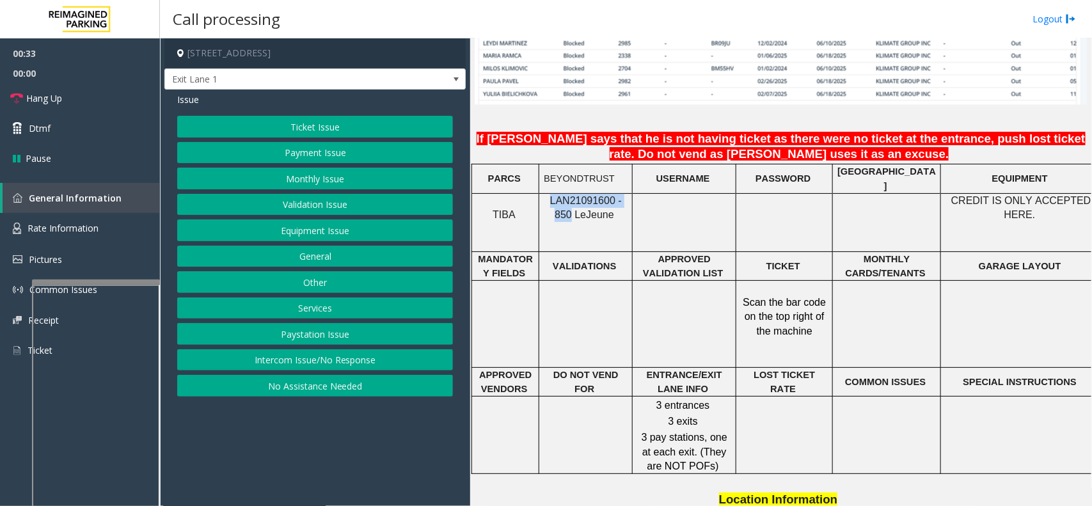
click at [395, 125] on button "Ticket Issue" at bounding box center [315, 127] width 276 height 22
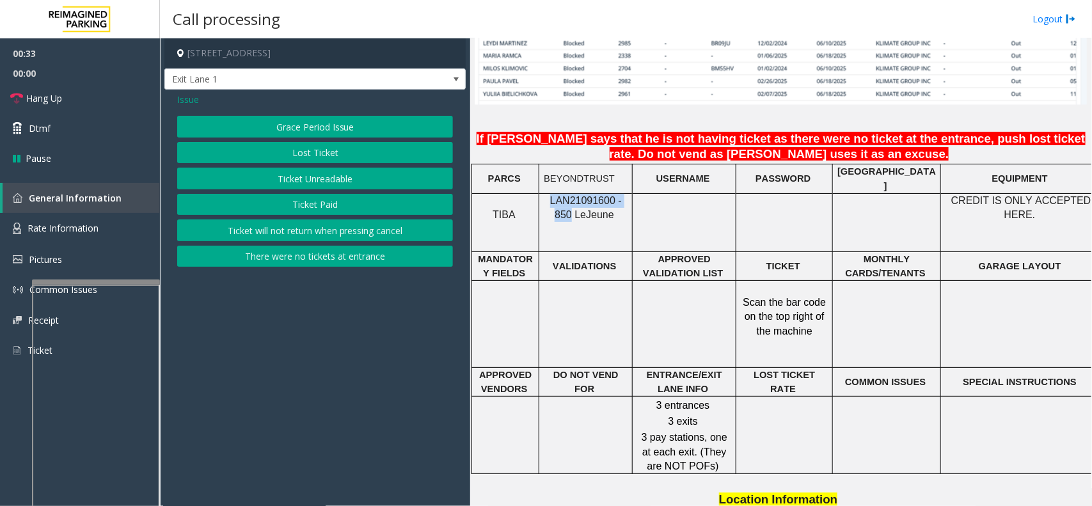
click at [372, 173] on button "Ticket Unreadable" at bounding box center [315, 179] width 276 height 22
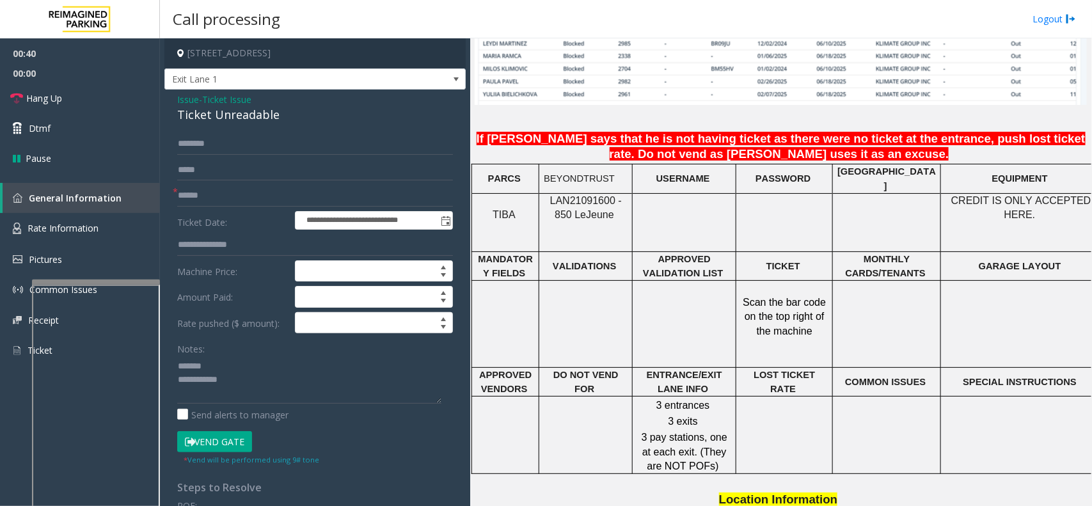
click at [199, 116] on div "Ticket Unreadable" at bounding box center [315, 114] width 276 height 17
click at [258, 387] on textarea at bounding box center [309, 380] width 264 height 48
click at [258, 397] on textarea at bounding box center [309, 380] width 264 height 48
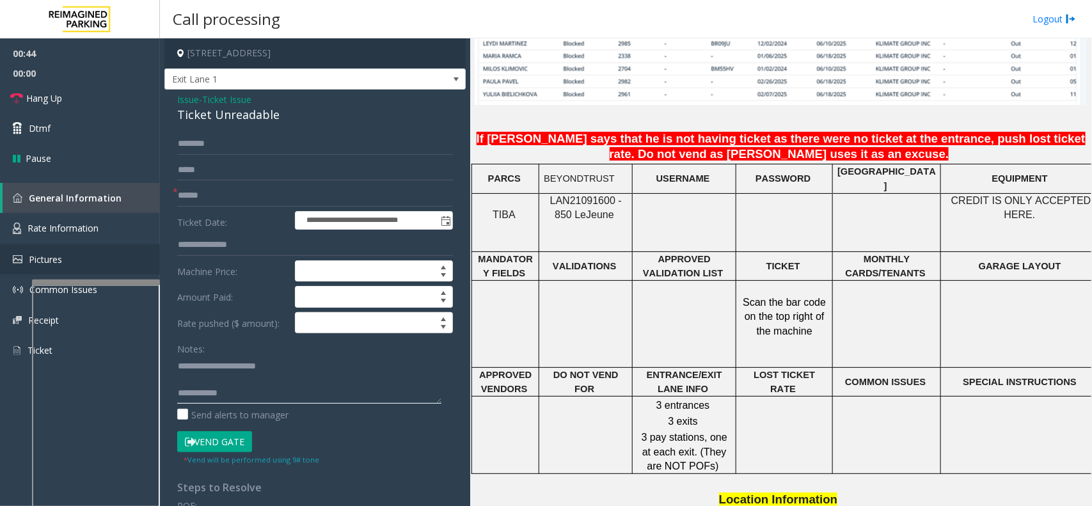
type textarea "**********"
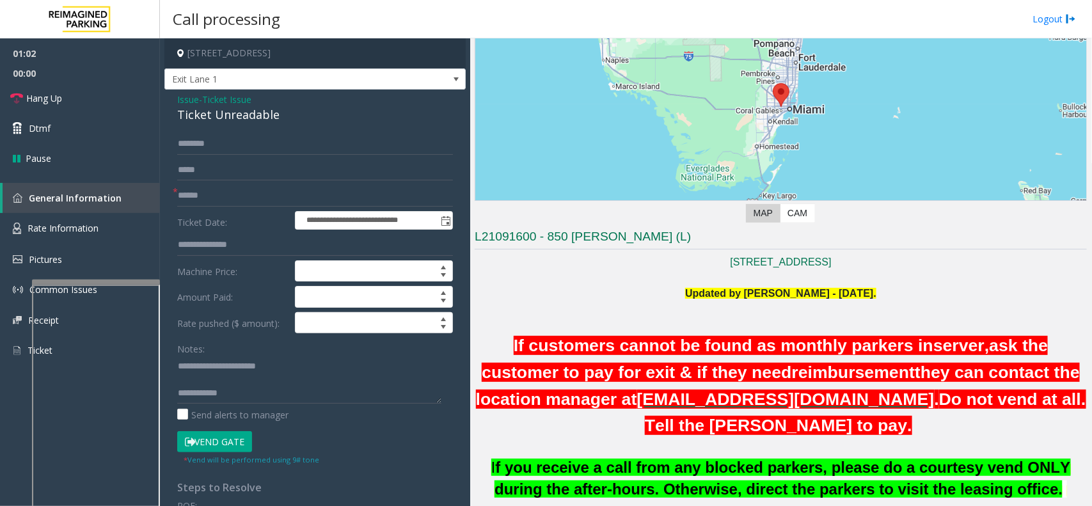
scroll to position [80, 0]
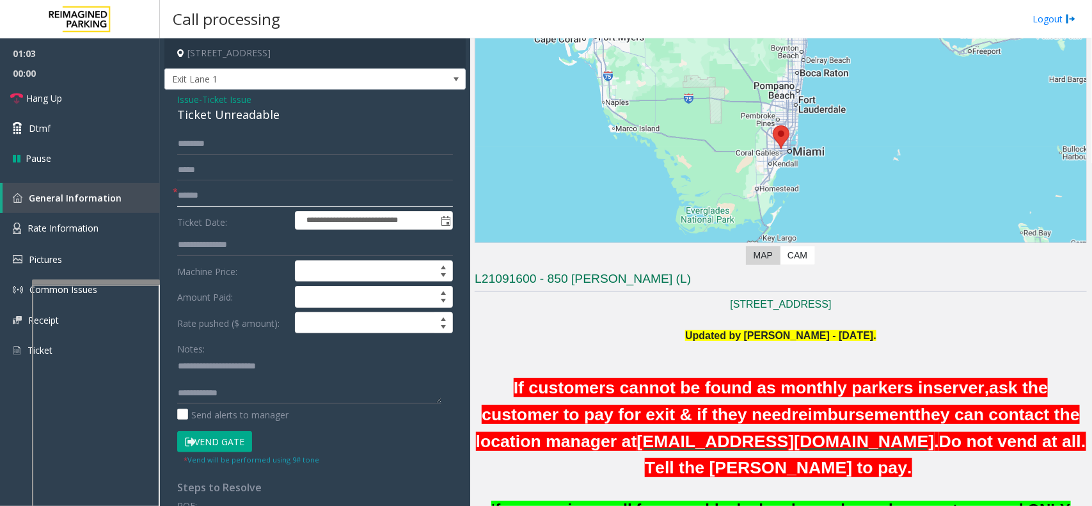
click at [181, 200] on input "text" at bounding box center [315, 196] width 276 height 22
type input "**"
click at [269, 392] on textarea at bounding box center [309, 380] width 264 height 48
click at [113, 104] on link "Hang Up" at bounding box center [80, 98] width 160 height 30
click at [283, 402] on textarea at bounding box center [309, 380] width 264 height 48
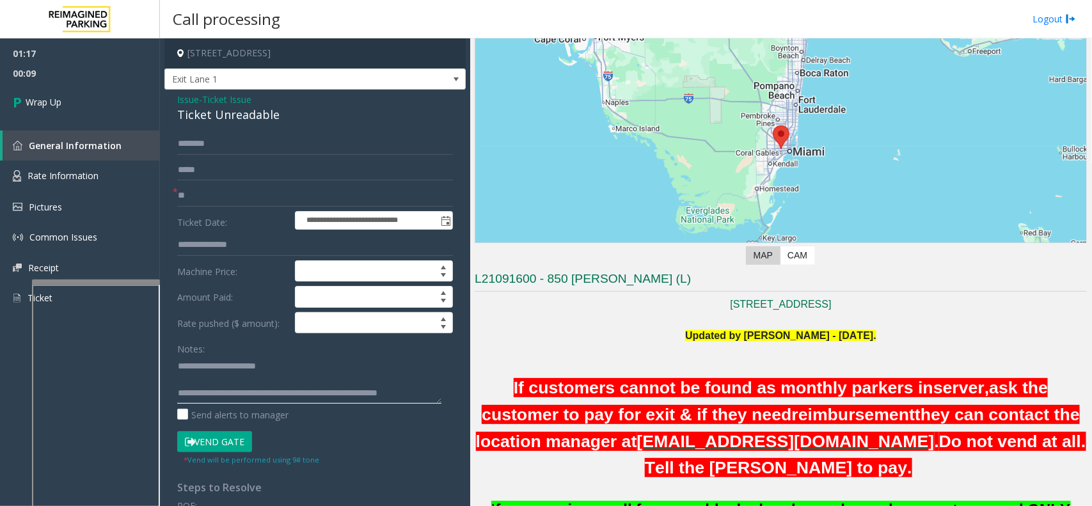
scroll to position [8, 0]
type textarea "**********"
click at [76, 90] on link "Wrap Up" at bounding box center [80, 102] width 160 height 38
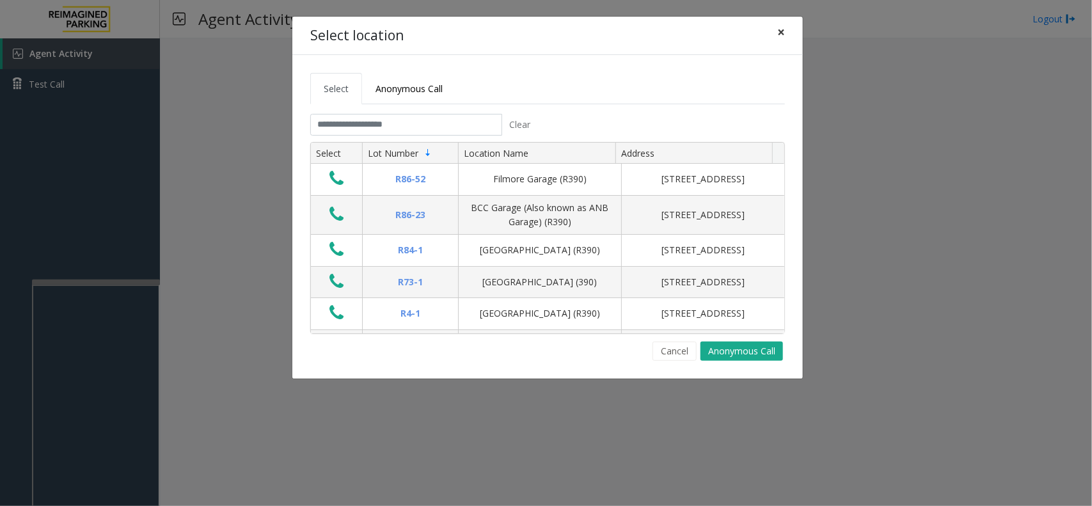
drag, startPoint x: 753, startPoint y: 43, endPoint x: 778, endPoint y: 38, distance: 25.4
click at [770, 42] on div "Select location ×" at bounding box center [547, 36] width 511 height 39
click at [778, 38] on span "×" at bounding box center [782, 32] width 8 height 18
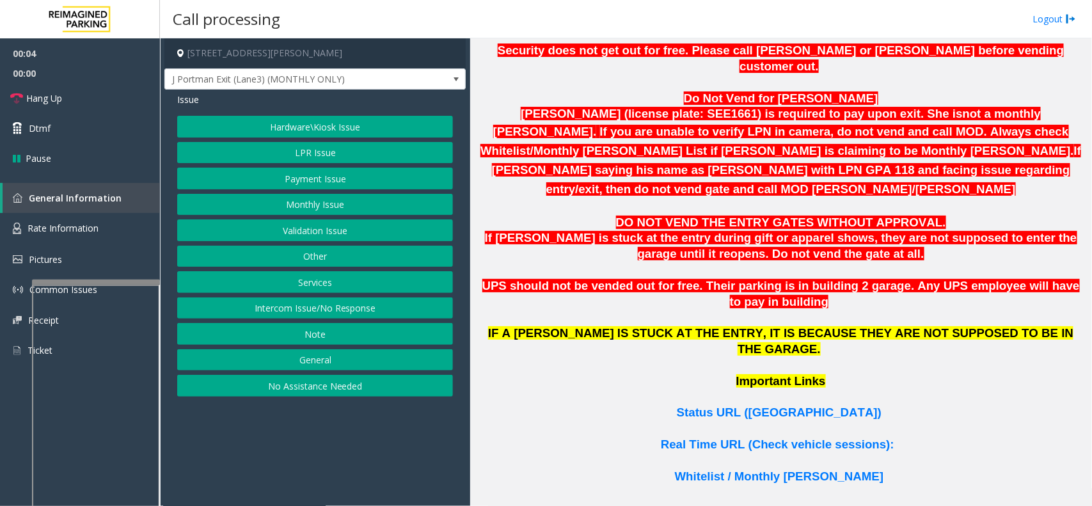
scroll to position [800, 0]
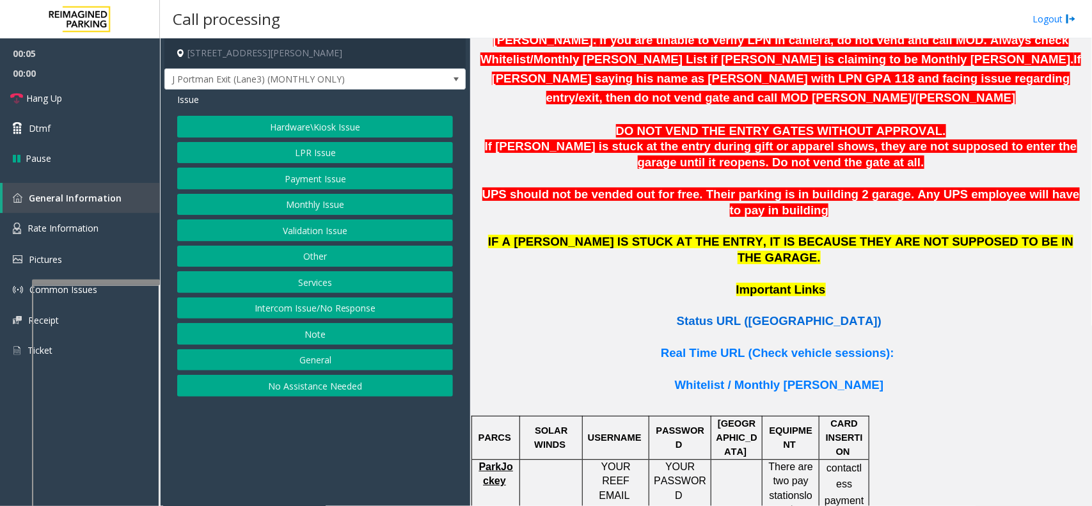
click at [739, 314] on span "Status URL ([GEOGRAPHIC_DATA])" at bounding box center [779, 320] width 205 height 13
click at [261, 141] on div "Hardware\Kiosk Issue LPR Issue Payment Issue Monthly Issue Validation Issue Oth…" at bounding box center [315, 256] width 276 height 281
click at [266, 150] on button "LPR Issue" at bounding box center [315, 153] width 276 height 22
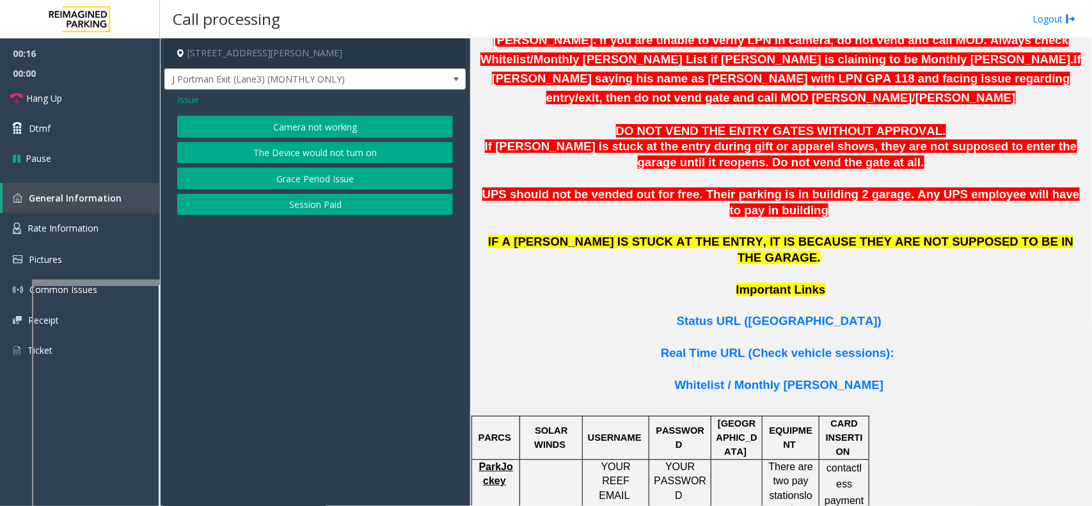
click at [301, 216] on div "Issue Camera not working The Device would not turn on Grace Period Issue Sessio…" at bounding box center [314, 156] width 301 height 132
click at [301, 213] on button "Session Paid" at bounding box center [315, 205] width 276 height 22
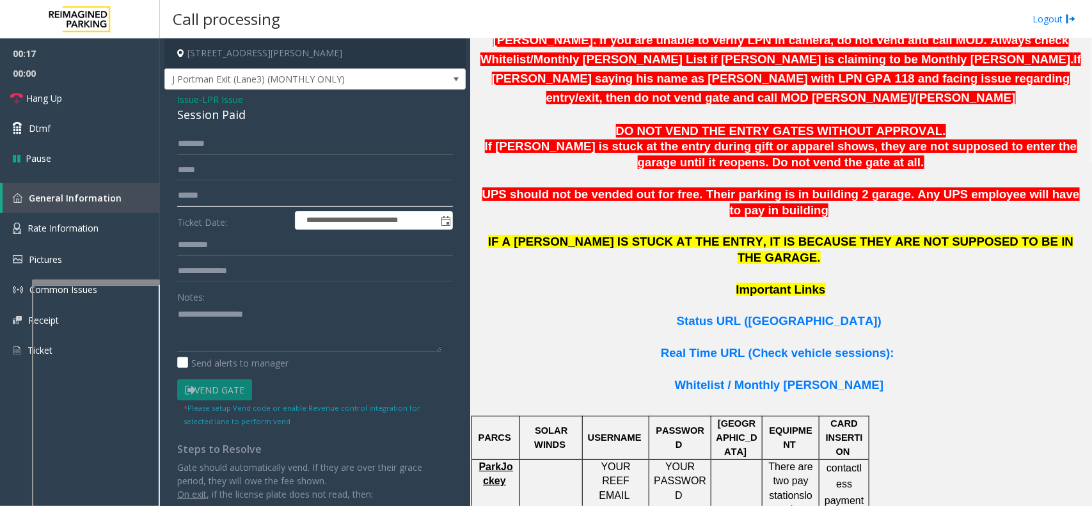
click at [214, 192] on input "text" at bounding box center [315, 196] width 276 height 22
click at [227, 305] on textarea at bounding box center [309, 328] width 264 height 48
click at [311, 312] on textarea at bounding box center [309, 328] width 264 height 48
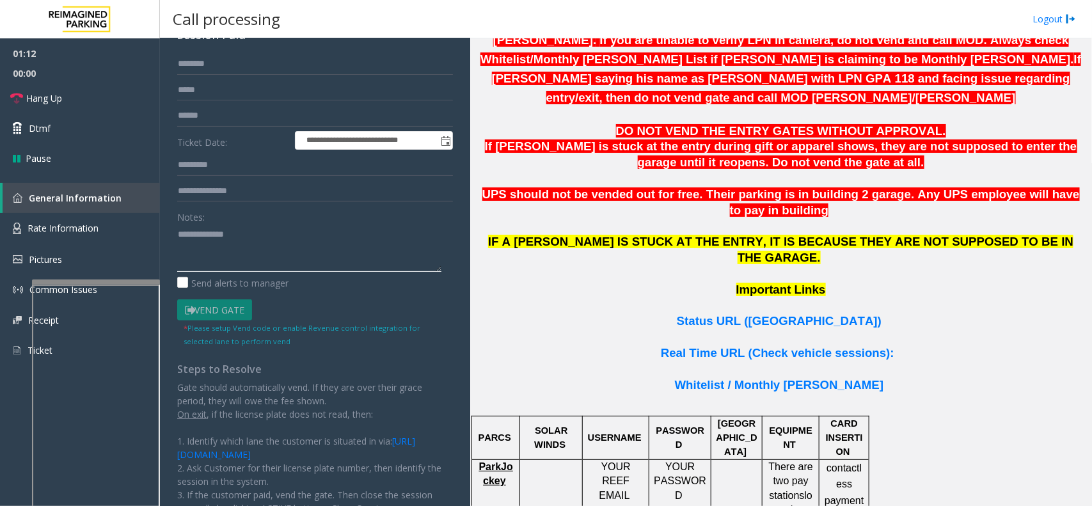
scroll to position [0, 0]
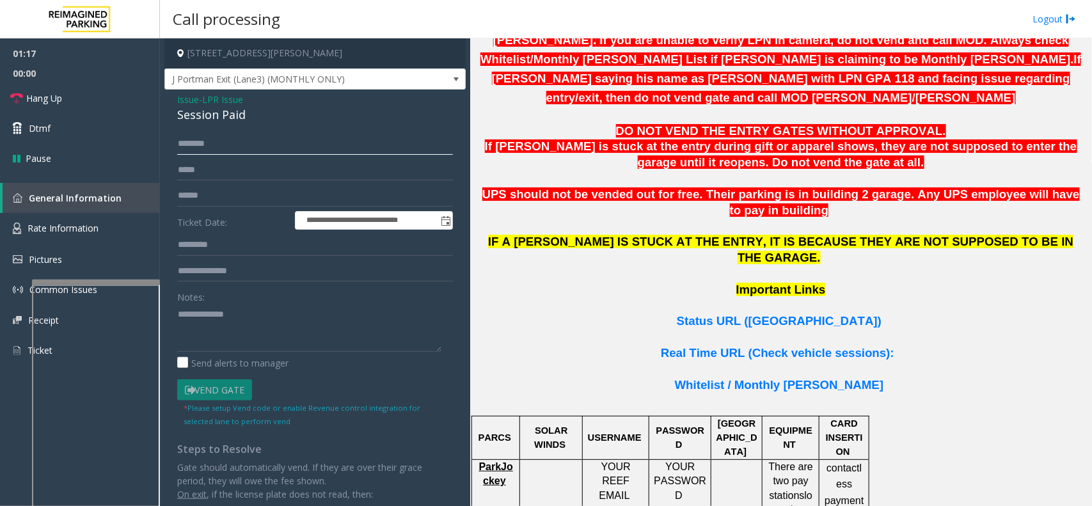
click at [209, 150] on input "text" at bounding box center [315, 144] width 276 height 22
type textarea "**********"
click at [199, 156] on form "**********" at bounding box center [315, 280] width 276 height 294
click at [197, 151] on input "text" at bounding box center [315, 144] width 276 height 22
type input "*****"
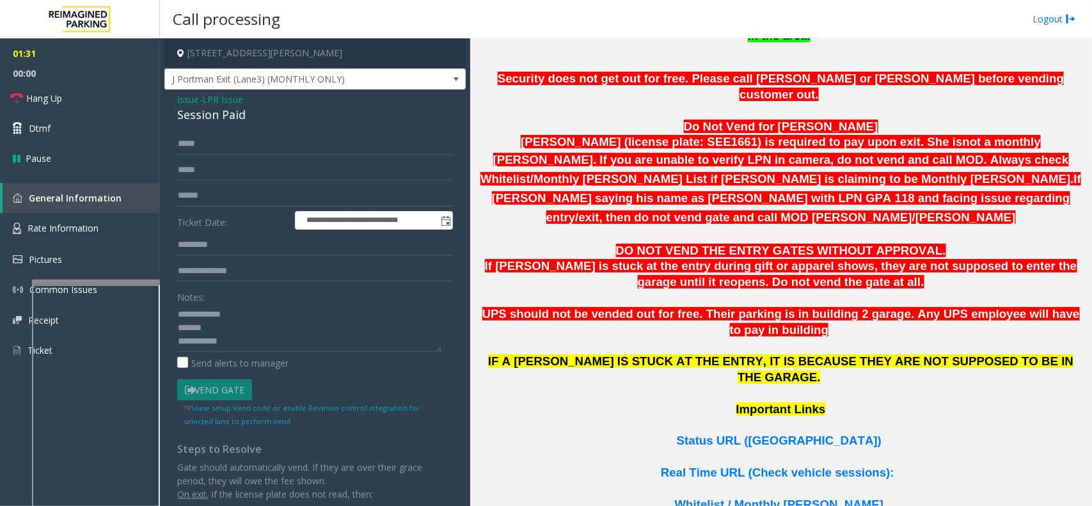
scroll to position [400, 0]
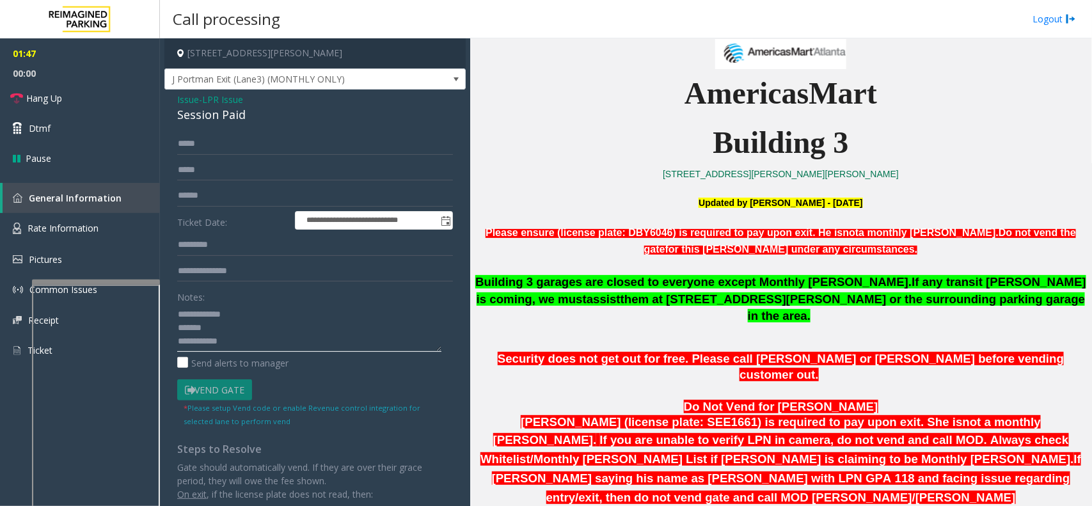
click at [290, 339] on textarea at bounding box center [309, 328] width 264 height 48
click at [229, 324] on textarea at bounding box center [309, 328] width 264 height 48
click at [218, 122] on div "Session Paid" at bounding box center [315, 114] width 276 height 17
click at [218, 118] on div "Session Paid" at bounding box center [315, 114] width 276 height 17
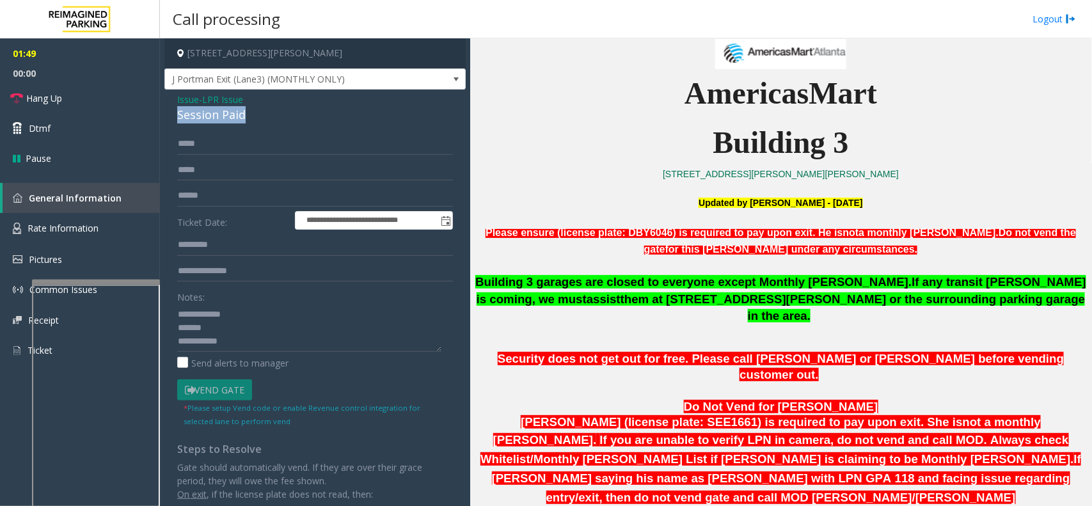
click at [218, 118] on div "Session Paid" at bounding box center [315, 114] width 276 height 17
type textarea "**********"
click at [68, 100] on link "Hang Up" at bounding box center [80, 98] width 160 height 30
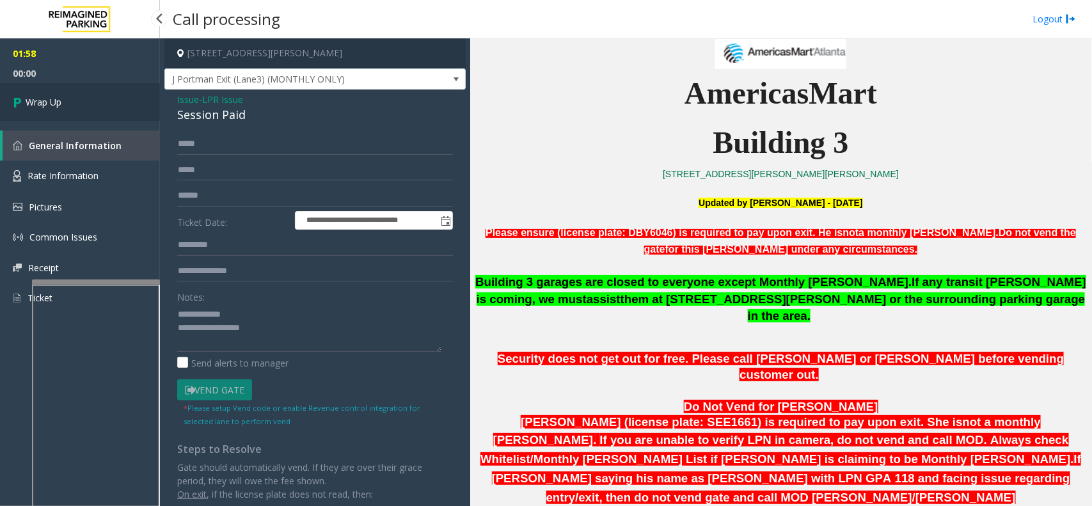
click at [68, 100] on link "Wrap Up" at bounding box center [80, 102] width 160 height 38
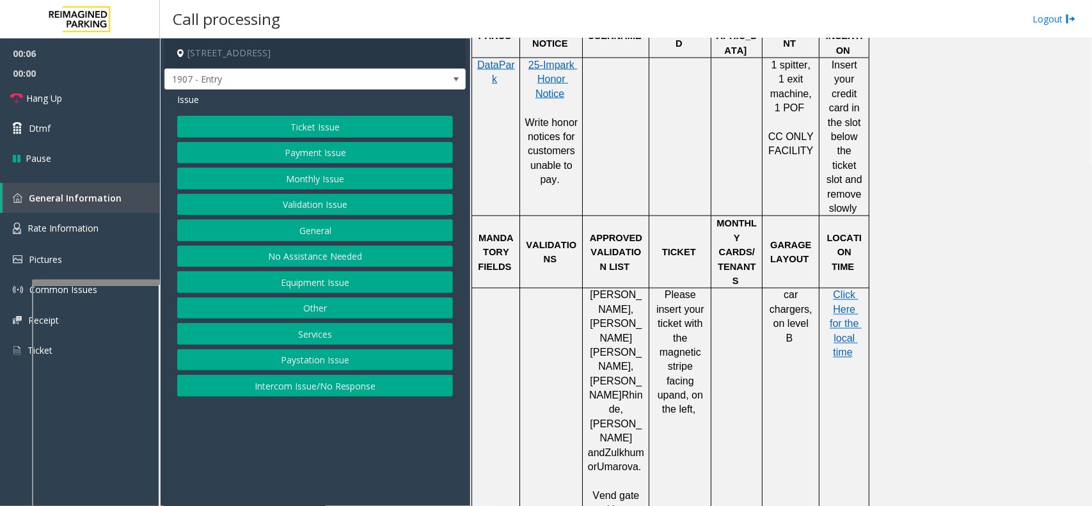
scroll to position [880, 0]
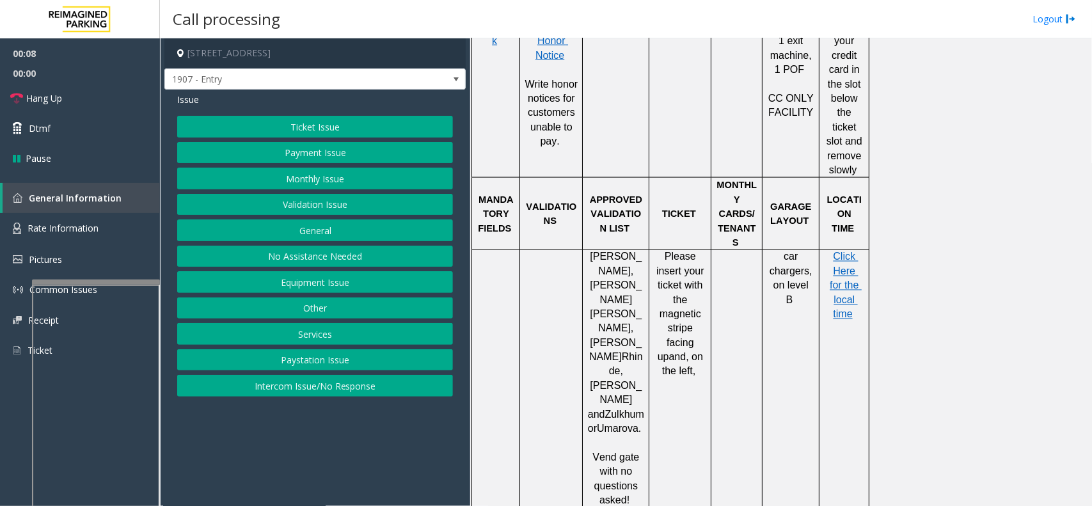
click at [340, 386] on button "Intercom Issue/No Response" at bounding box center [315, 386] width 276 height 22
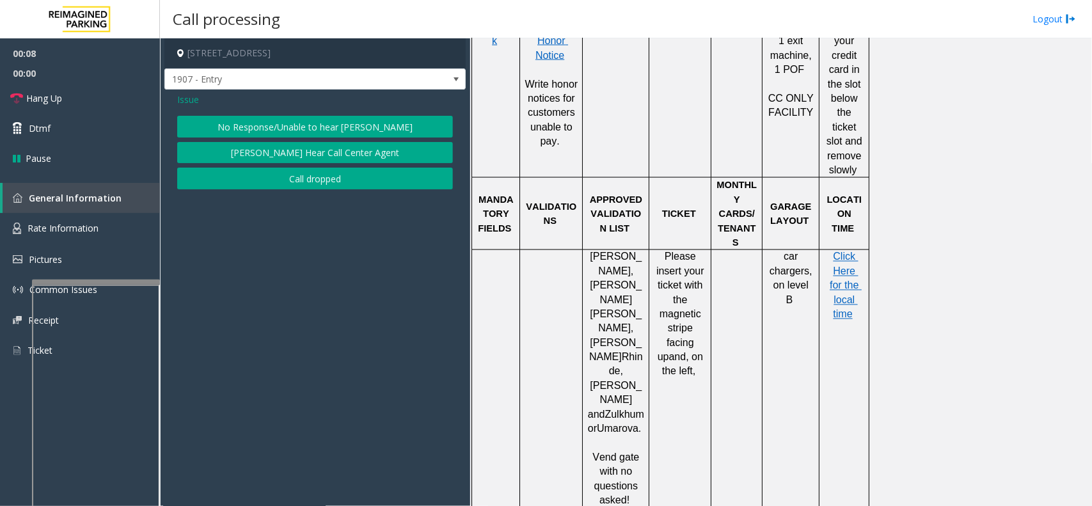
click at [318, 127] on button "No Response/Unable to hear [PERSON_NAME]" at bounding box center [315, 127] width 276 height 22
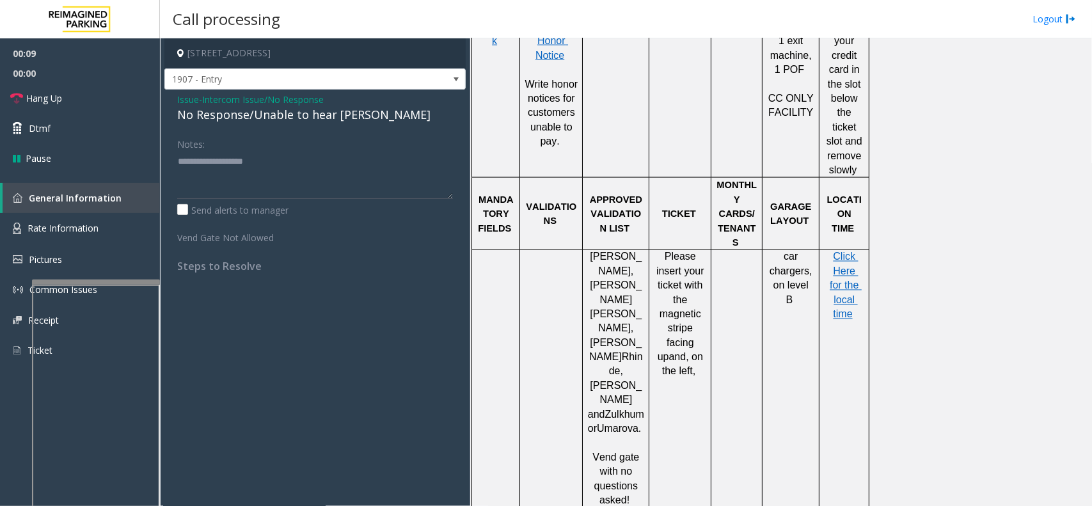
click at [267, 119] on div "No Response/Unable to hear [PERSON_NAME]" at bounding box center [315, 114] width 276 height 17
type textarea "**********"
click at [95, 99] on link "Hang Up" at bounding box center [80, 98] width 160 height 30
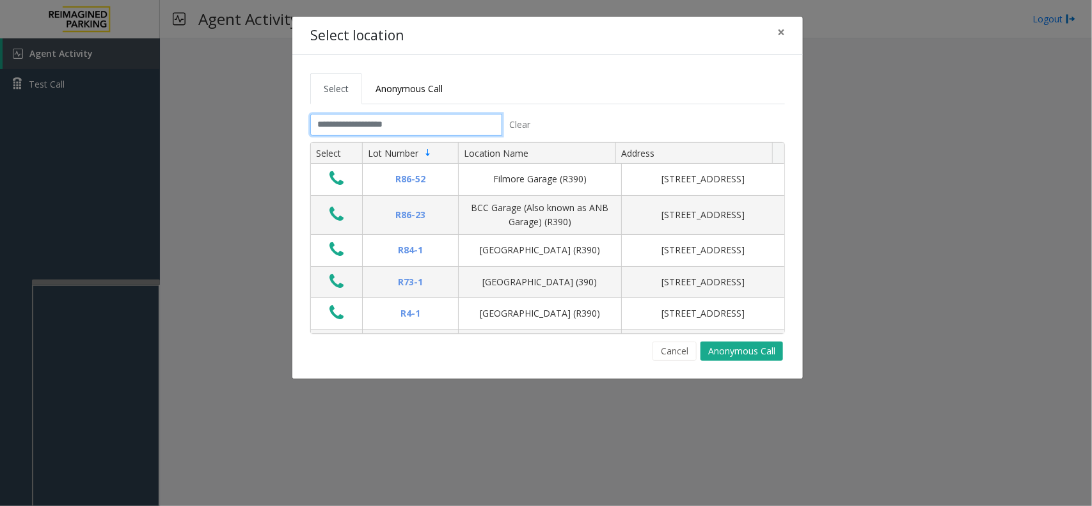
drag, startPoint x: 445, startPoint y: 129, endPoint x: 439, endPoint y: 125, distance: 7.5
click at [445, 129] on input "text" at bounding box center [406, 125] width 192 height 22
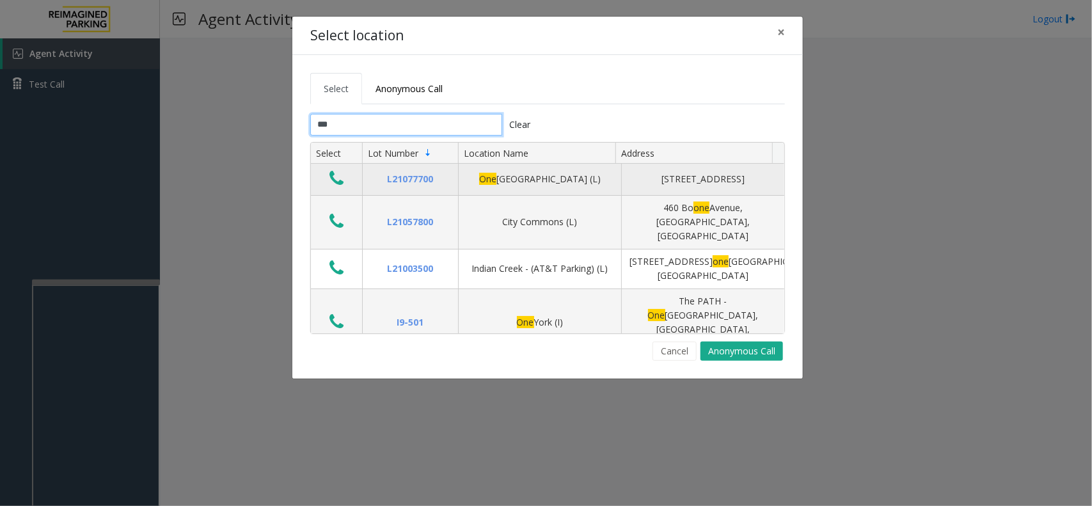
type input "***"
click at [331, 182] on icon "Data table" at bounding box center [337, 179] width 14 height 18
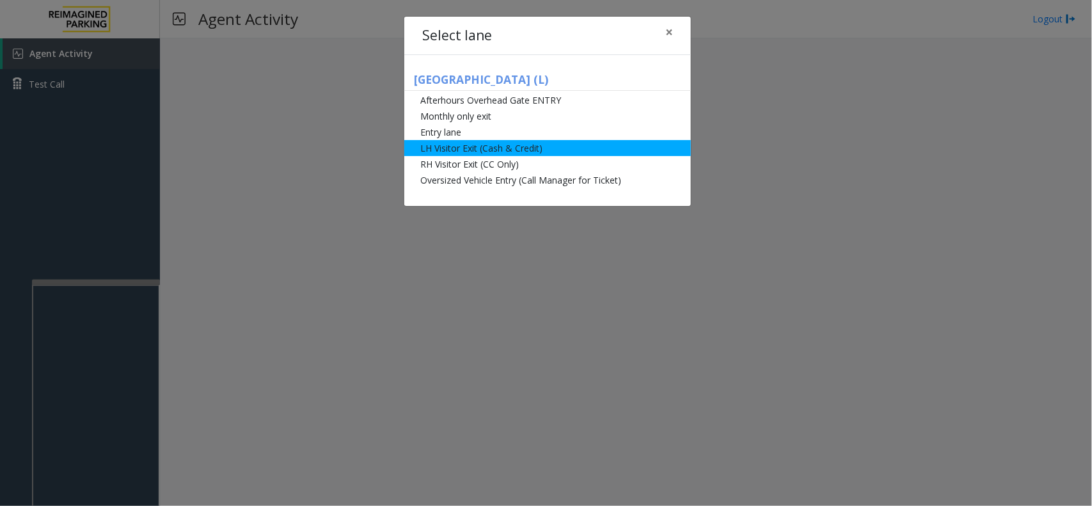
click at [486, 155] on li "LH Visitor Exit (Cash & Credit)" at bounding box center [547, 148] width 287 height 16
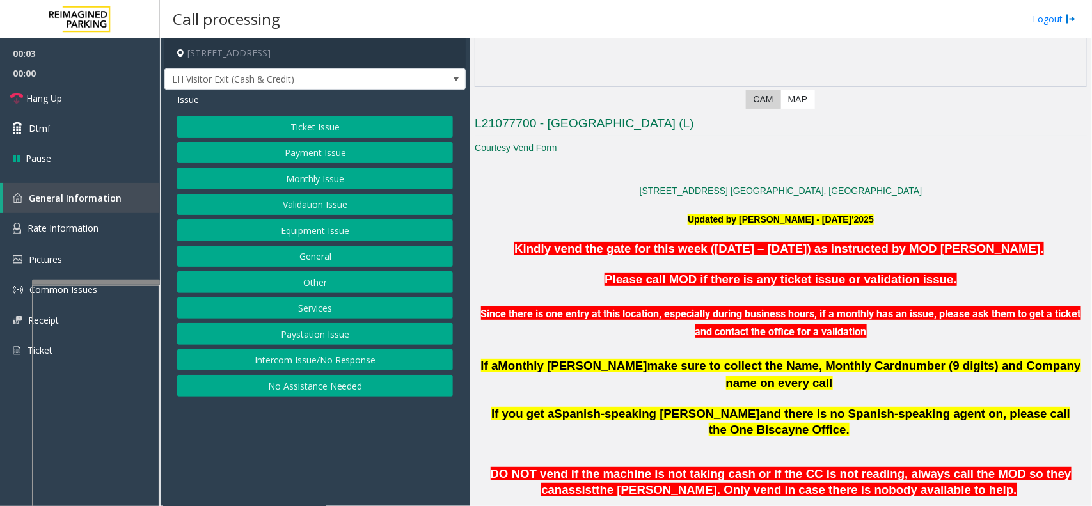
scroll to position [240, 0]
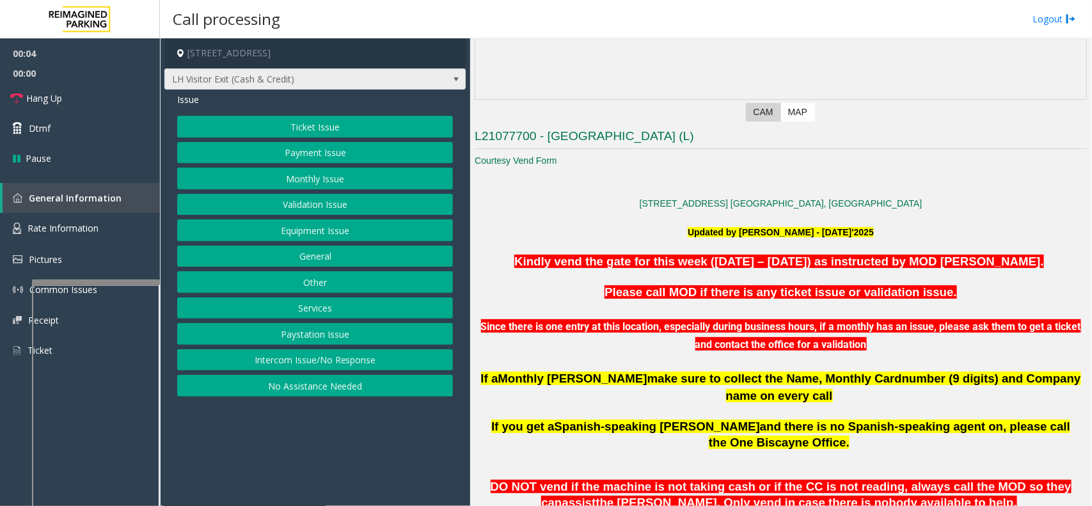
click at [422, 79] on span "LH Visitor Exit (Cash & Credit)" at bounding box center [314, 79] width 301 height 22
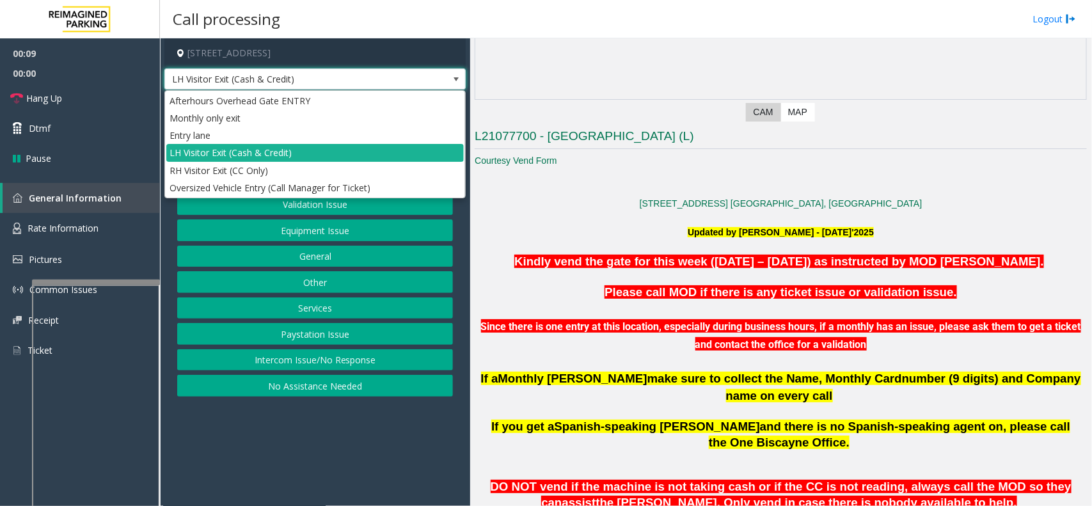
click at [429, 67] on h4 "[STREET_ADDRESS]" at bounding box center [314, 53] width 301 height 30
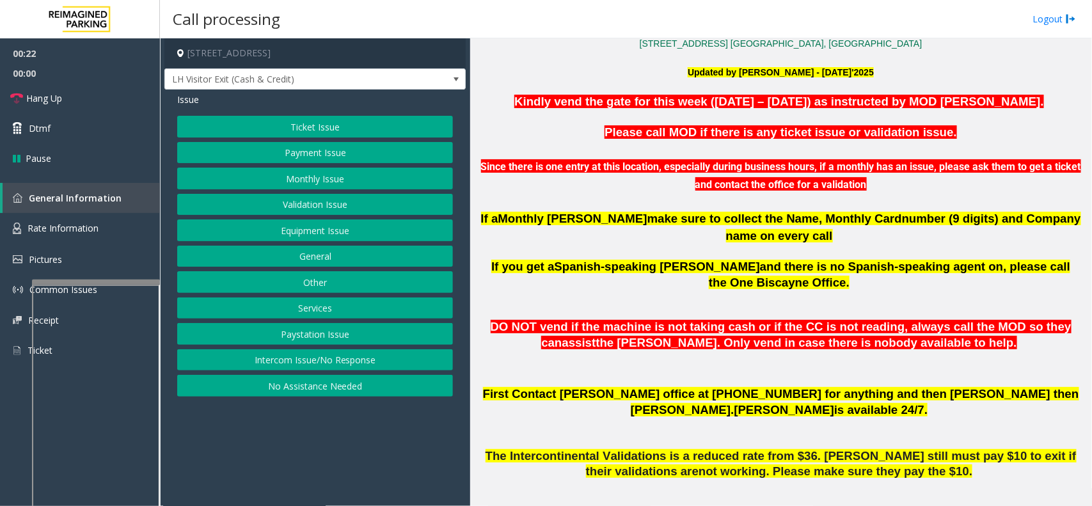
scroll to position [320, 0]
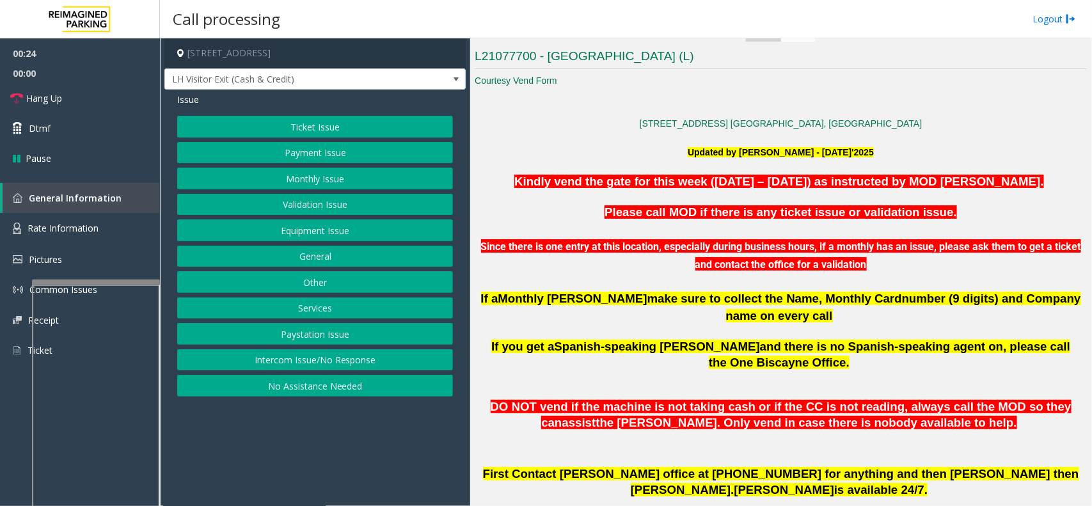
click at [307, 133] on button "Ticket Issue" at bounding box center [315, 127] width 276 height 22
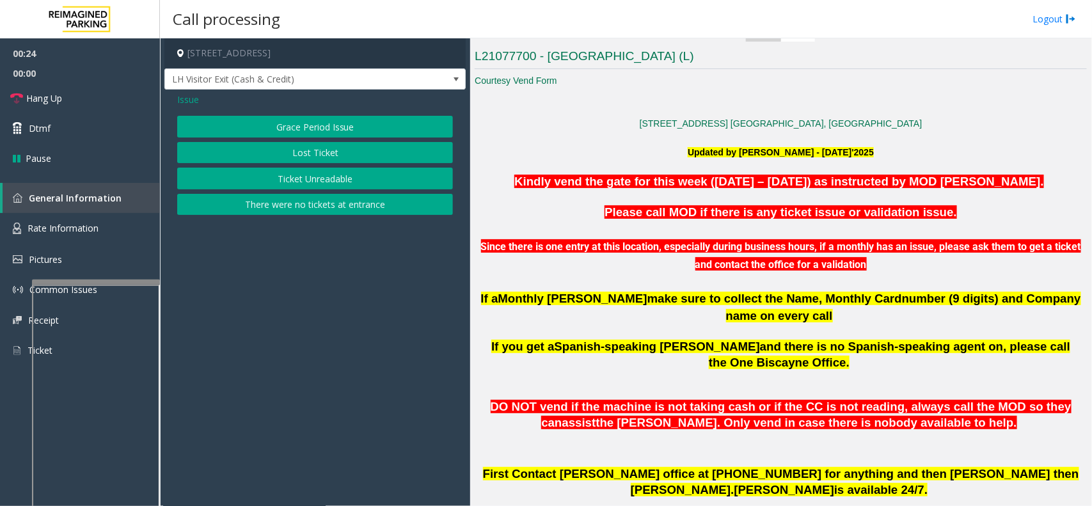
click at [331, 175] on button "Ticket Unreadable" at bounding box center [315, 179] width 276 height 22
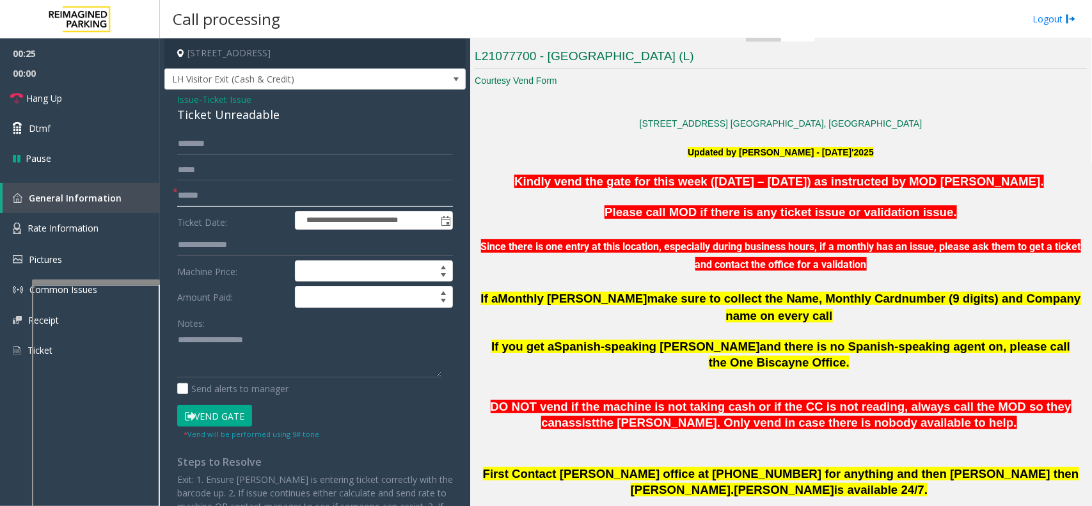
click at [230, 189] on input "text" at bounding box center [315, 196] width 276 height 22
click at [203, 115] on div "Ticket Unreadable" at bounding box center [315, 114] width 276 height 17
type textarea "**********"
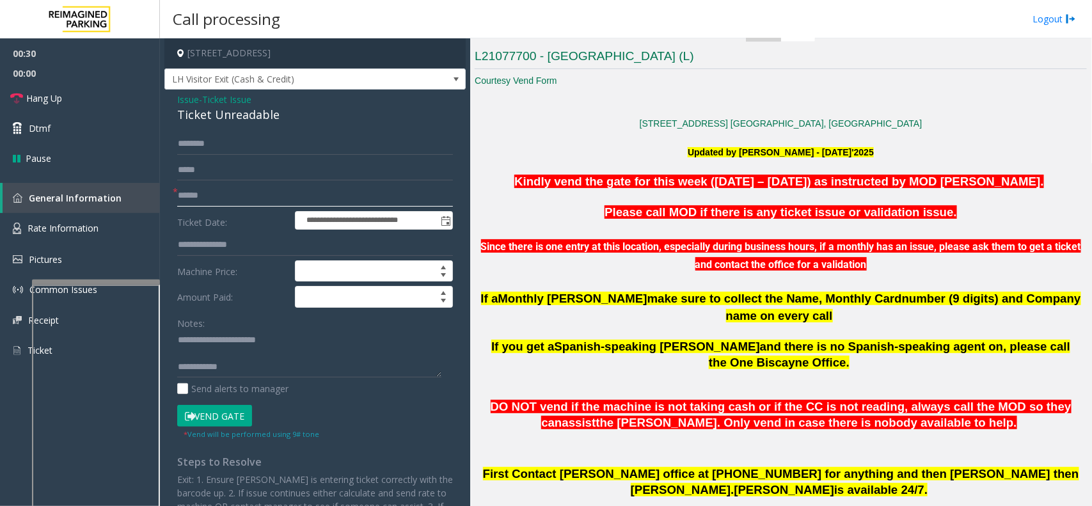
click at [234, 200] on input "text" at bounding box center [315, 196] width 276 height 22
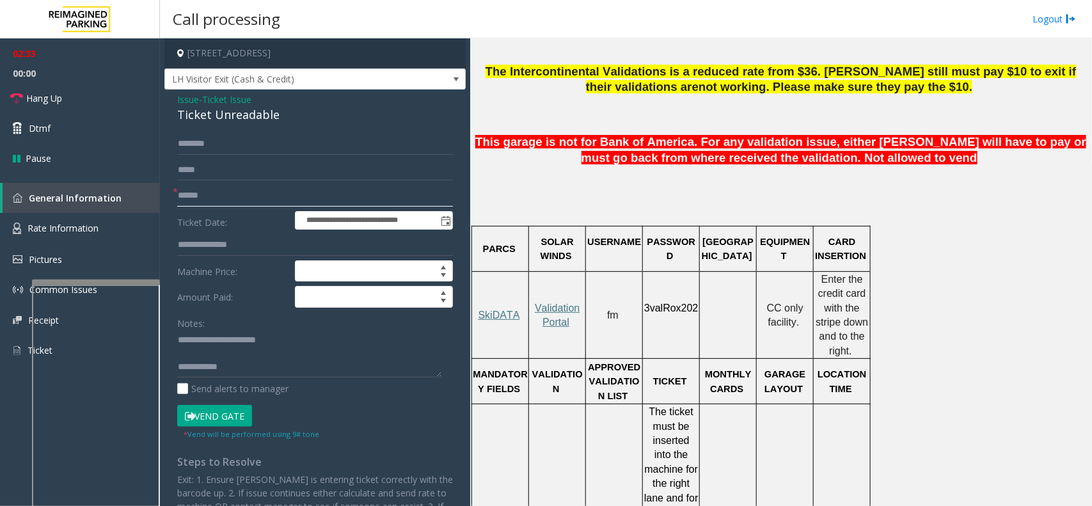
scroll to position [800, 0]
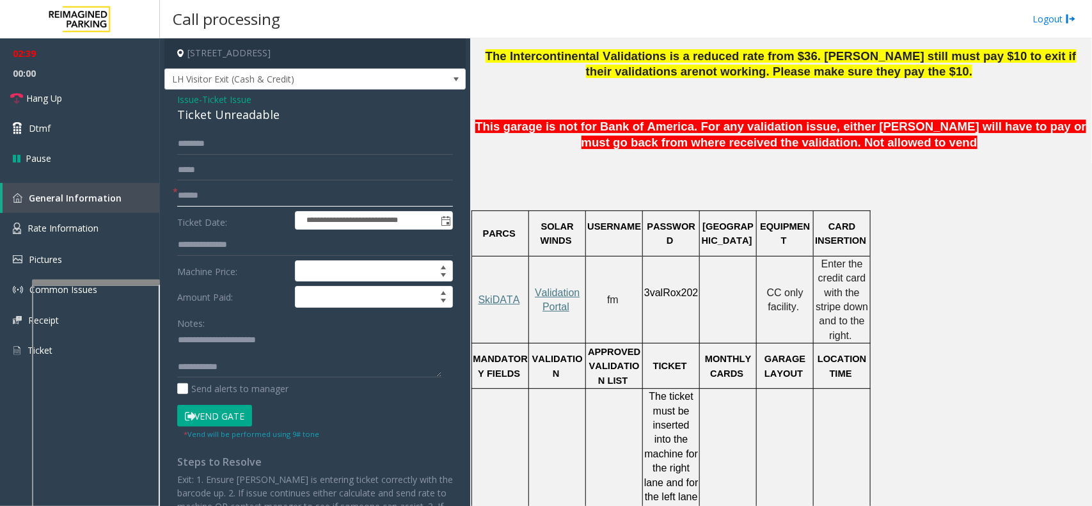
click at [251, 198] on input "text" at bounding box center [315, 196] width 276 height 22
type input "**"
click at [45, 104] on span "Hang Up" at bounding box center [44, 98] width 36 height 13
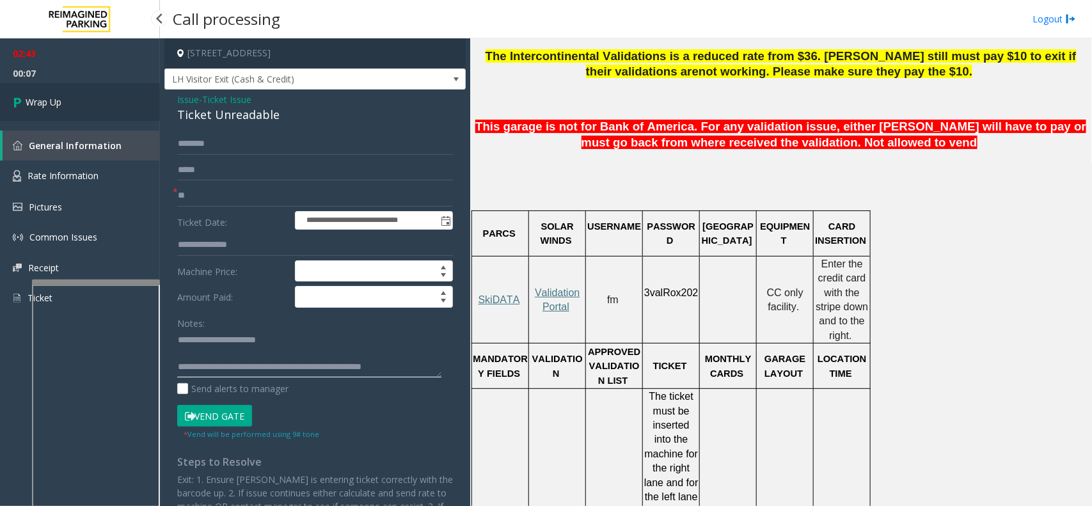
type textarea "**********"
click at [87, 114] on link "Wrap Up" at bounding box center [80, 102] width 160 height 38
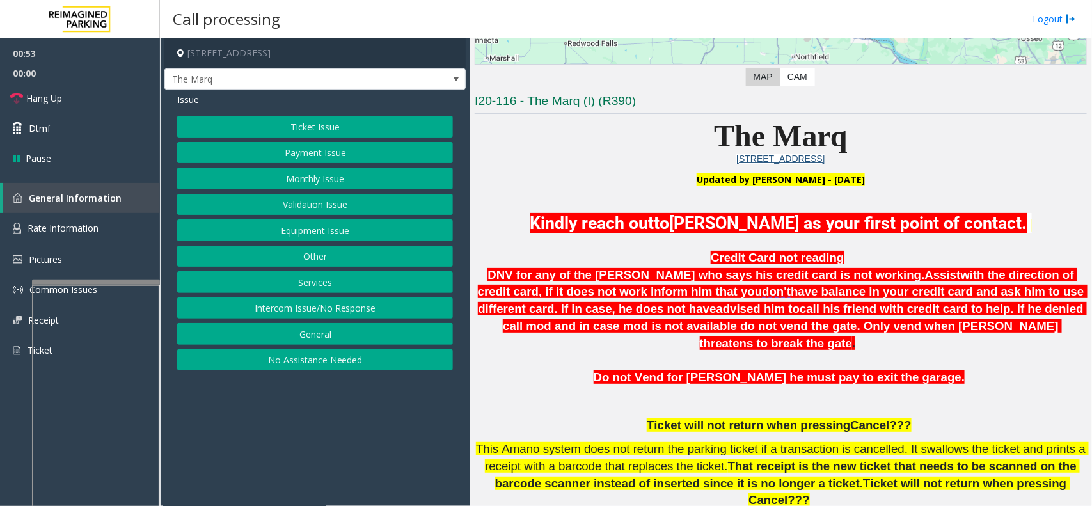
scroll to position [240, 0]
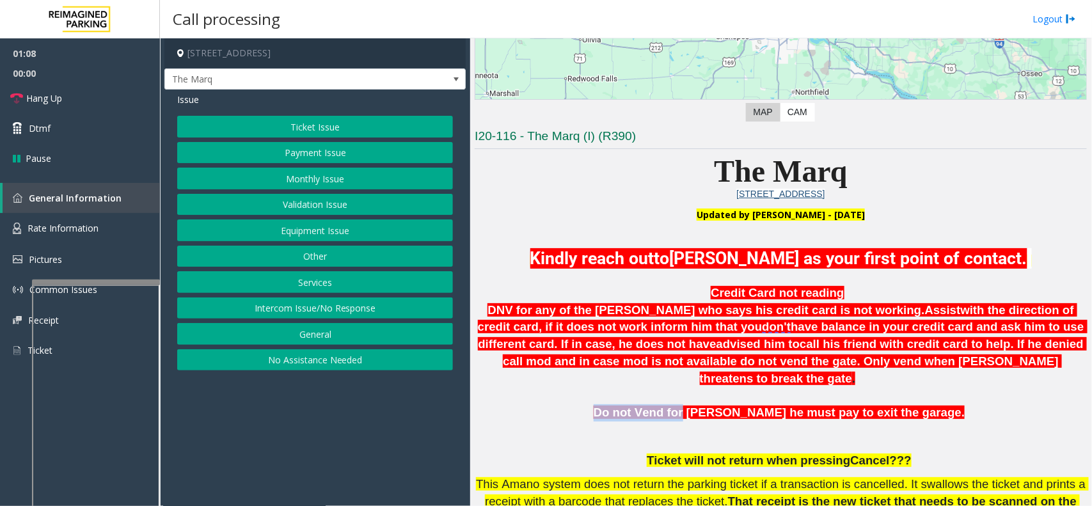
drag, startPoint x: 603, startPoint y: 390, endPoint x: 682, endPoint y: 389, distance: 78.7
click at [682, 406] on span "Do not Vend for [PERSON_NAME] he must pay to exit the garage." at bounding box center [780, 412] width 372 height 13
click at [682, 387] on p at bounding box center [781, 395] width 612 height 17
drag, startPoint x: 685, startPoint y: 394, endPoint x: 750, endPoint y: 388, distance: 64.8
click at [750, 406] on span "Do not Vend for [PERSON_NAME] he must pay to exit the garage." at bounding box center [780, 412] width 372 height 13
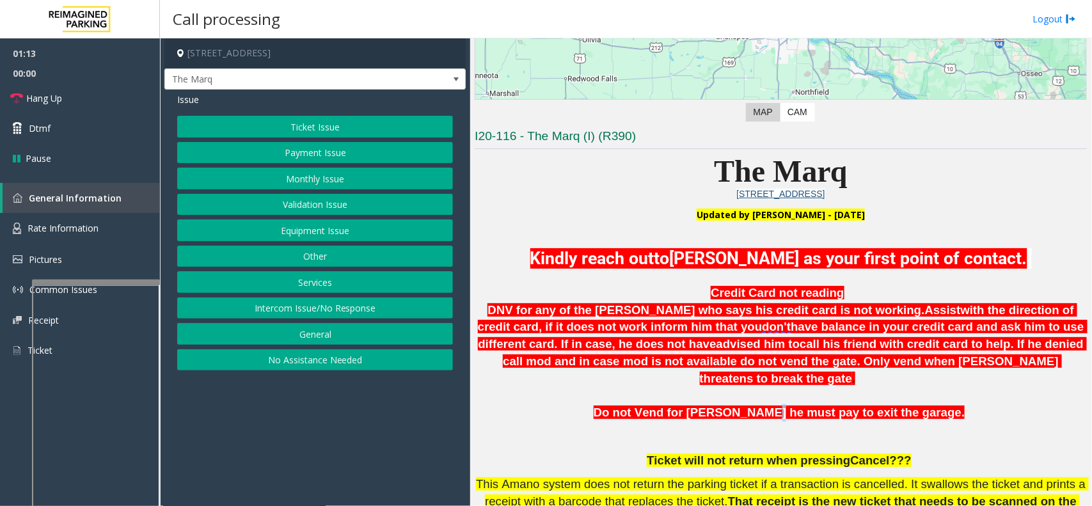
click at [762, 406] on span "Do not Vend for [PERSON_NAME] he must pay to exit the garage." at bounding box center [780, 412] width 372 height 13
drag, startPoint x: 754, startPoint y: 392, endPoint x: 785, endPoint y: 388, distance: 31.0
click at [785, 406] on span "Do not Vend for [PERSON_NAME] he must pay to exit the garage." at bounding box center [780, 412] width 372 height 13
click at [779, 388] on span at bounding box center [780, 394] width 3 height 13
click at [301, 152] on button "Payment Issue" at bounding box center [315, 153] width 276 height 22
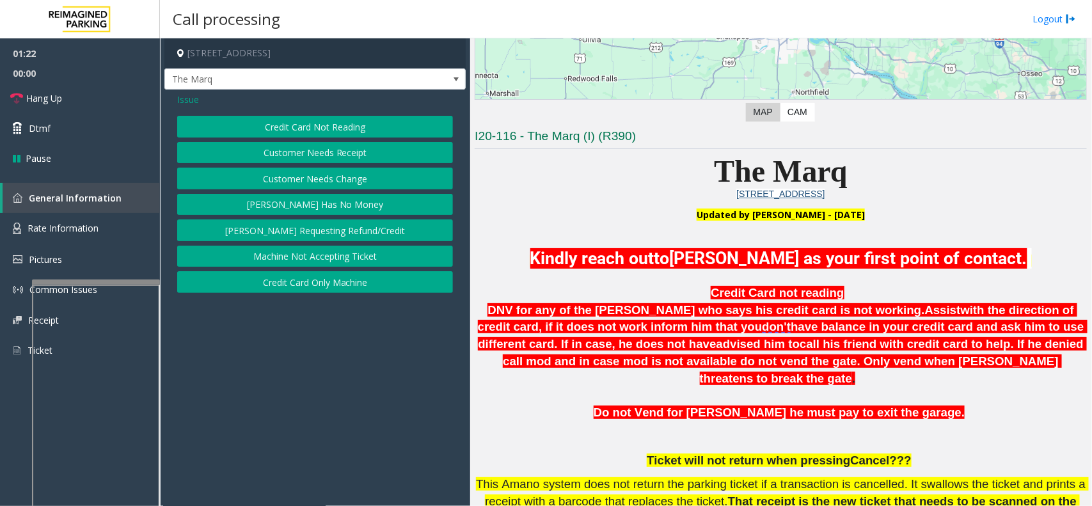
click at [312, 133] on button "Credit Card Not Reading" at bounding box center [315, 127] width 276 height 22
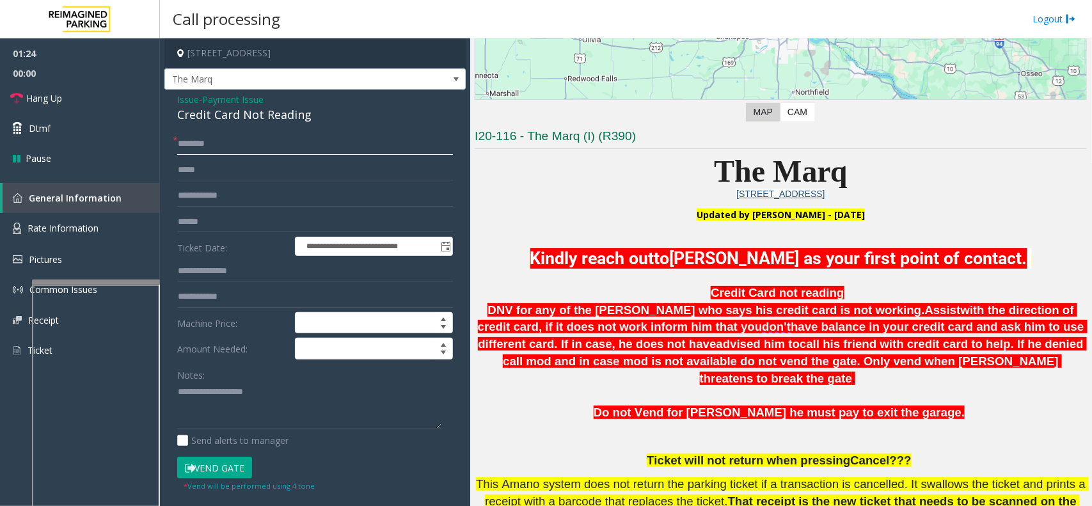
click at [298, 148] on input "text" at bounding box center [315, 144] width 276 height 22
type input "**"
click at [216, 130] on div "**********" at bounding box center [314, 367] width 301 height 555
click at [224, 120] on div "Credit Card Not Reading" at bounding box center [315, 114] width 276 height 17
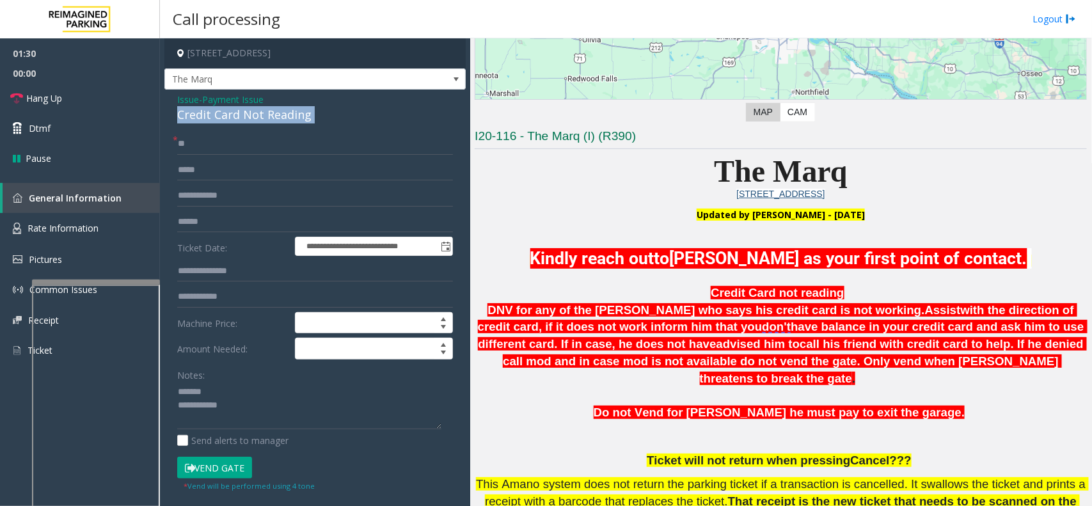
click at [224, 120] on div "Credit Card Not Reading" at bounding box center [315, 114] width 276 height 17
click at [106, 100] on link "Hang Up" at bounding box center [80, 98] width 160 height 30
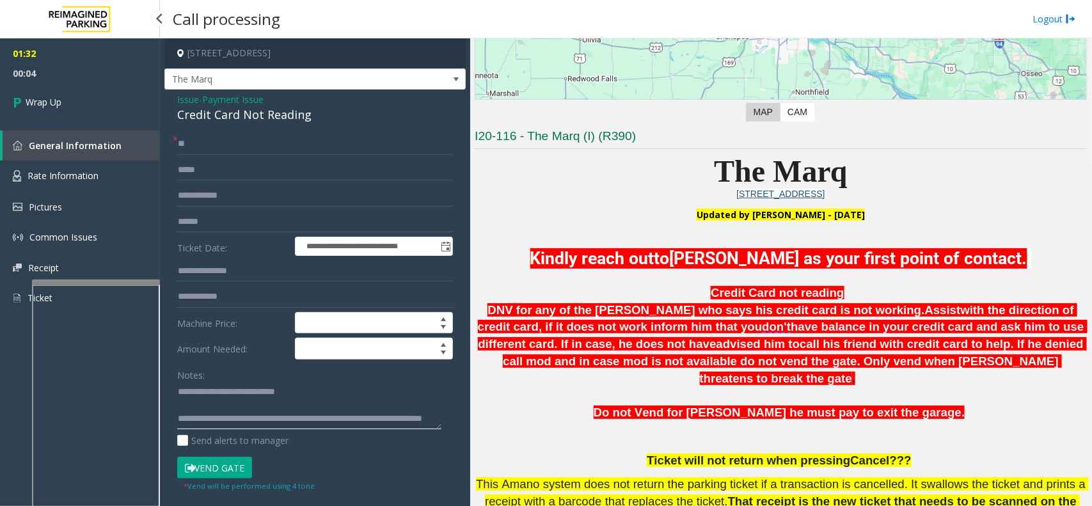
type textarea "**********"
click at [71, 79] on span "00:04" at bounding box center [80, 73] width 160 height 20
click at [78, 100] on link "Wrap Up" at bounding box center [80, 102] width 160 height 38
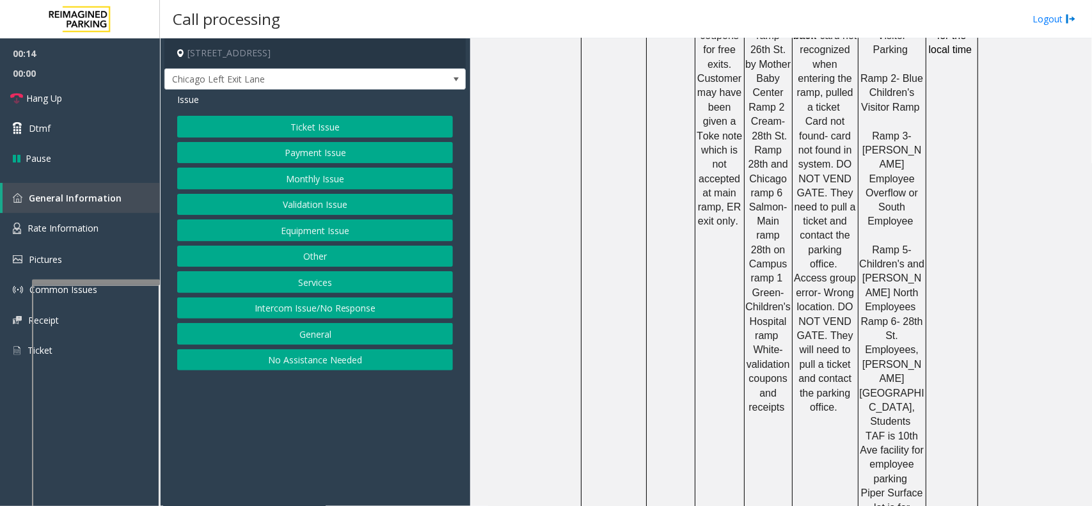
scroll to position [960, 0]
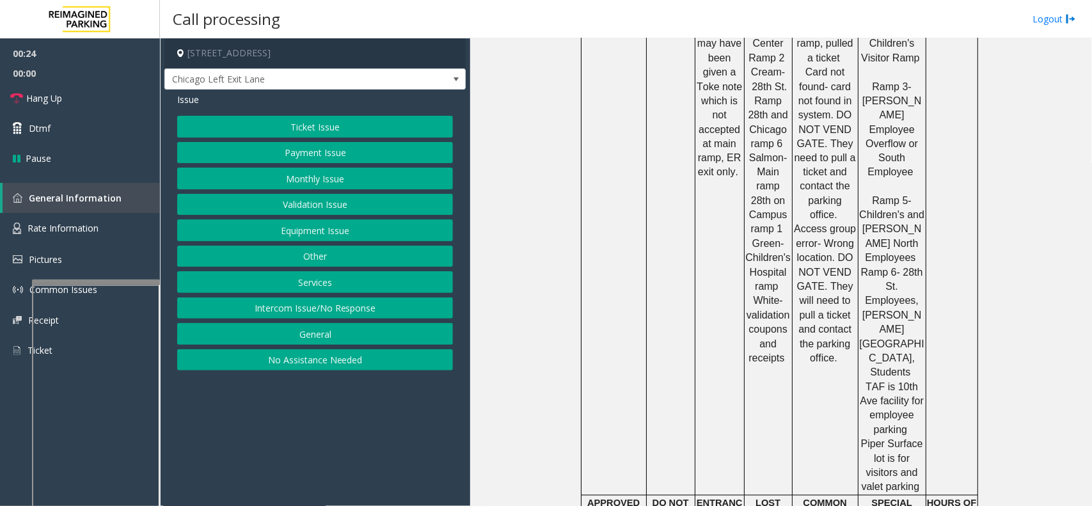
click at [344, 228] on button "Equipment Issue" at bounding box center [315, 231] width 276 height 22
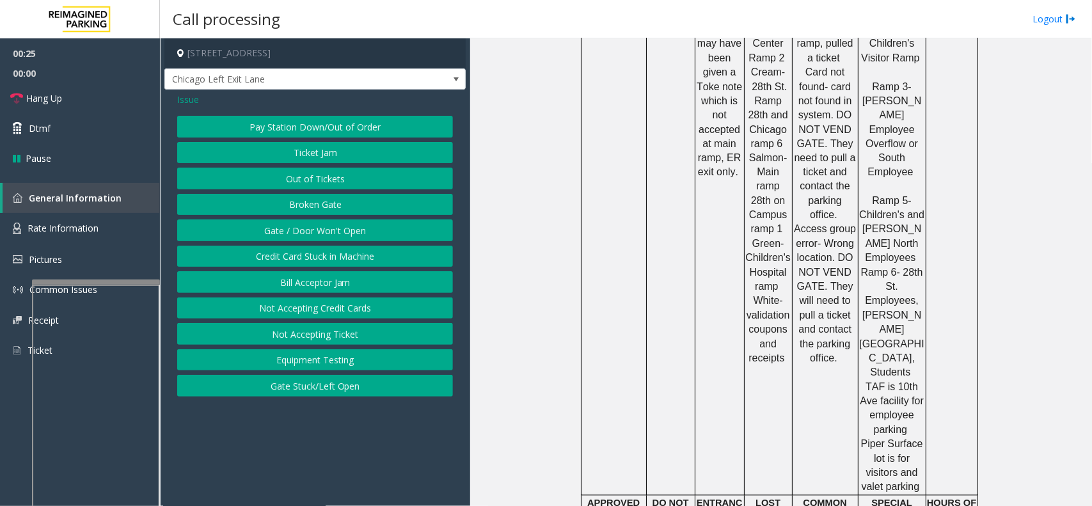
click at [344, 228] on button "Gate / Door Won't Open" at bounding box center [315, 231] width 276 height 22
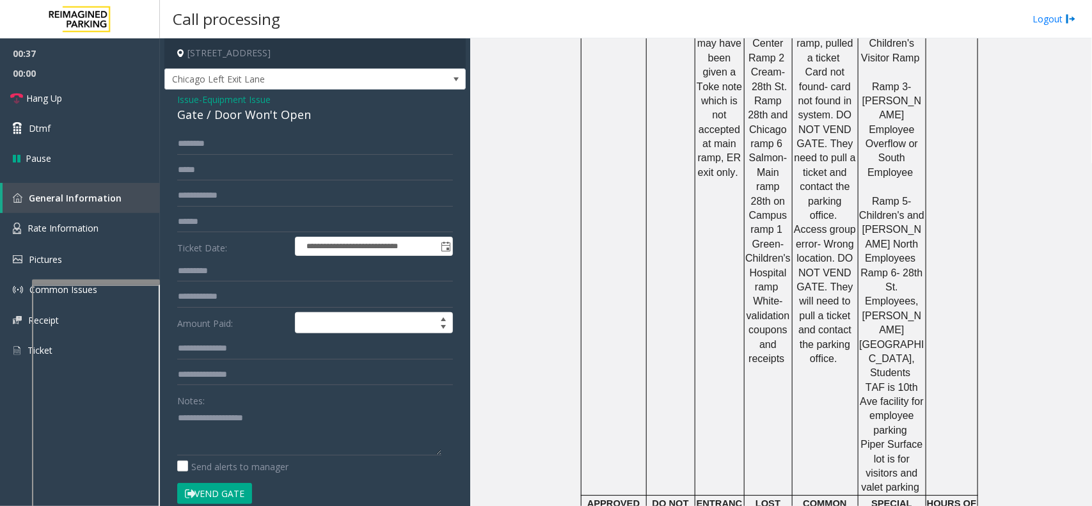
click at [213, 495] on button "Vend Gate" at bounding box center [214, 494] width 75 height 22
click at [327, 416] on textarea at bounding box center [309, 432] width 264 height 48
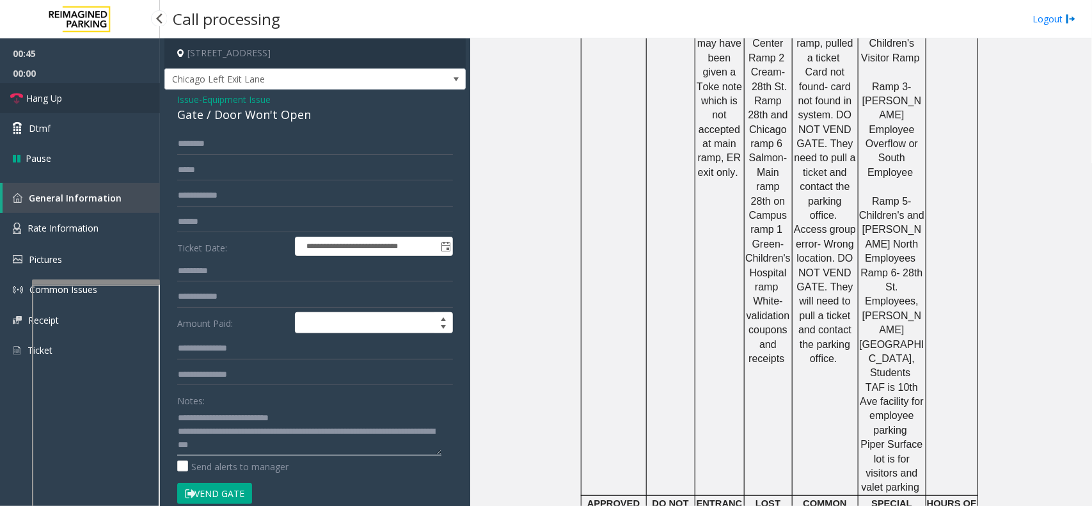
type textarea "**********"
click at [95, 103] on link "Hang Up" at bounding box center [80, 98] width 160 height 30
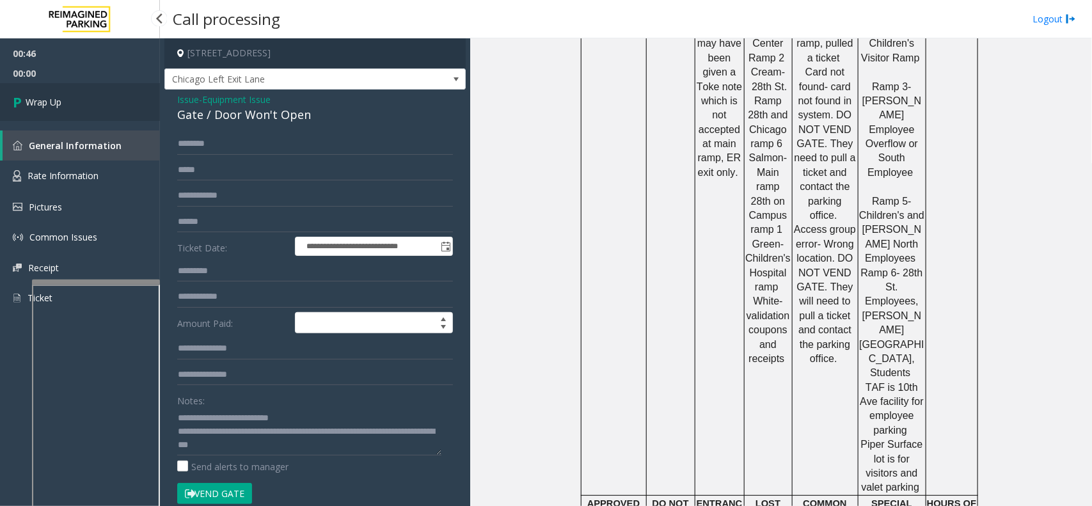
click at [95, 103] on link "Wrap Up" at bounding box center [80, 102] width 160 height 38
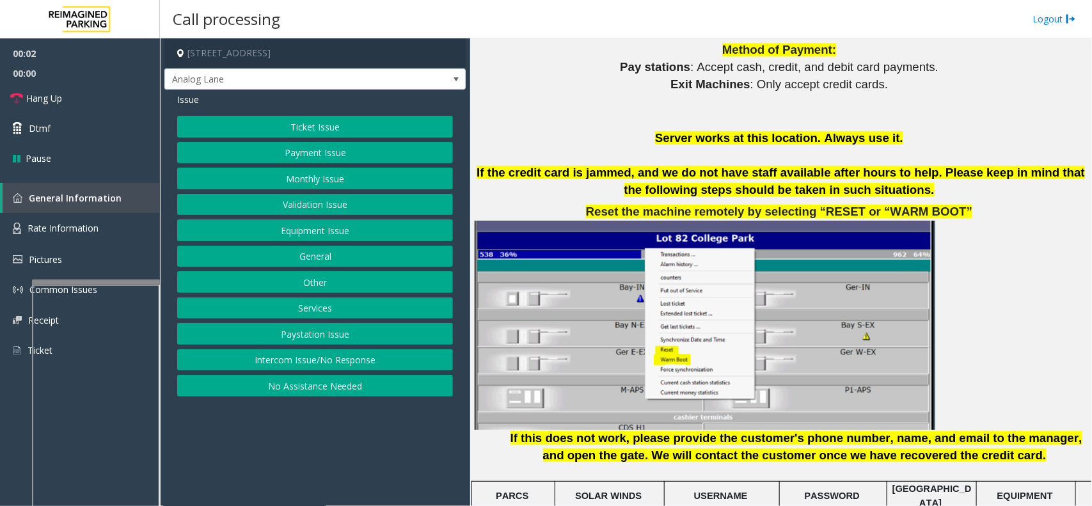
scroll to position [1600, 0]
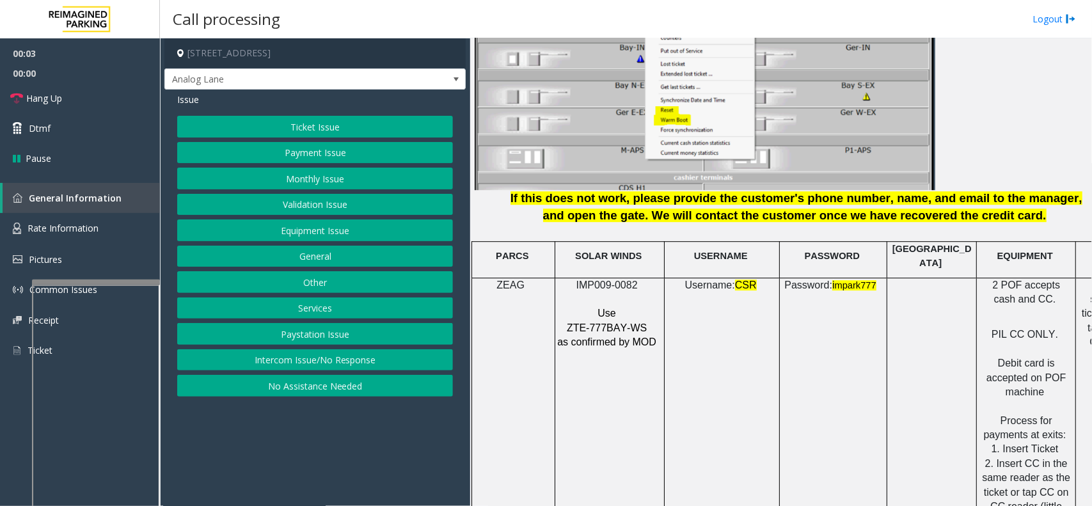
click at [600, 280] on span "IMP009-0082" at bounding box center [607, 285] width 61 height 11
copy p "IMP009-0082"
click at [267, 359] on button "Intercom Issue/No Response" at bounding box center [315, 360] width 276 height 22
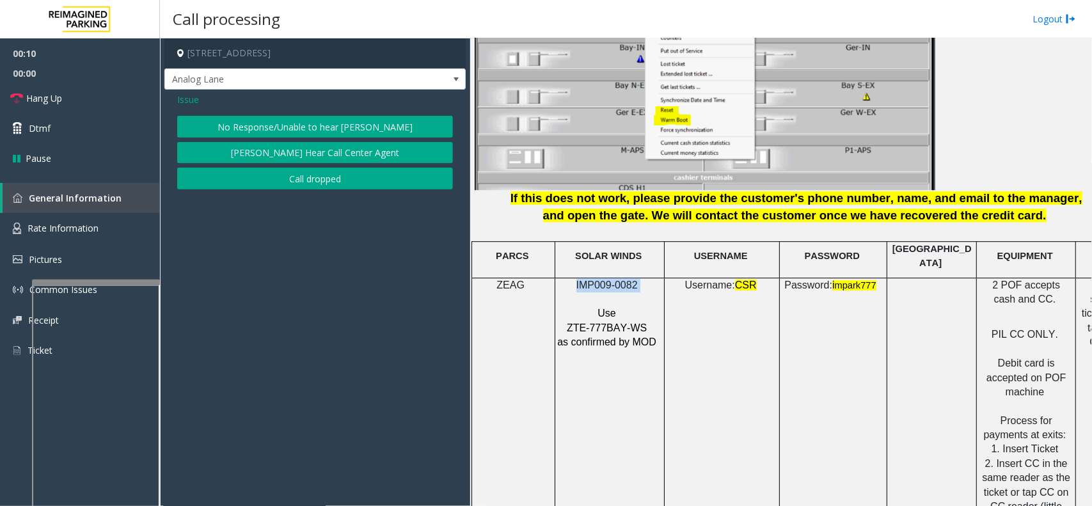
click at [257, 122] on button "No Response/Unable to hear [PERSON_NAME]" at bounding box center [315, 127] width 276 height 22
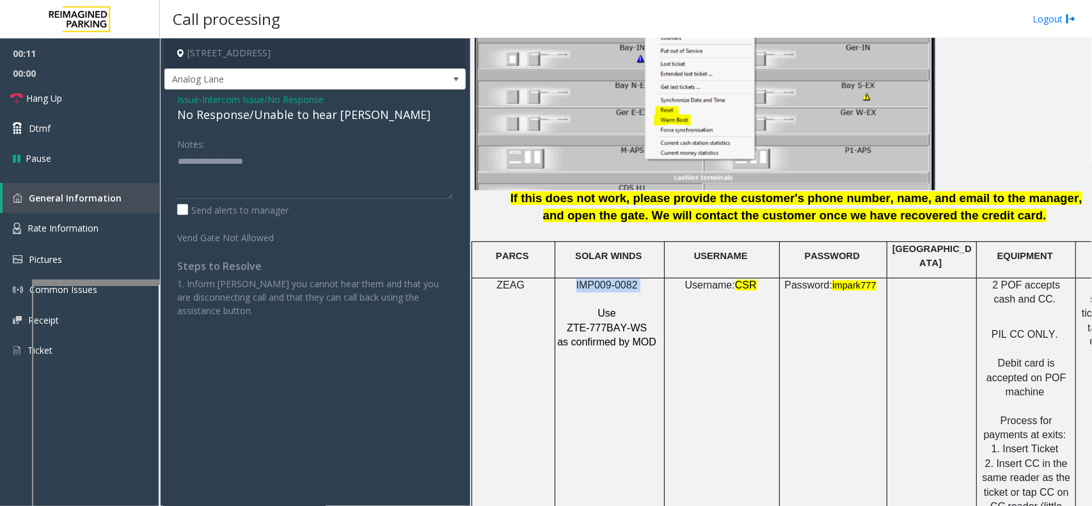
click at [257, 122] on div "No Response/Unable to hear [PERSON_NAME]" at bounding box center [315, 114] width 276 height 17
type textarea "**********"
click at [100, 94] on link "Hang Up" at bounding box center [80, 98] width 160 height 30
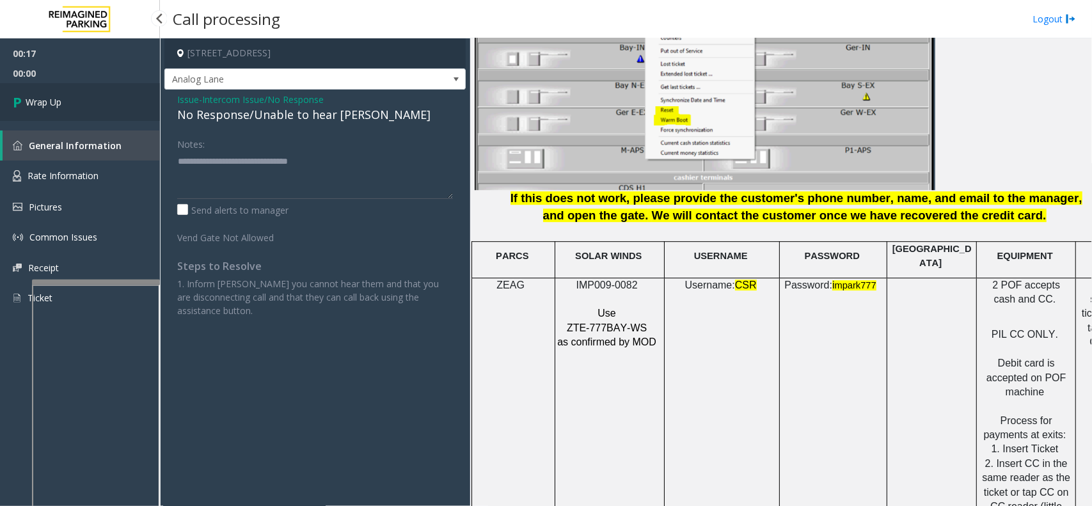
click at [100, 94] on link "Wrap Up" at bounding box center [80, 102] width 160 height 38
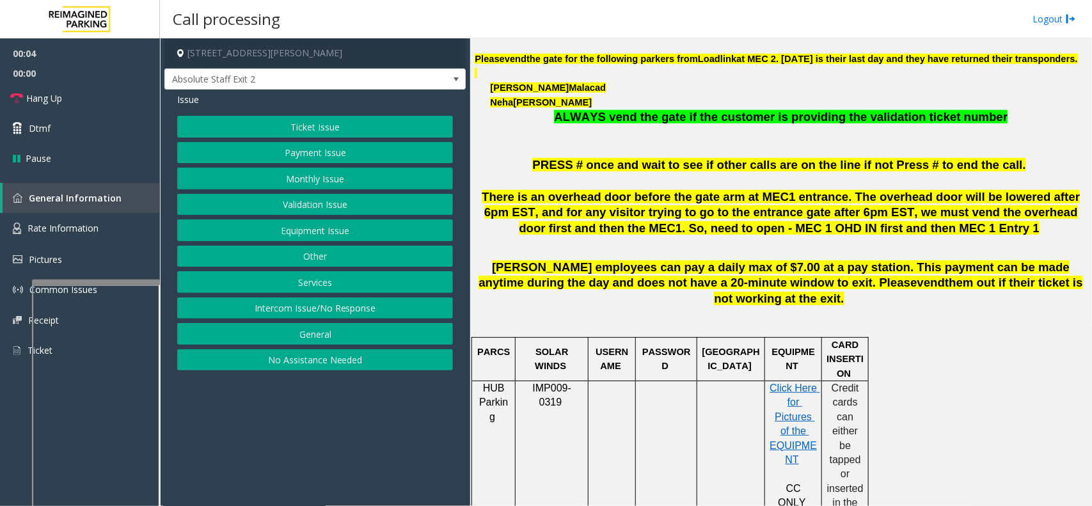
scroll to position [560, 0]
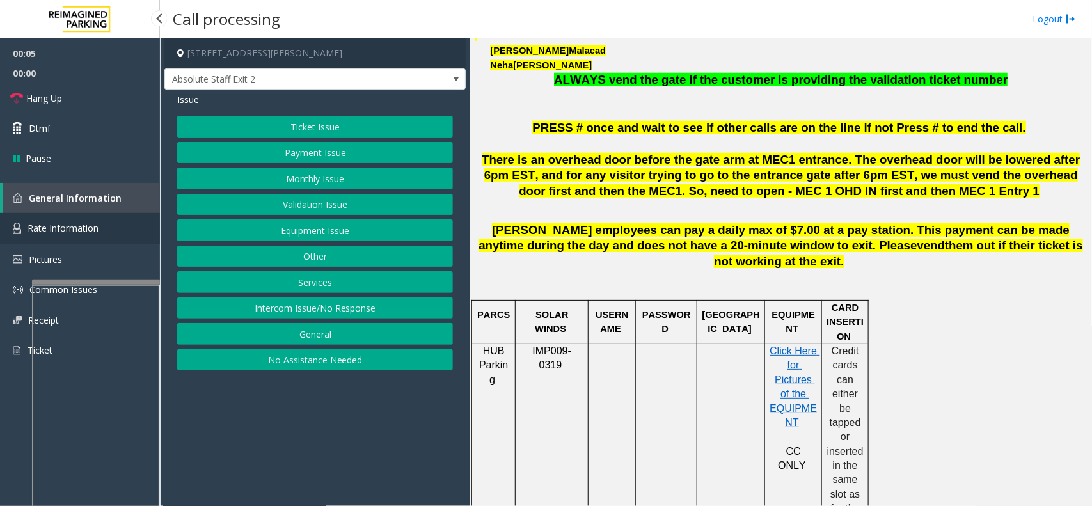
click at [35, 222] on span "Rate Information" at bounding box center [63, 228] width 71 height 12
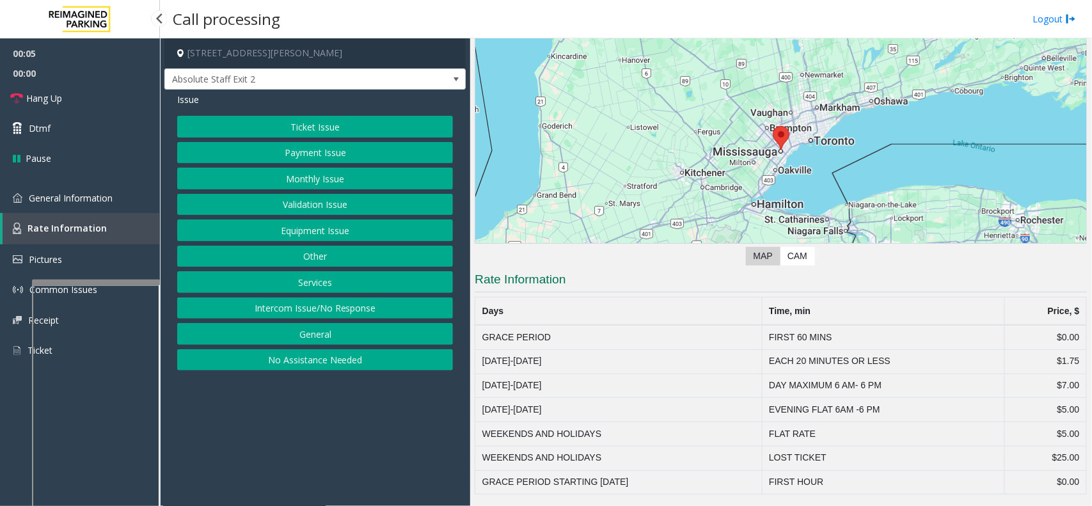
scroll to position [81, 0]
click at [61, 209] on link "General Information" at bounding box center [80, 198] width 160 height 30
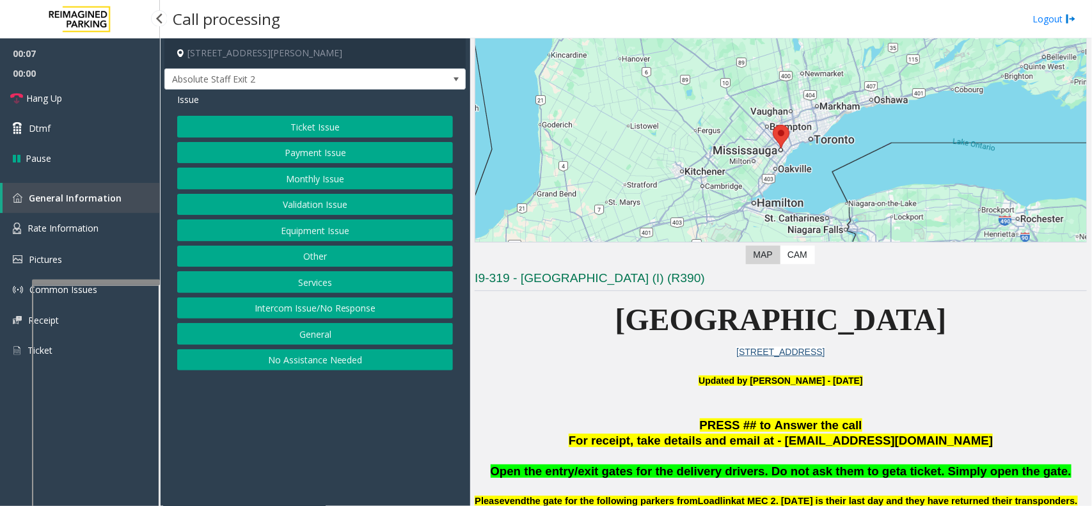
scroll to position [560, 0]
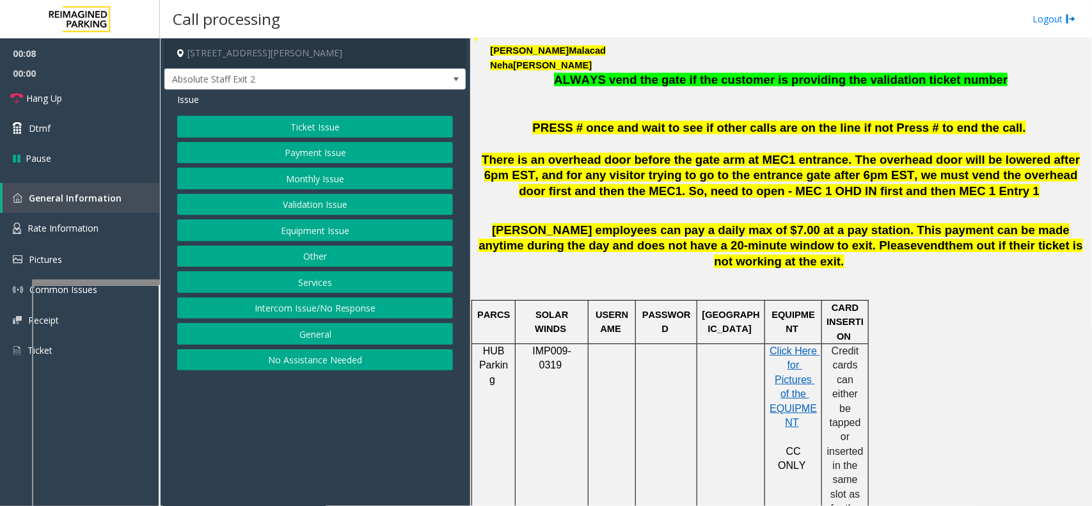
click at [292, 234] on button "Equipment Issue" at bounding box center [315, 231] width 276 height 22
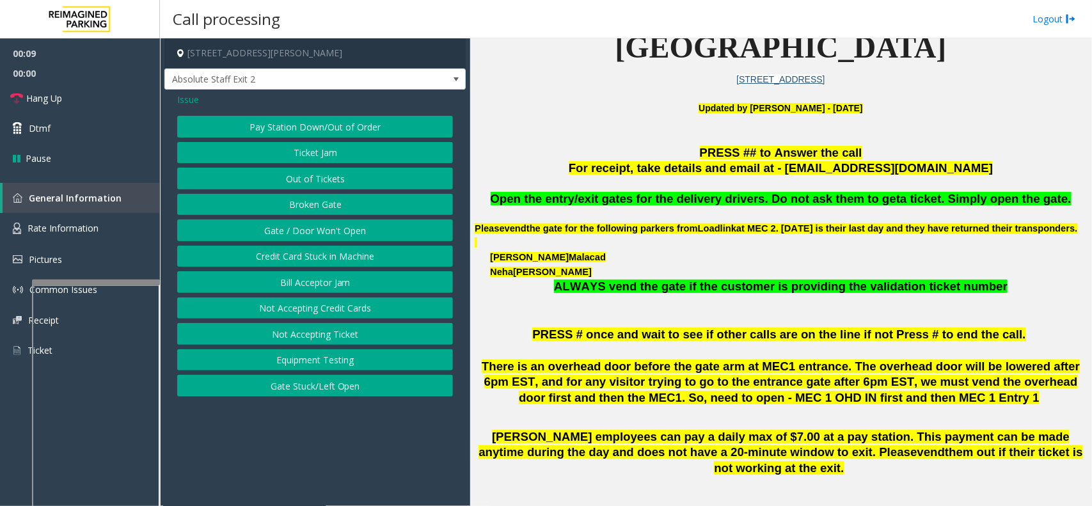
scroll to position [320, 0]
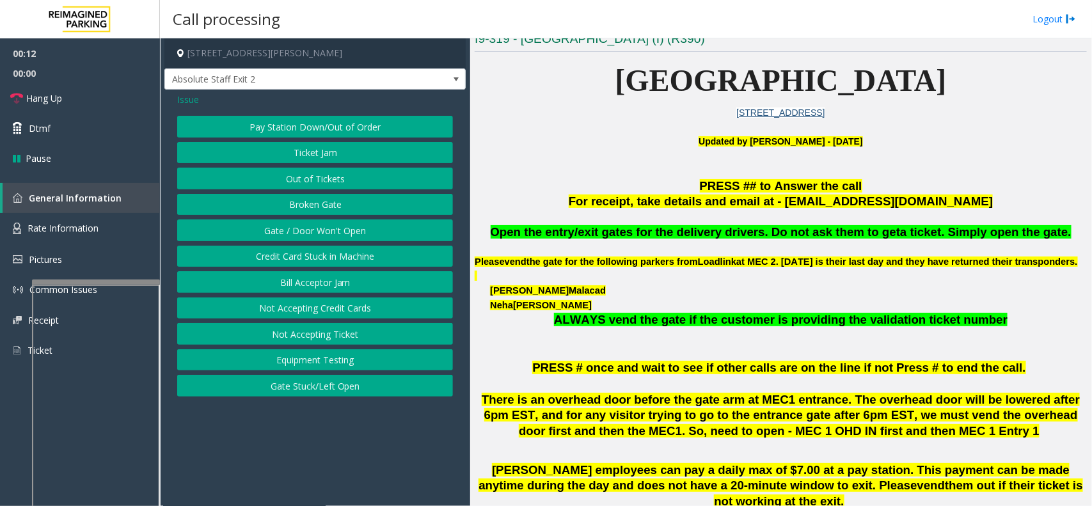
click at [379, 230] on button "Gate / Door Won't Open" at bounding box center [315, 231] width 276 height 22
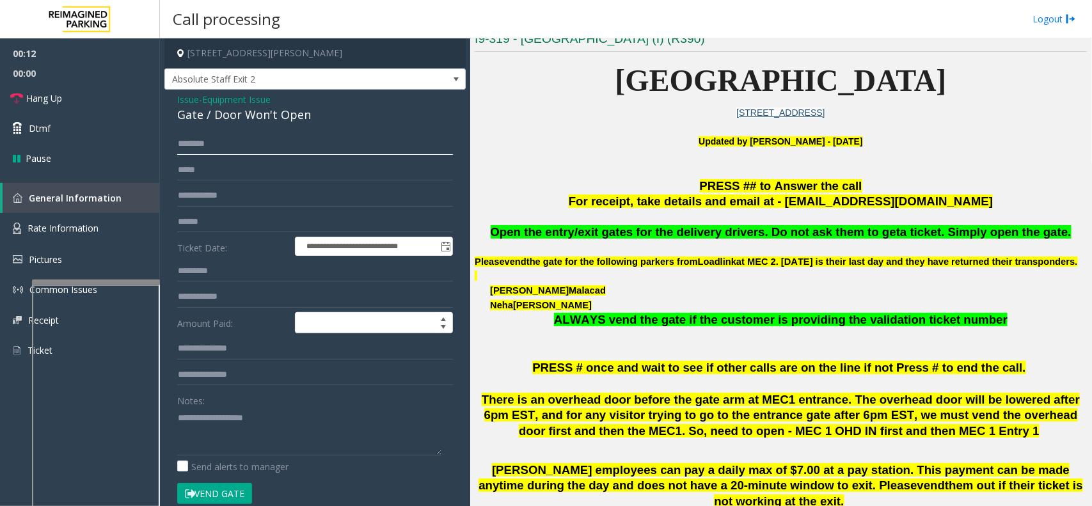
click at [235, 138] on input "text" at bounding box center [315, 144] width 276 height 22
click at [235, 424] on textarea at bounding box center [309, 432] width 264 height 48
click at [244, 120] on div "Gate / Door Won't Open" at bounding box center [315, 114] width 276 height 17
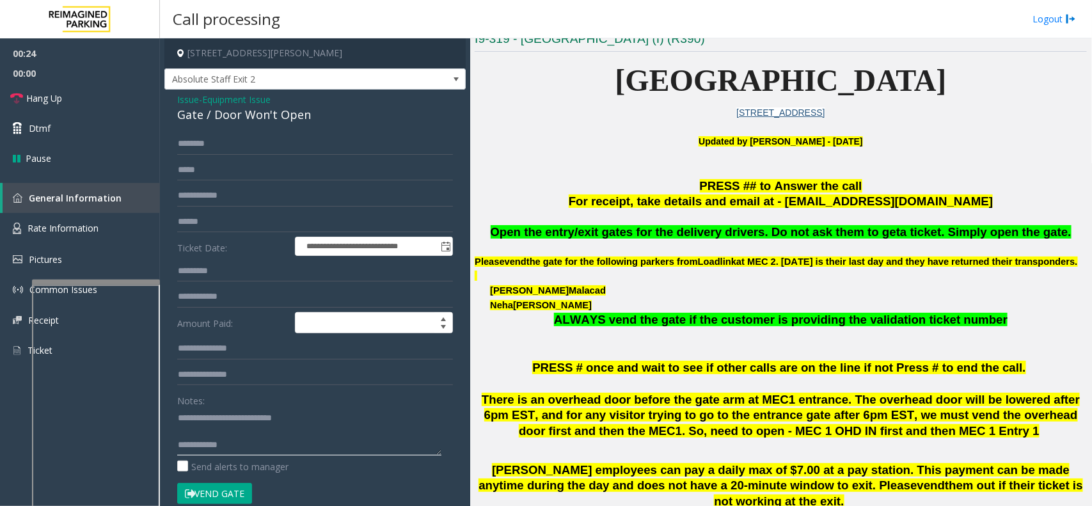
type textarea "**********"
click at [255, 151] on input "text" at bounding box center [315, 144] width 276 height 22
click at [196, 144] on input "*****" at bounding box center [315, 144] width 276 height 22
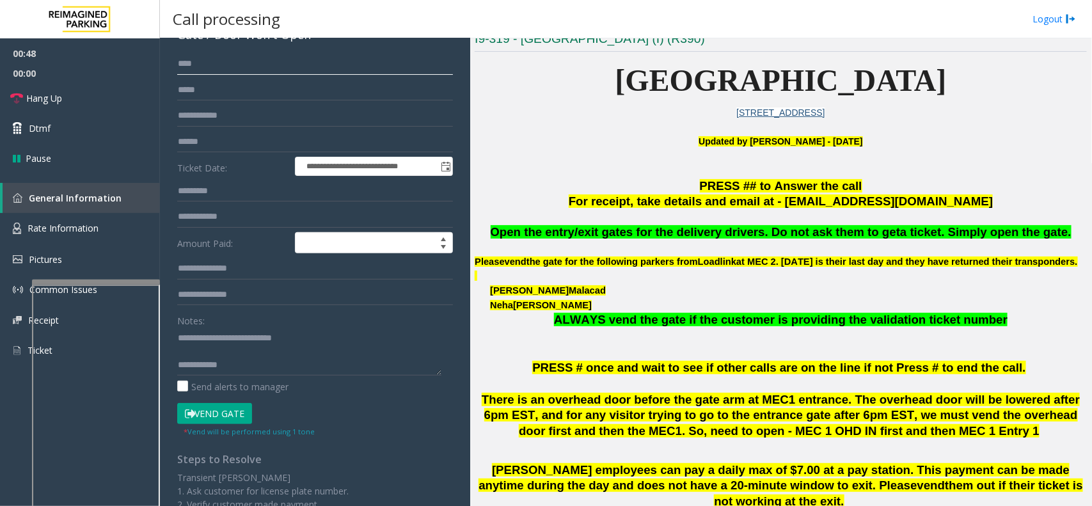
type input "****"
click at [240, 410] on button "Vend Gate" at bounding box center [214, 414] width 75 height 22
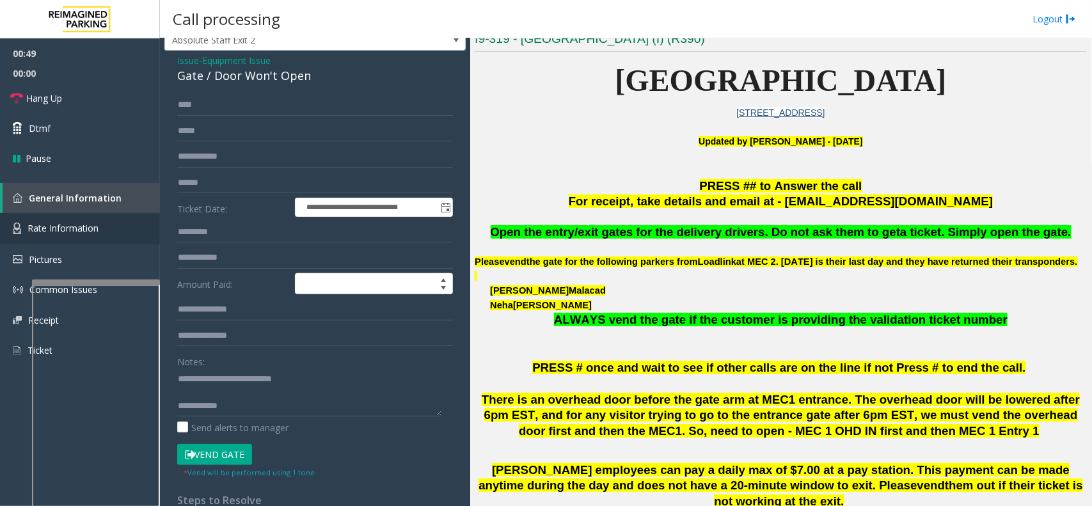
scroll to position [0, 0]
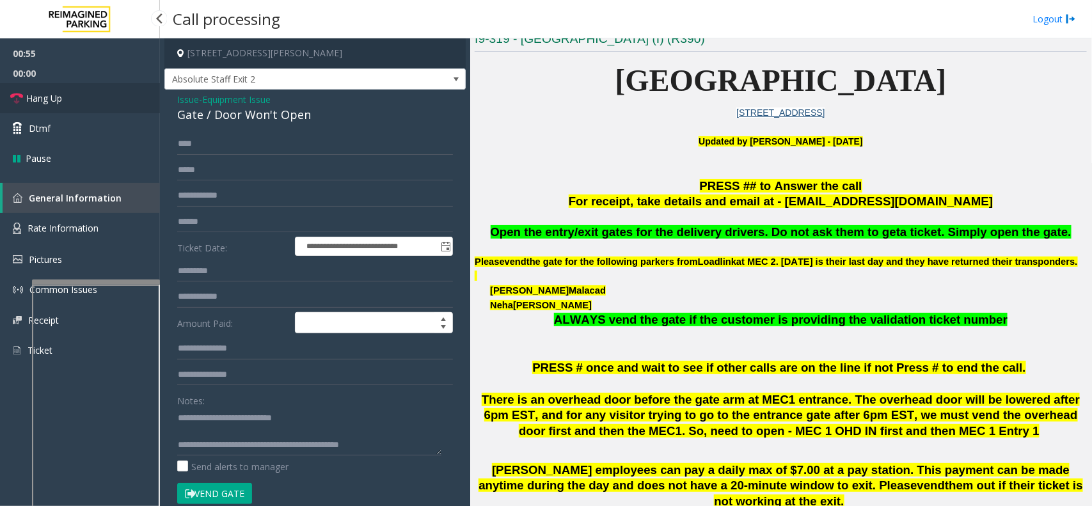
click at [90, 95] on link "Hang Up" at bounding box center [80, 98] width 160 height 30
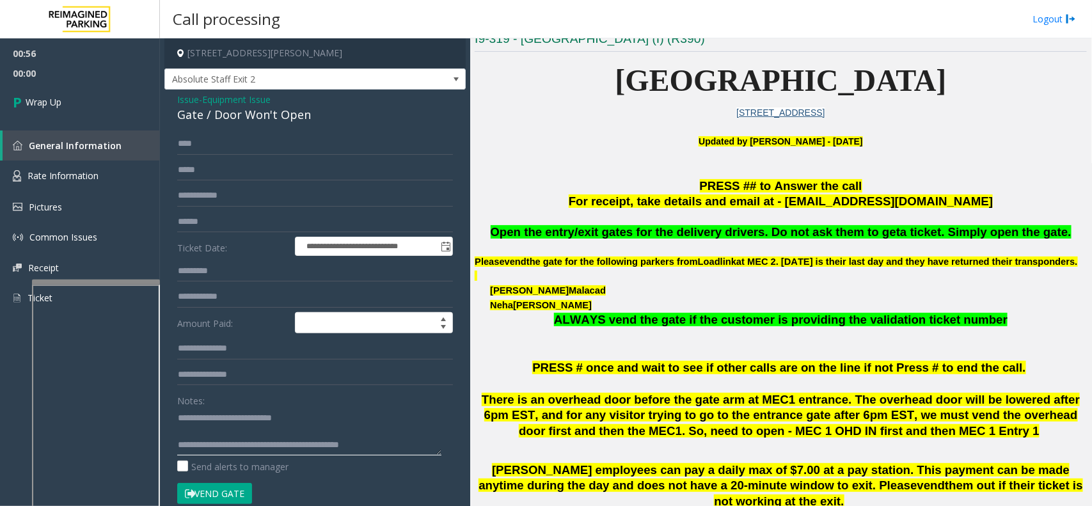
click at [387, 446] on textarea at bounding box center [309, 432] width 264 height 48
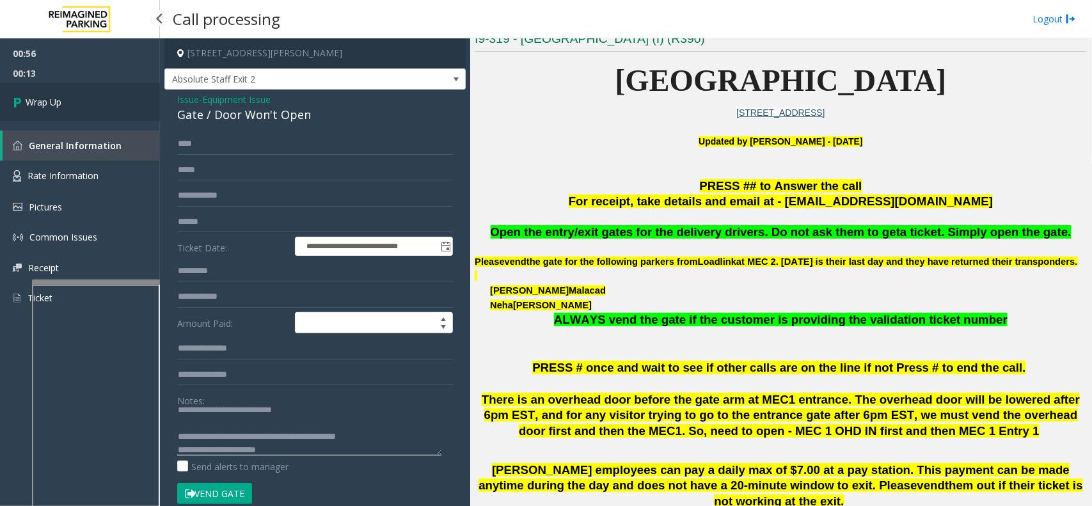
type textarea "**********"
click at [100, 97] on link "Wrap Up" at bounding box center [80, 102] width 160 height 38
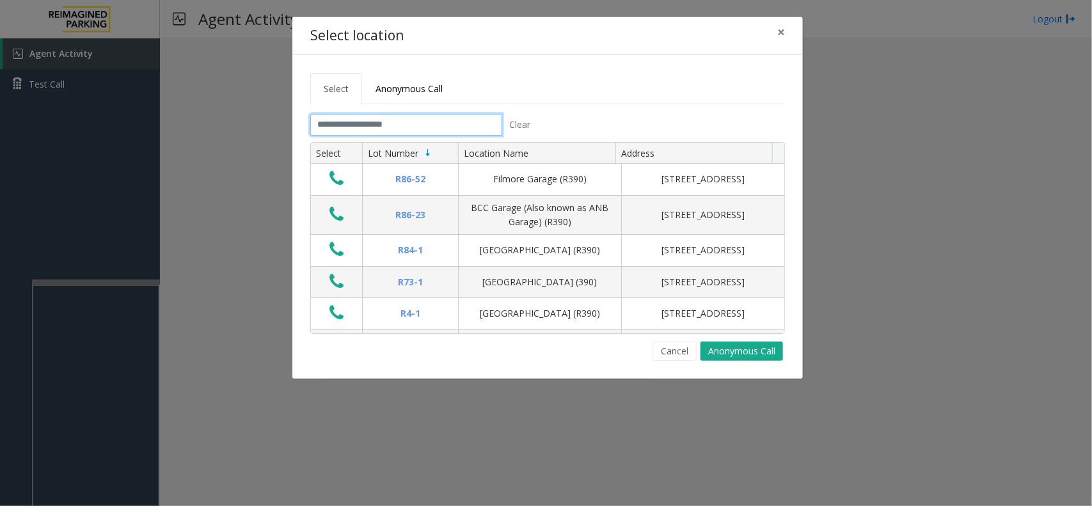
click at [397, 116] on input "text" at bounding box center [406, 125] width 192 height 22
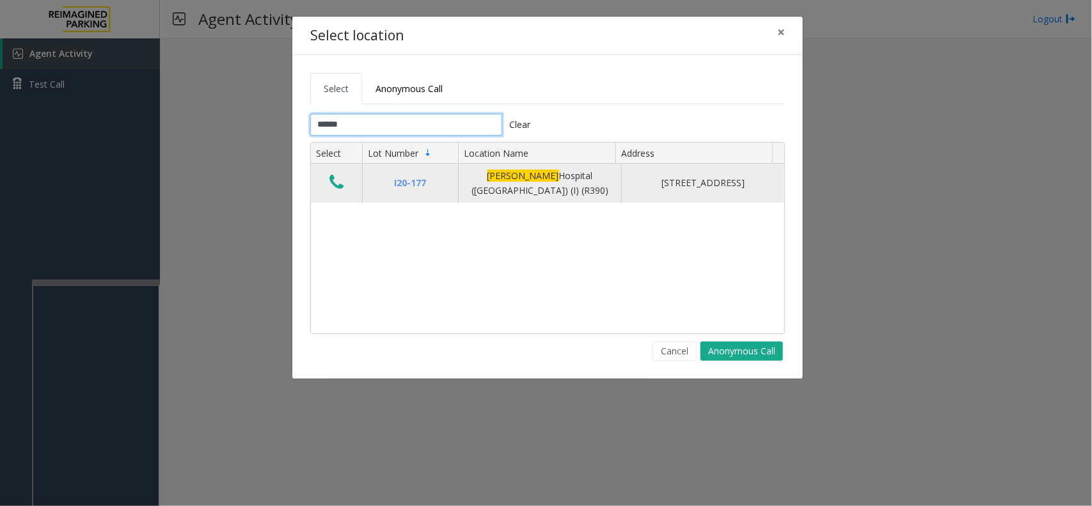
type input "******"
click at [328, 183] on button "Data table" at bounding box center [337, 183] width 22 height 20
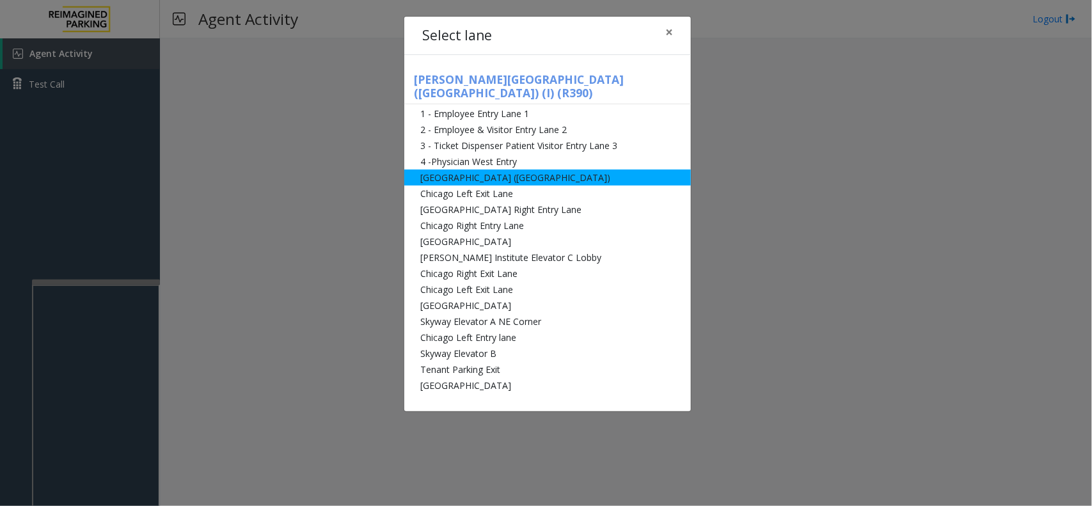
click at [458, 170] on li "[GEOGRAPHIC_DATA] ([GEOGRAPHIC_DATA])" at bounding box center [547, 178] width 287 height 16
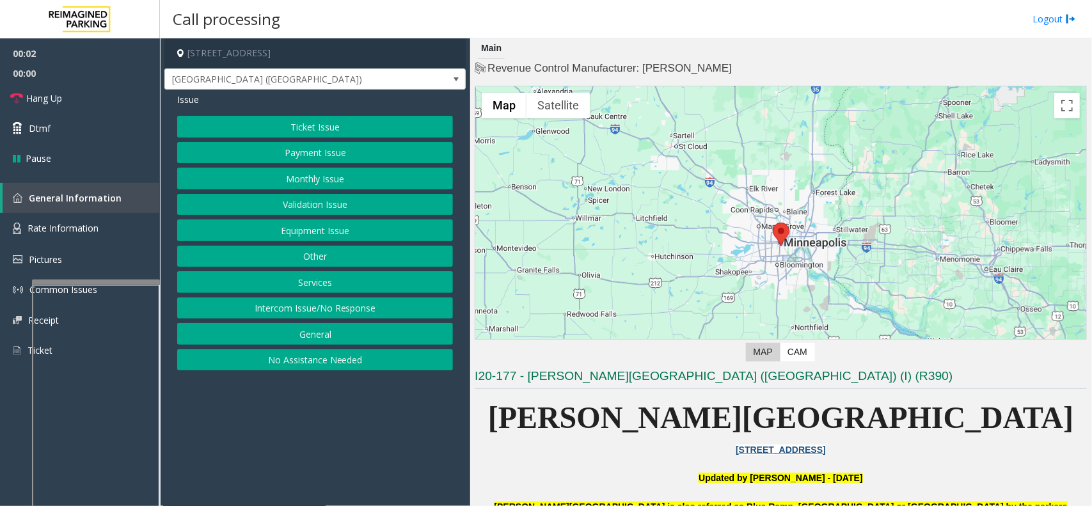
click at [355, 170] on button "Monthly Issue" at bounding box center [315, 179] width 276 height 22
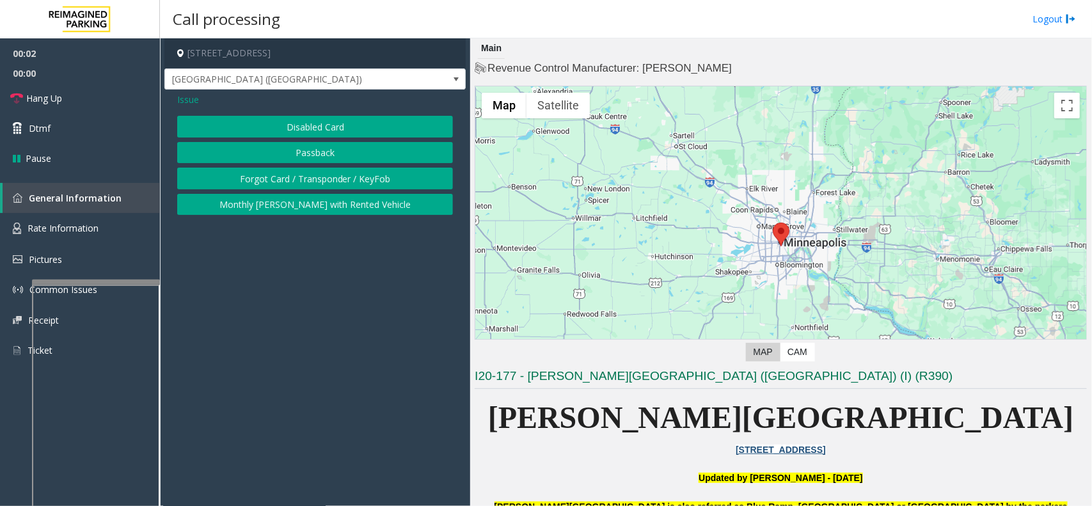
click at [317, 194] on button "Monthly [PERSON_NAME] with Rented Vehicle" at bounding box center [315, 205] width 276 height 22
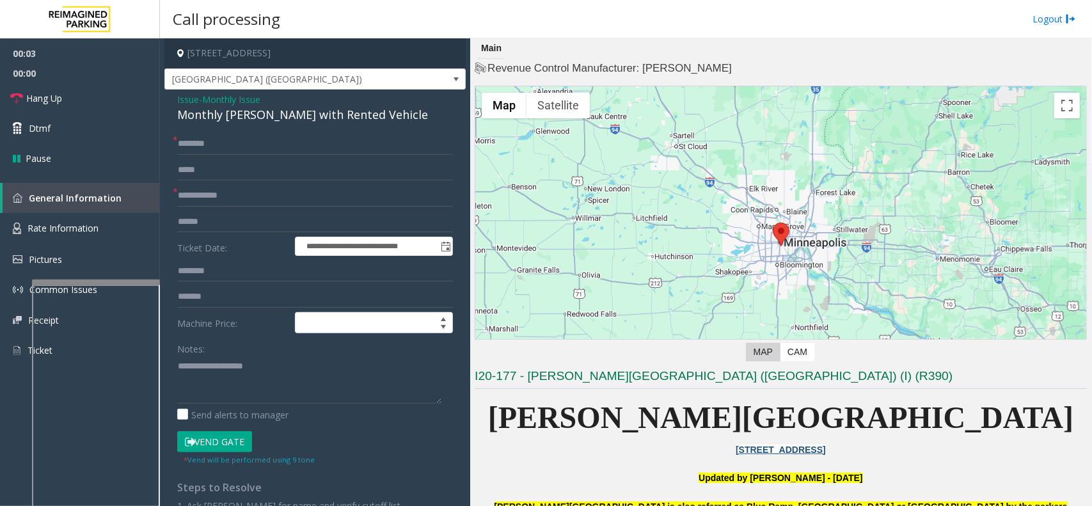
click at [230, 94] on span "Monthly Issue" at bounding box center [231, 99] width 58 height 13
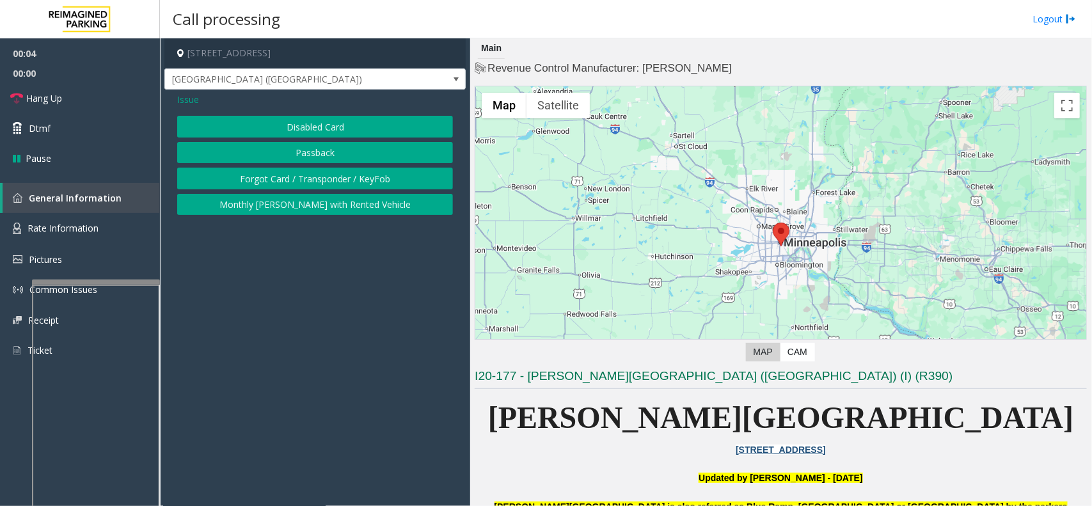
click at [286, 174] on button "Forgot Card / Transponder / KeyFob" at bounding box center [315, 179] width 276 height 22
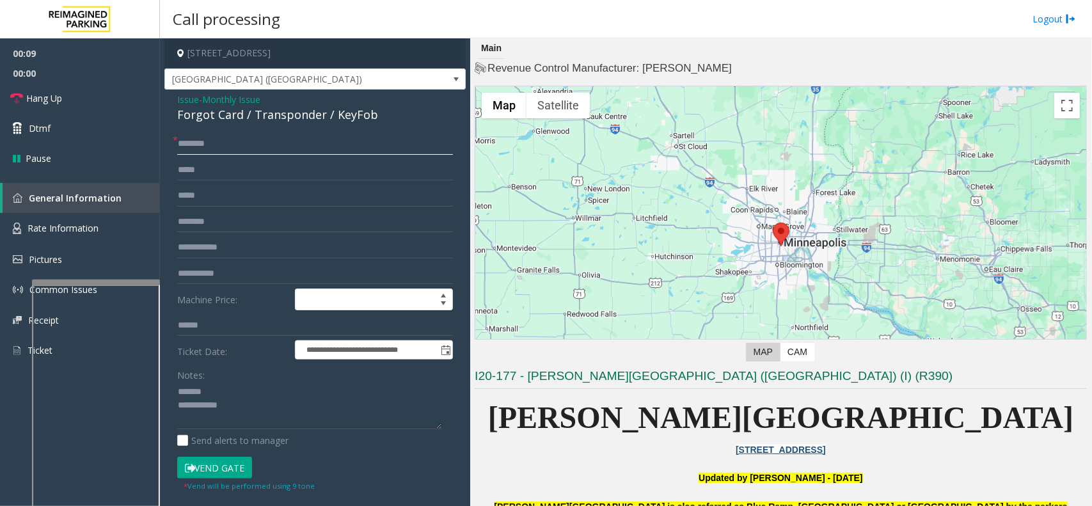
click at [230, 152] on input "text" at bounding box center [315, 144] width 276 height 22
click at [225, 126] on div "**********" at bounding box center [314, 415] width 301 height 650
click at [225, 120] on div "Forgot Card / Transponder / KeyFob" at bounding box center [315, 114] width 276 height 17
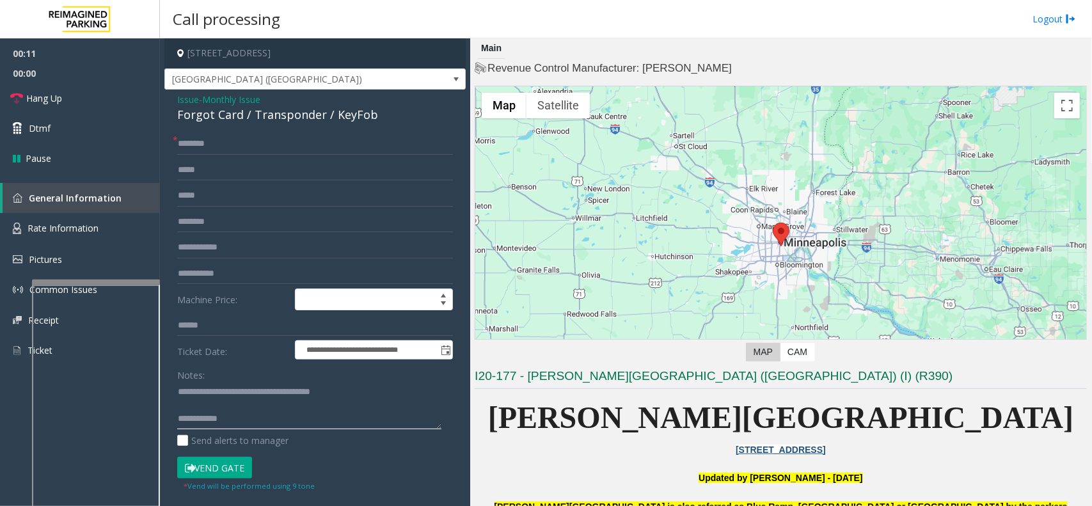
type textarea "**********"
click at [225, 152] on input "text" at bounding box center [315, 144] width 276 height 22
click at [209, 144] on input "**********" at bounding box center [315, 144] width 276 height 22
type input "**********"
click at [225, 472] on button "Vend Gate" at bounding box center [214, 468] width 75 height 22
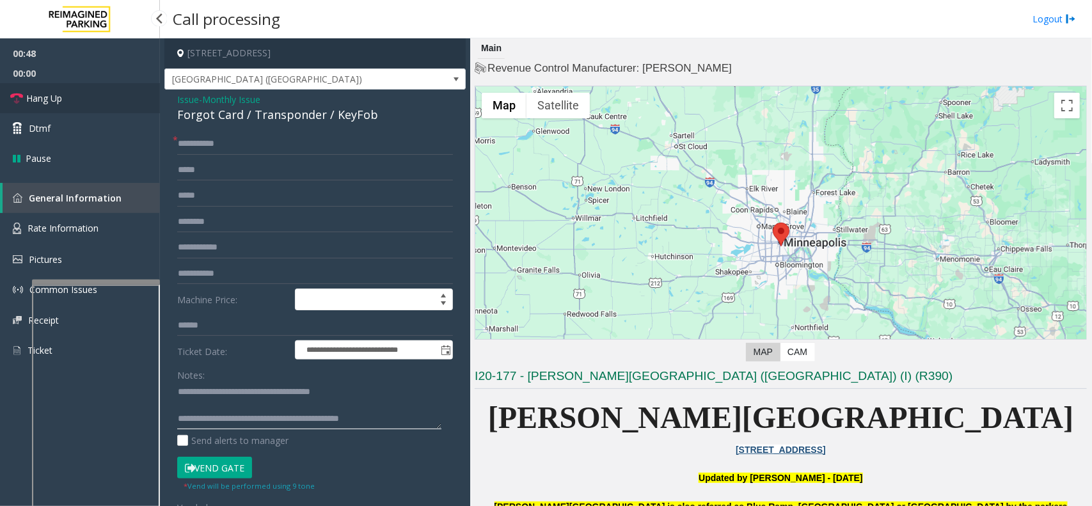
type textarea "**********"
click at [54, 99] on span "Hang Up" at bounding box center [44, 98] width 36 height 13
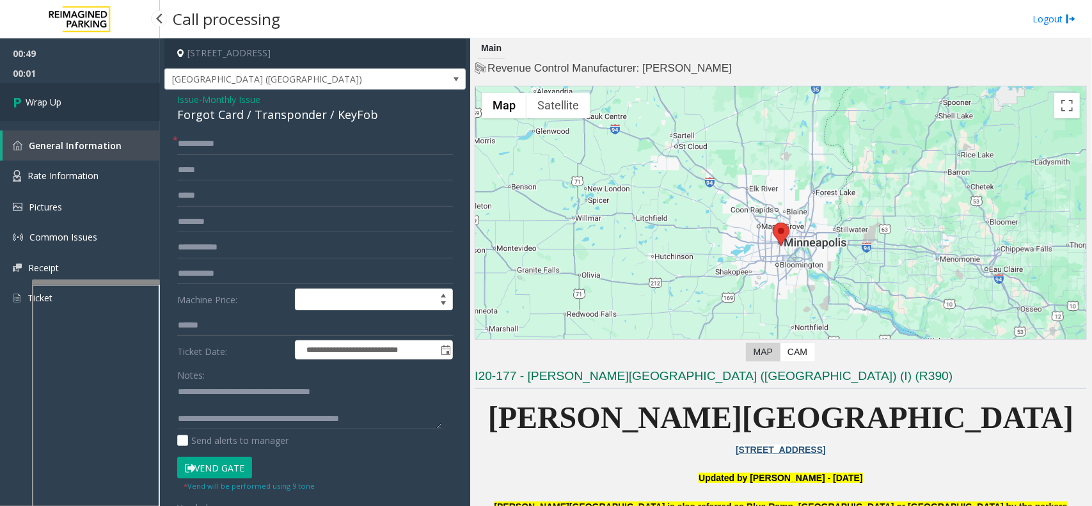
click at [54, 99] on span "Wrap Up" at bounding box center [44, 101] width 36 height 13
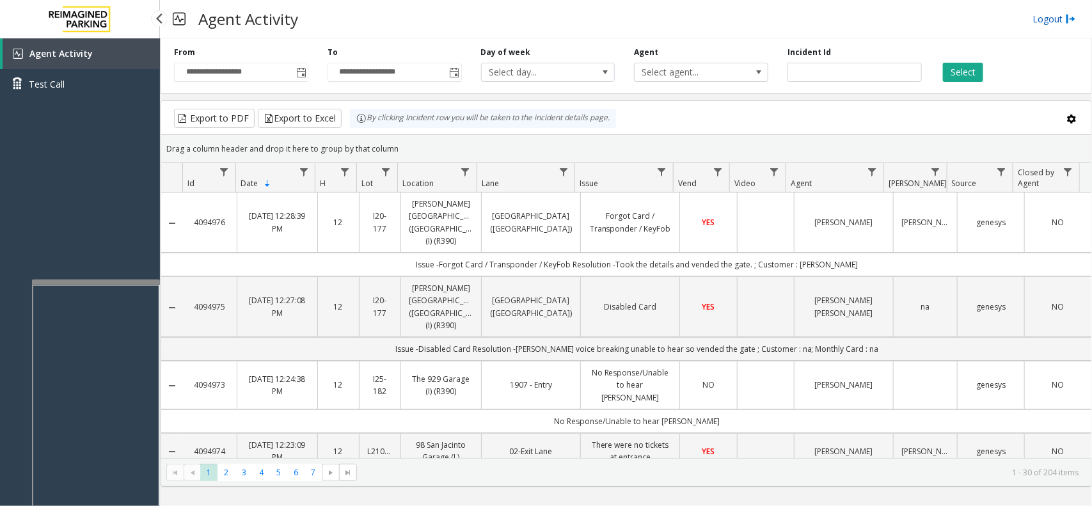
click at [1060, 21] on link "Logout" at bounding box center [1055, 18] width 44 height 13
